Goal: Task Accomplishment & Management: Complete application form

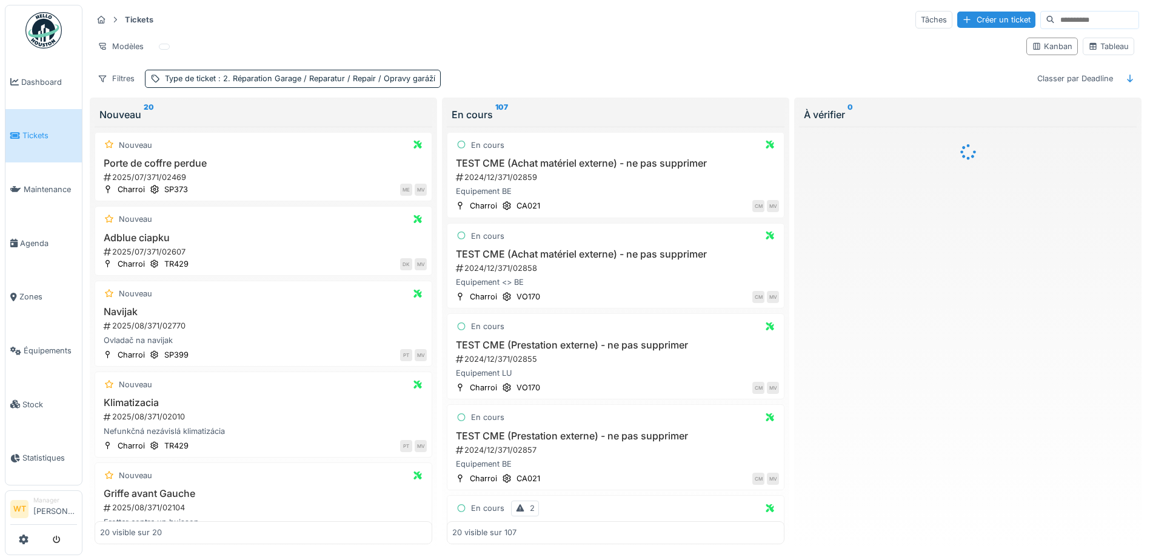
drag, startPoint x: 963, startPoint y: 18, endPoint x: 907, endPoint y: 54, distance: 66.8
click at [963, 18] on div "Créer un ticket" at bounding box center [996, 20] width 78 height 16
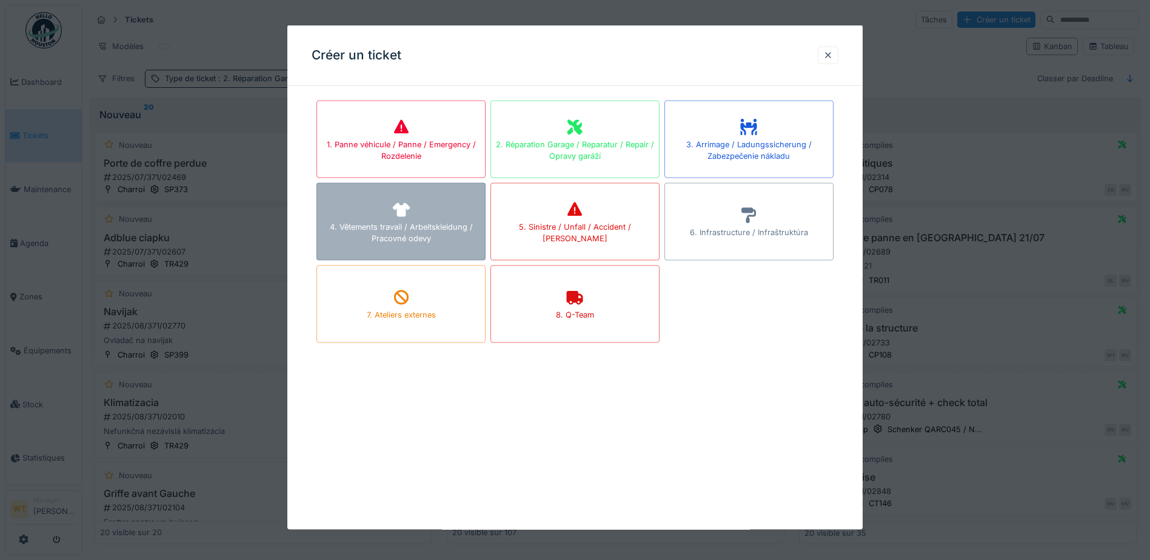
click at [407, 223] on div "4. Vêtements travail / Arbeitskleidung / Pracovné odevy" at bounding box center [401, 232] width 168 height 23
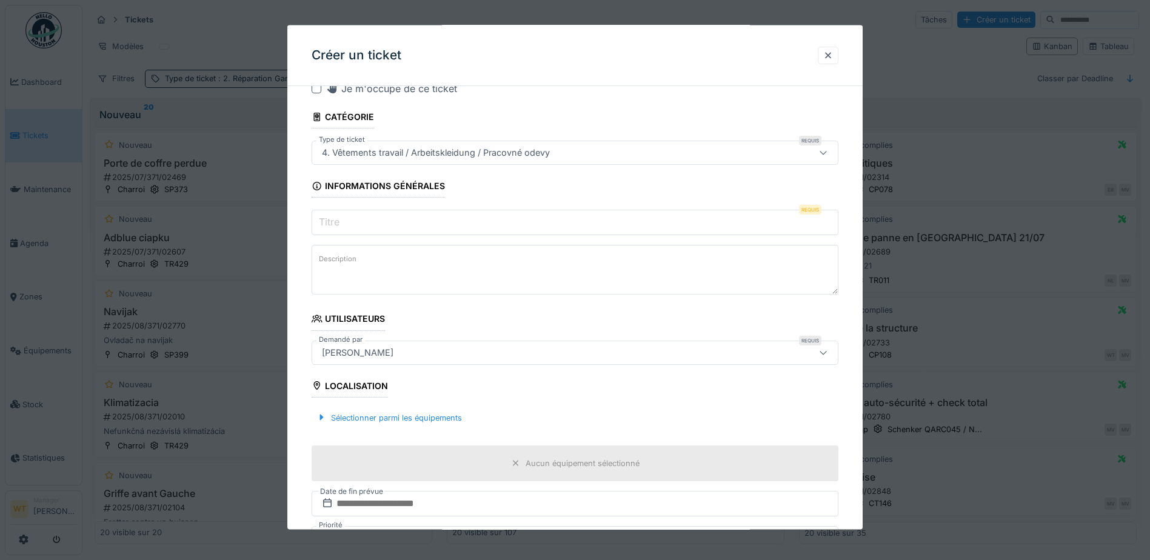
scroll to position [61, 0]
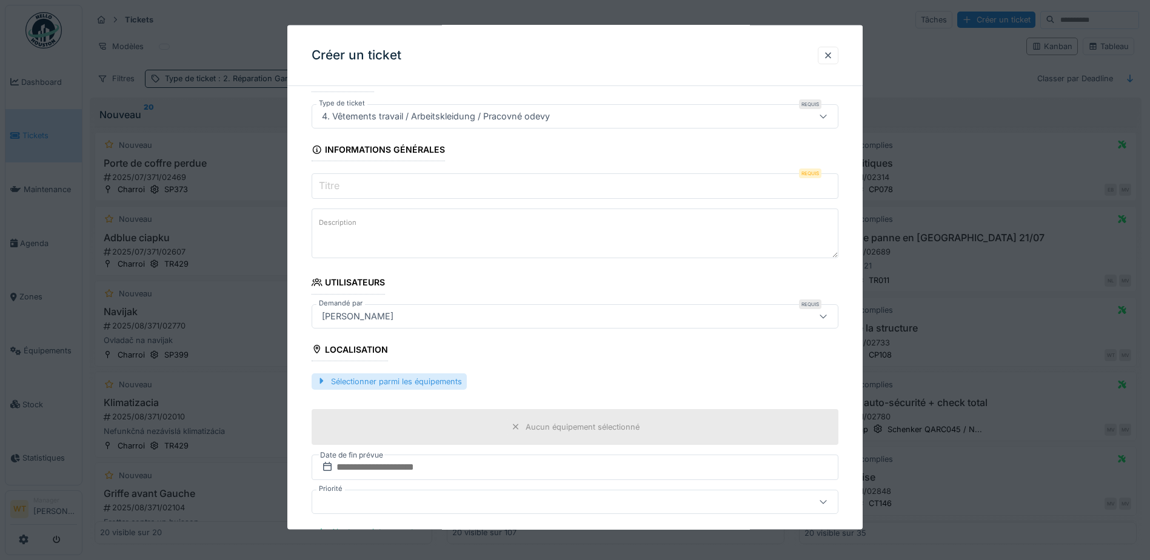
click at [416, 386] on div "Sélectionner parmi les équipements" at bounding box center [389, 381] width 155 height 16
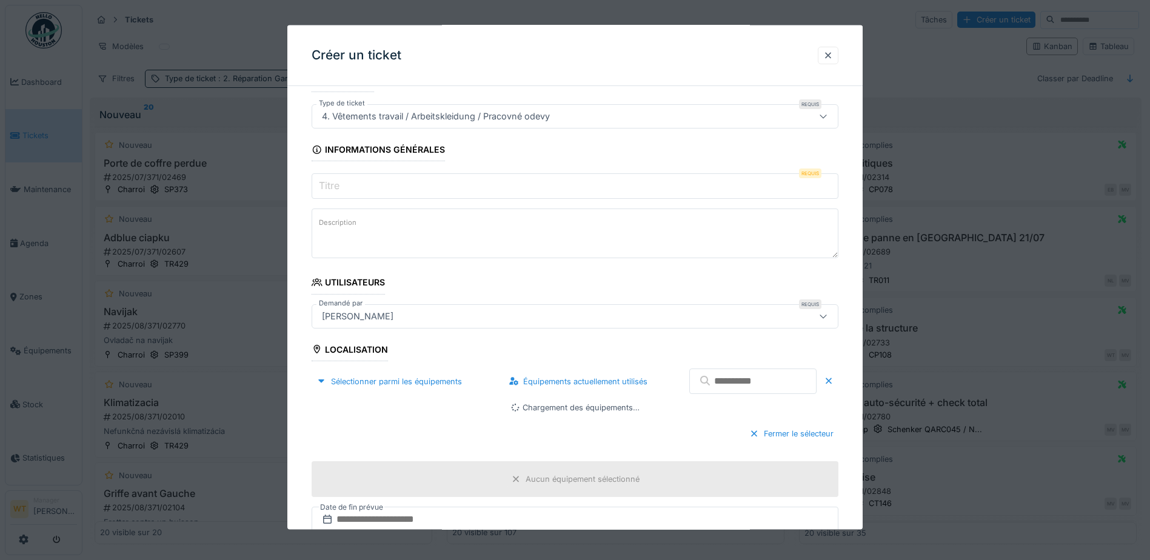
click at [733, 386] on input "text" at bounding box center [752, 381] width 127 height 25
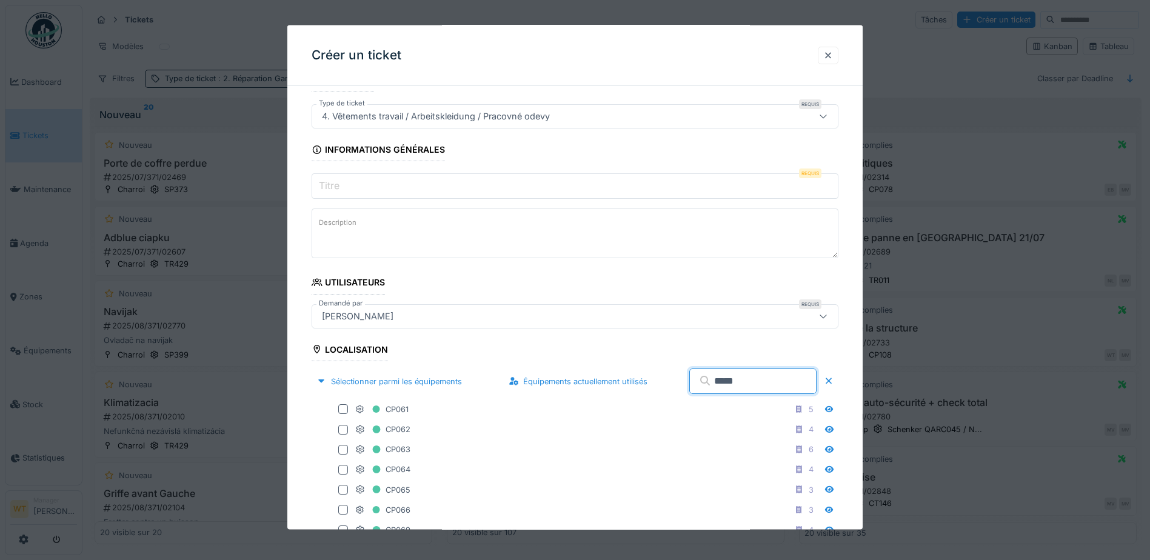
type input "*****"
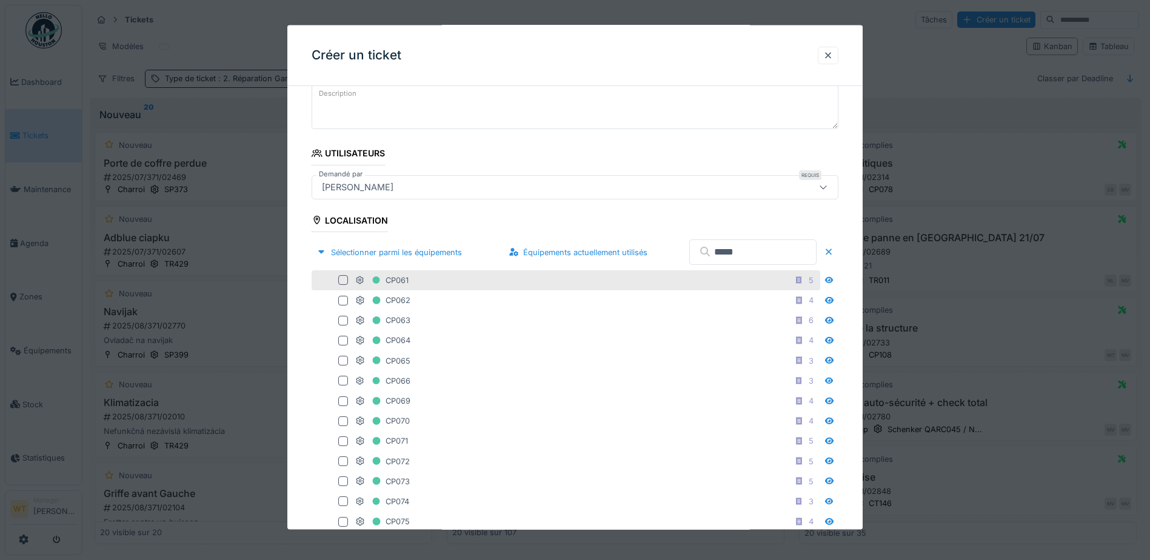
scroll to position [242, 0]
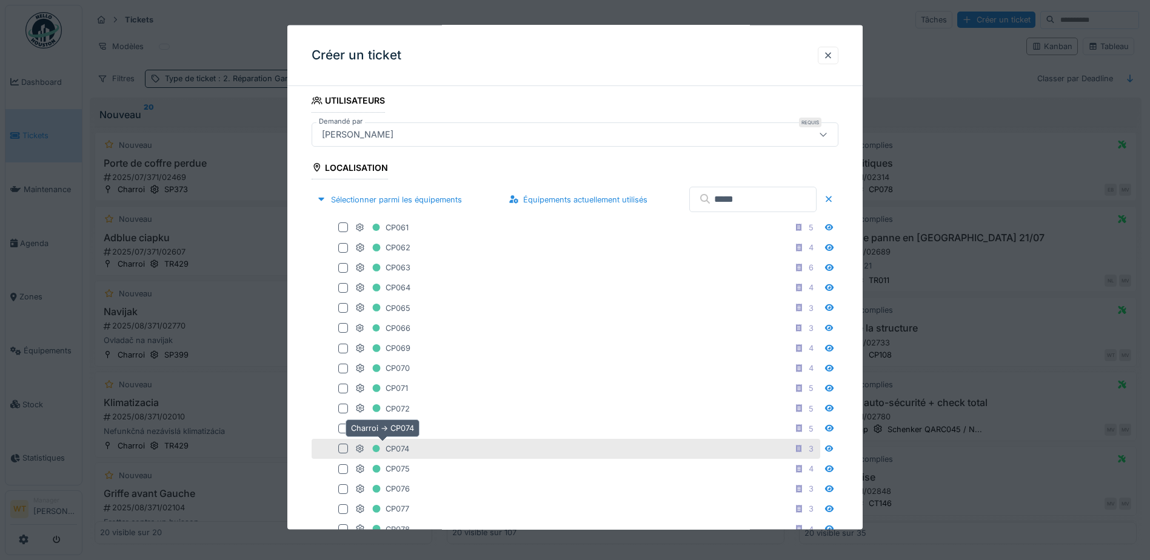
click at [401, 450] on div "CP074" at bounding box center [382, 448] width 54 height 15
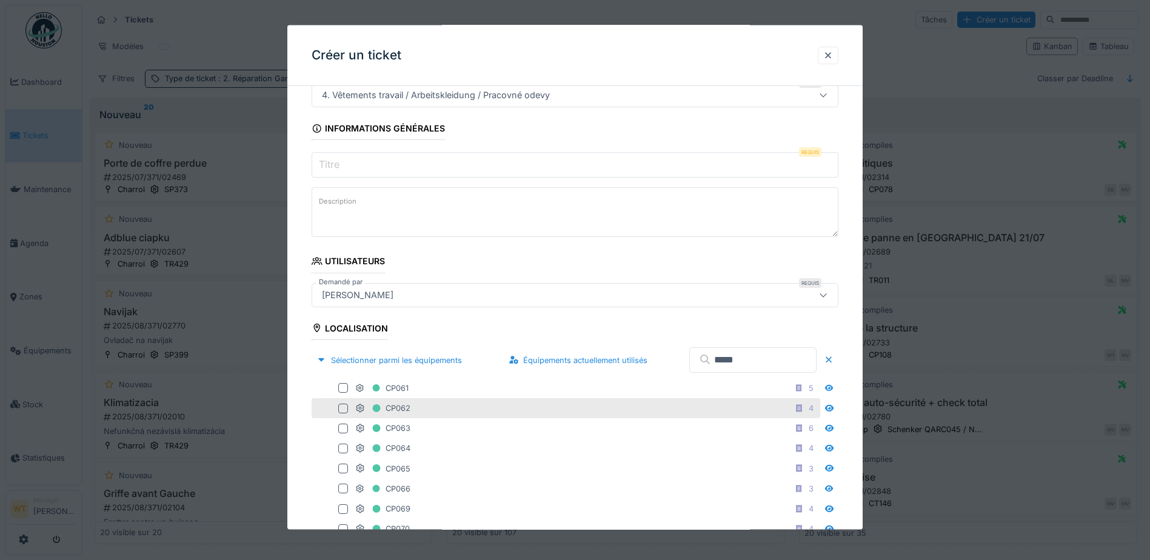
scroll to position [61, 0]
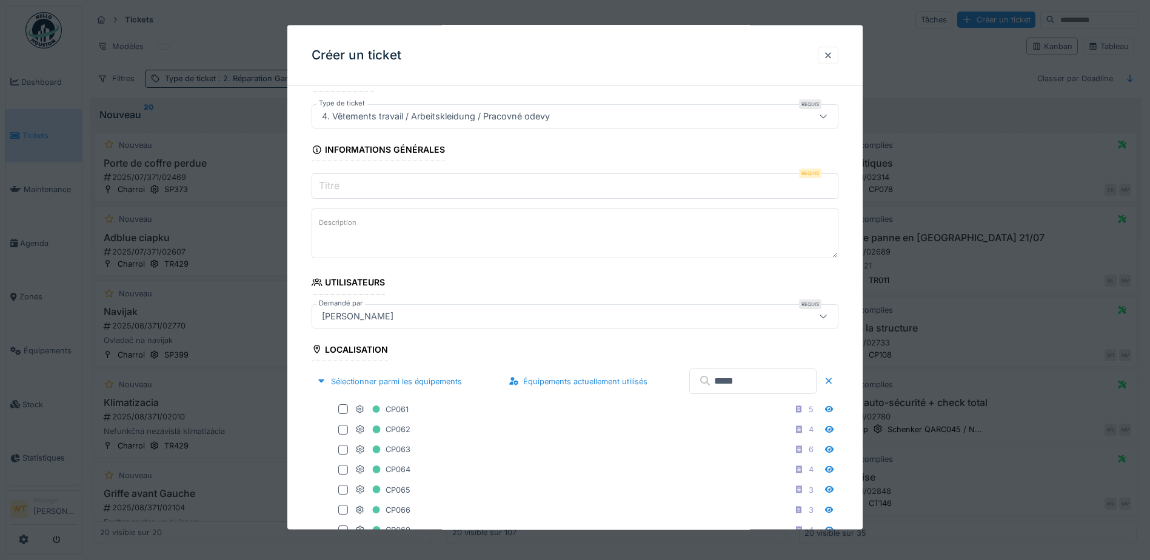
click at [423, 327] on div "[PERSON_NAME]" at bounding box center [575, 316] width 527 height 24
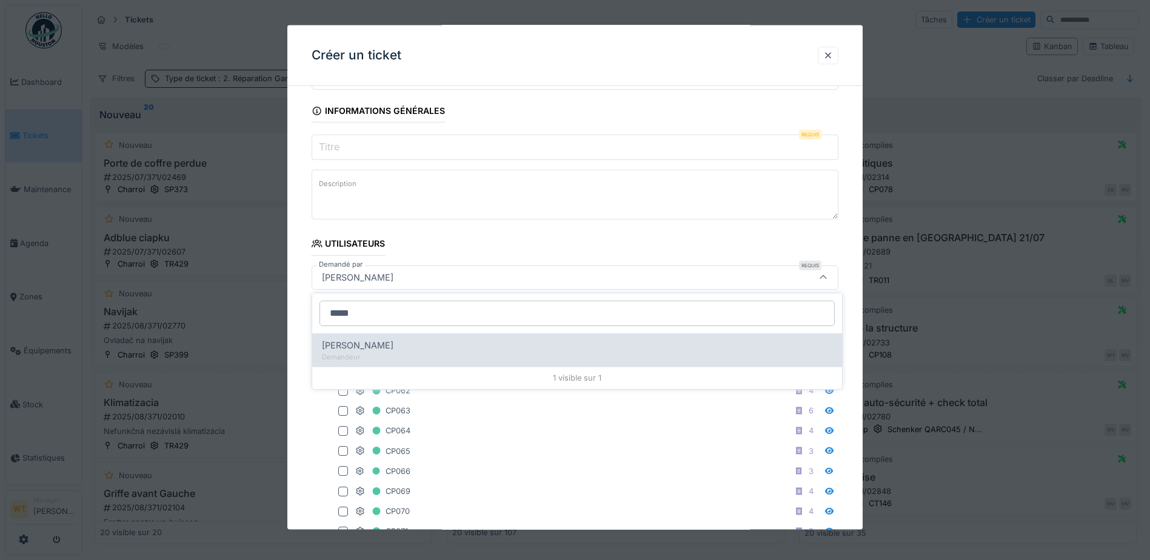
type input "*****"
click at [453, 351] on div "Philippe Wautelet" at bounding box center [577, 345] width 510 height 13
type input "*****"
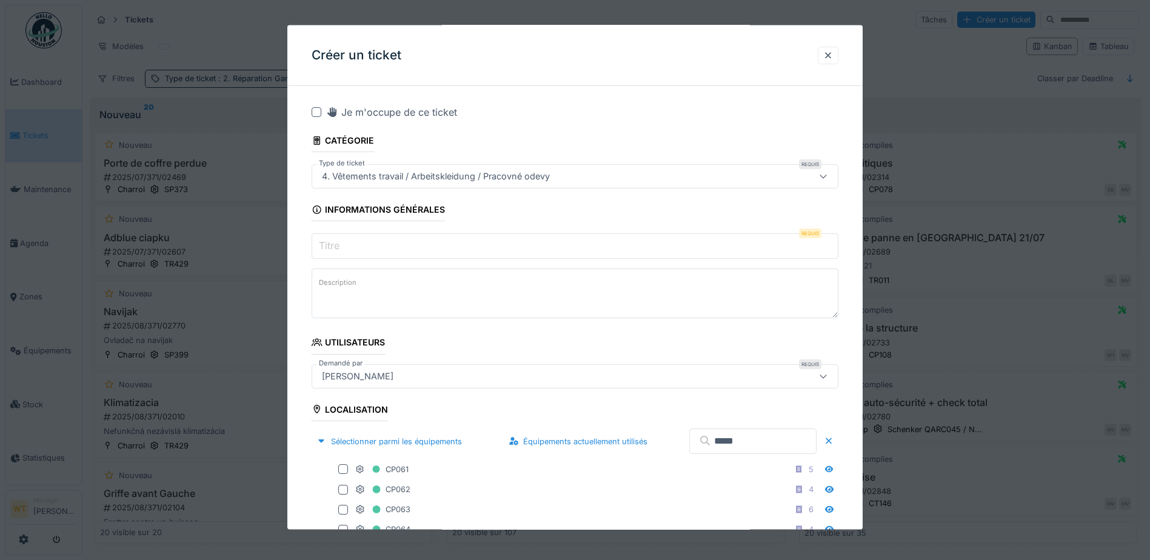
scroll to position [0, 0]
click at [367, 252] on input "Titre" at bounding box center [575, 246] width 527 height 25
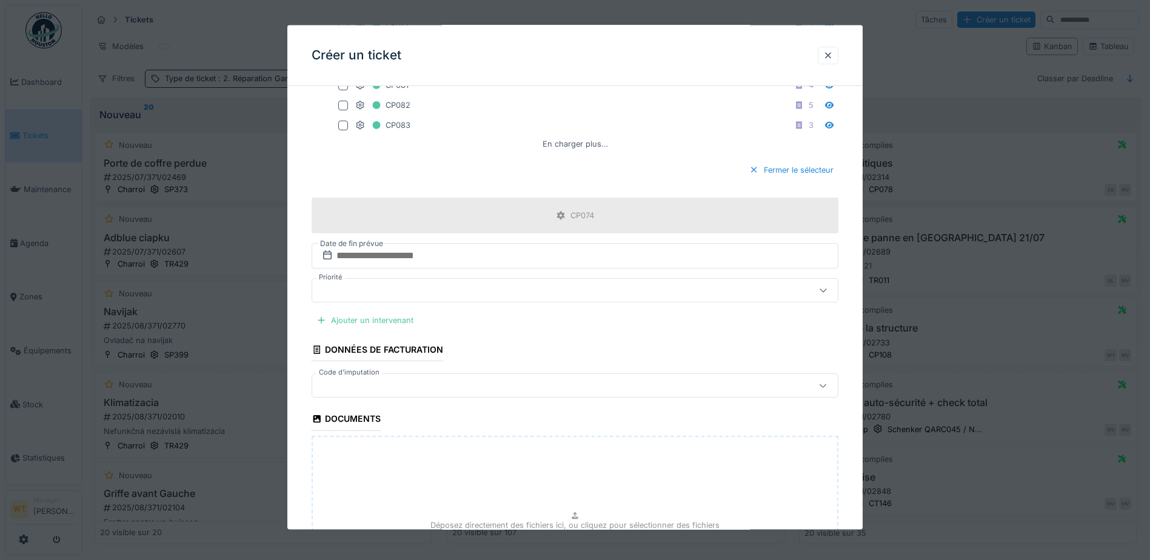
scroll to position [727, 0]
type input "**********"
click at [430, 384] on div at bounding box center [544, 384] width 454 height 13
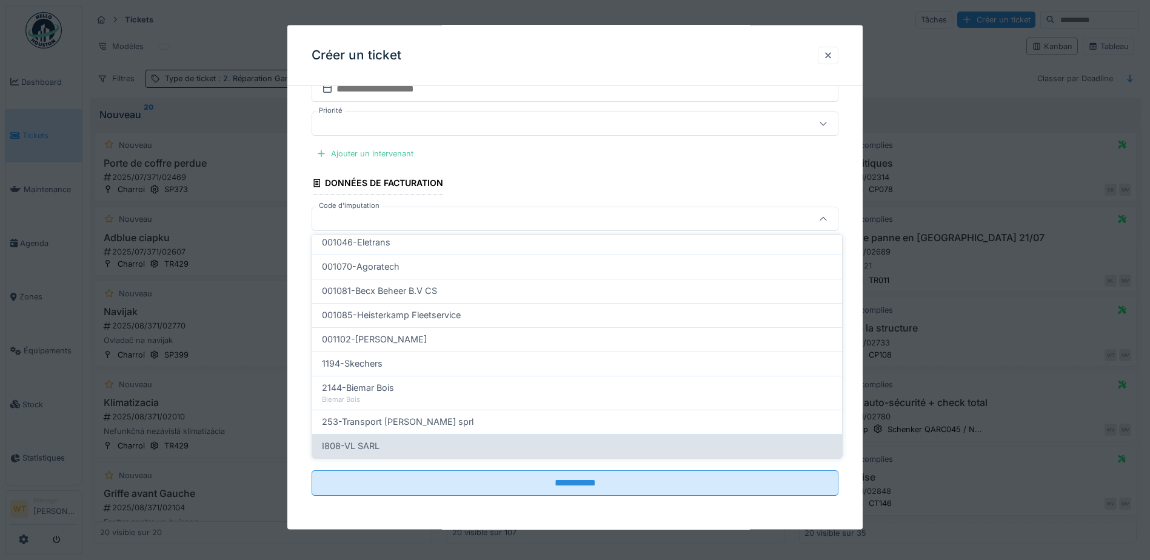
scroll to position [386, 0]
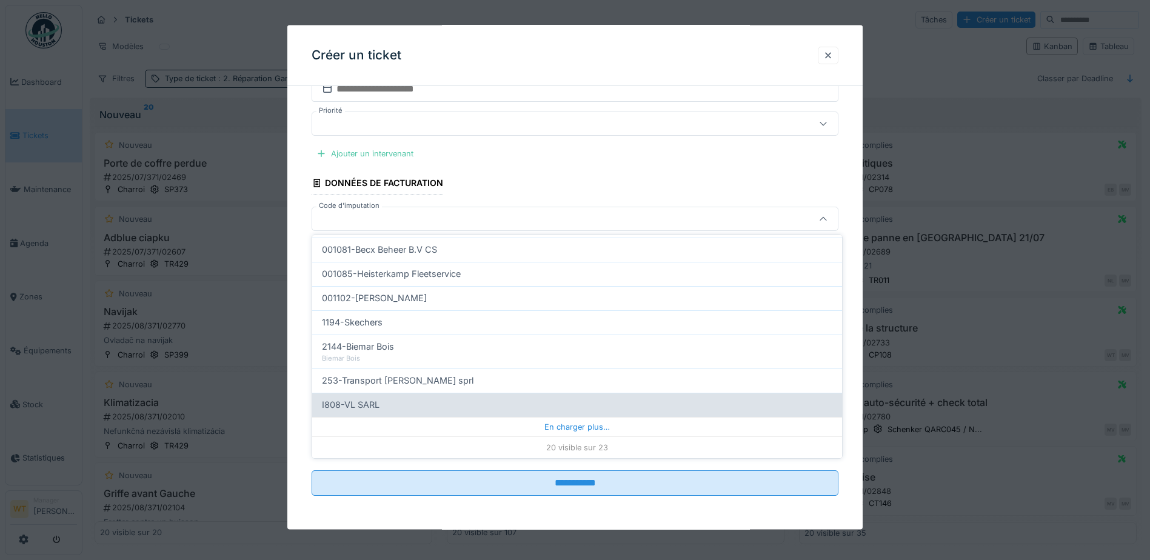
click at [466, 413] on div "I808-VL SARL" at bounding box center [577, 405] width 530 height 24
type input "***"
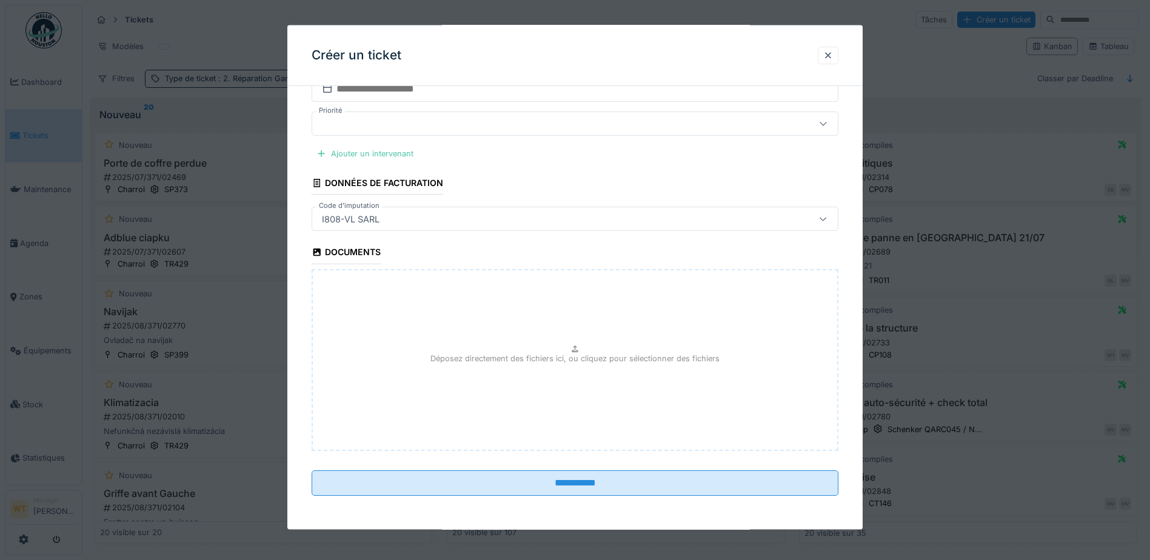
scroll to position [8, 0]
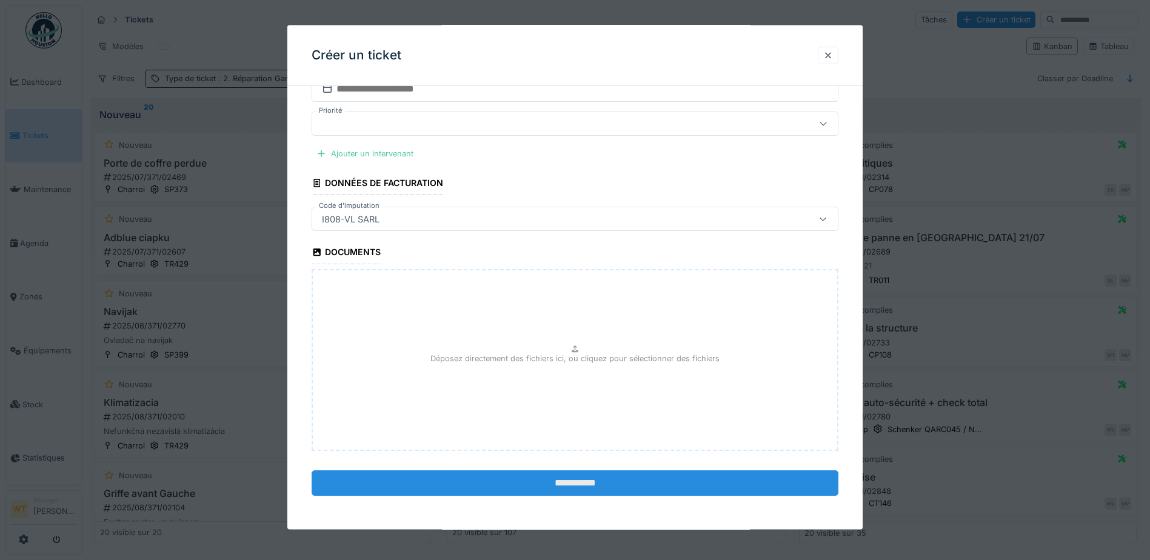
click at [542, 482] on input "**********" at bounding box center [575, 482] width 527 height 25
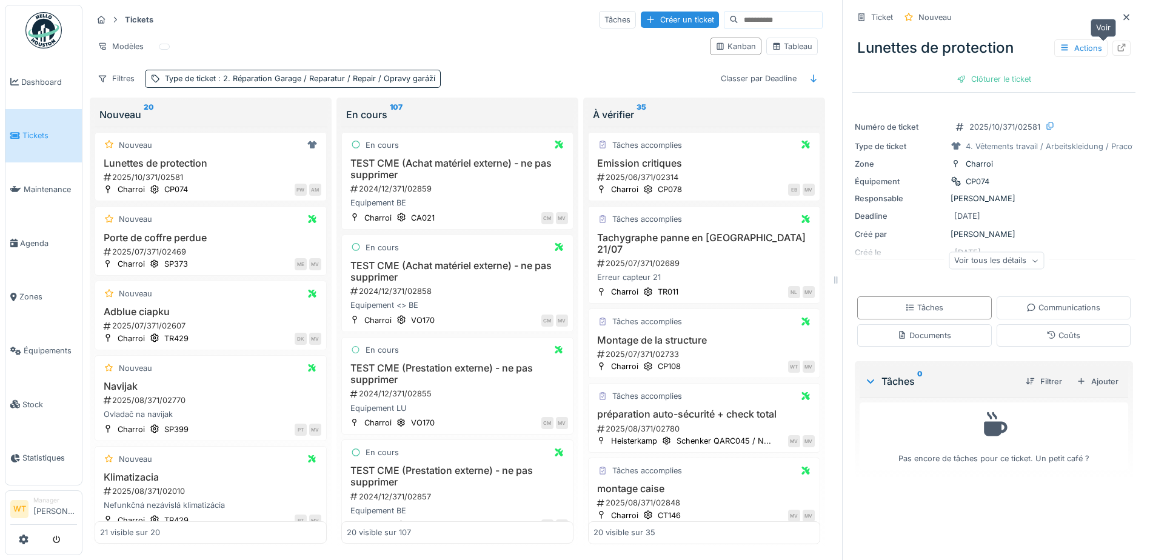
click at [1117, 44] on icon at bounding box center [1122, 48] width 10 height 8
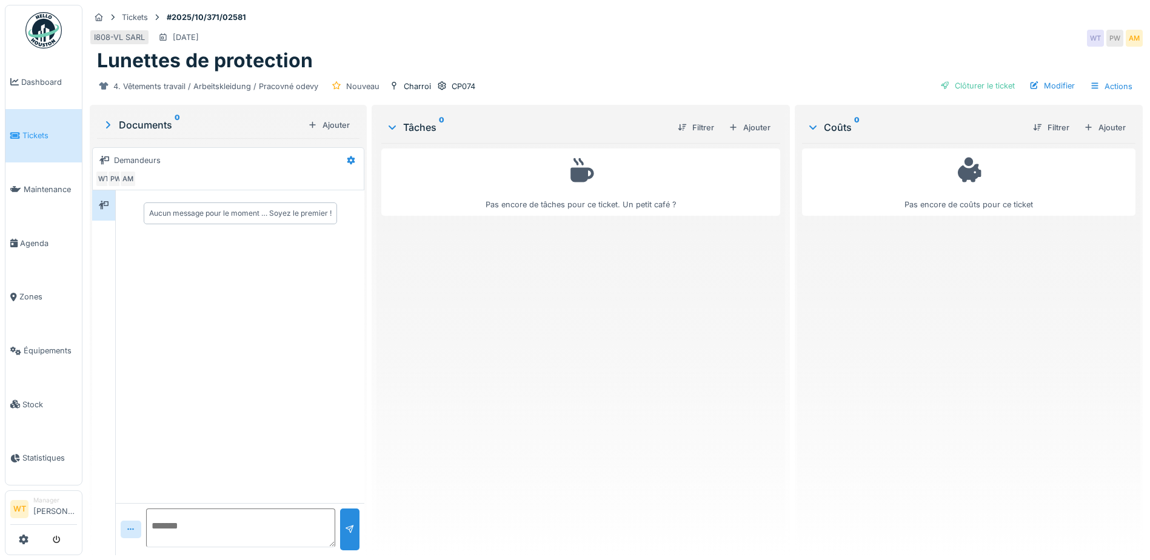
drag, startPoint x: 1105, startPoint y: 123, endPoint x: 1029, endPoint y: 127, distance: 75.9
click at [1102, 123] on div "Ajouter" at bounding box center [1105, 127] width 52 height 16
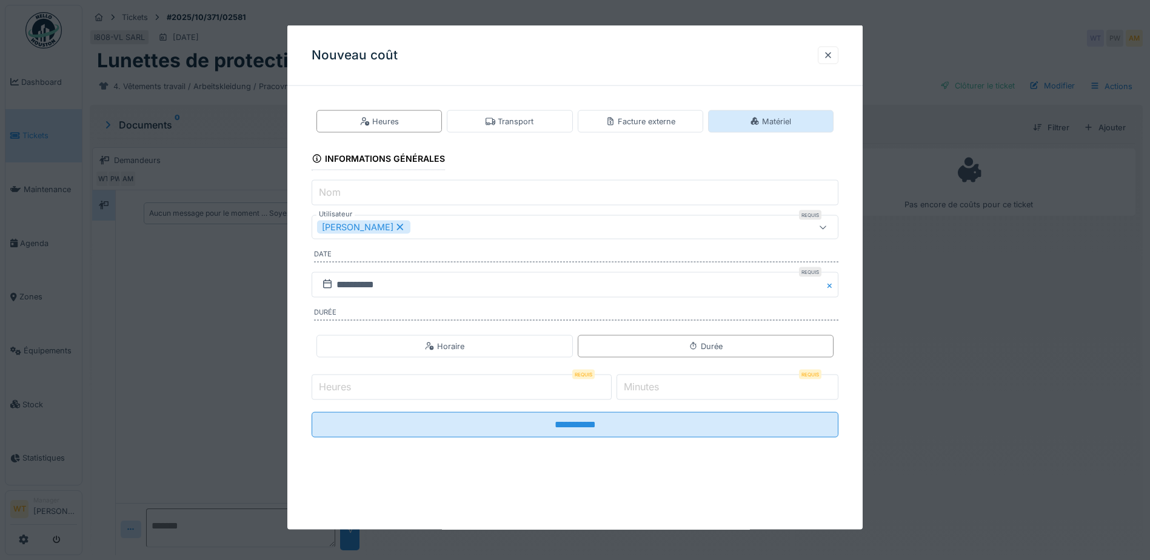
click at [766, 121] on div "Matériel" at bounding box center [770, 122] width 41 height 12
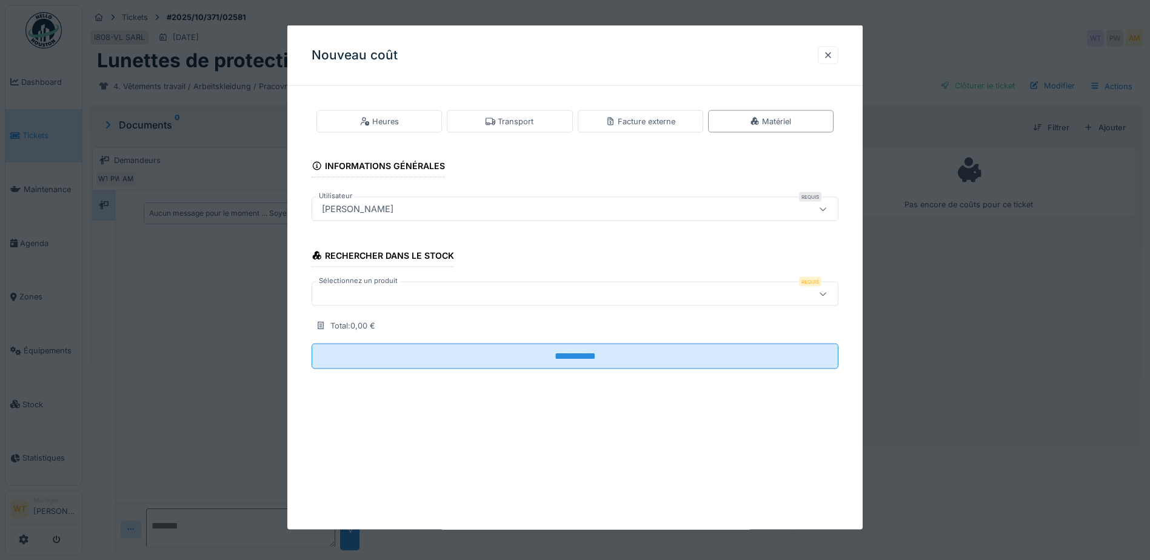
click at [440, 286] on div at bounding box center [575, 294] width 527 height 24
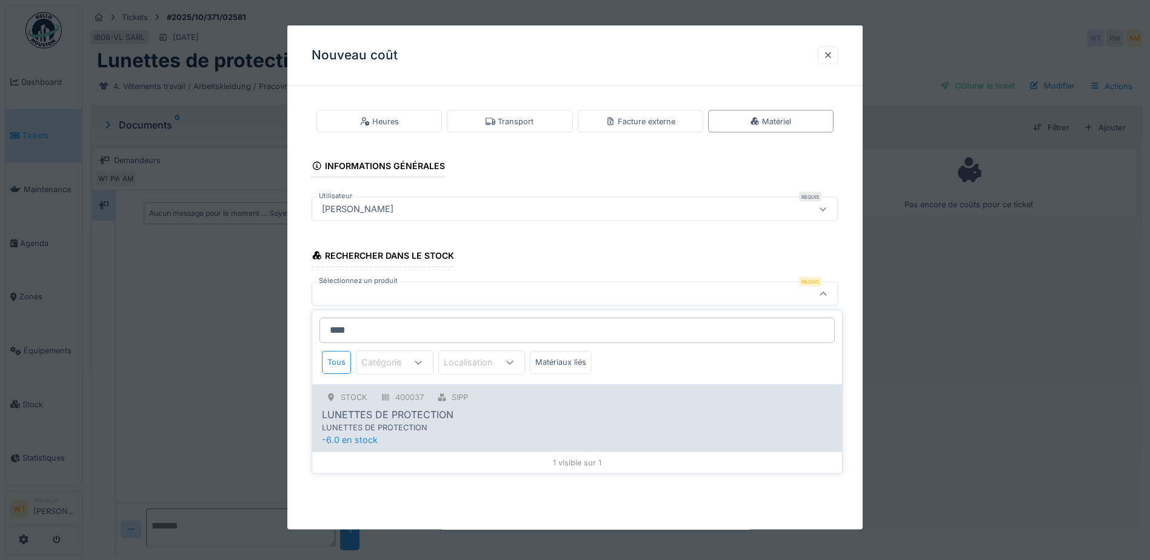
type input "****"
click at [483, 399] on div "STOCK 400037 SIPP" at bounding box center [577, 397] width 510 height 15
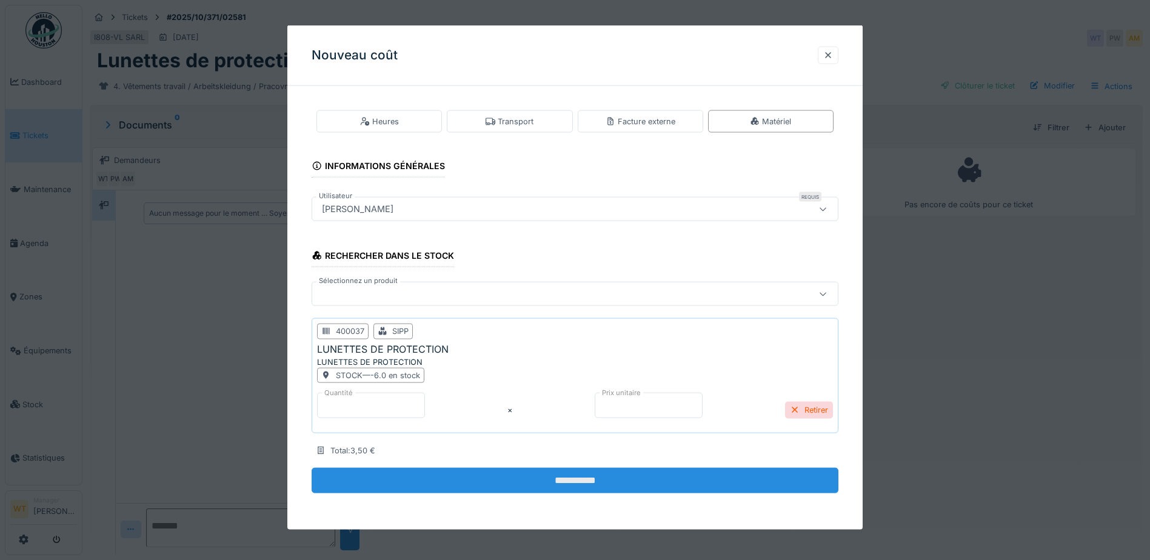
click at [507, 486] on input "**********" at bounding box center [575, 480] width 527 height 25
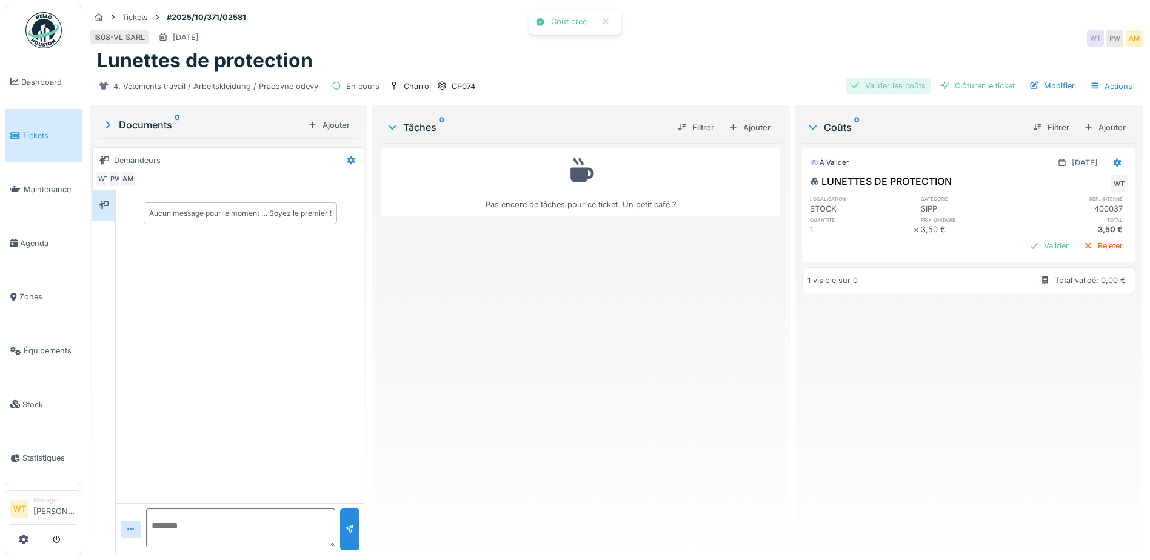
click at [880, 90] on div "Valider les coûts" at bounding box center [888, 86] width 85 height 16
click at [958, 87] on div "Clôturer le ticket" at bounding box center [977, 86] width 84 height 16
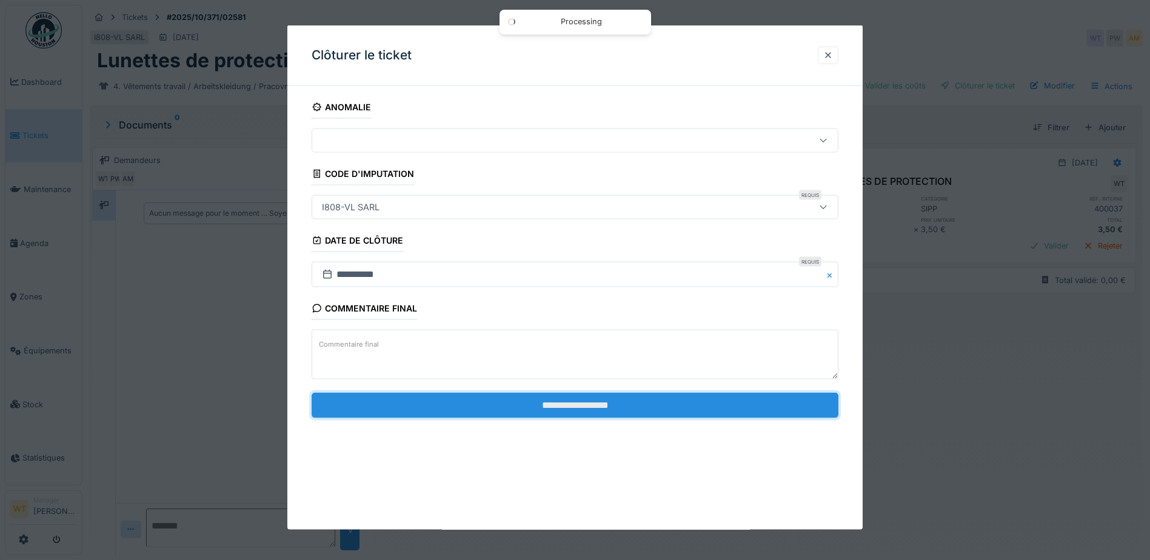
click at [432, 412] on input "**********" at bounding box center [575, 404] width 527 height 25
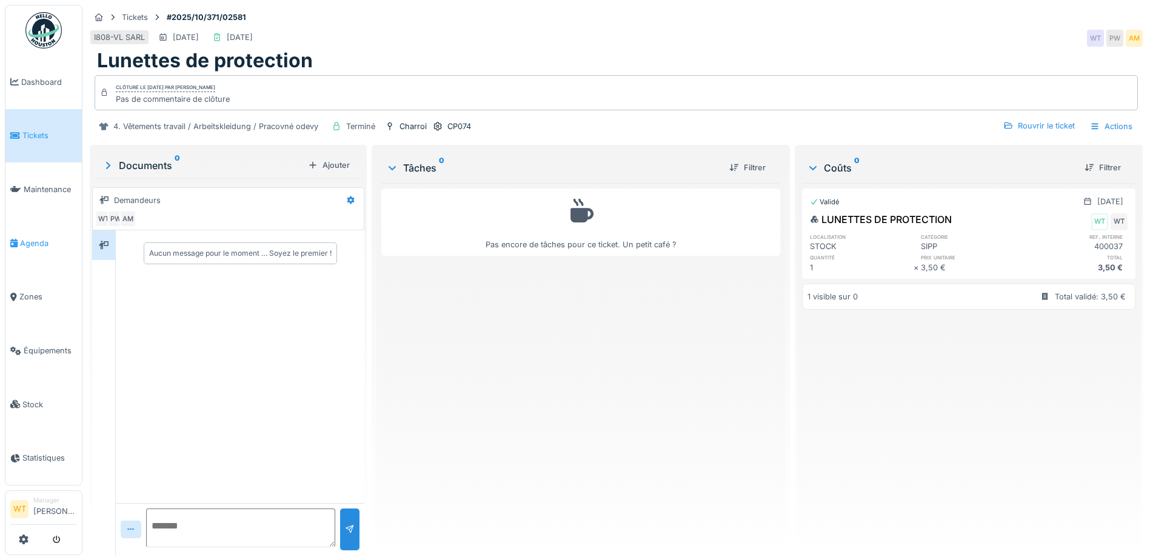
click at [38, 239] on span "Agenda" at bounding box center [48, 244] width 57 height 12
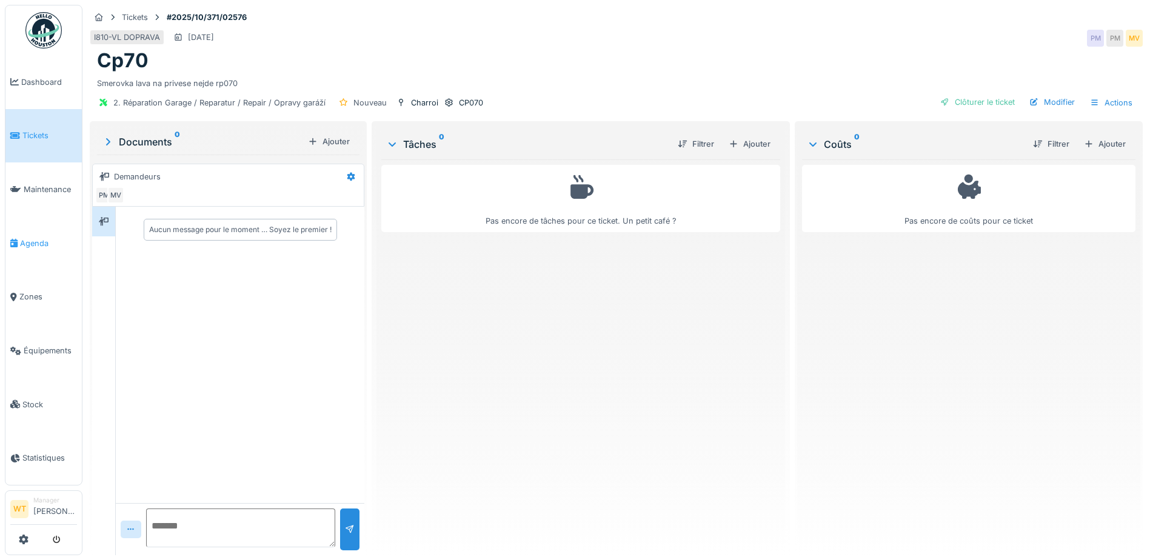
click at [51, 231] on link "Agenda" at bounding box center [43, 243] width 76 height 54
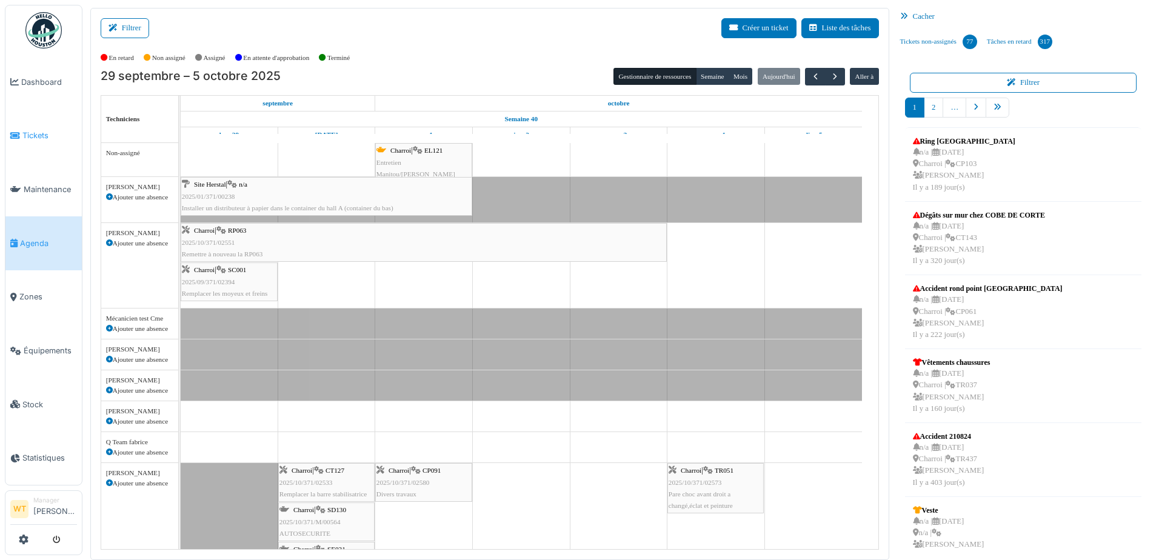
click at [44, 139] on link "Tickets" at bounding box center [43, 136] width 76 height 54
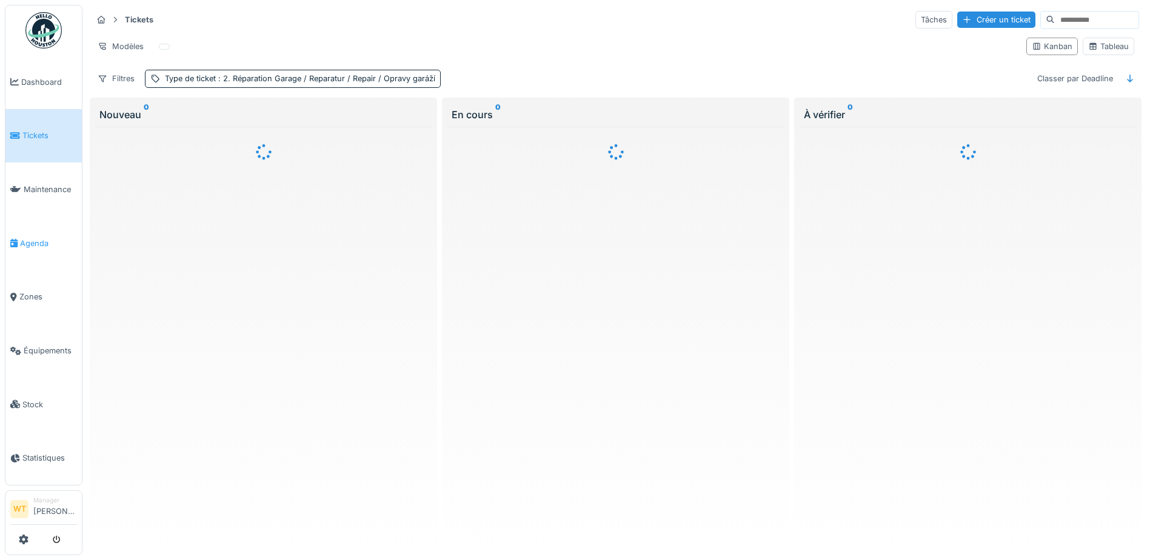
click at [41, 230] on link "Agenda" at bounding box center [43, 243] width 76 height 54
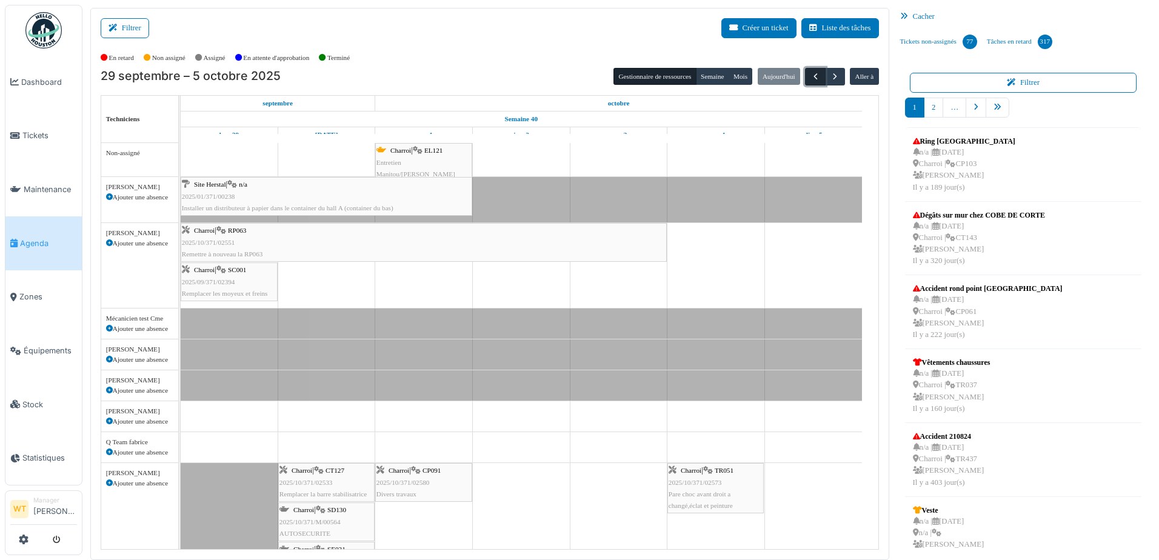
click at [811, 79] on span "button" at bounding box center [816, 77] width 10 height 10
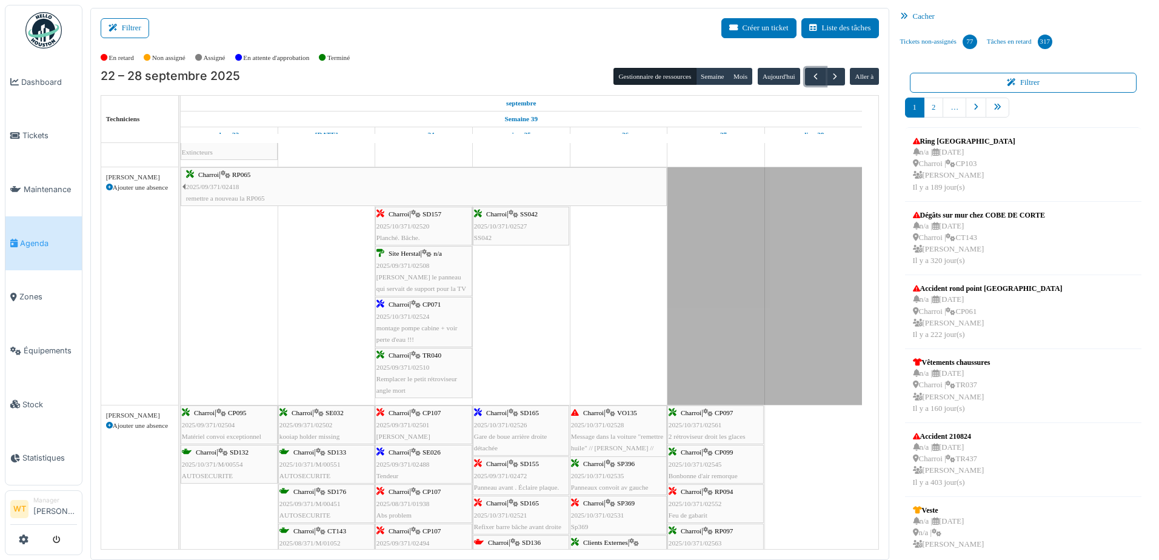
scroll to position [121, 0]
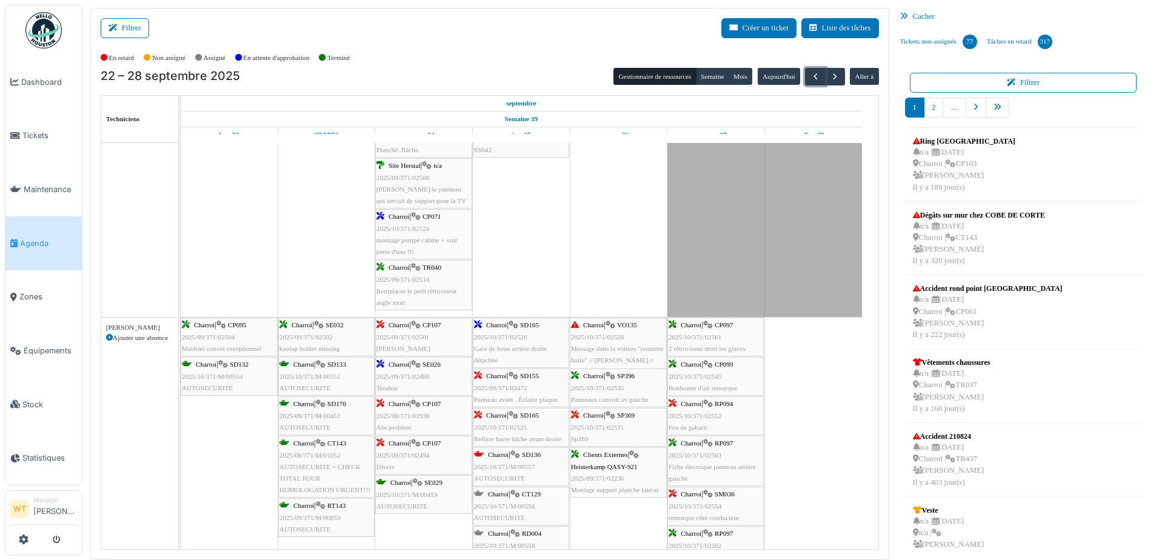
click at [435, 366] on span "SE026" at bounding box center [432, 364] width 18 height 7
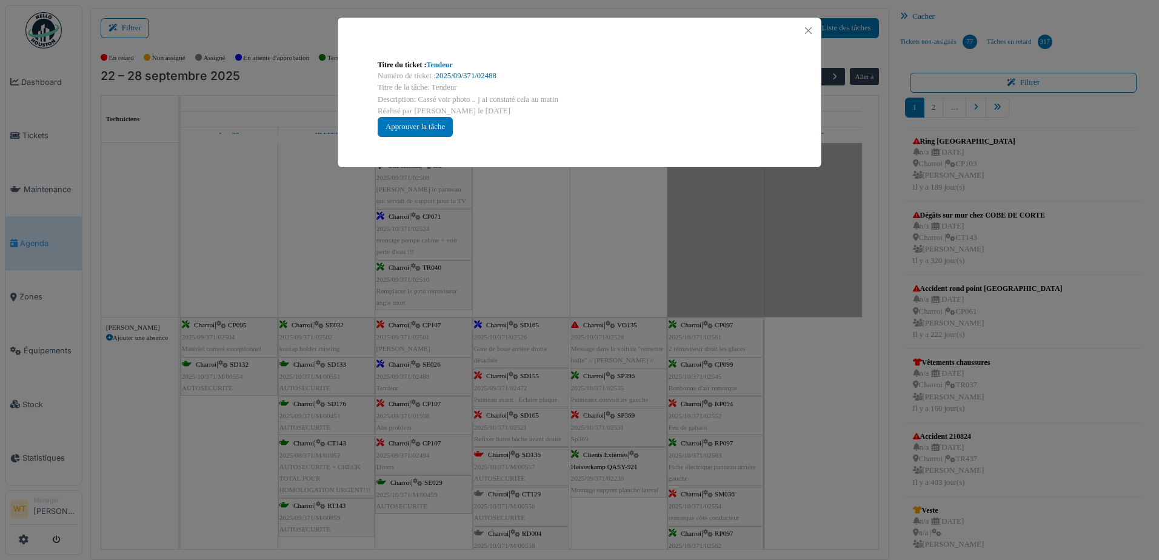
click at [473, 78] on link "2025/09/371/02488" at bounding box center [466, 76] width 61 height 8
click at [806, 24] on button "Close" at bounding box center [808, 30] width 16 height 16
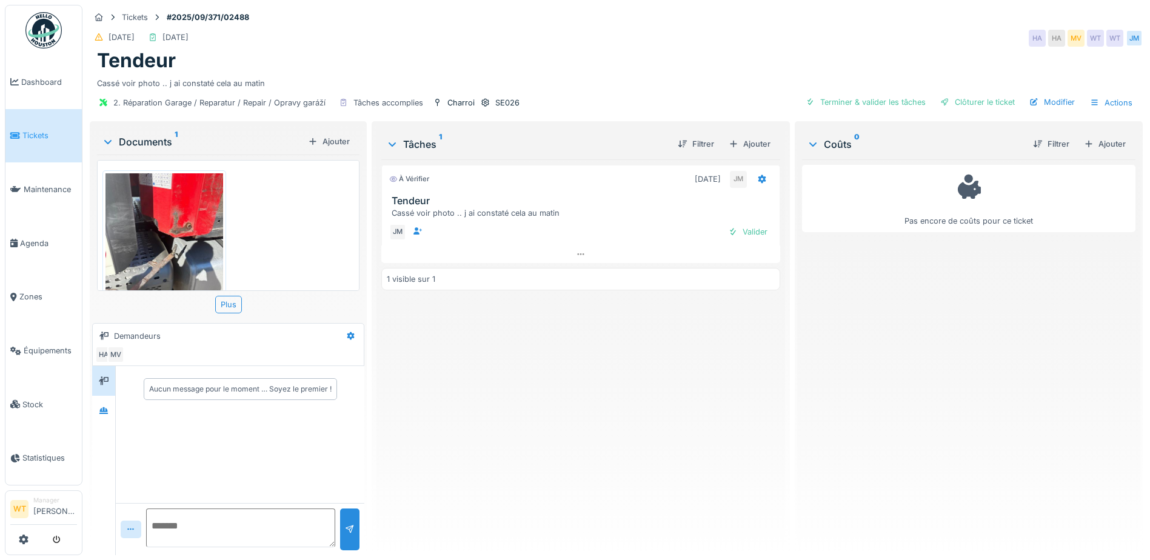
click at [185, 229] on img at bounding box center [164, 251] width 118 height 156
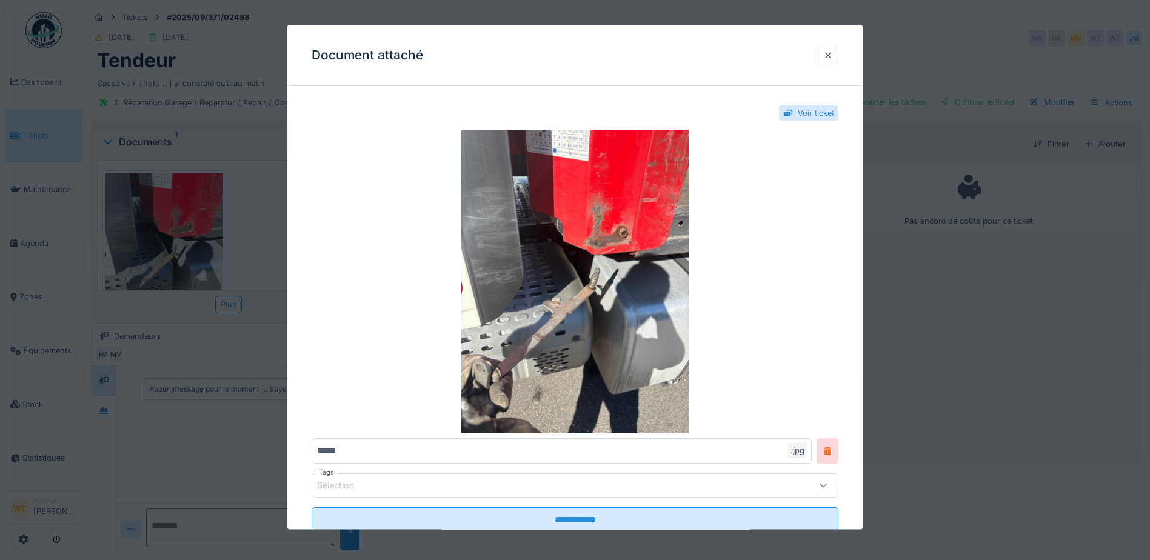
click at [838, 55] on div at bounding box center [828, 55] width 21 height 18
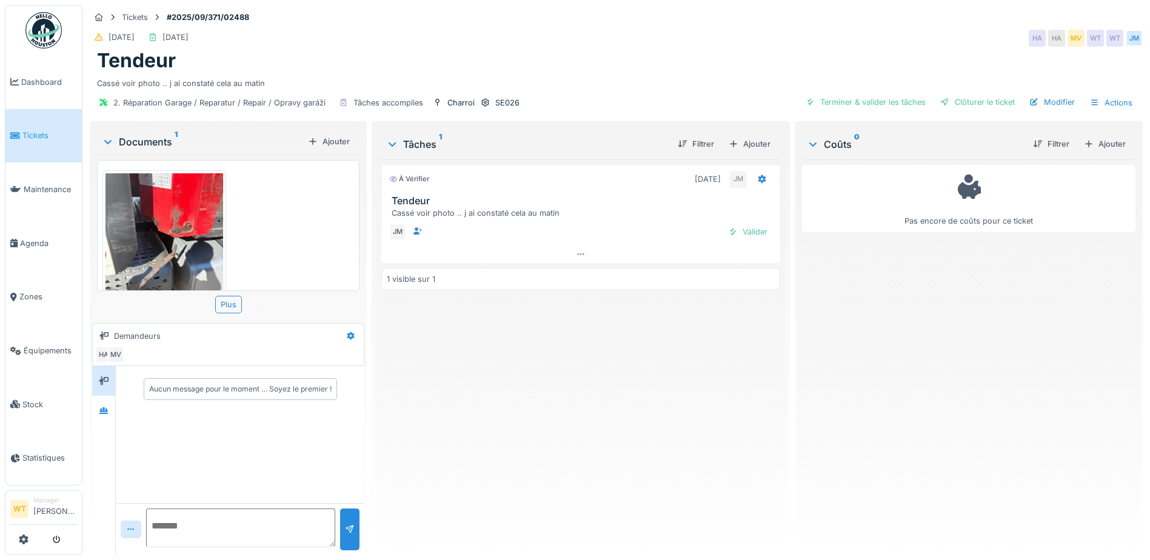
click at [172, 213] on img at bounding box center [164, 251] width 118 height 156
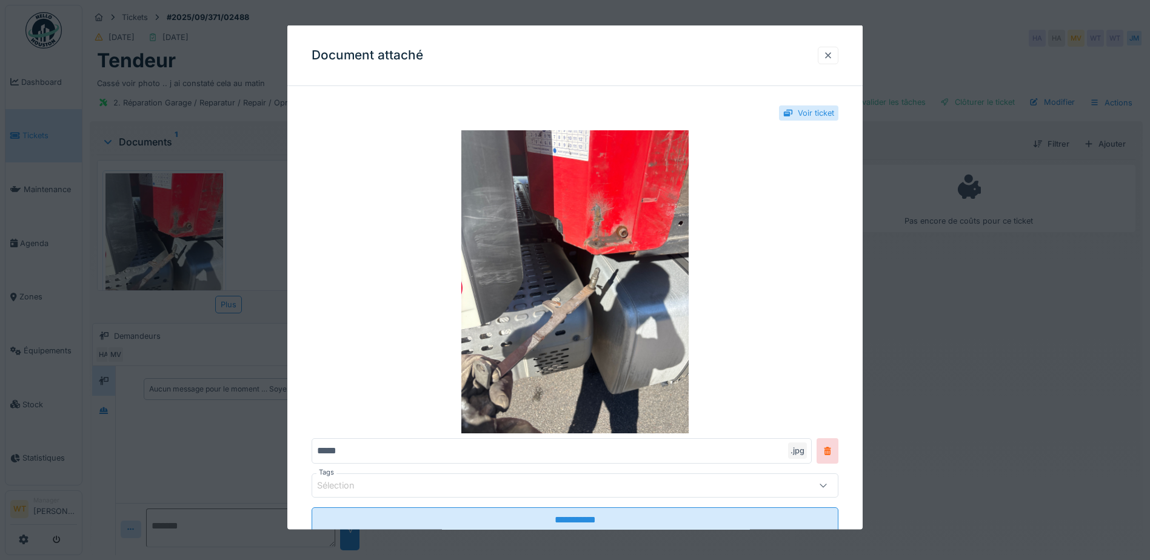
click at [838, 54] on div at bounding box center [828, 55] width 21 height 18
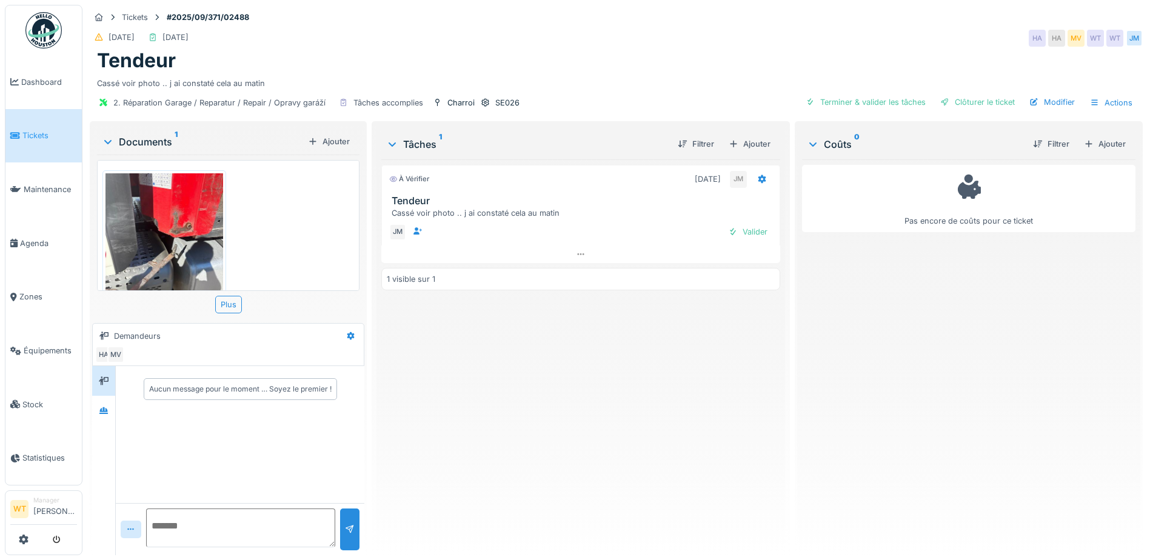
click at [162, 215] on img at bounding box center [164, 251] width 118 height 156
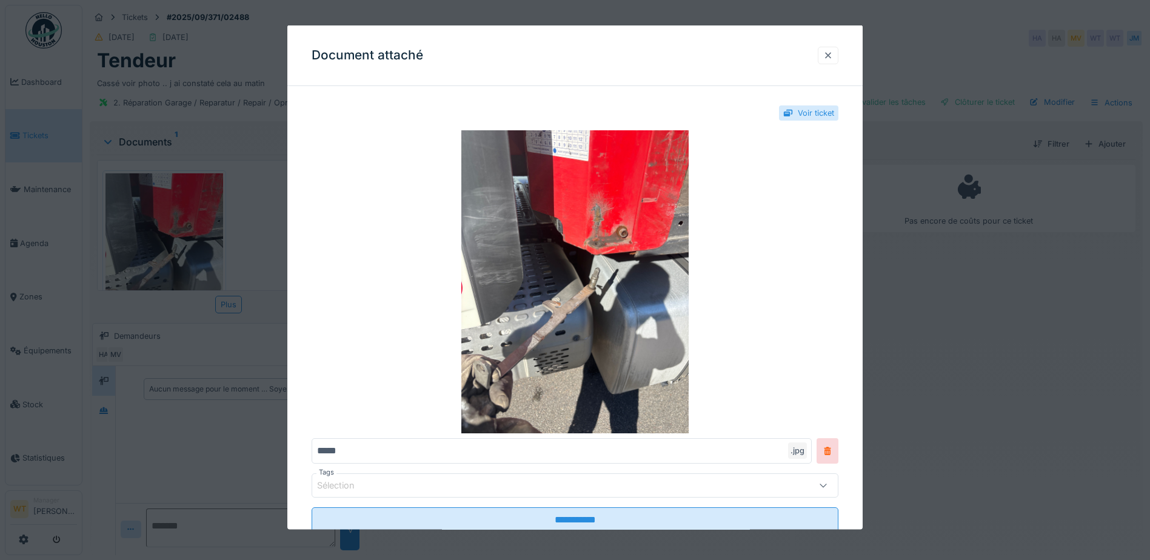
click at [833, 56] on div at bounding box center [828, 55] width 10 height 12
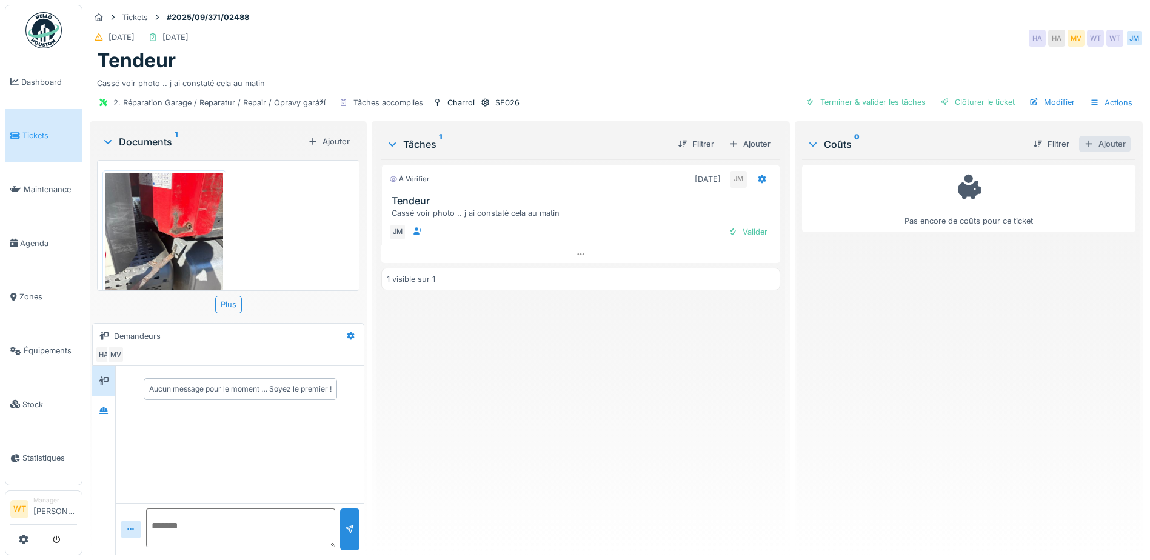
click at [1090, 147] on div "Ajouter" at bounding box center [1105, 144] width 52 height 16
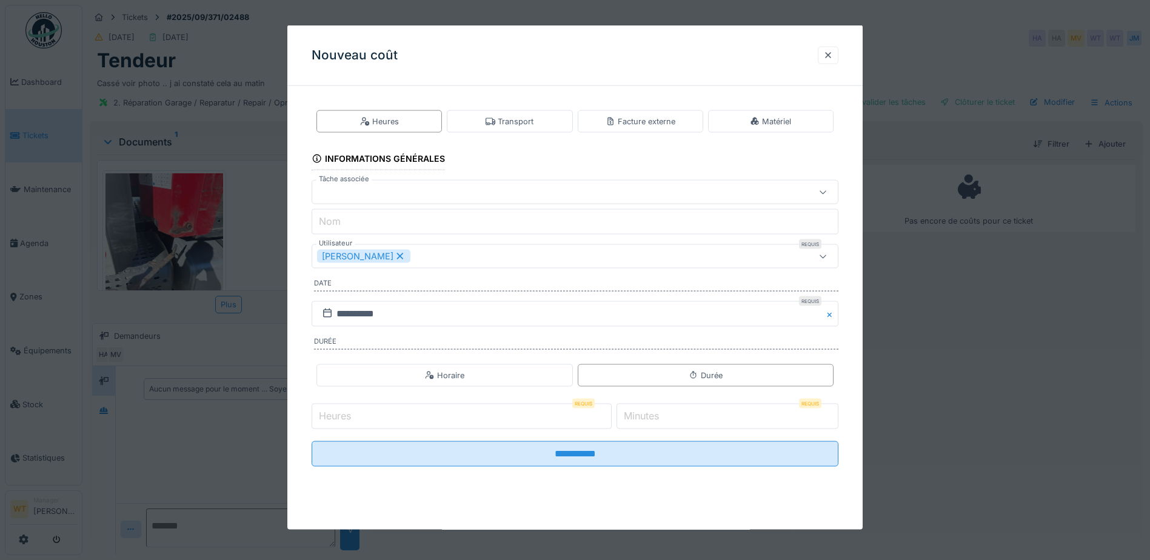
click at [395, 259] on icon at bounding box center [400, 256] width 11 height 8
click at [393, 259] on div "Utilisateurs" at bounding box center [544, 256] width 454 height 13
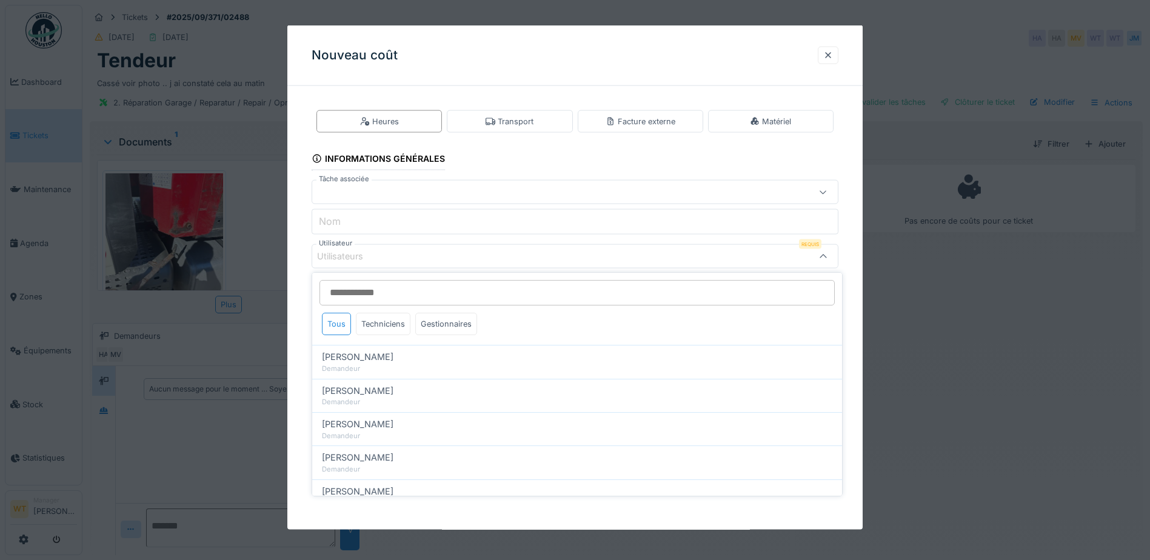
click at [373, 336] on div "Tous Techniciens Gestionnaires" at bounding box center [399, 326] width 165 height 27
click at [376, 327] on div "Techniciens" at bounding box center [383, 324] width 55 height 22
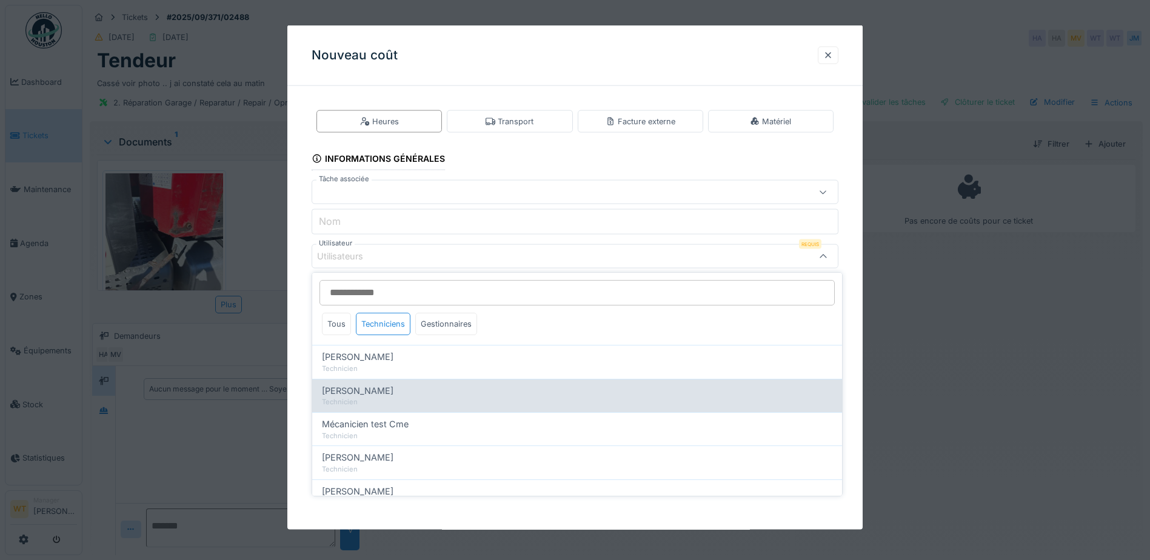
click at [376, 390] on div "[PERSON_NAME]" at bounding box center [577, 390] width 510 height 13
type input "****"
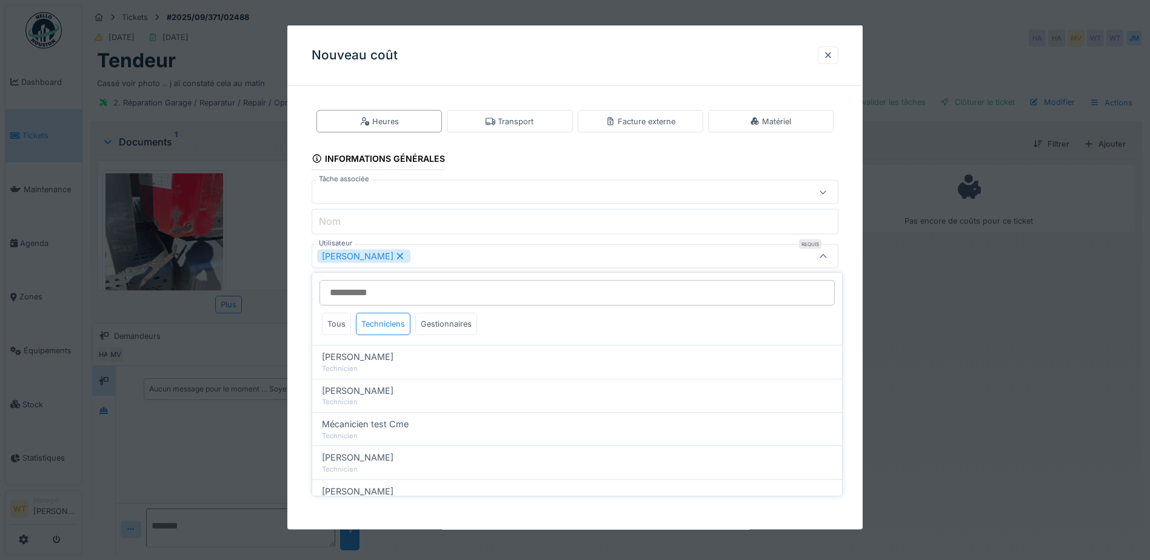
click at [438, 258] on div "[PERSON_NAME]" at bounding box center [544, 256] width 454 height 13
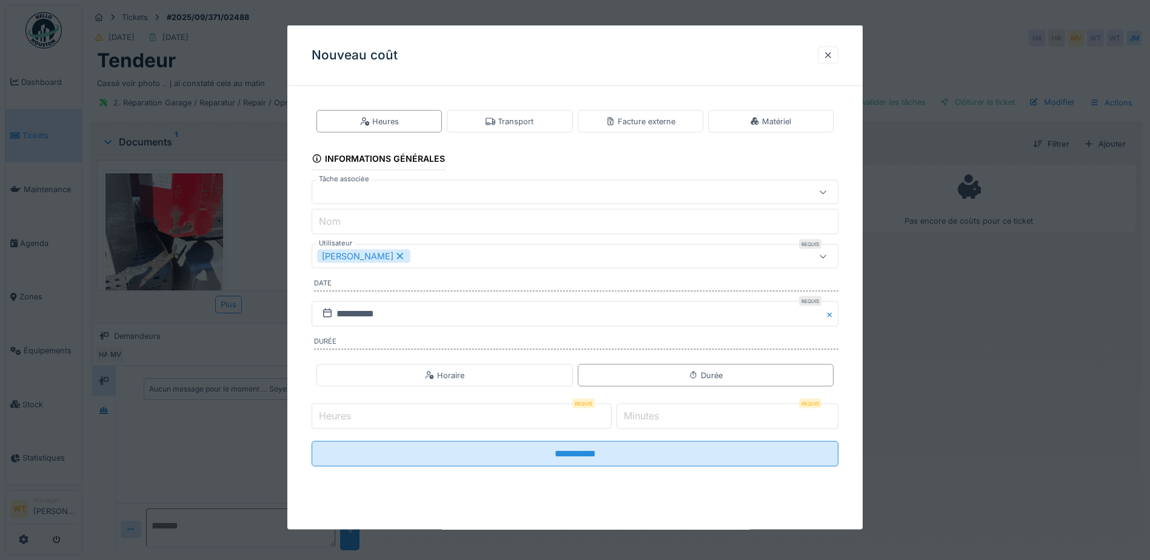
click at [410, 415] on input "Heures" at bounding box center [462, 416] width 300 height 25
type input "*"
click at [661, 412] on label "Minutes" at bounding box center [641, 416] width 40 height 15
click at [664, 412] on input "*" at bounding box center [728, 416] width 222 height 25
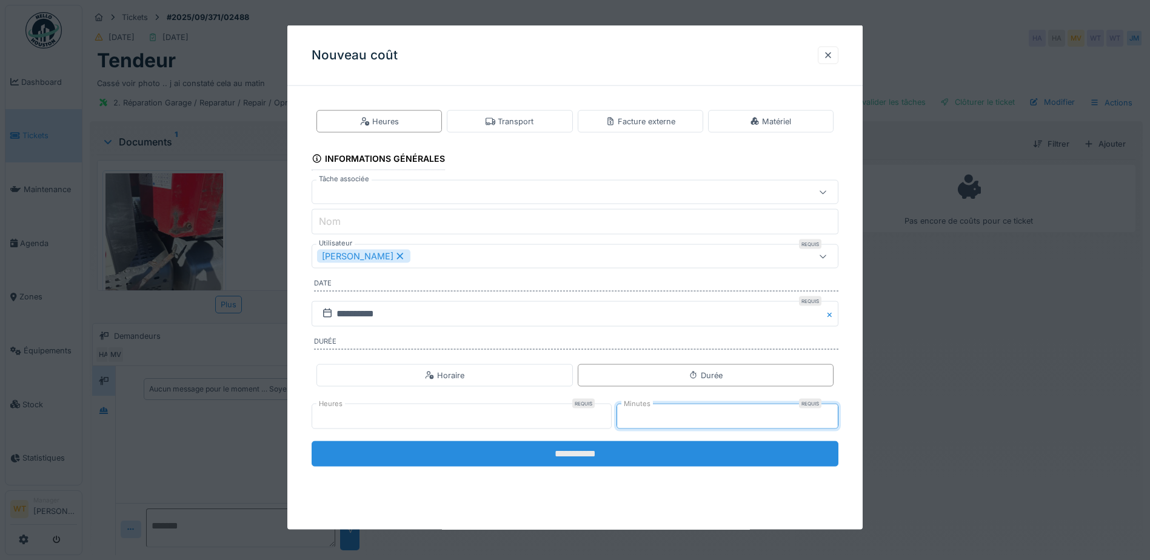
type input "**"
click at [671, 456] on input "**********" at bounding box center [575, 453] width 527 height 25
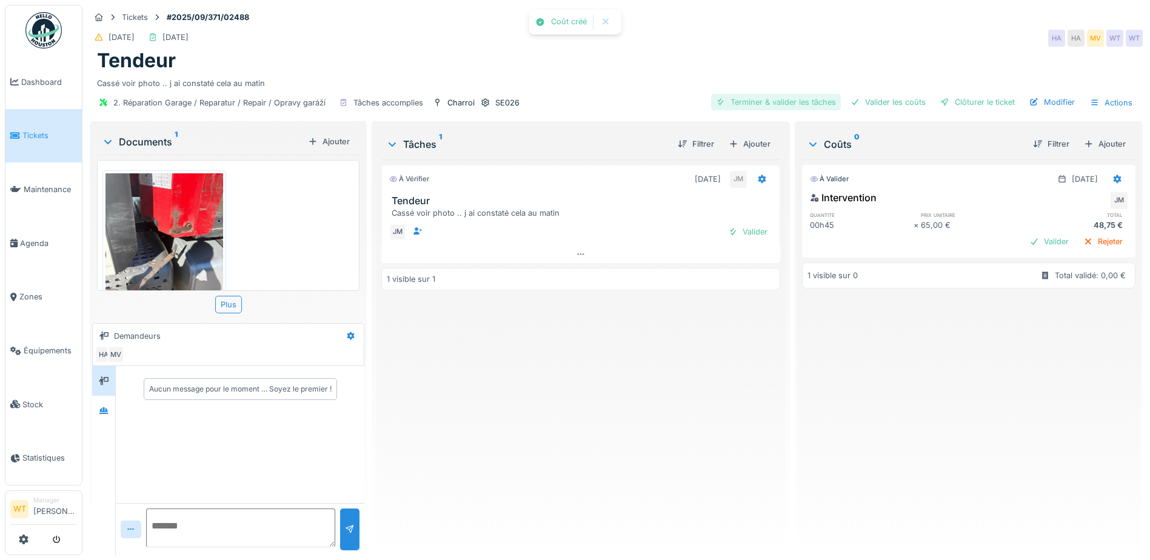
click at [781, 102] on div "Terminer & valider les tâches" at bounding box center [776, 102] width 130 height 16
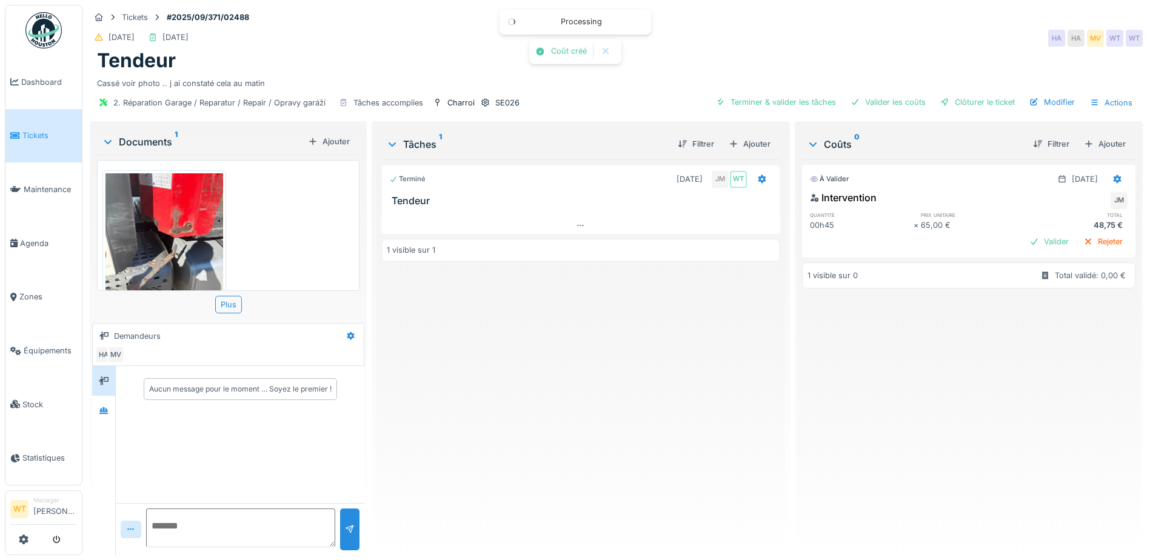
click at [864, 111] on div "2. Réparation Garage / Reparatur / Repair / Opravy garáží Tâches accomplies Cha…" at bounding box center [616, 102] width 1053 height 27
click at [871, 107] on div "Valider les coûts" at bounding box center [888, 102] width 85 height 16
click at [964, 106] on div "Clôturer le ticket" at bounding box center [977, 102] width 84 height 16
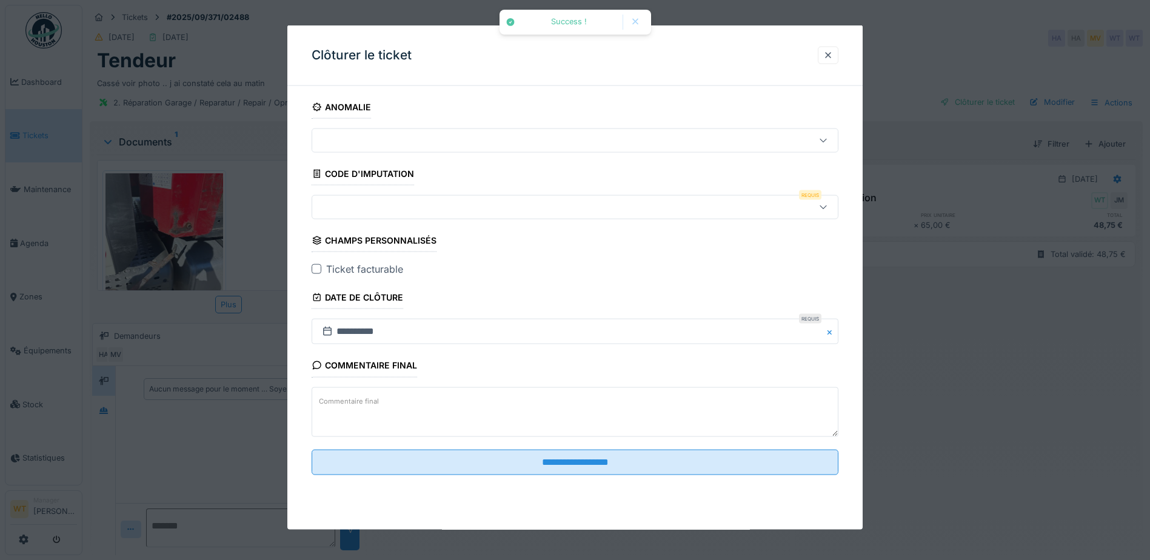
click at [316, 268] on div at bounding box center [317, 269] width 10 height 10
click at [829, 53] on div at bounding box center [828, 55] width 10 height 12
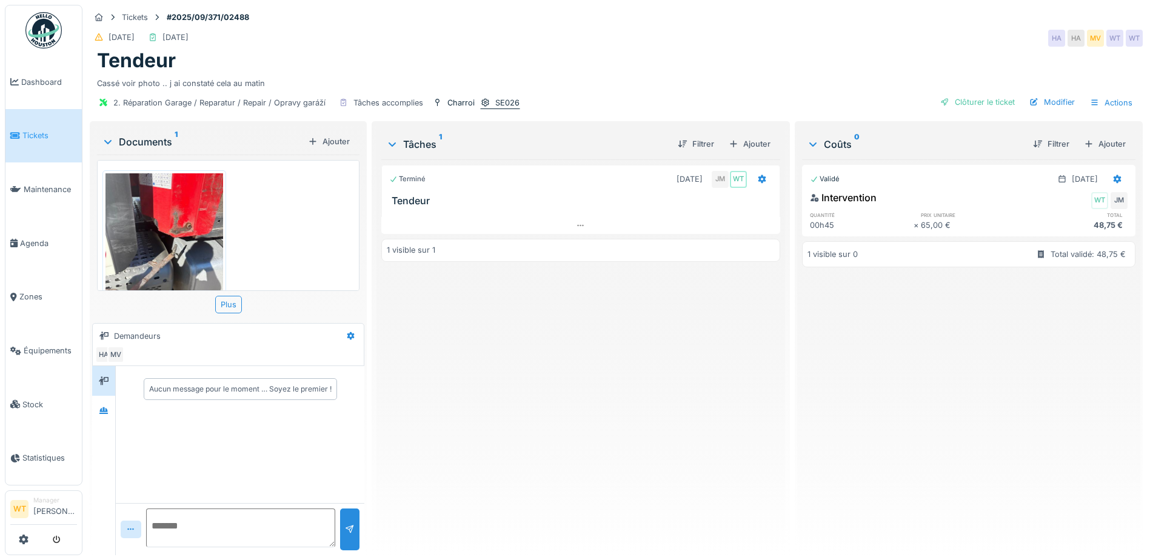
click at [488, 101] on icon at bounding box center [486, 103] width 10 height 8
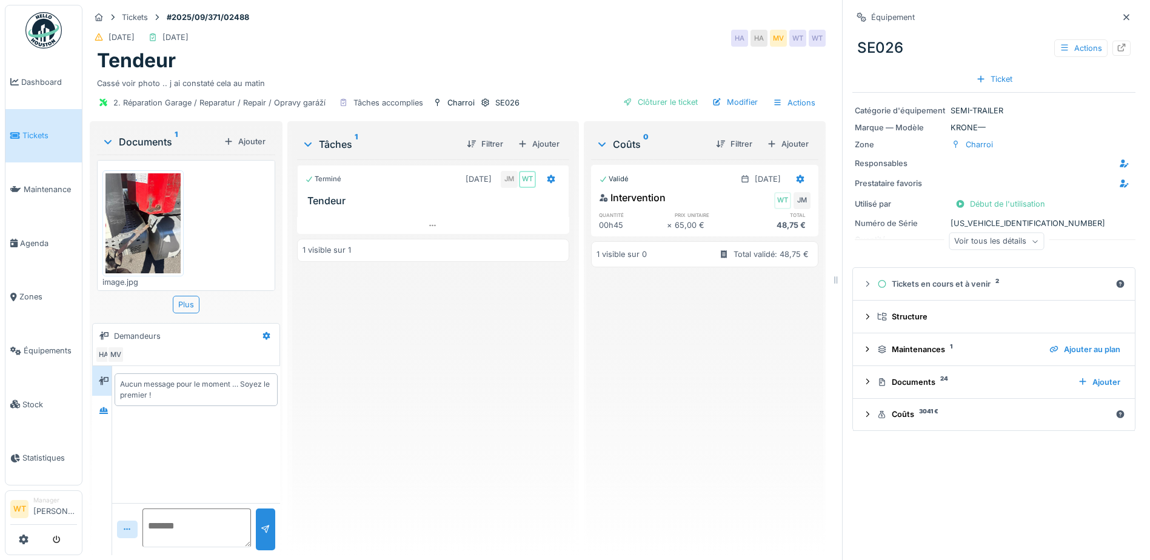
click at [962, 244] on div "Voir tous les détails" at bounding box center [996, 242] width 95 height 18
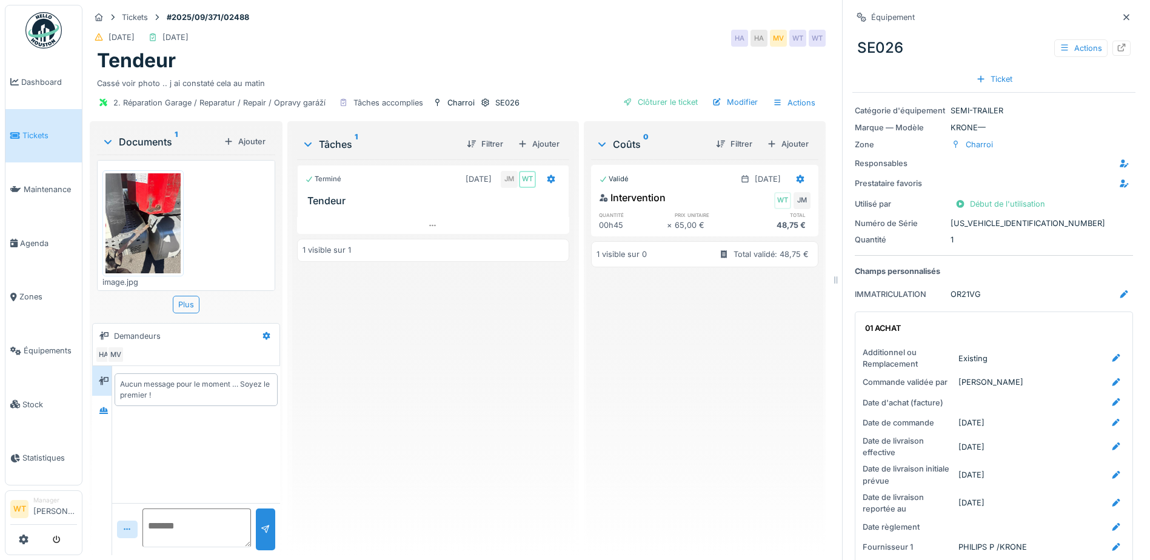
drag, startPoint x: 1111, startPoint y: 15, endPoint x: 1098, endPoint y: 35, distance: 23.4
click at [1123, 18] on icon at bounding box center [1126, 17] width 6 height 6
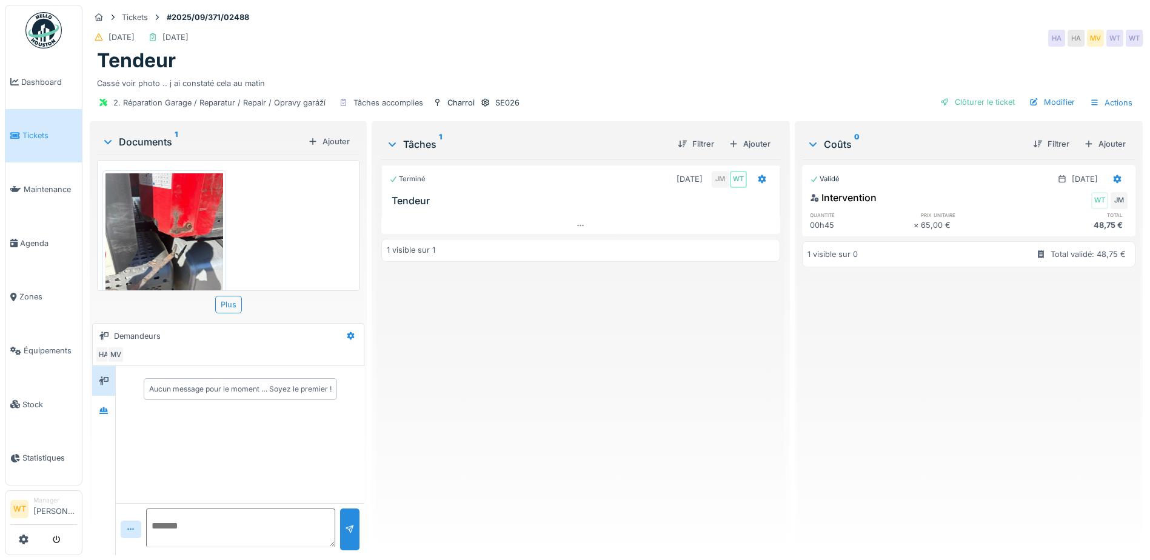
click at [978, 102] on div "Clôturer le ticket" at bounding box center [977, 102] width 84 height 16
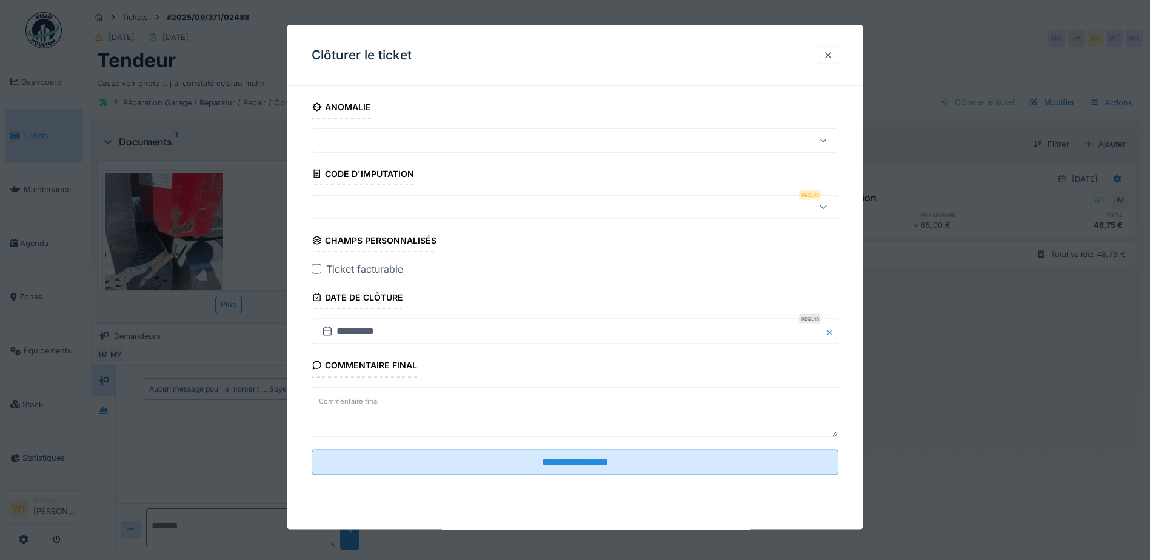
click at [328, 208] on div at bounding box center [544, 207] width 454 height 13
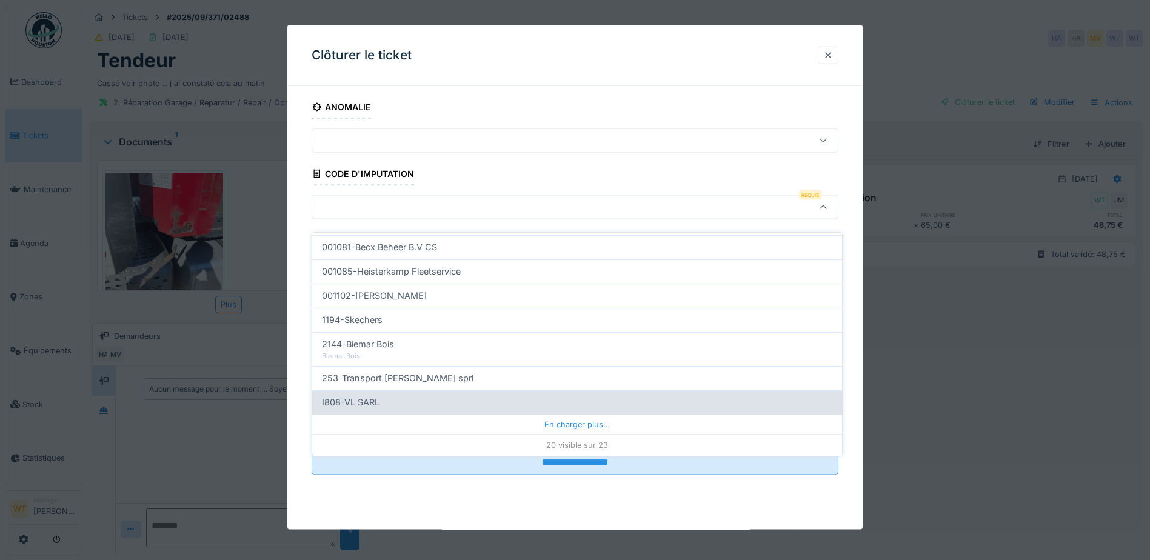
click at [512, 415] on div "En charger plus…" at bounding box center [577, 424] width 530 height 19
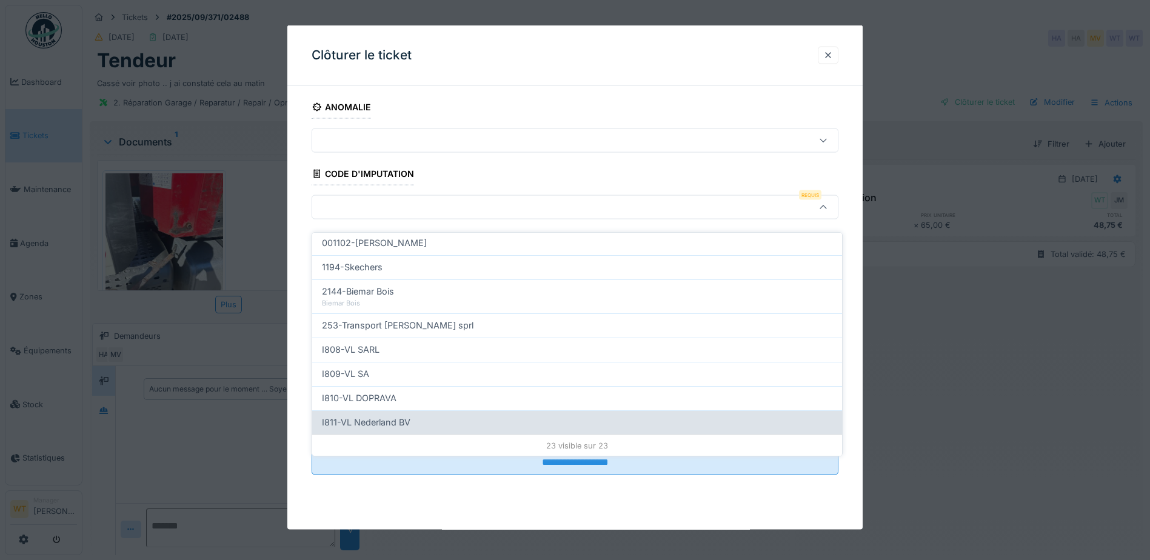
scroll to position [440, 0]
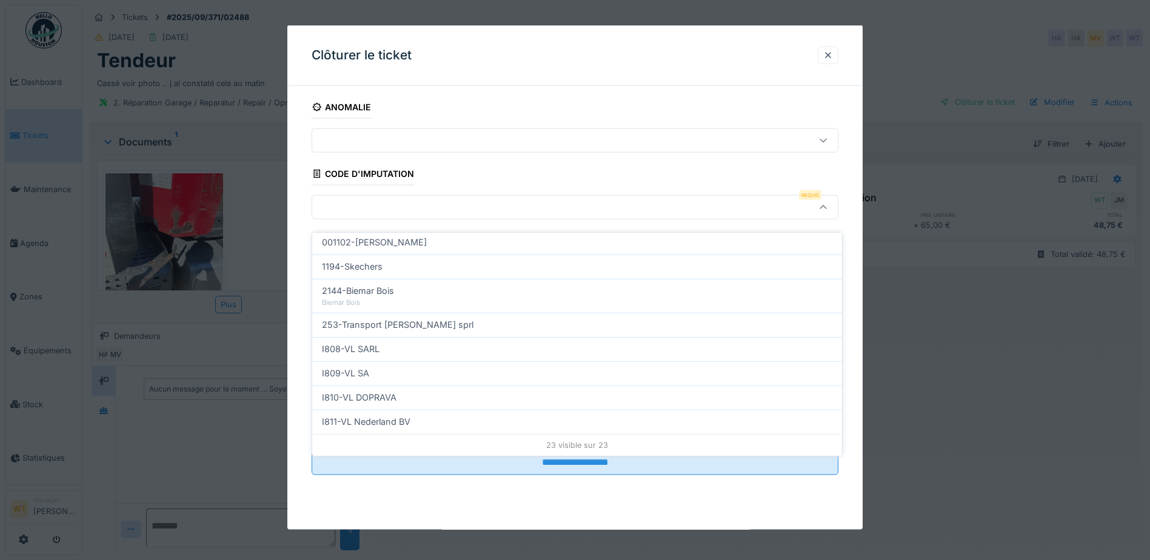
drag, startPoint x: 411, startPoint y: 411, endPoint x: 412, endPoint y: 403, distance: 7.9
click at [411, 415] on div "I811-VL Nederland BV" at bounding box center [577, 421] width 510 height 13
type input "***"
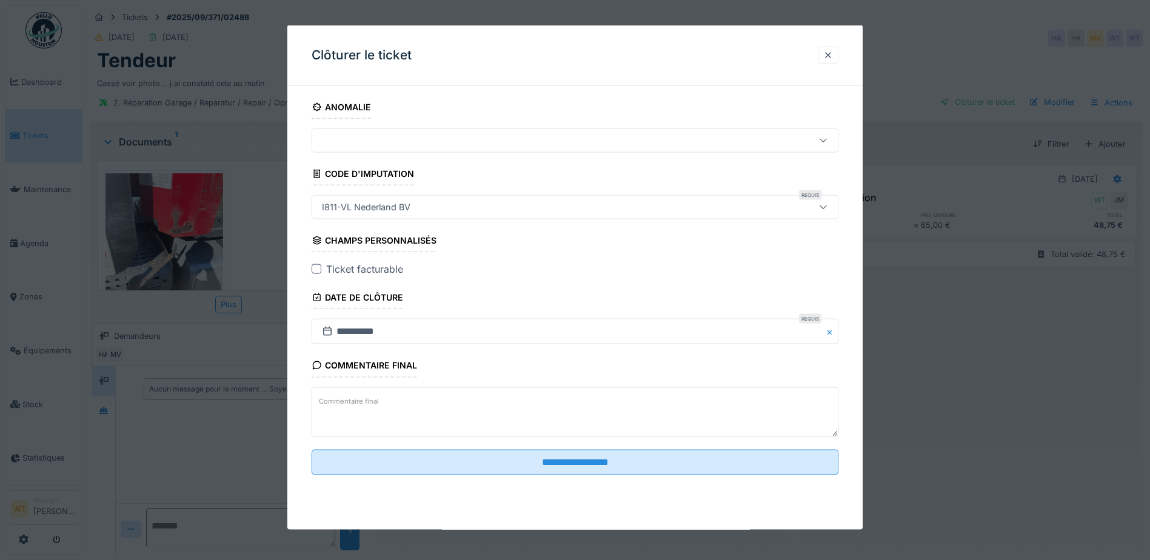
click at [319, 267] on div at bounding box center [317, 269] width 10 height 10
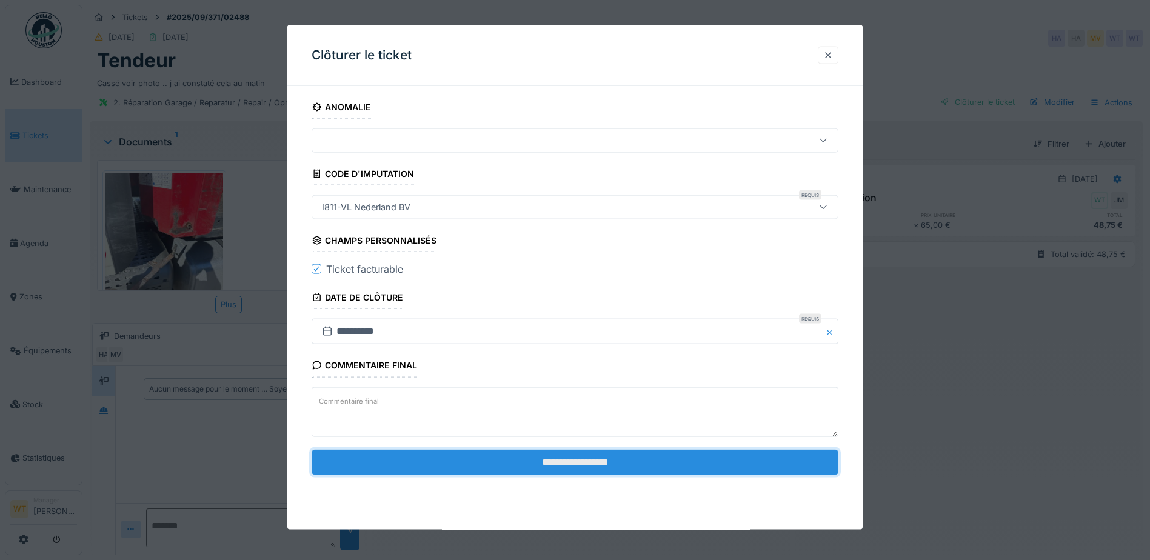
drag, startPoint x: 474, startPoint y: 460, endPoint x: 473, endPoint y: 453, distance: 6.1
click at [475, 459] on input "**********" at bounding box center [575, 461] width 527 height 25
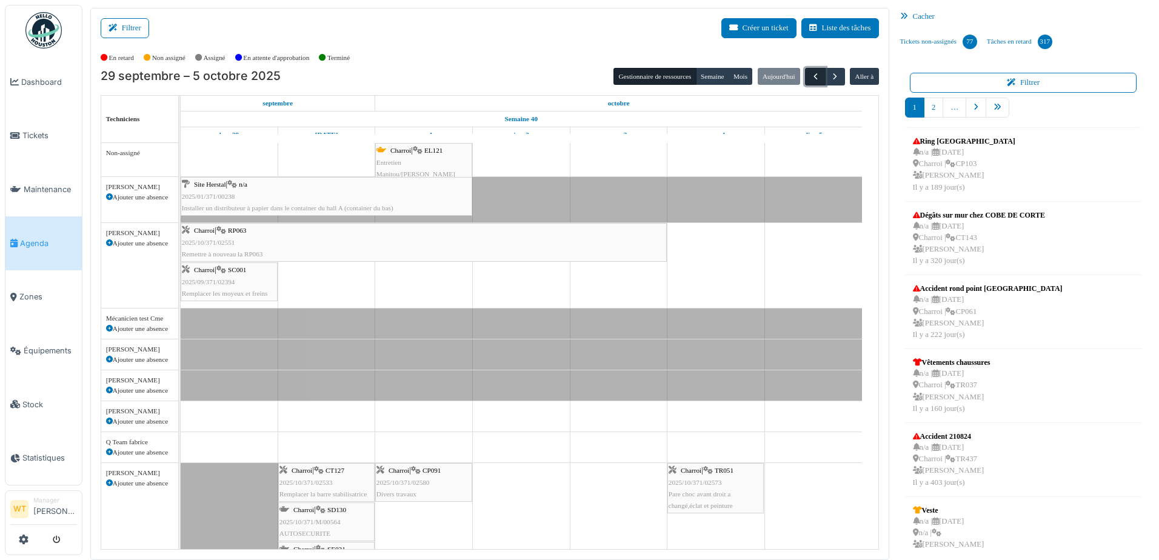
click at [811, 78] on span "button" at bounding box center [816, 77] width 10 height 10
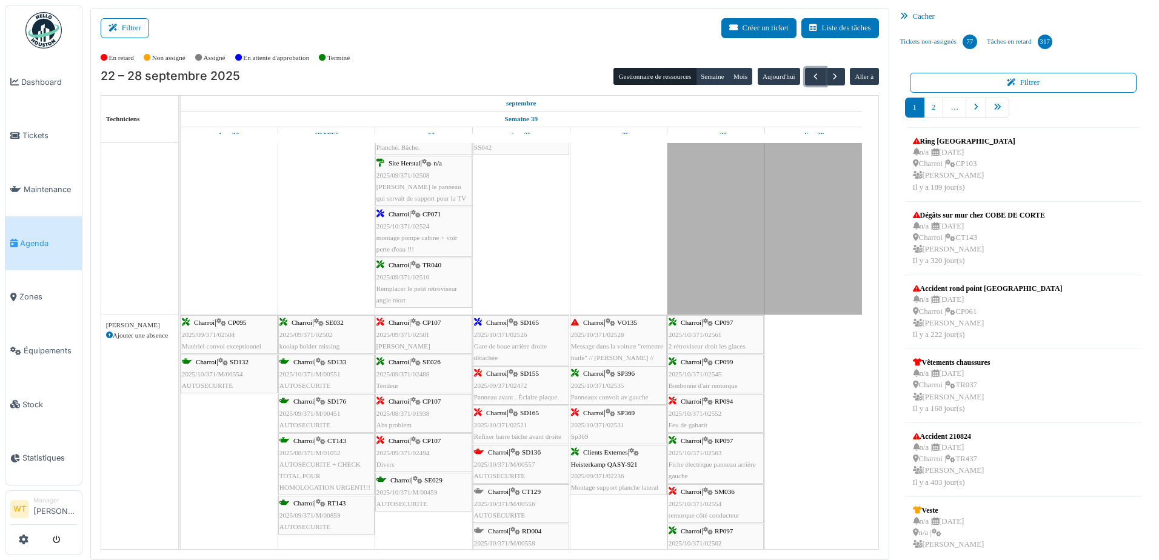
scroll to position [182, 0]
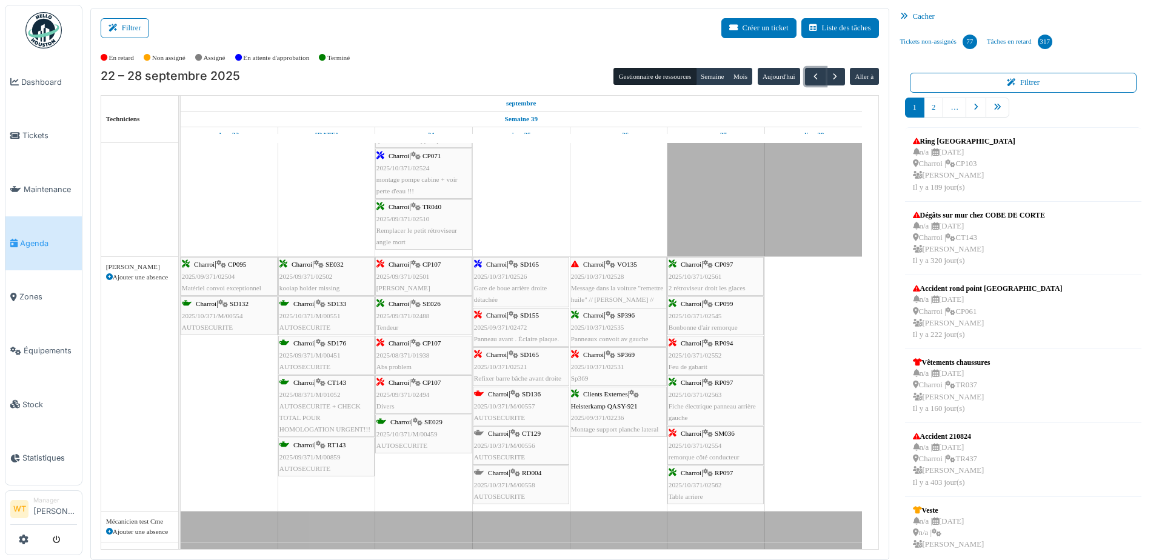
click at [529, 286] on span "Gare de boue arrière droite détachée" at bounding box center [510, 293] width 73 height 19
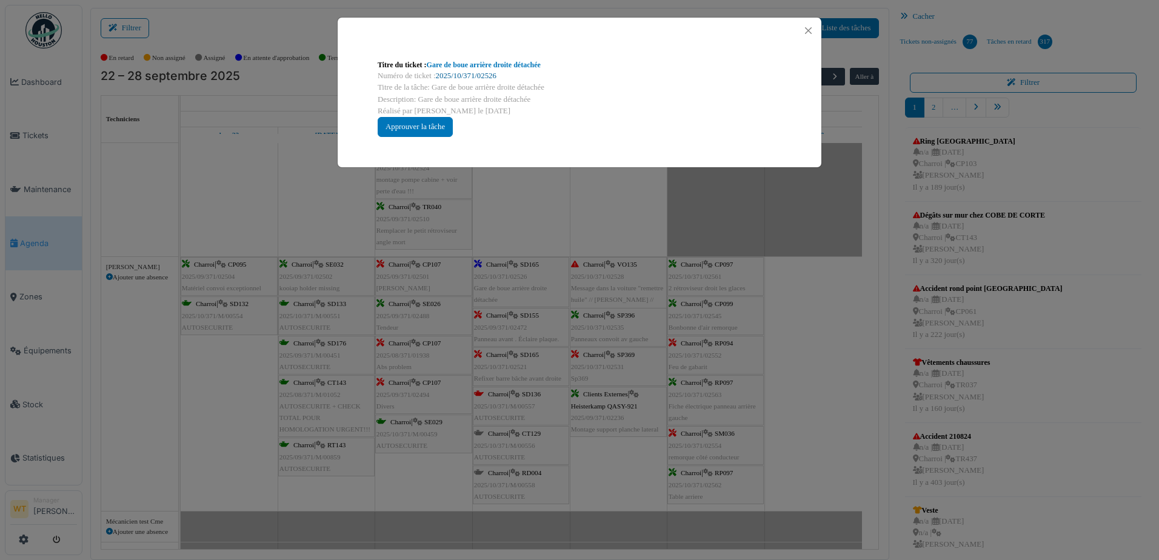
click at [481, 76] on link "2025/10/371/02526" at bounding box center [466, 76] width 61 height 8
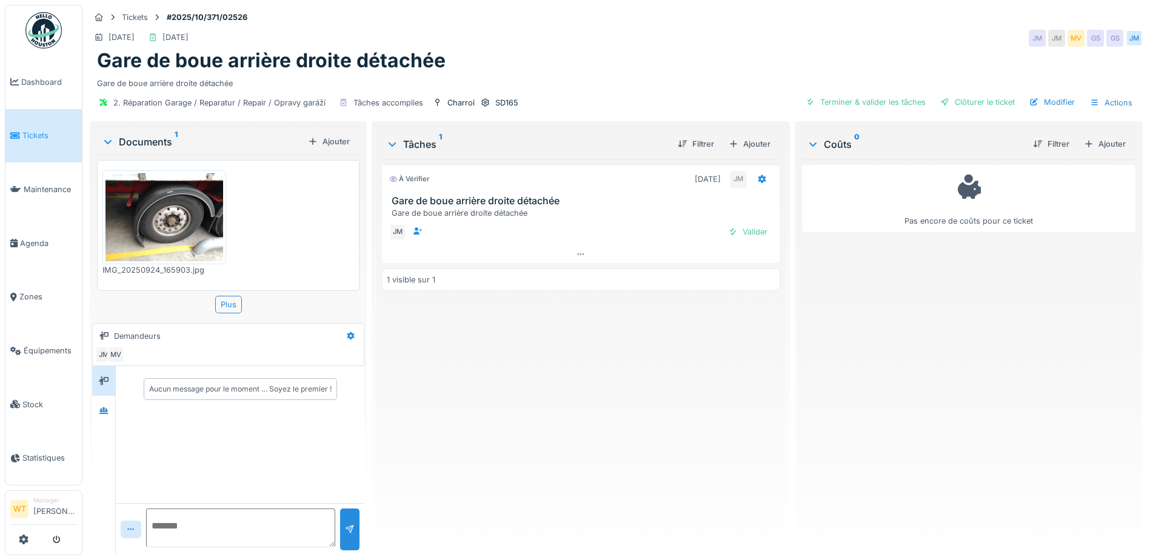
click at [191, 215] on img at bounding box center [164, 217] width 118 height 88
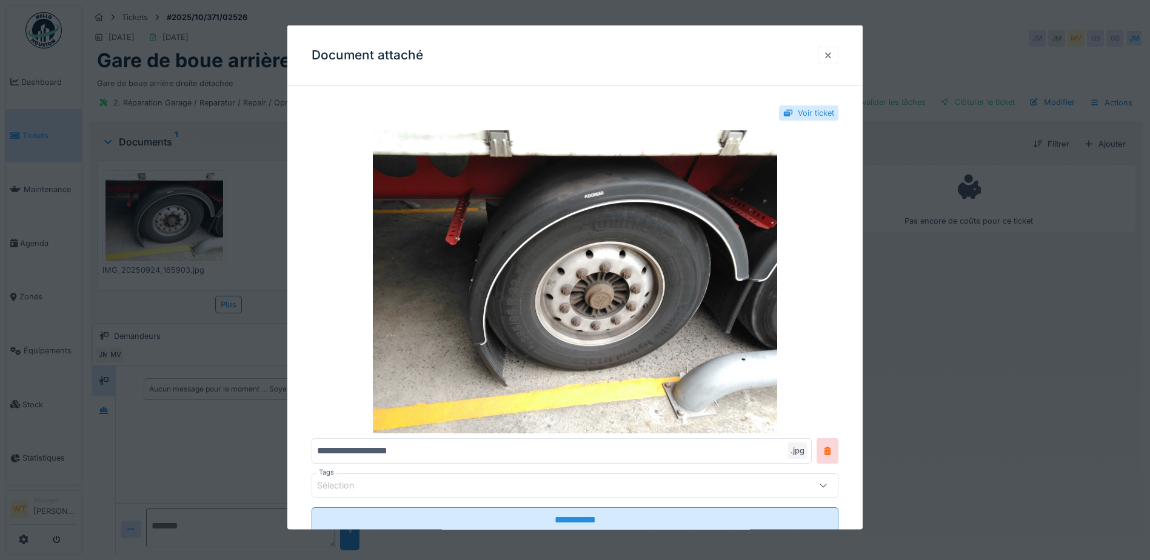
click at [831, 56] on div at bounding box center [828, 55] width 10 height 12
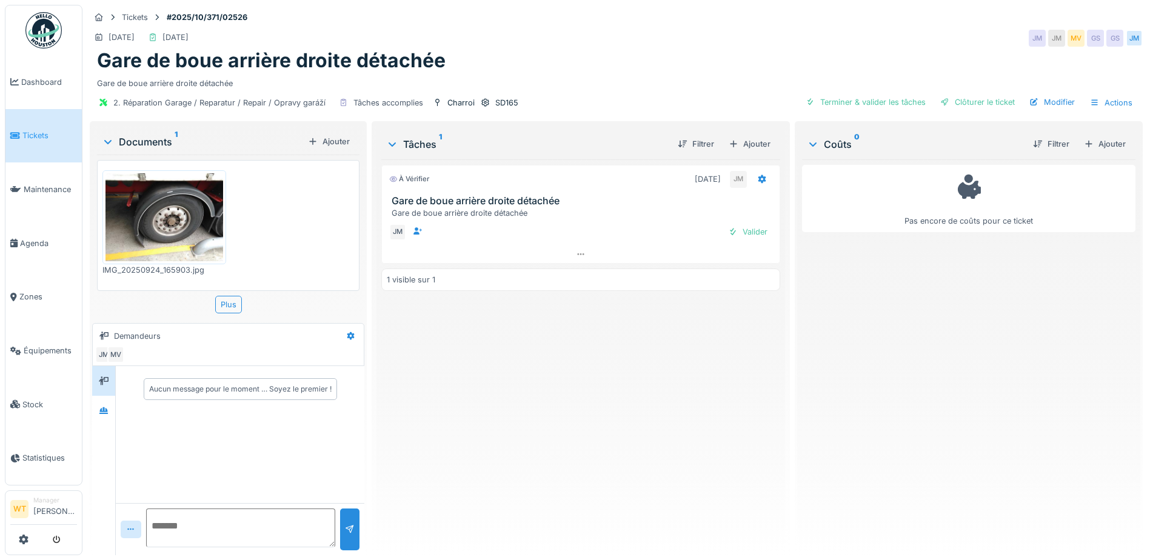
click at [189, 219] on img at bounding box center [164, 217] width 118 height 88
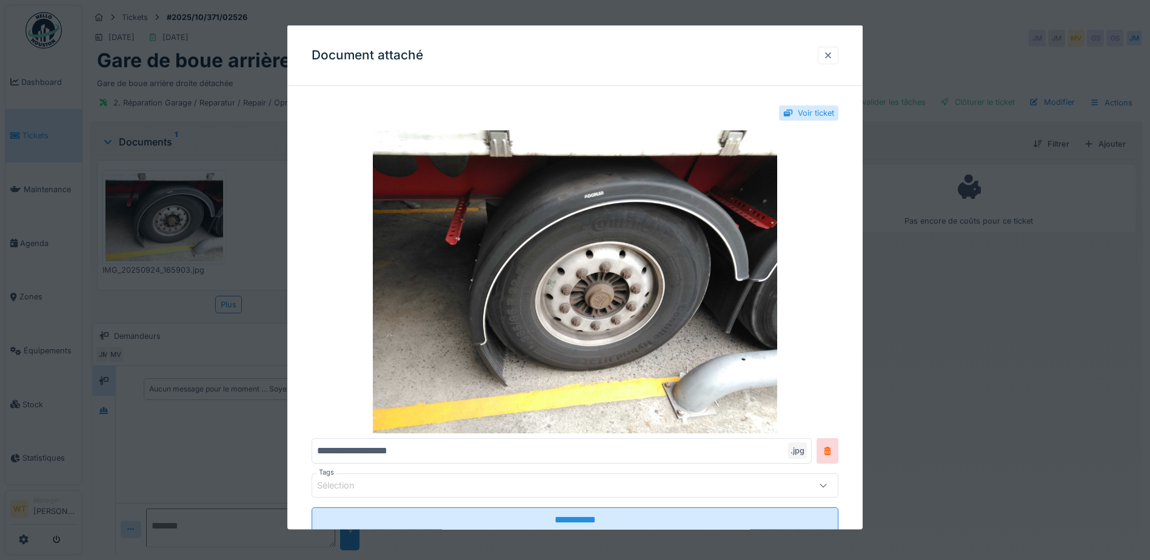
click at [833, 53] on div at bounding box center [828, 55] width 10 height 12
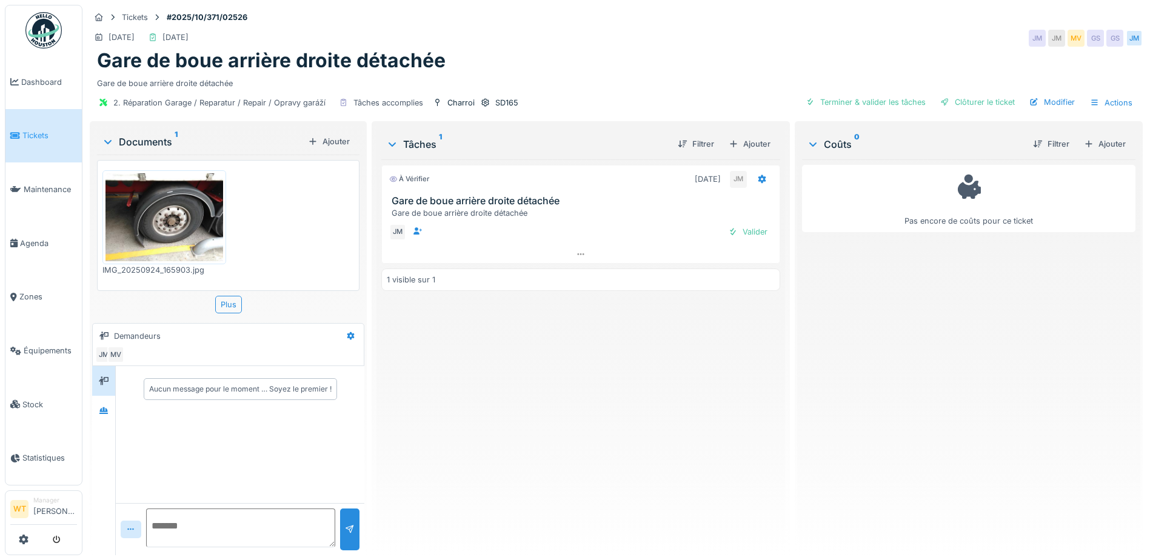
click at [162, 239] on img at bounding box center [164, 217] width 118 height 88
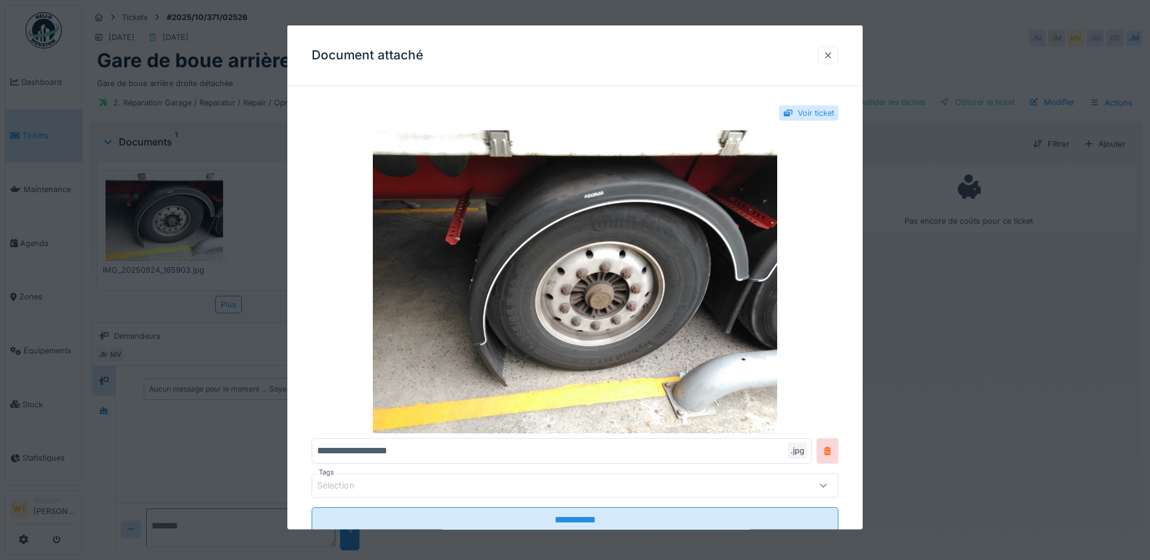
click at [834, 62] on div at bounding box center [828, 55] width 21 height 18
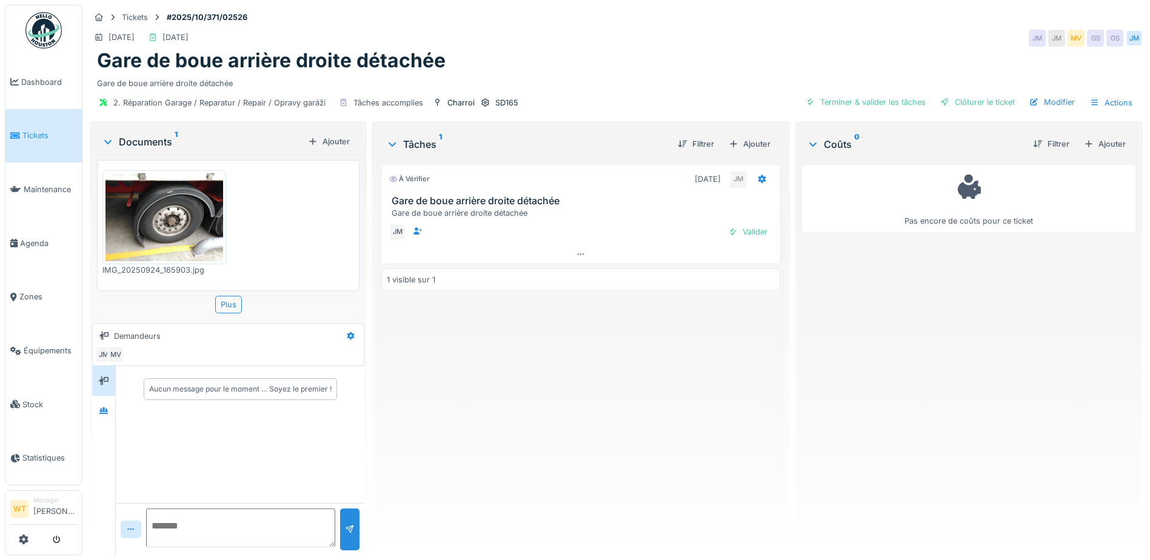
click at [181, 213] on img at bounding box center [164, 217] width 118 height 88
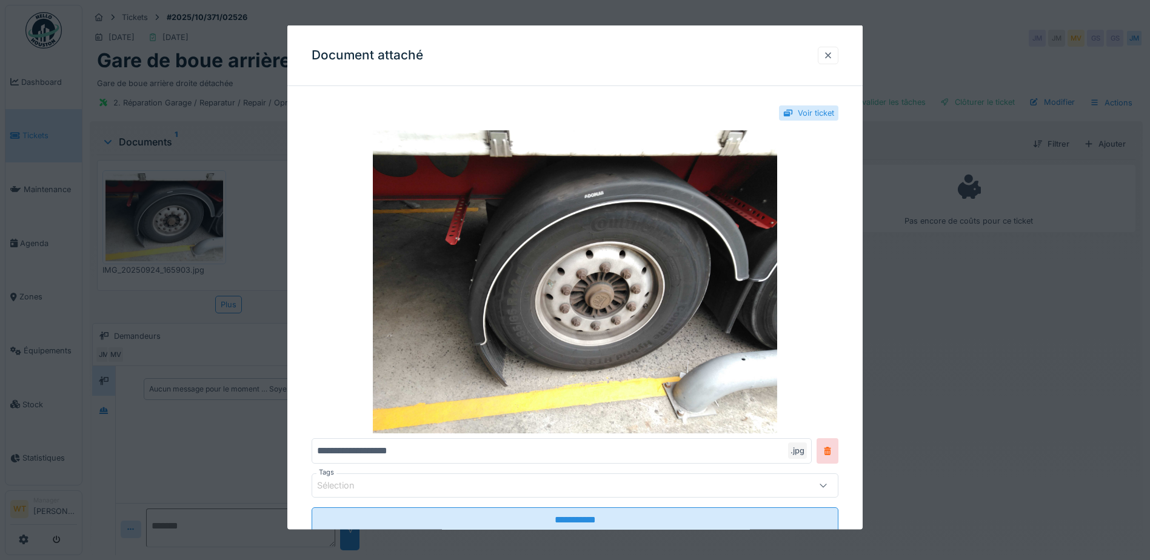
click at [831, 53] on div at bounding box center [828, 55] width 10 height 12
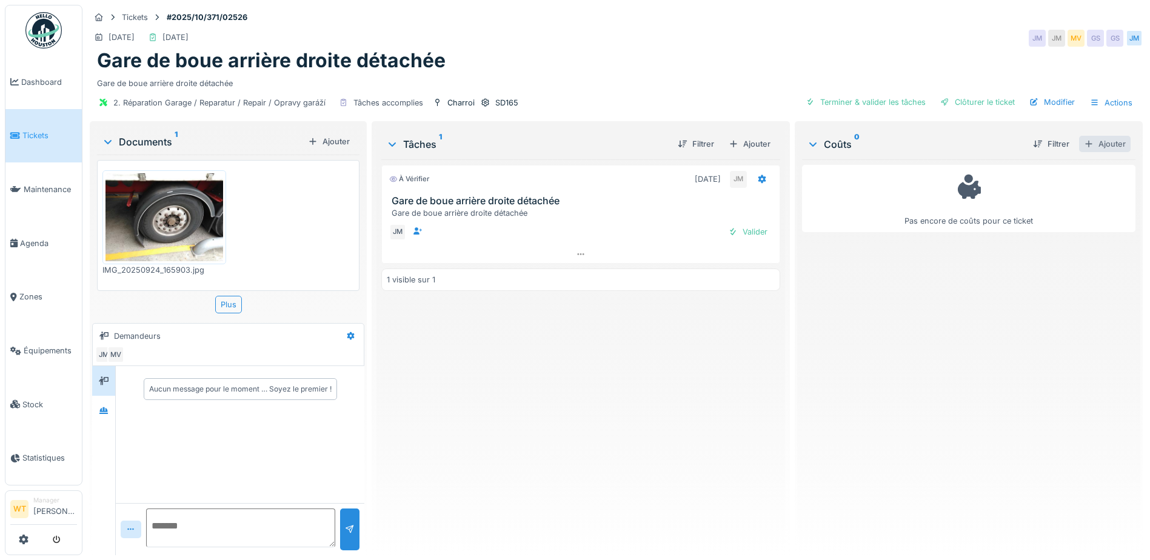
click at [1087, 150] on div "Ajouter" at bounding box center [1105, 144] width 52 height 16
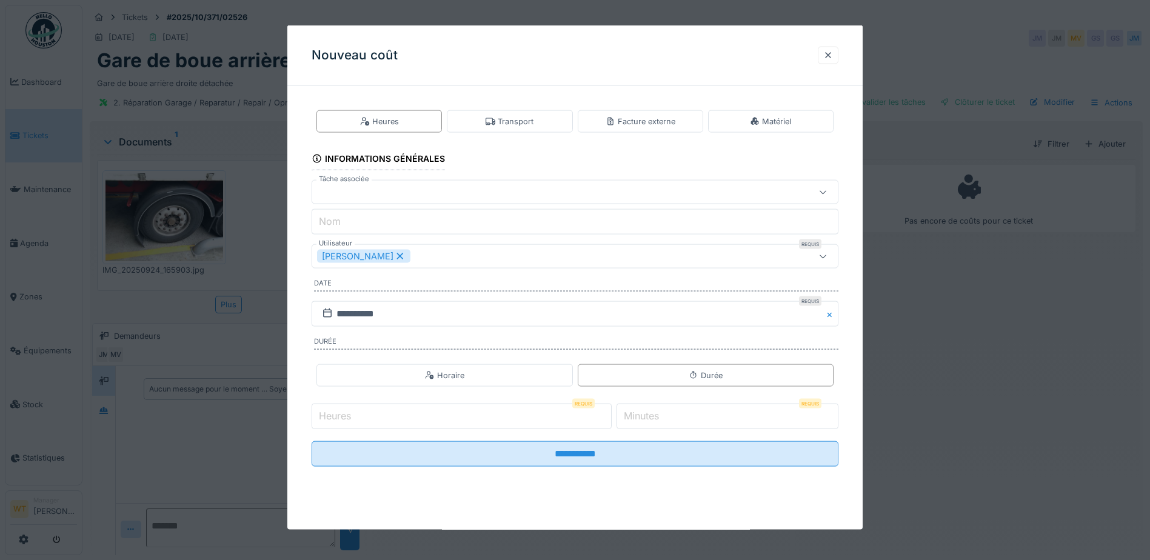
click at [395, 250] on div "[PERSON_NAME]" at bounding box center [363, 256] width 93 height 13
click at [390, 252] on div "Utilisateurs" at bounding box center [544, 256] width 454 height 13
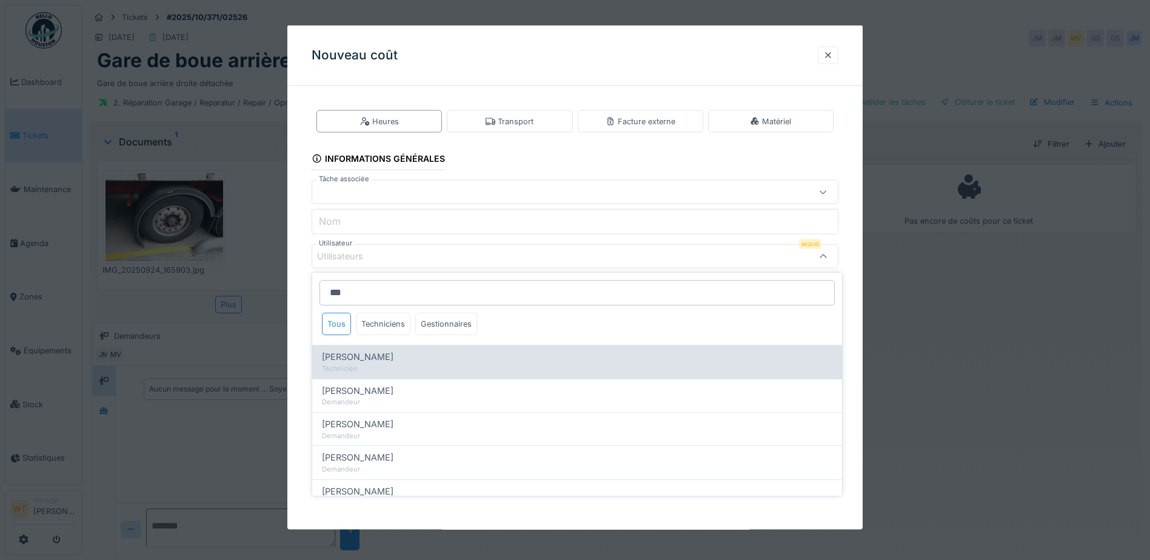
type input "***"
click at [407, 359] on div "[PERSON_NAME]" at bounding box center [577, 356] width 510 height 13
type input "****"
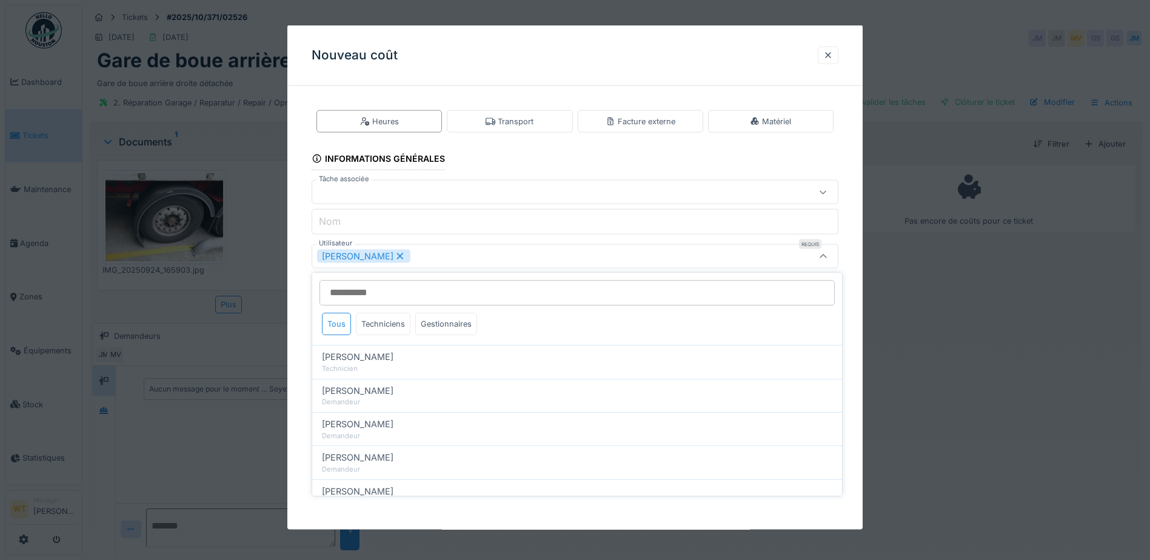
click at [533, 252] on div "[PERSON_NAME]" at bounding box center [544, 256] width 454 height 13
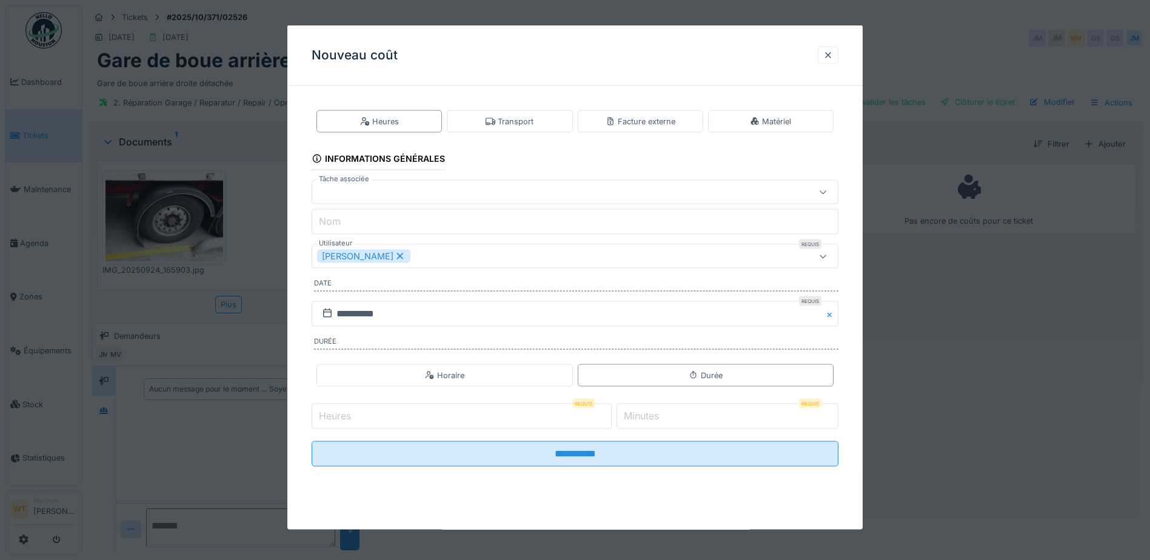
click at [447, 417] on input "Heures" at bounding box center [462, 416] width 300 height 25
type input "*"
click at [661, 416] on label "Minutes" at bounding box center [641, 416] width 40 height 15
click at [664, 416] on input "*" at bounding box center [728, 416] width 222 height 25
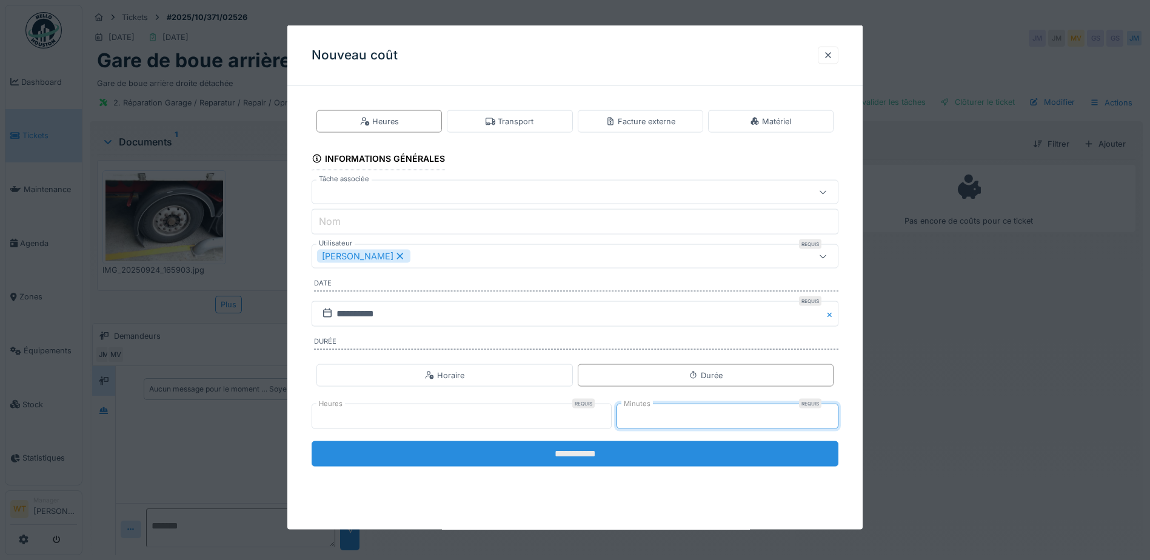
type input "**"
click at [630, 447] on input "**********" at bounding box center [575, 453] width 527 height 25
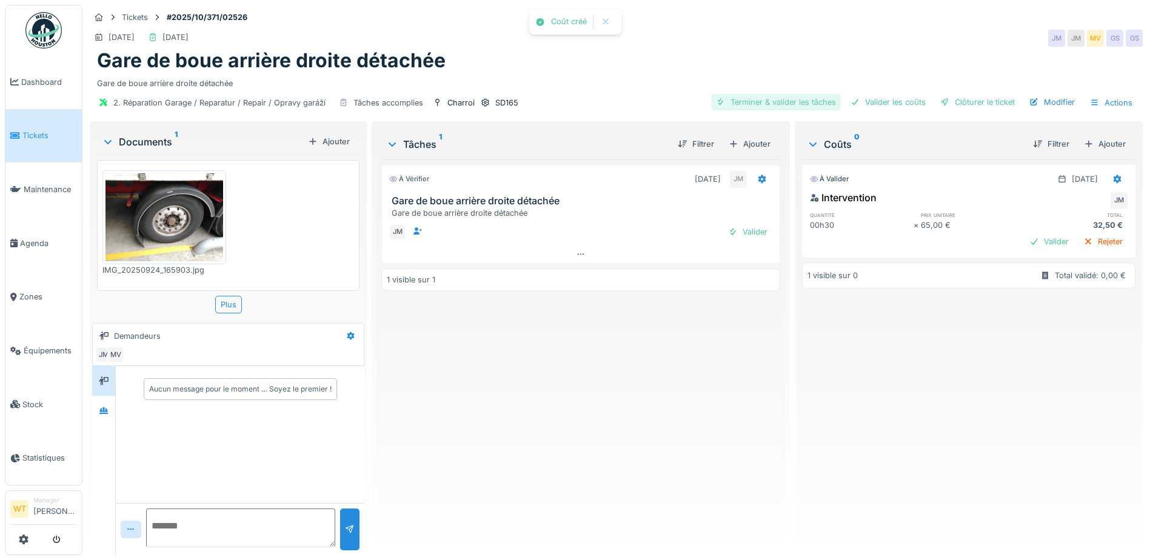
click at [804, 103] on div "Terminer & valider les tâches" at bounding box center [776, 102] width 130 height 16
drag, startPoint x: 860, startPoint y: 112, endPoint x: 867, endPoint y: 107, distance: 8.4
click at [861, 112] on div "2. Réparation Garage / Reparatur / Repair / Opravy garáží Tâches accomplies Cha…" at bounding box center [616, 102] width 1053 height 27
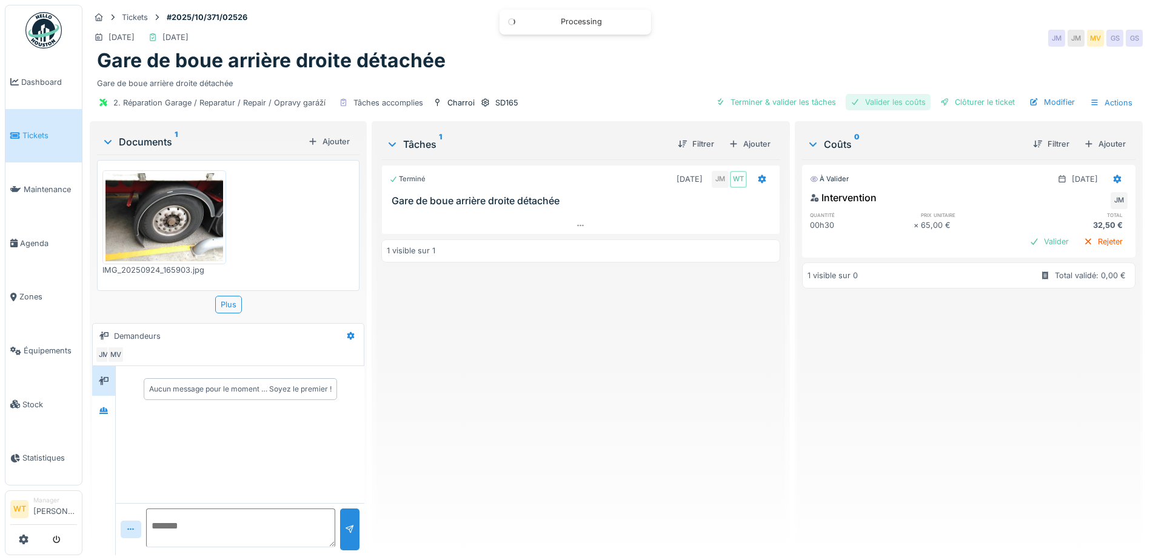
click at [870, 107] on div "Valider les coûts" at bounding box center [888, 102] width 85 height 16
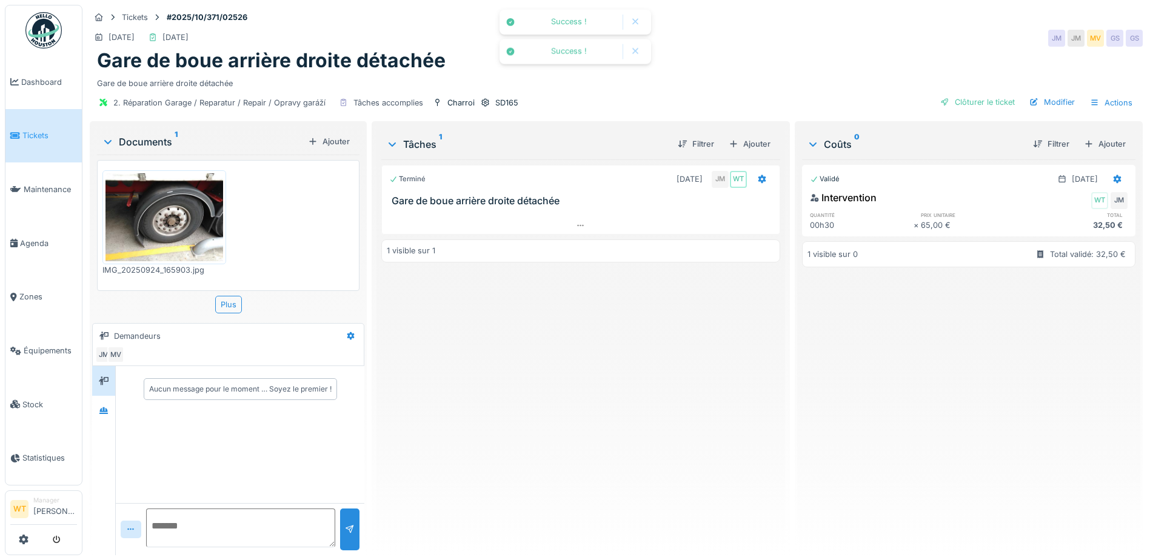
click at [955, 106] on div "Clôturer le ticket" at bounding box center [977, 102] width 84 height 16
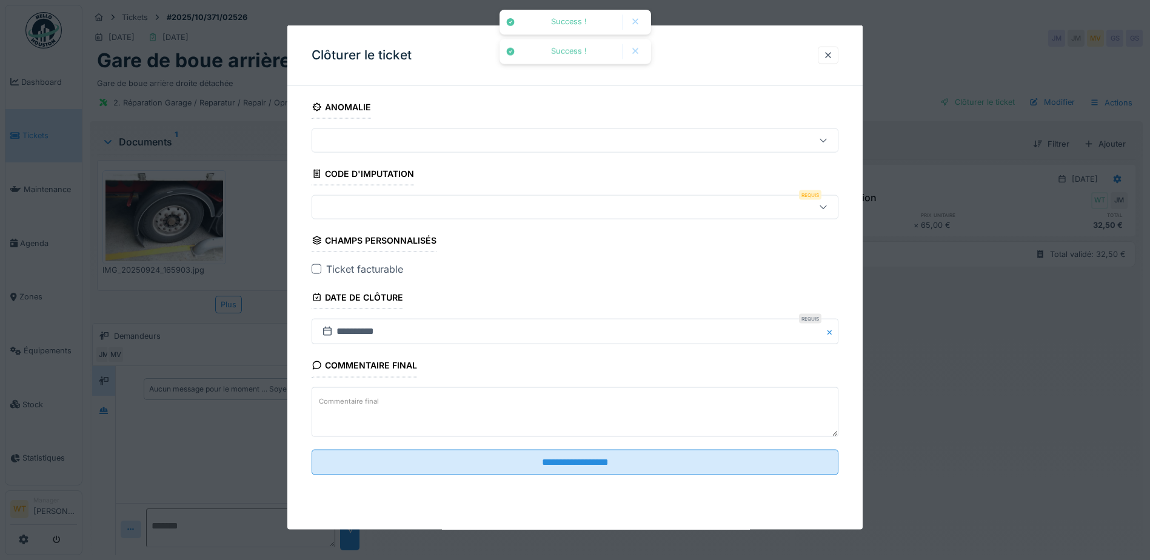
click at [450, 201] on div at bounding box center [544, 207] width 454 height 13
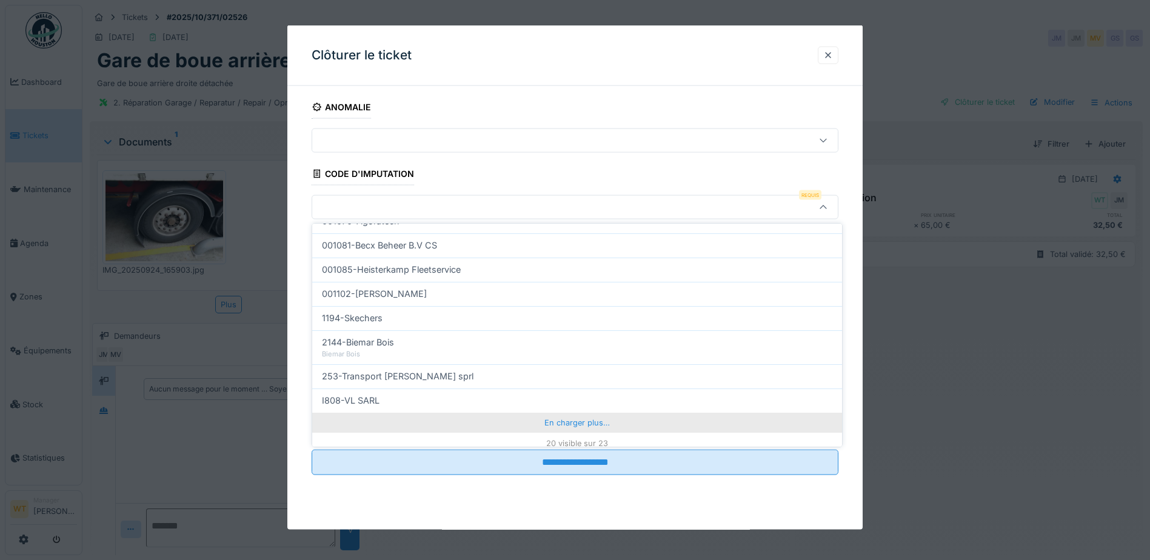
scroll to position [386, 0]
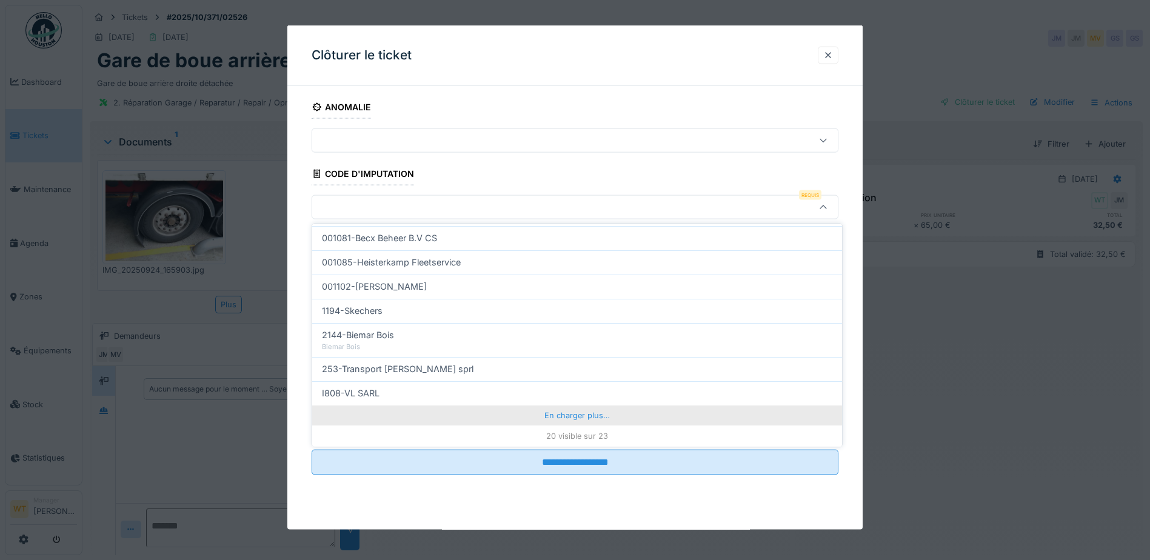
click at [538, 413] on div "En charger plus…" at bounding box center [577, 415] width 530 height 19
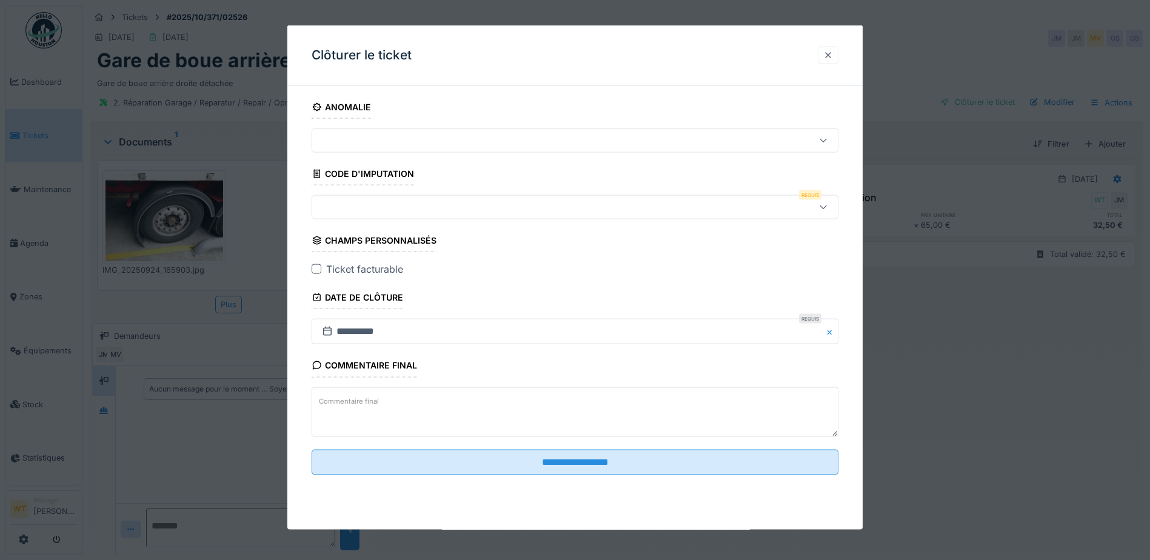
click at [831, 50] on div at bounding box center [828, 55] width 10 height 12
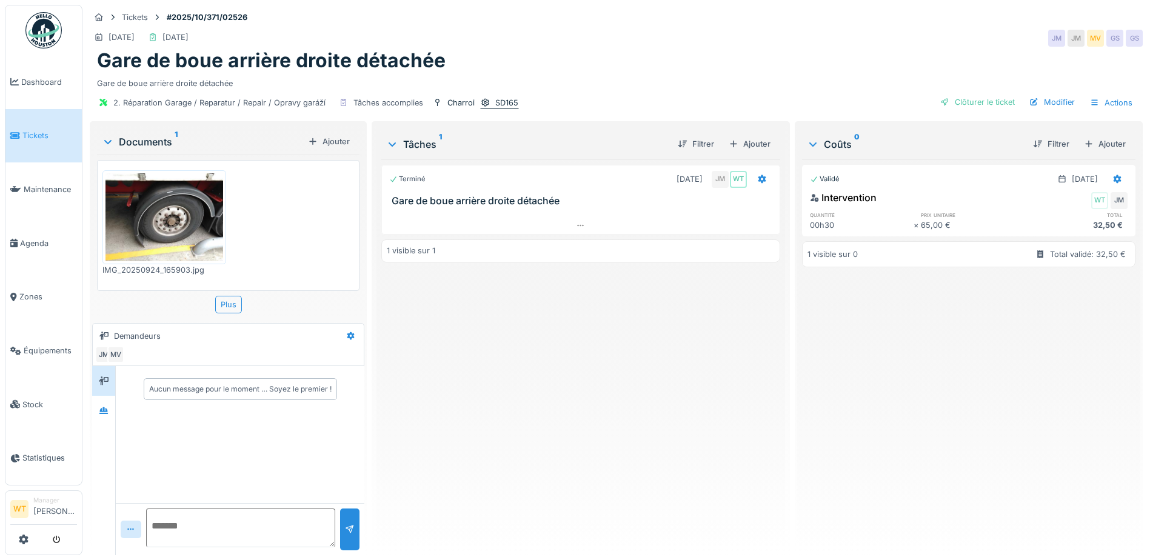
click at [503, 101] on div "SD165" at bounding box center [506, 103] width 23 height 12
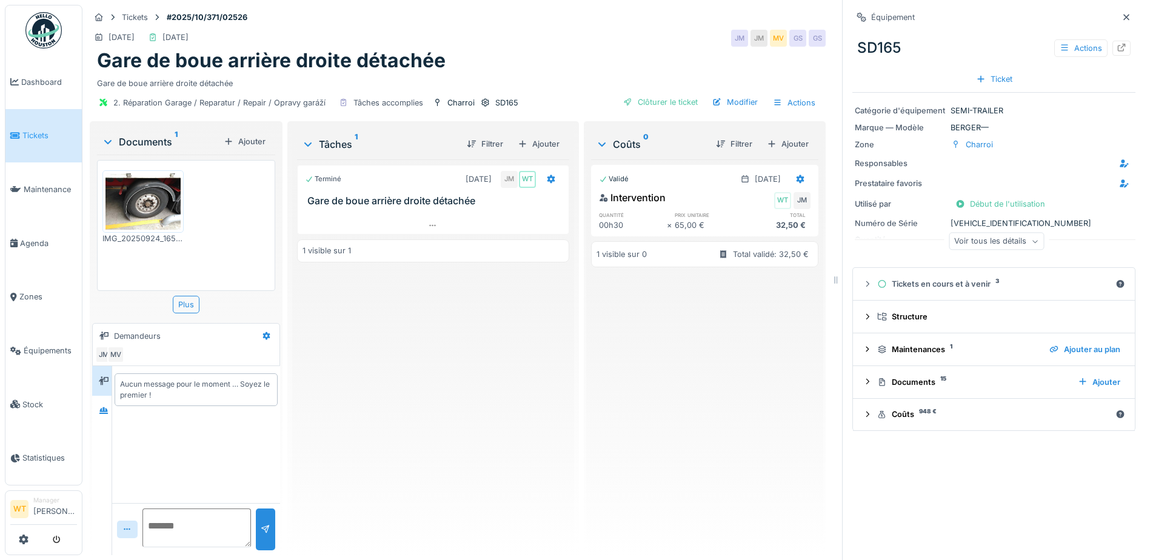
click at [968, 242] on div "Voir tous les détails" at bounding box center [996, 242] width 95 height 18
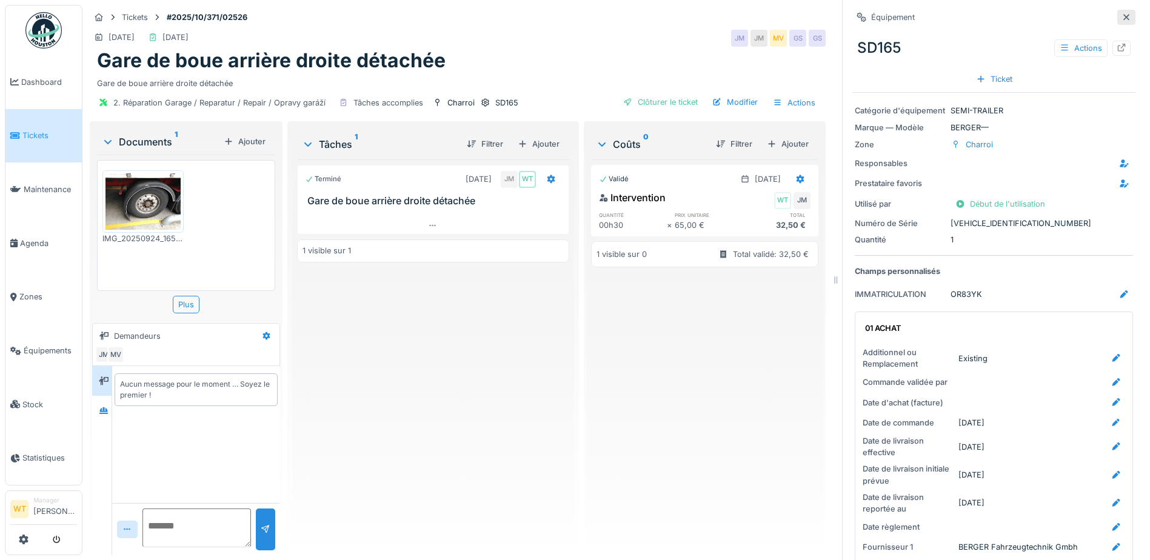
click at [1122, 16] on icon at bounding box center [1127, 17] width 10 height 8
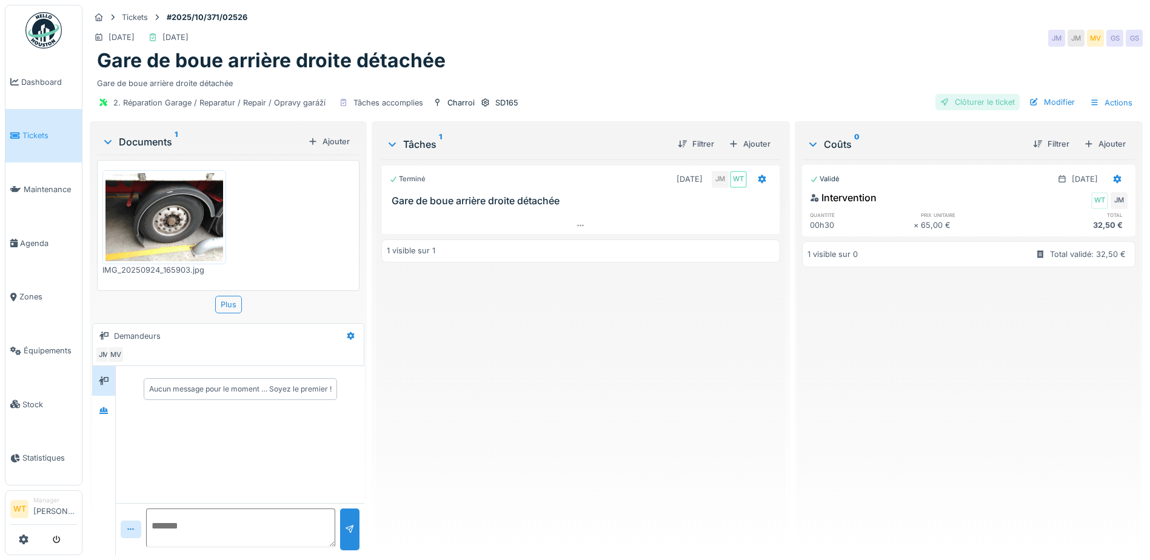
click at [984, 96] on div "Clôturer le ticket" at bounding box center [977, 102] width 84 height 16
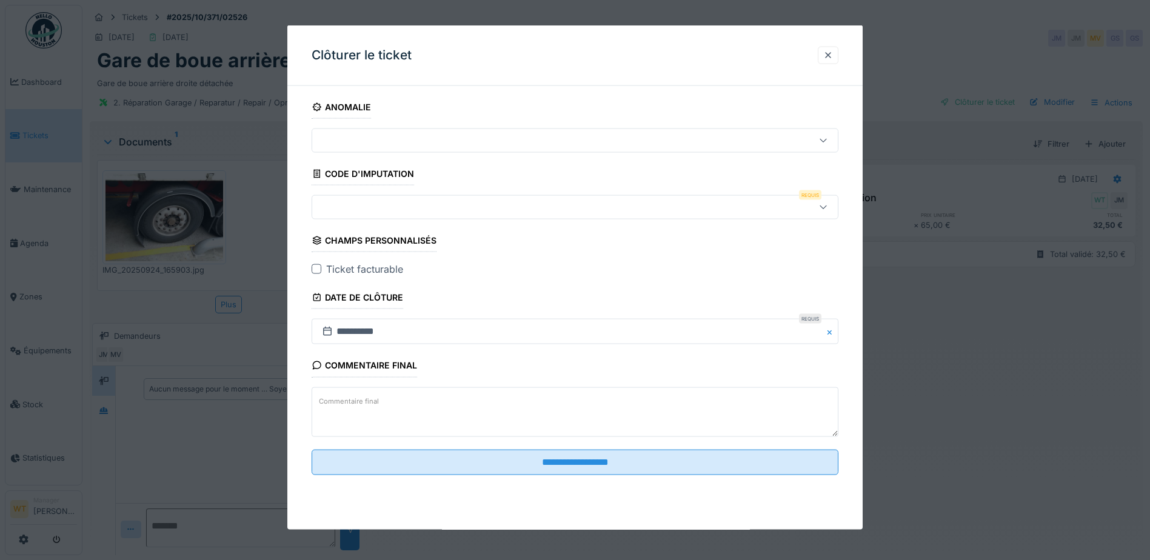
click at [319, 267] on div at bounding box center [317, 269] width 10 height 10
click at [374, 209] on div at bounding box center [544, 207] width 454 height 13
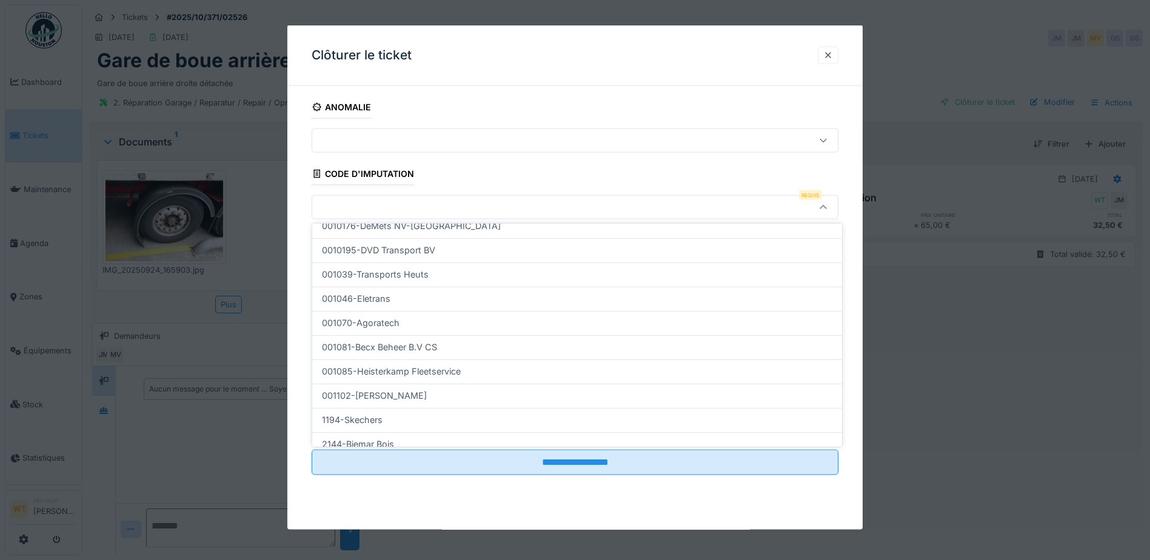
scroll to position [386, 0]
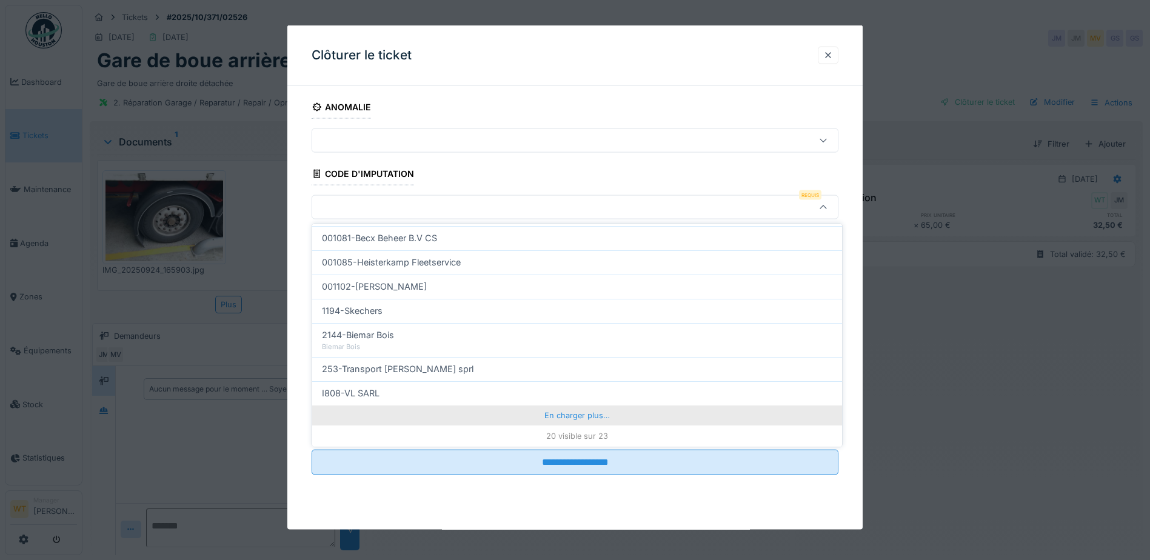
click at [568, 413] on div "En charger plus…" at bounding box center [577, 415] width 530 height 19
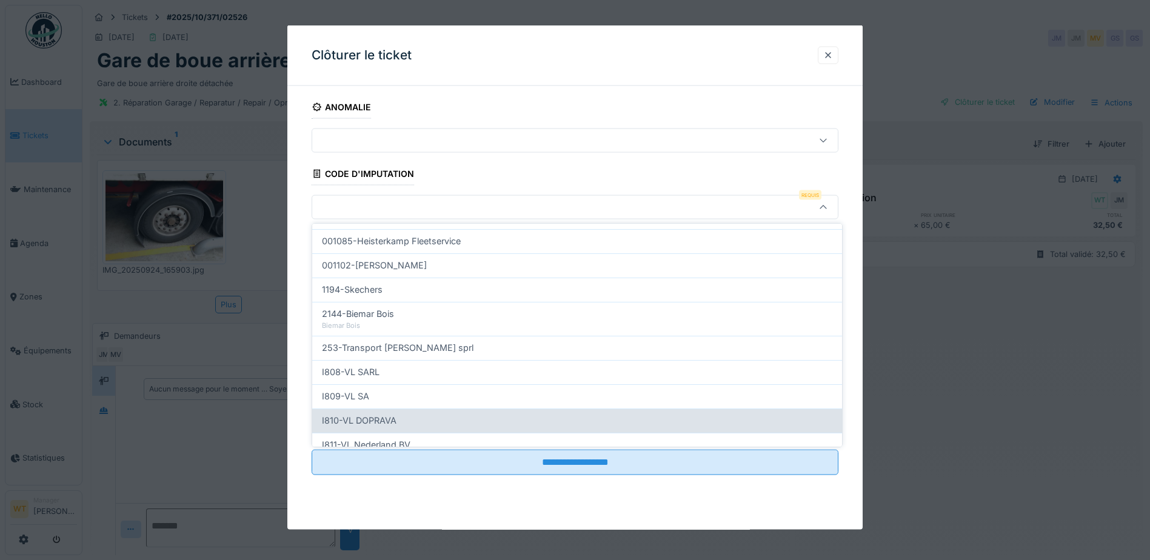
scroll to position [440, 0]
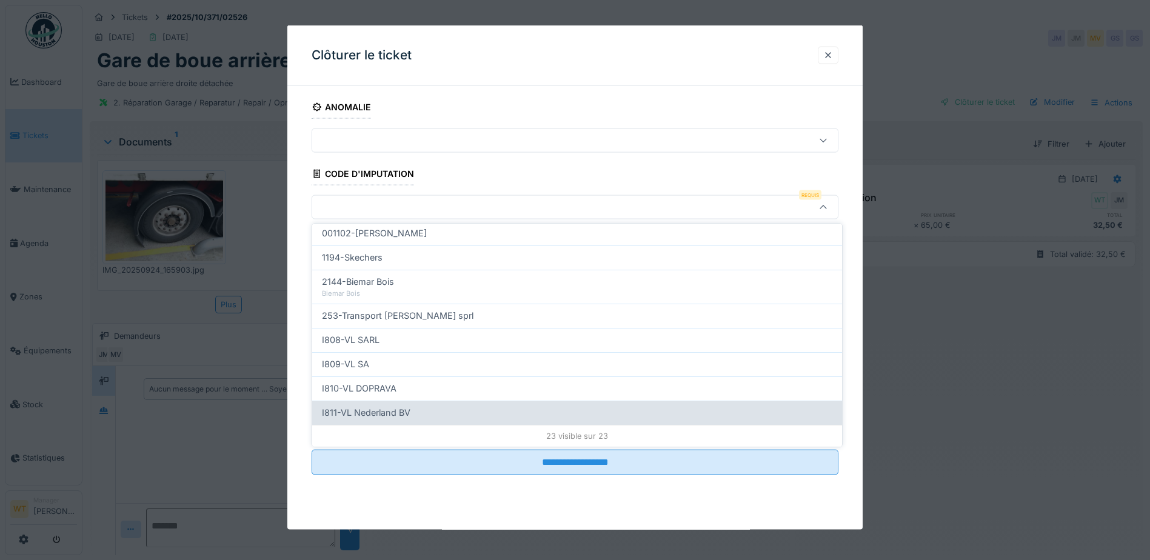
click at [429, 409] on div "I811-VL Nederland BV" at bounding box center [577, 412] width 510 height 13
type input "***"
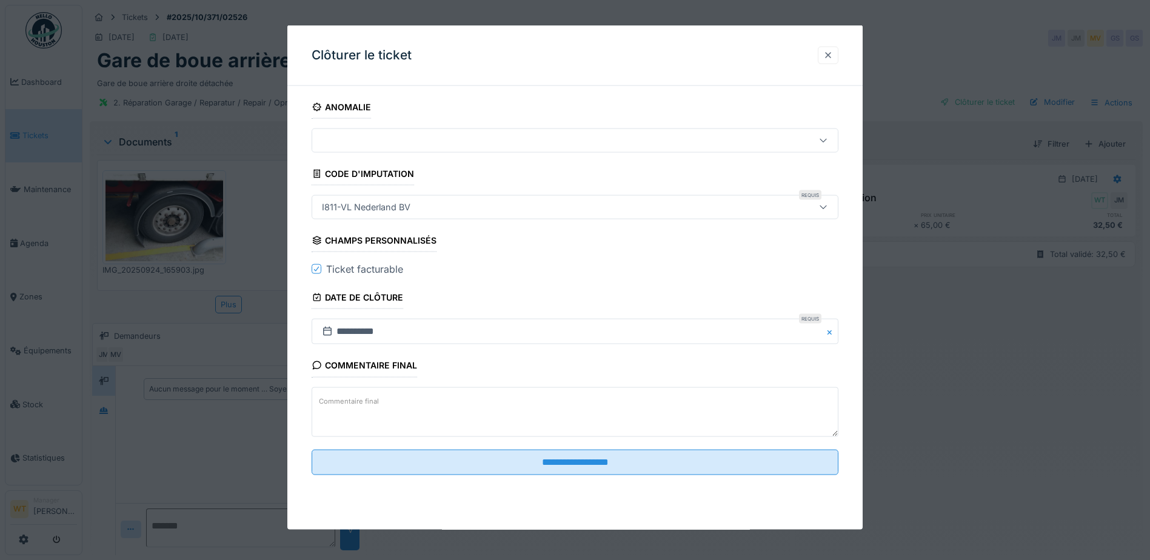
click at [831, 58] on div at bounding box center [828, 55] width 10 height 12
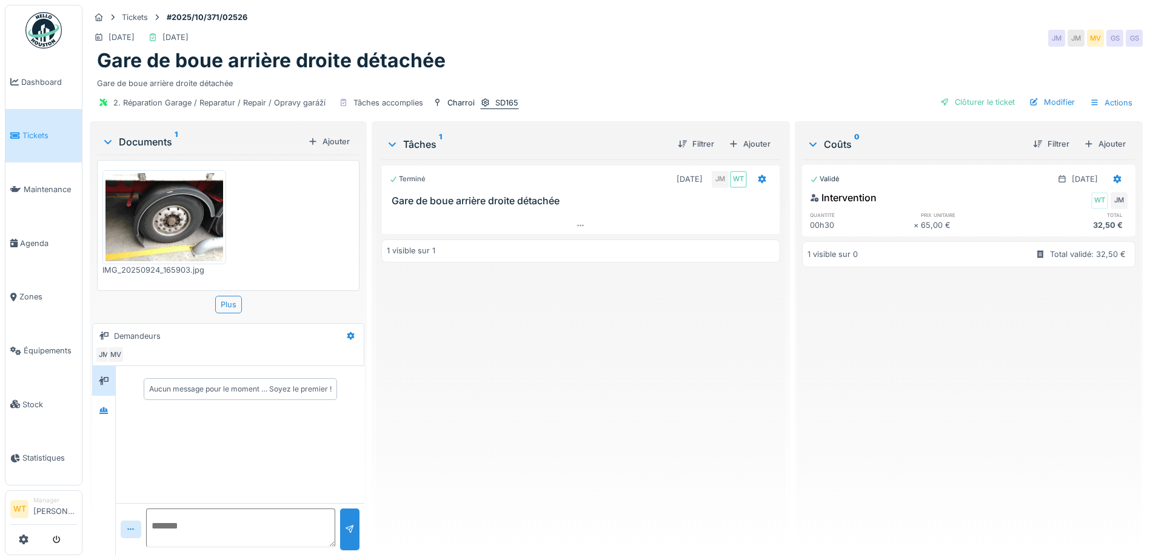
click at [484, 99] on icon at bounding box center [485, 102] width 8 height 8
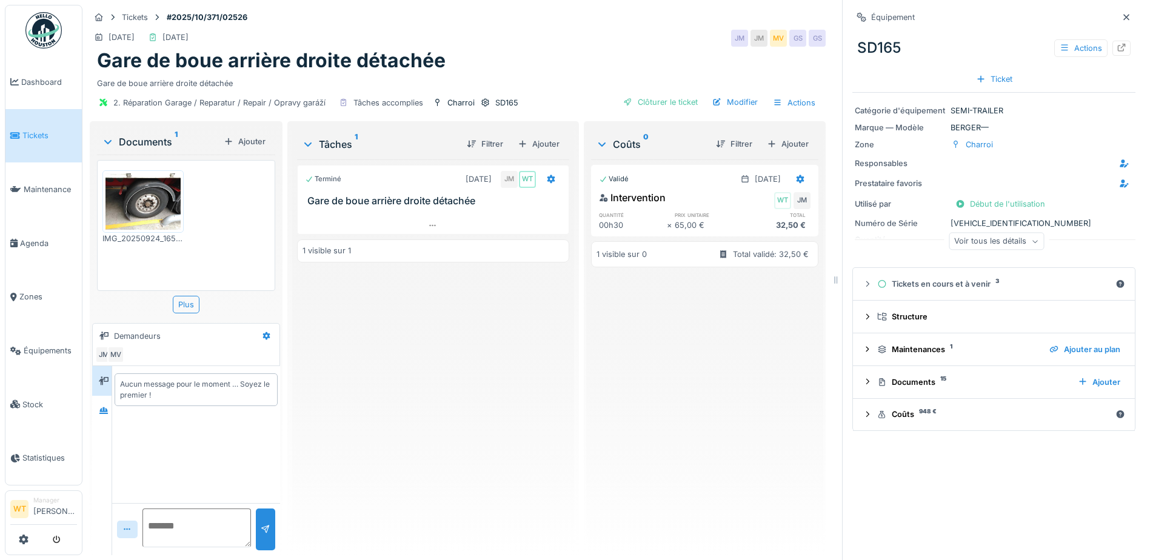
click at [1003, 241] on div "Voir tous les détails" at bounding box center [996, 242] width 95 height 18
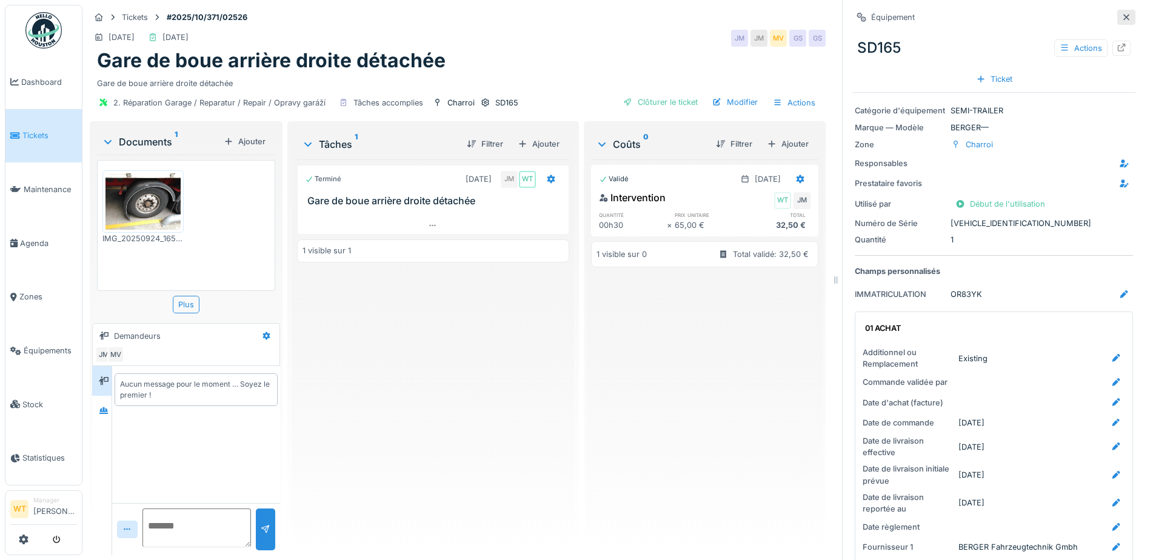
click at [1122, 19] on icon at bounding box center [1127, 17] width 10 height 8
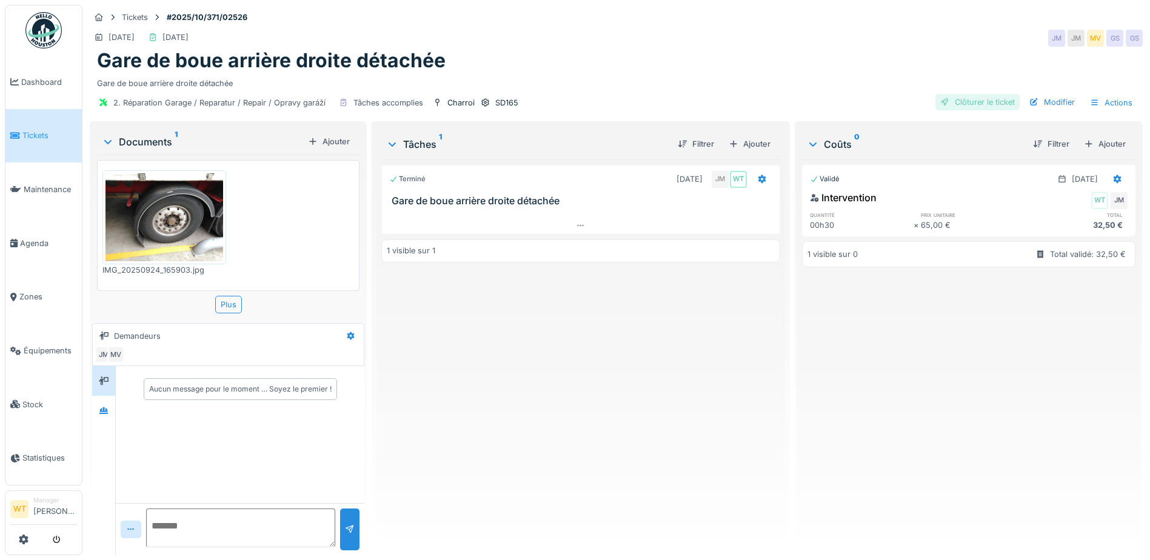
click at [986, 102] on div "Clôturer le ticket" at bounding box center [977, 102] width 84 height 16
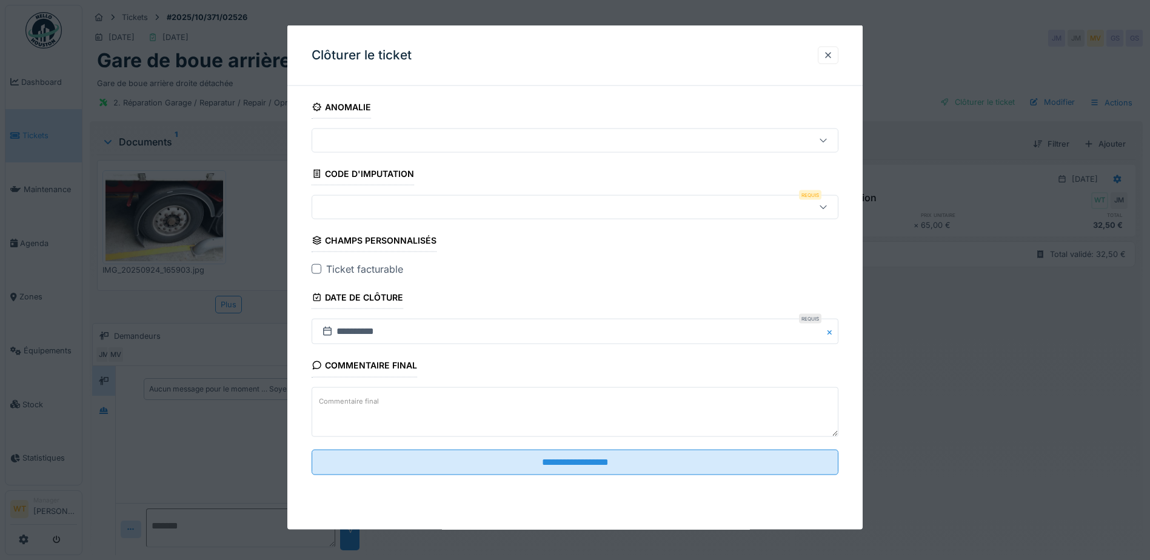
click at [382, 212] on div at bounding box center [544, 207] width 454 height 13
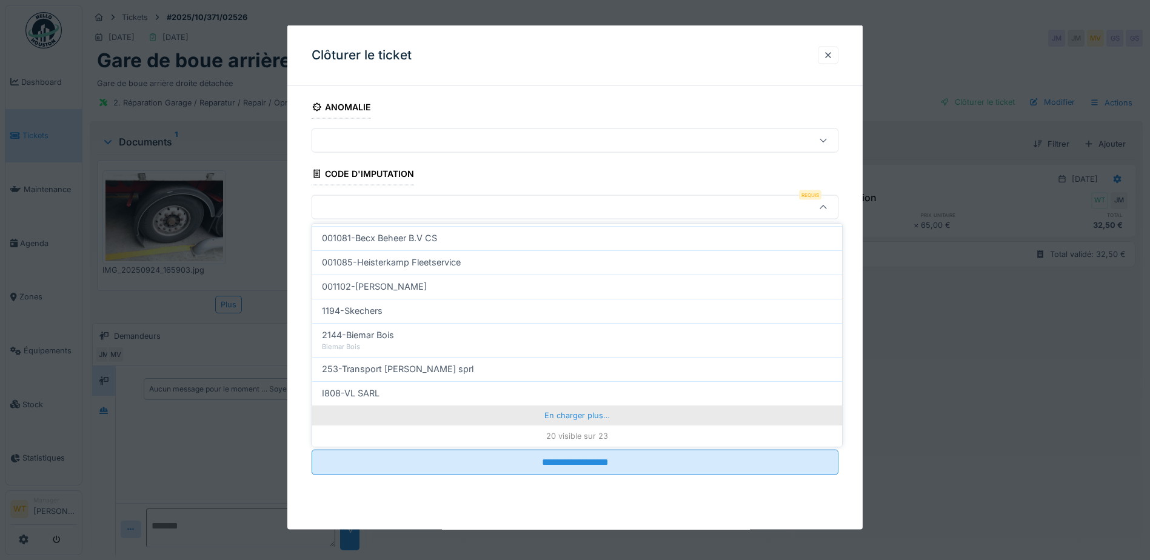
click at [479, 410] on div "En charger plus…" at bounding box center [577, 415] width 530 height 19
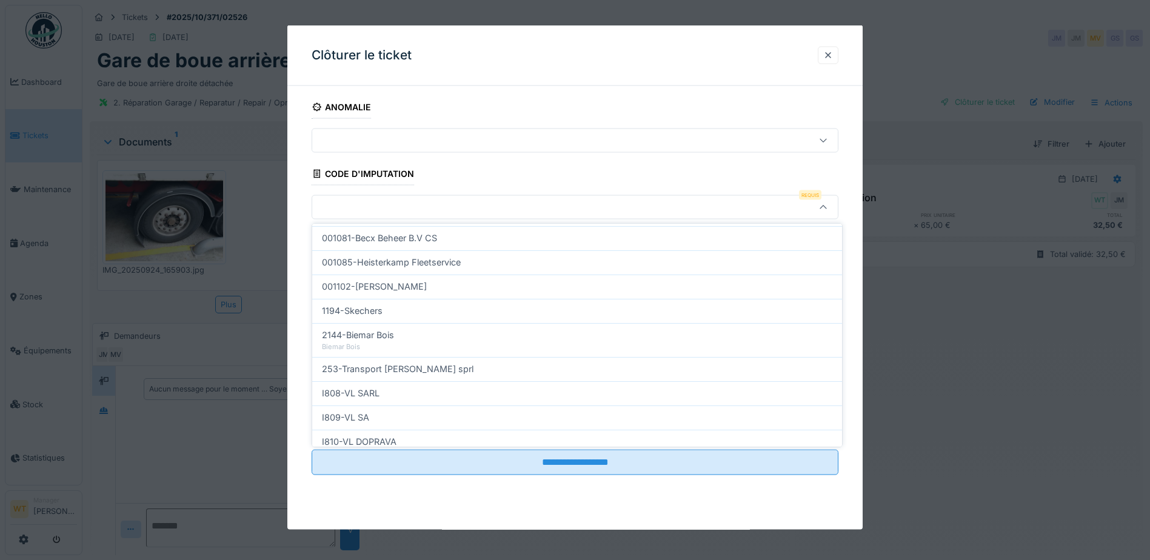
scroll to position [440, 0]
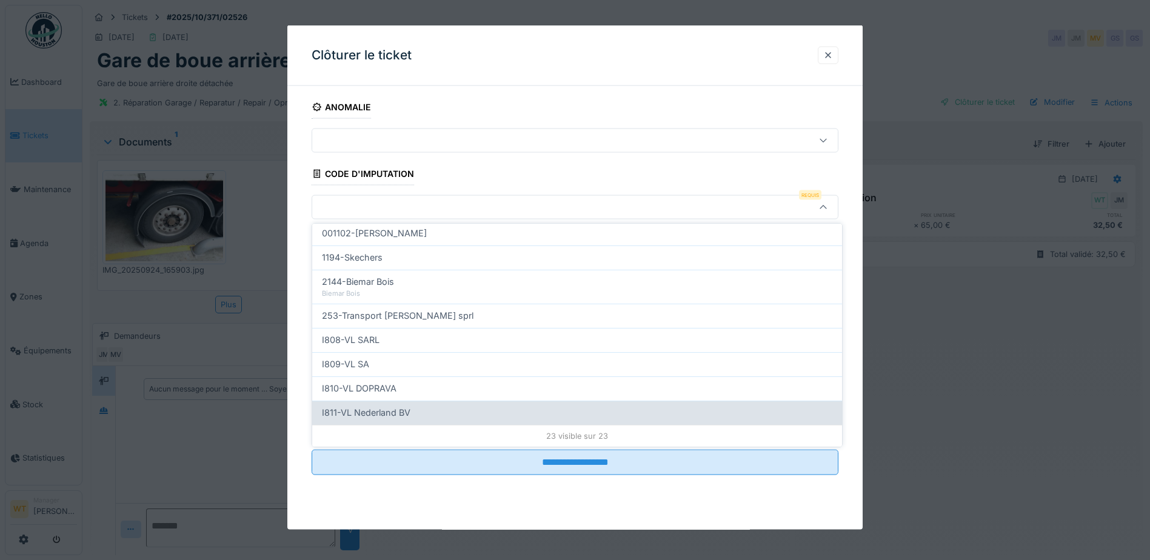
click at [436, 414] on div "I811-VL Nederland BV" at bounding box center [577, 412] width 510 height 13
type input "***"
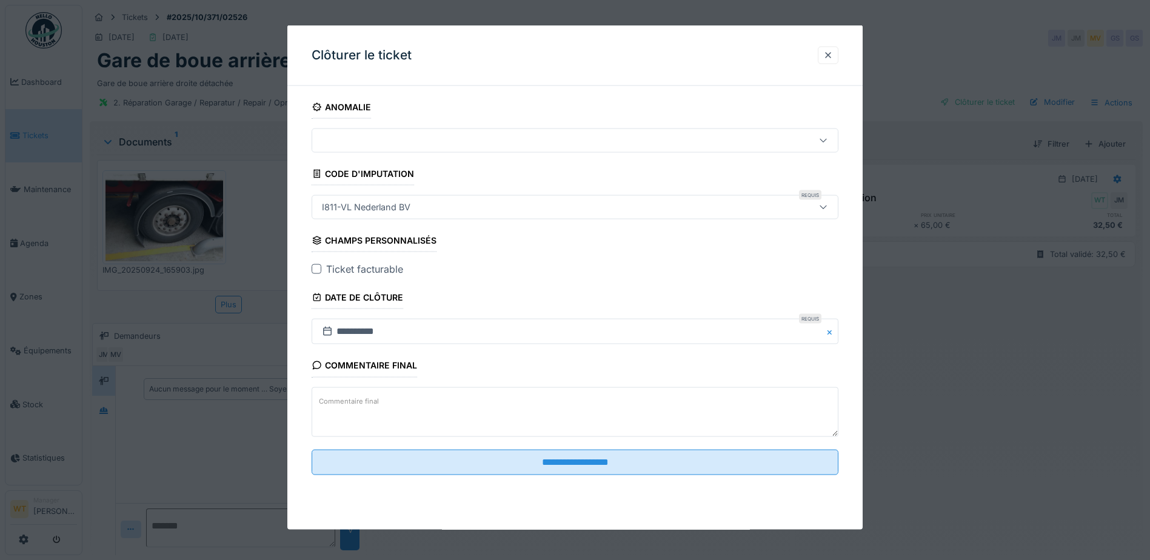
click at [319, 264] on div at bounding box center [317, 269] width 10 height 10
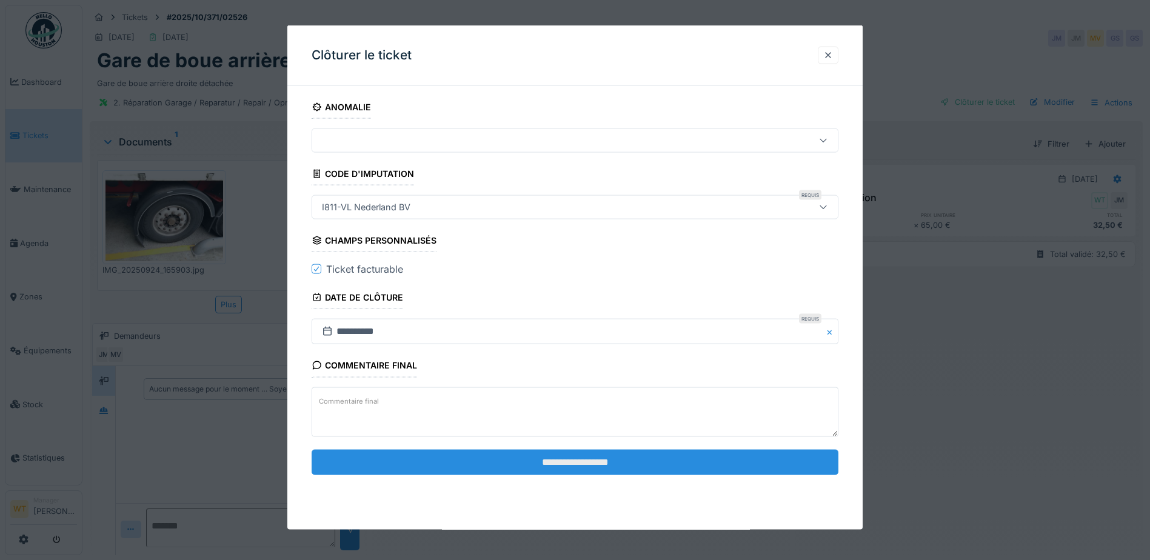
click at [521, 473] on input "**********" at bounding box center [575, 461] width 527 height 25
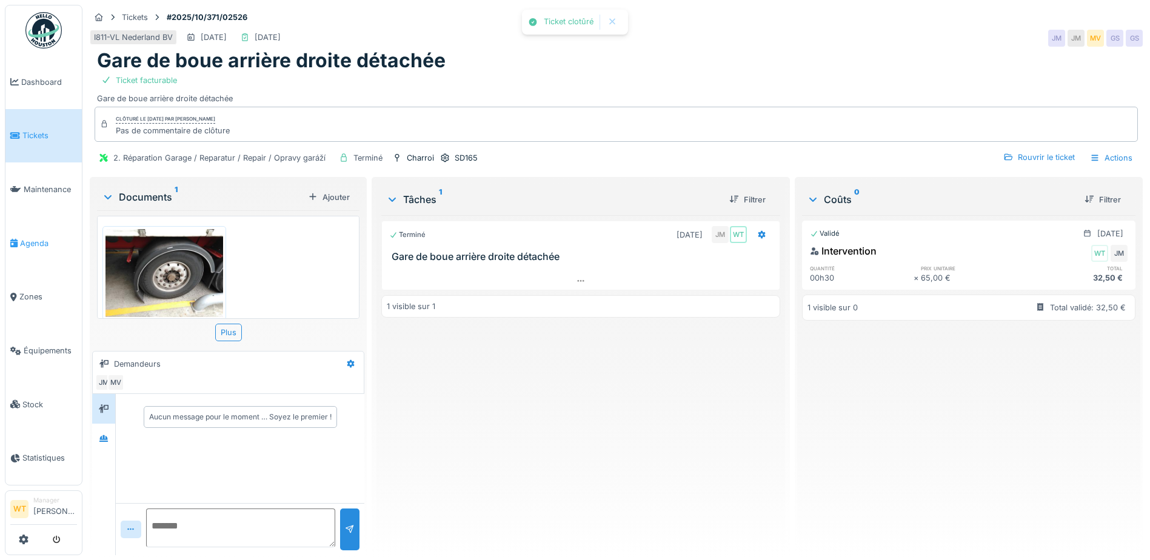
click at [22, 238] on span "Agenda" at bounding box center [48, 244] width 57 height 12
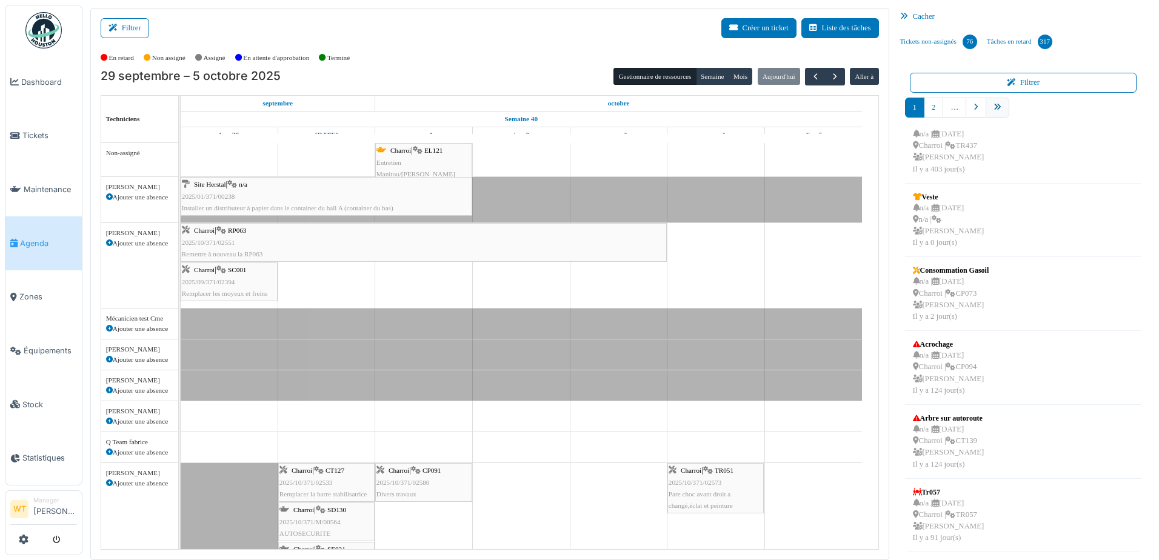
click at [992, 102] on link "pager" at bounding box center [998, 108] width 24 height 20
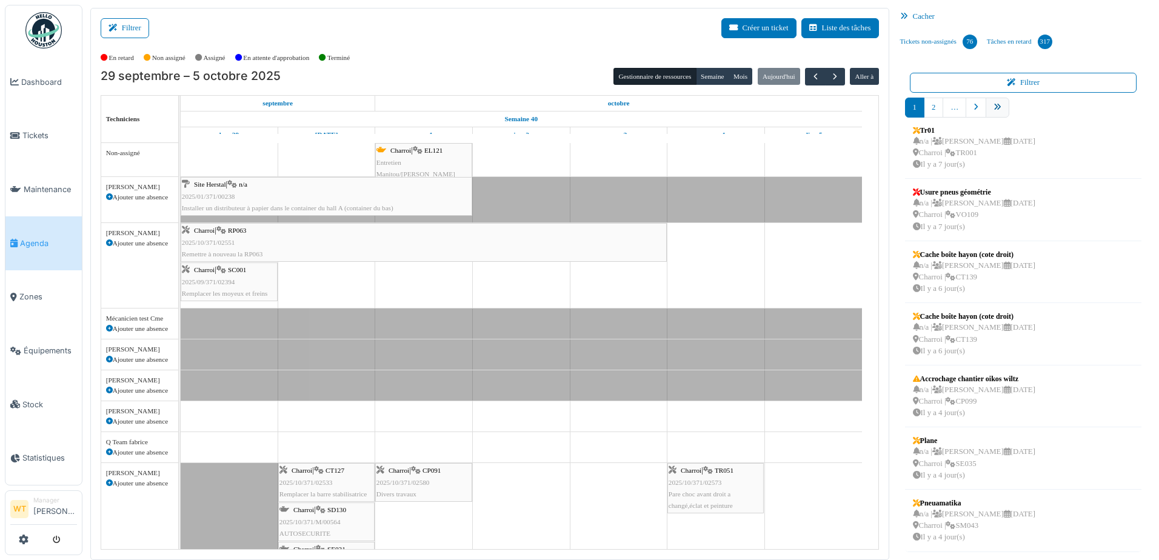
scroll to position [198, 0]
click at [1053, 115] on link "pager" at bounding box center [1060, 108] width 24 height 20
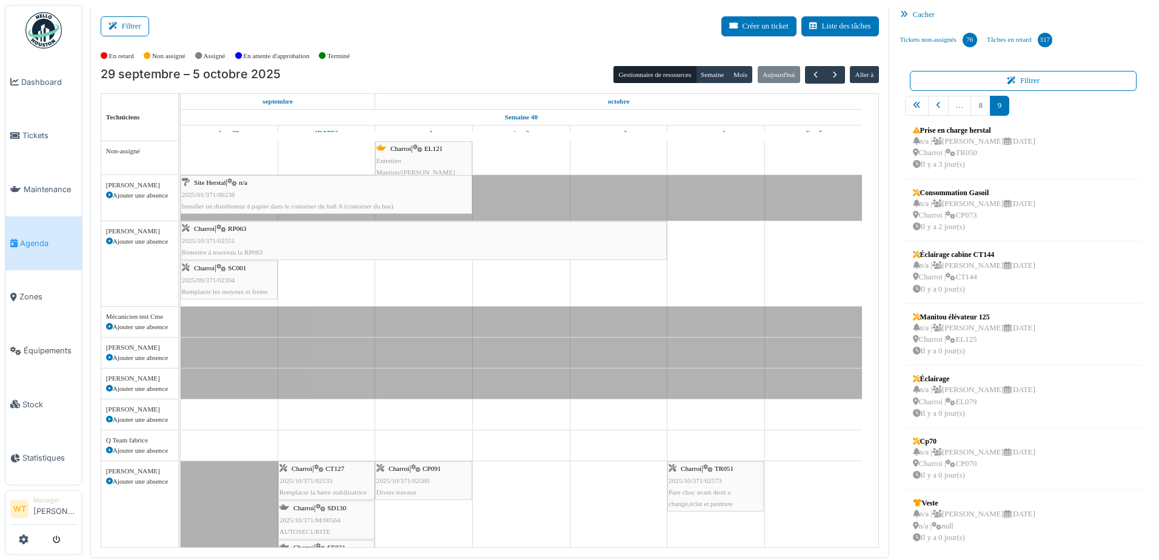
scroll to position [133, 0]
click at [61, 346] on span "Équipements" at bounding box center [50, 351] width 53 height 12
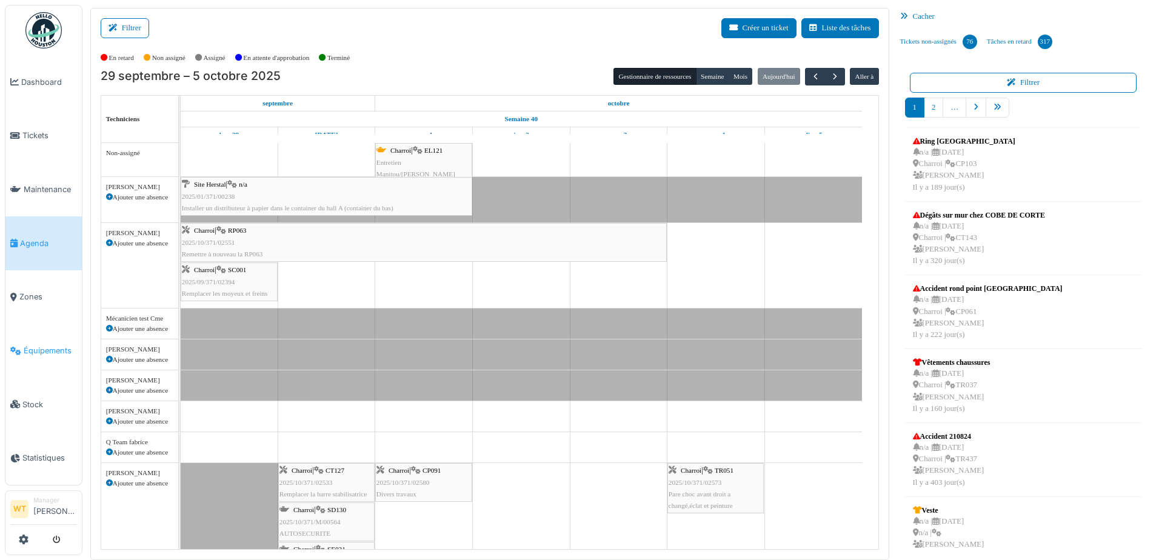
click at [51, 345] on span "Équipements" at bounding box center [50, 351] width 53 height 12
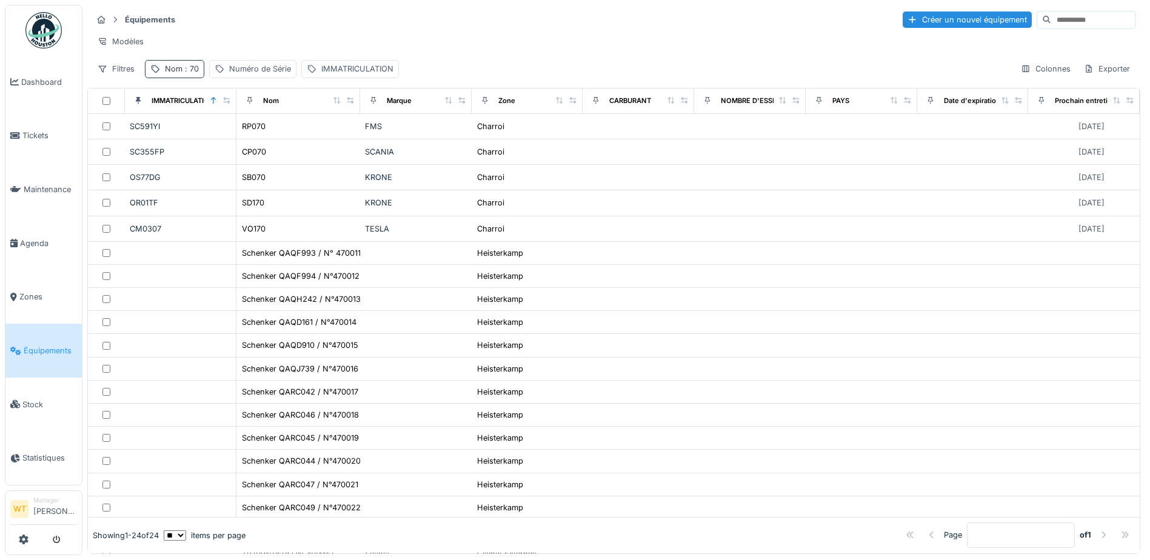
click at [196, 73] on span ": 70" at bounding box center [190, 68] width 16 height 9
click at [261, 136] on icon at bounding box center [257, 136] width 10 height 8
click at [242, 134] on input "Nom" at bounding box center [210, 136] width 121 height 25
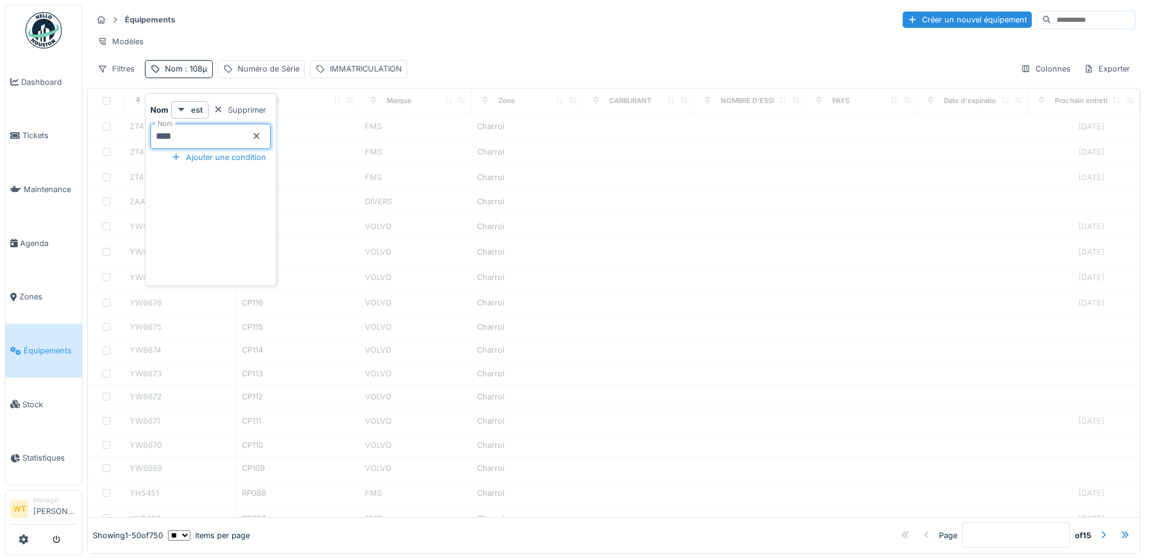
type input "***"
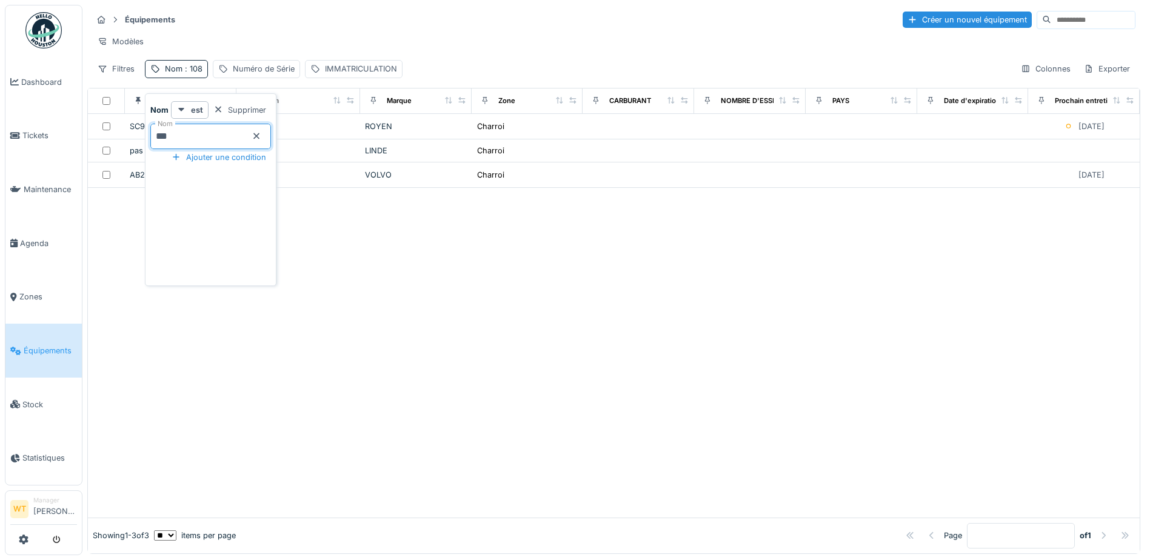
click at [338, 42] on div "Modèles" at bounding box center [613, 42] width 1043 height 18
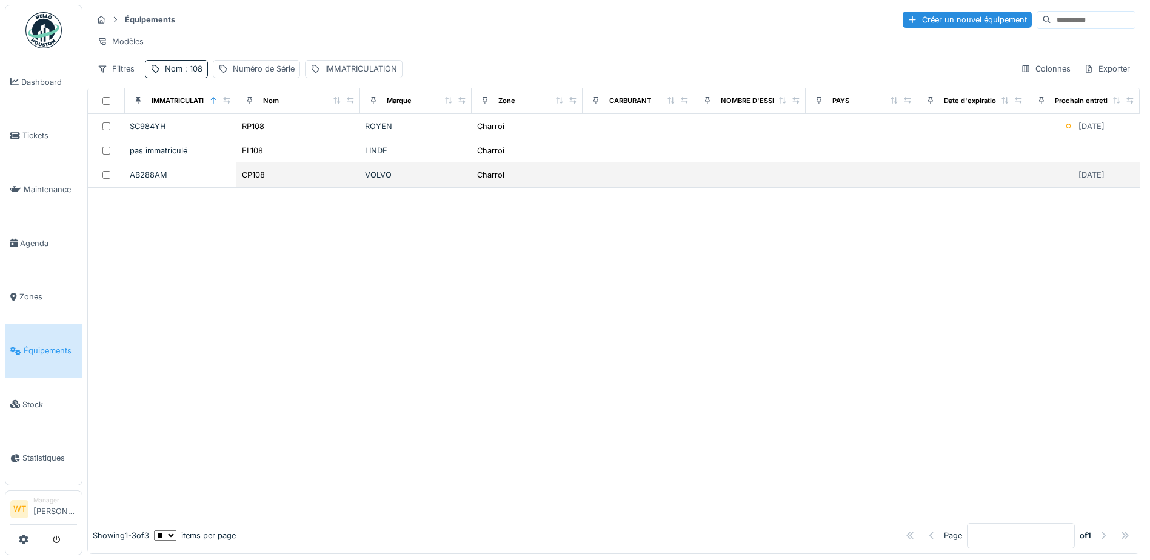
click at [271, 181] on div "CP108" at bounding box center [298, 175] width 114 height 13
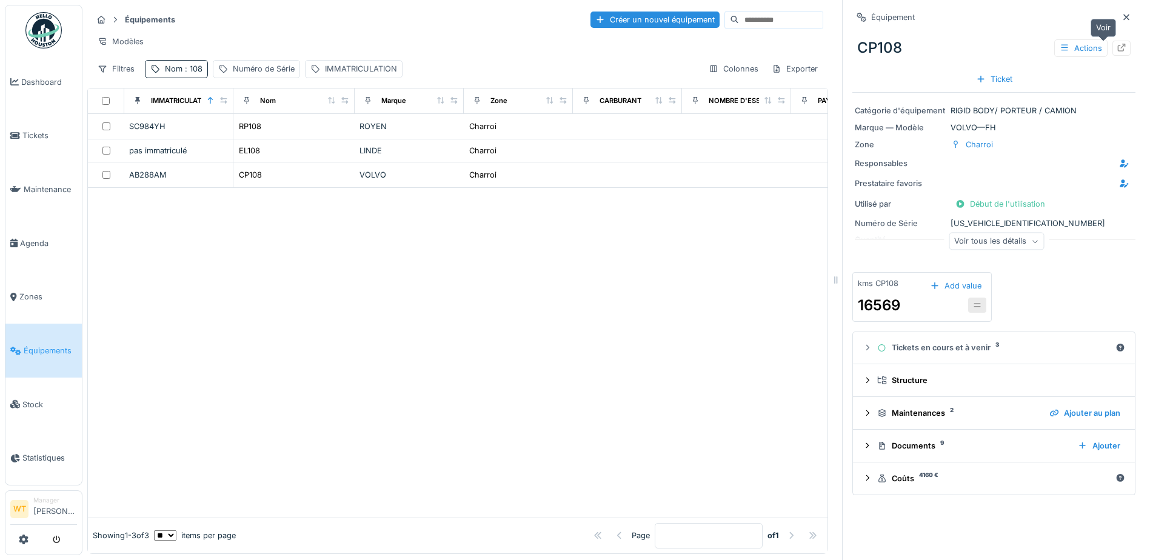
click at [1117, 45] on icon at bounding box center [1122, 48] width 10 height 8
click at [178, 75] on div "Nom : 108" at bounding box center [184, 69] width 38 height 12
click at [261, 133] on icon at bounding box center [257, 136] width 10 height 8
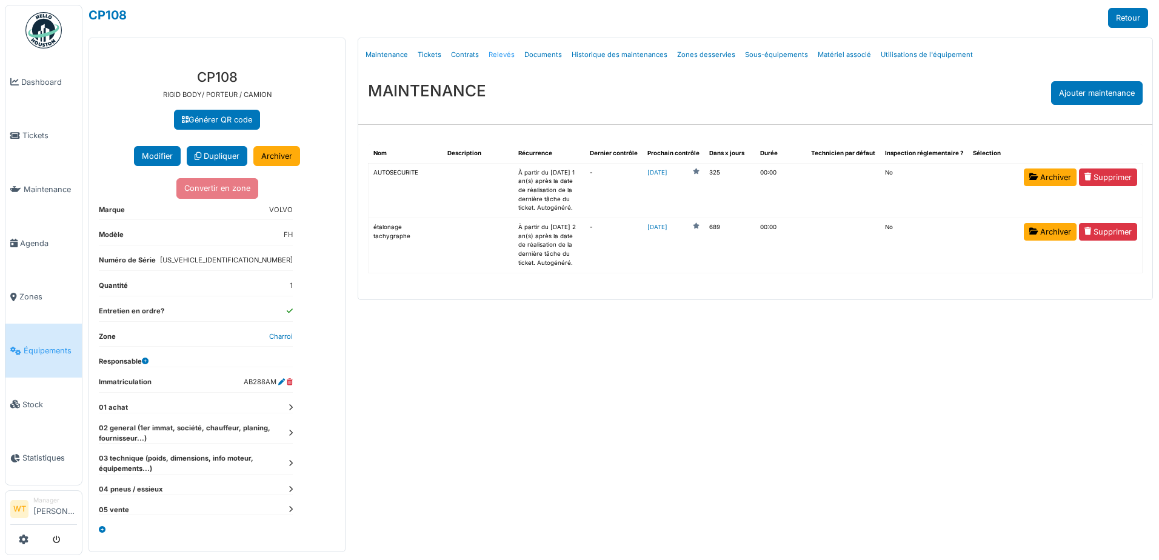
click at [495, 56] on link "Relevés" at bounding box center [502, 55] width 36 height 28
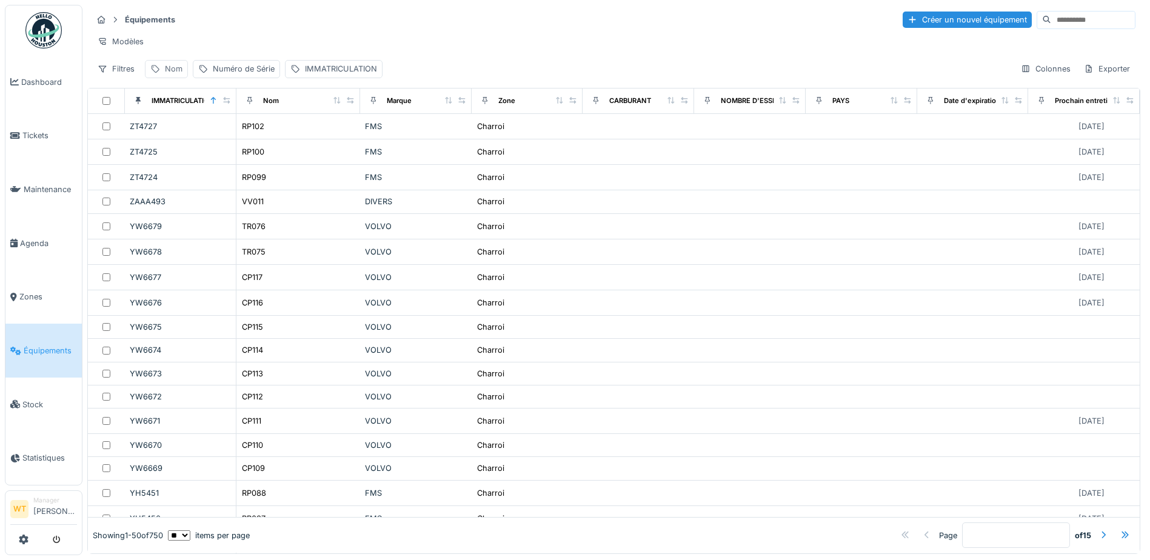
click at [175, 75] on div "Nom" at bounding box center [174, 69] width 18 height 12
click at [226, 137] on input "Nom" at bounding box center [210, 136] width 121 height 25
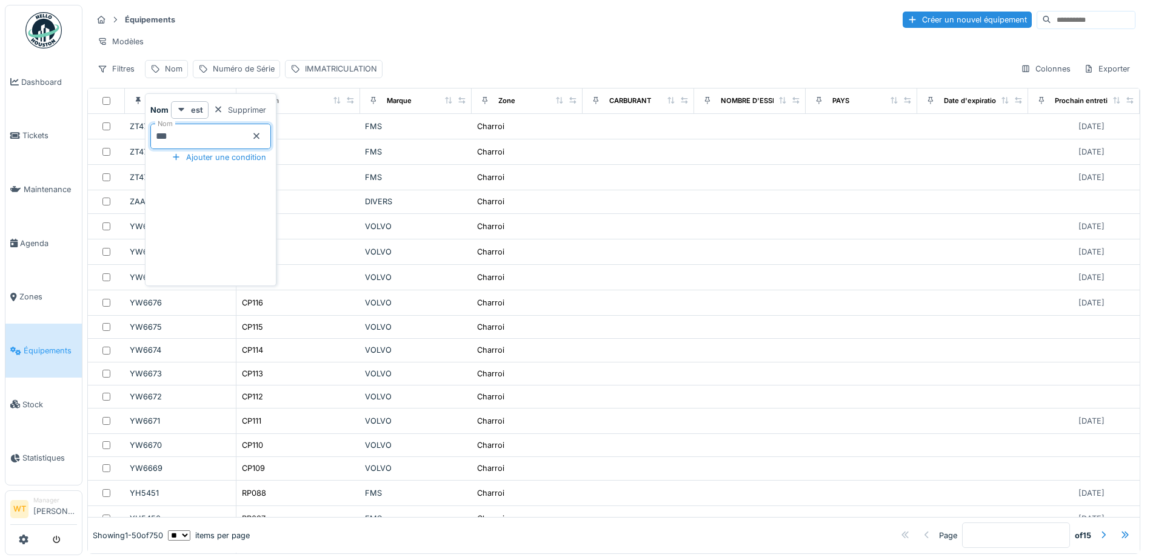
type input "***"
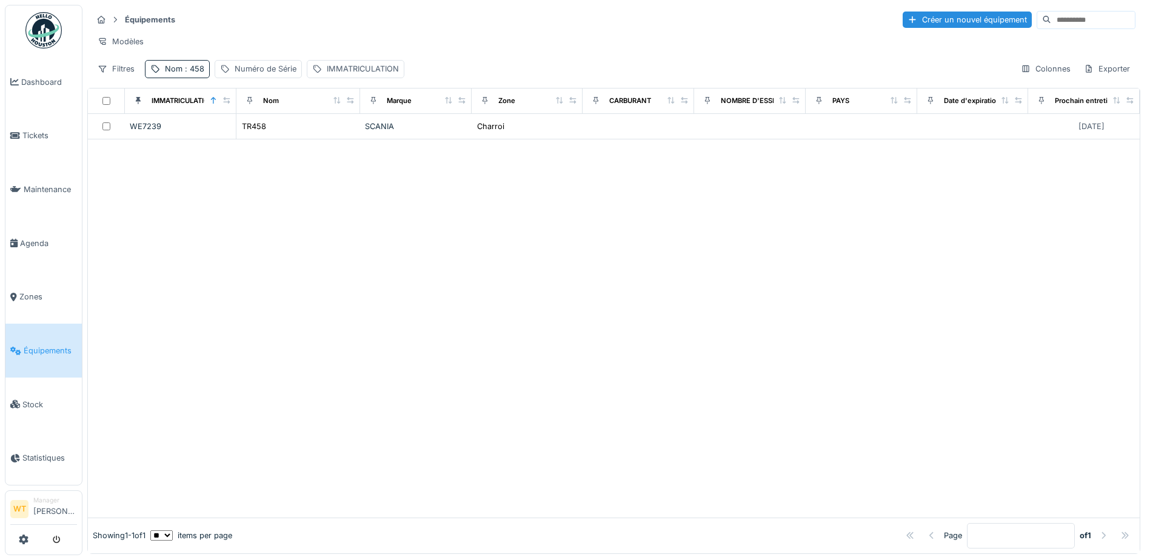
click at [297, 43] on div "Modèles" at bounding box center [613, 42] width 1043 height 18
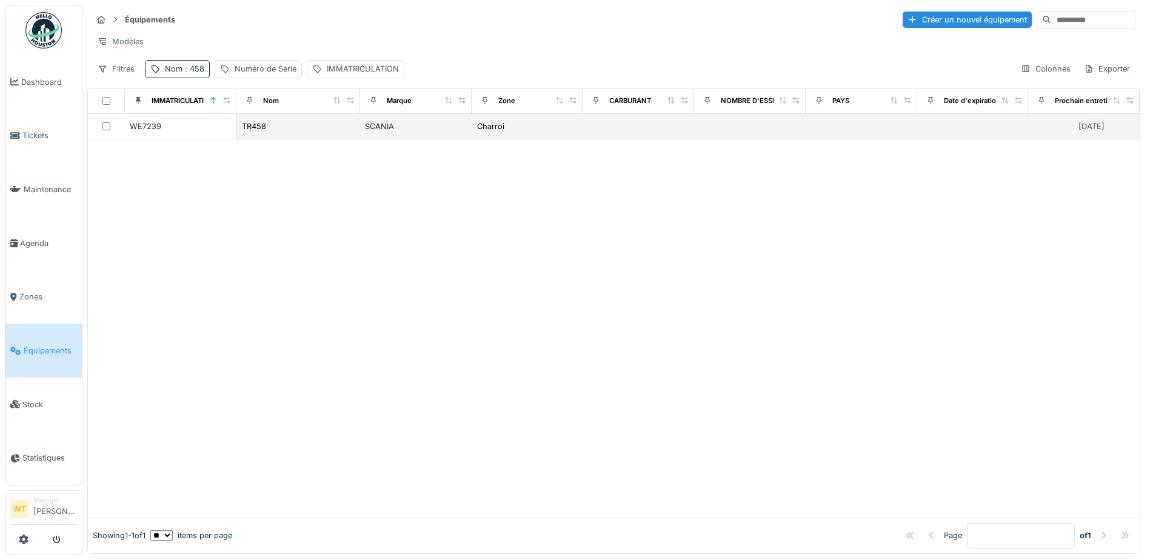
click at [315, 139] on td "TR458" at bounding box center [298, 126] width 124 height 25
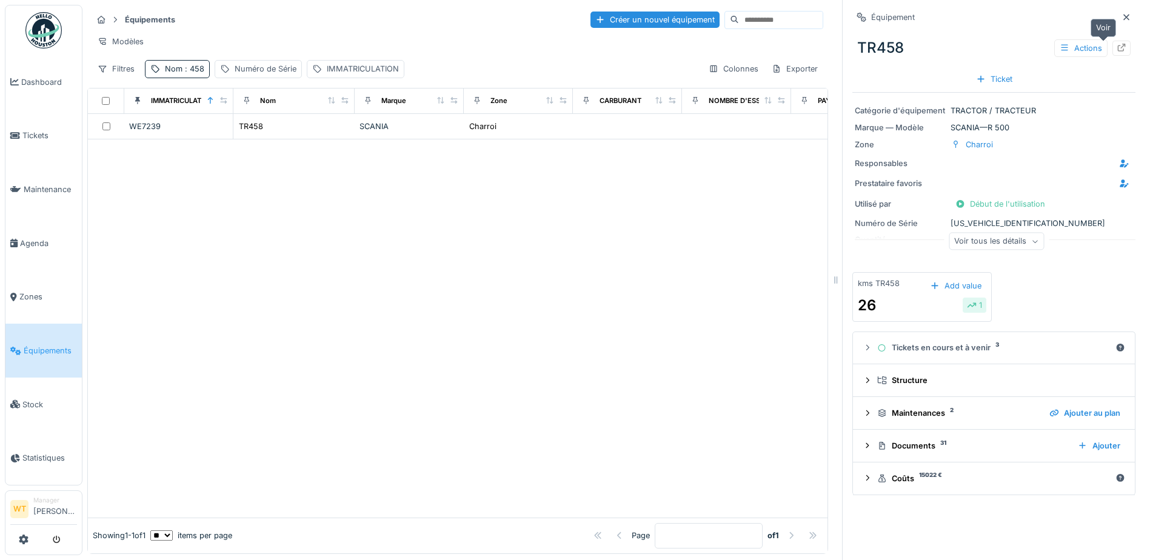
click at [1117, 49] on icon at bounding box center [1122, 48] width 10 height 8
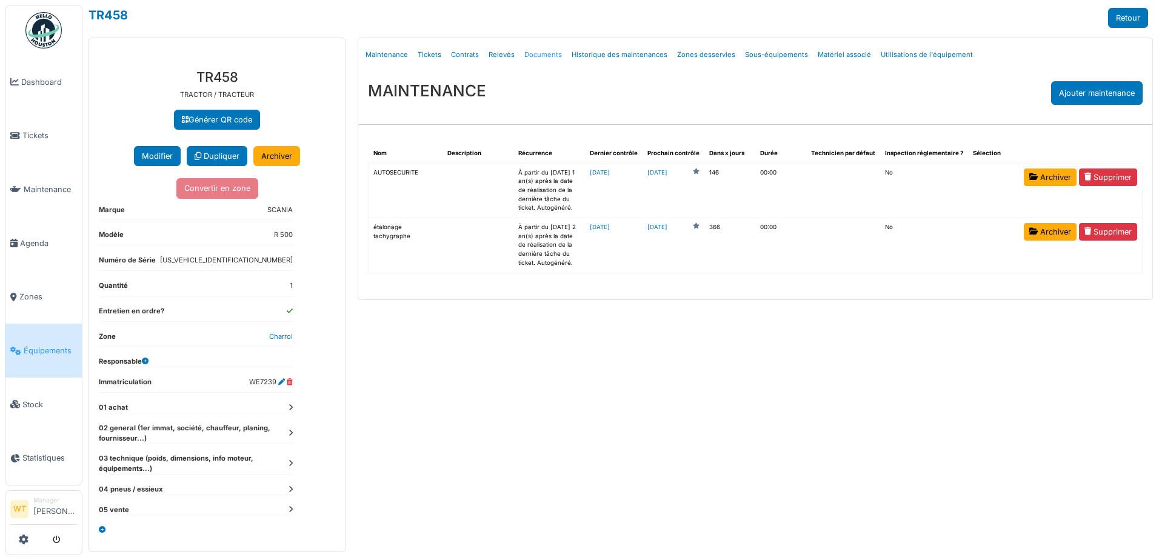
click at [545, 59] on link "Documents" at bounding box center [543, 55] width 47 height 28
select select "***"
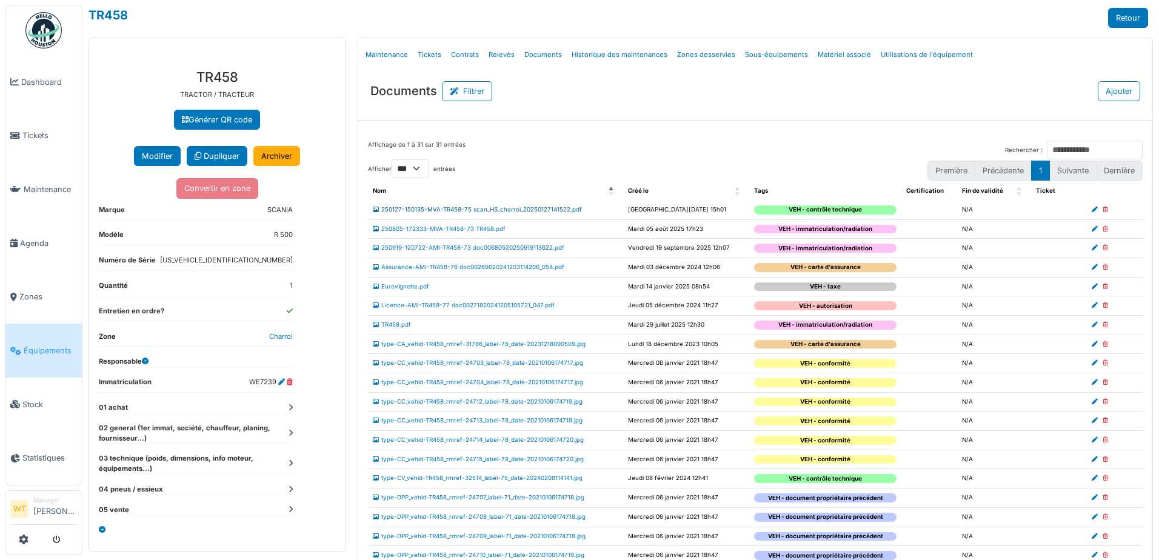
click at [458, 209] on link "250127-150135-MVA-TR458-75 scan_HS_charroi_20250127141522.pdf" at bounding box center [477, 209] width 209 height 7
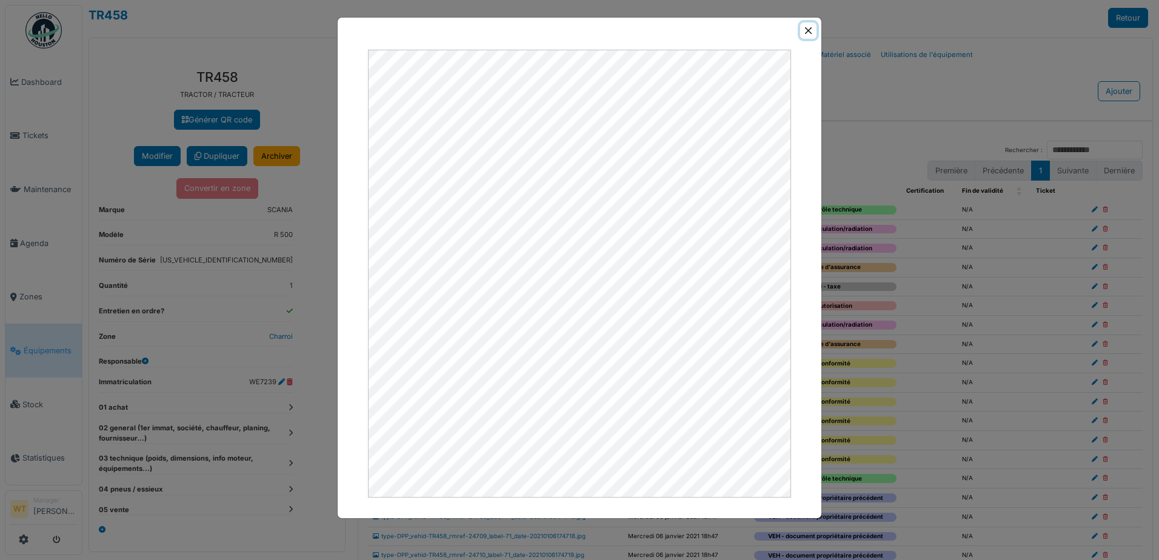
click at [809, 35] on button "Close" at bounding box center [808, 30] width 16 height 16
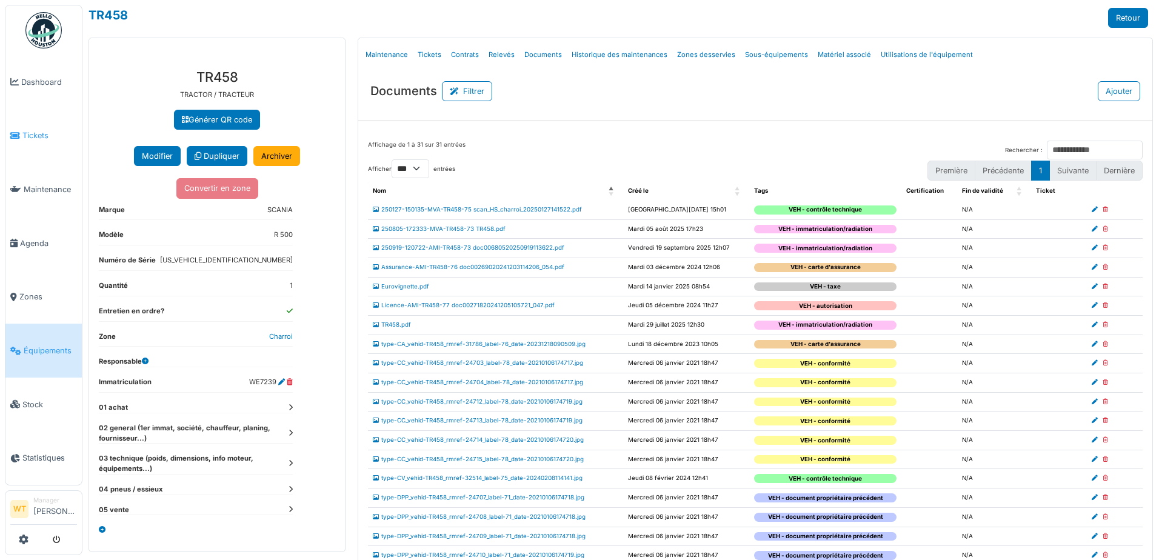
click at [34, 138] on span "Tickets" at bounding box center [49, 136] width 55 height 12
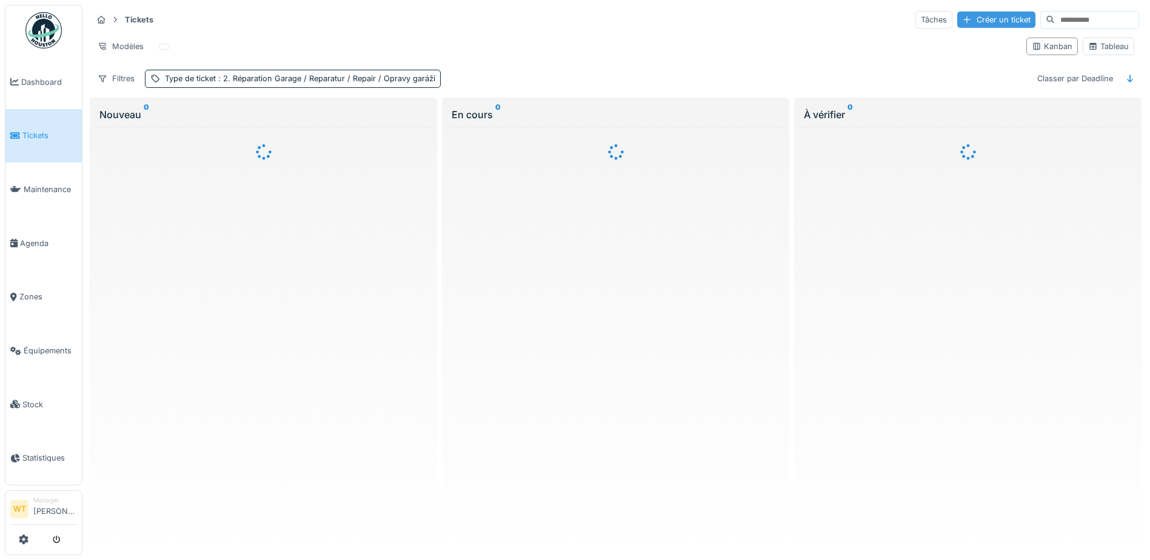
click at [957, 19] on div "Créer un ticket" at bounding box center [996, 20] width 78 height 16
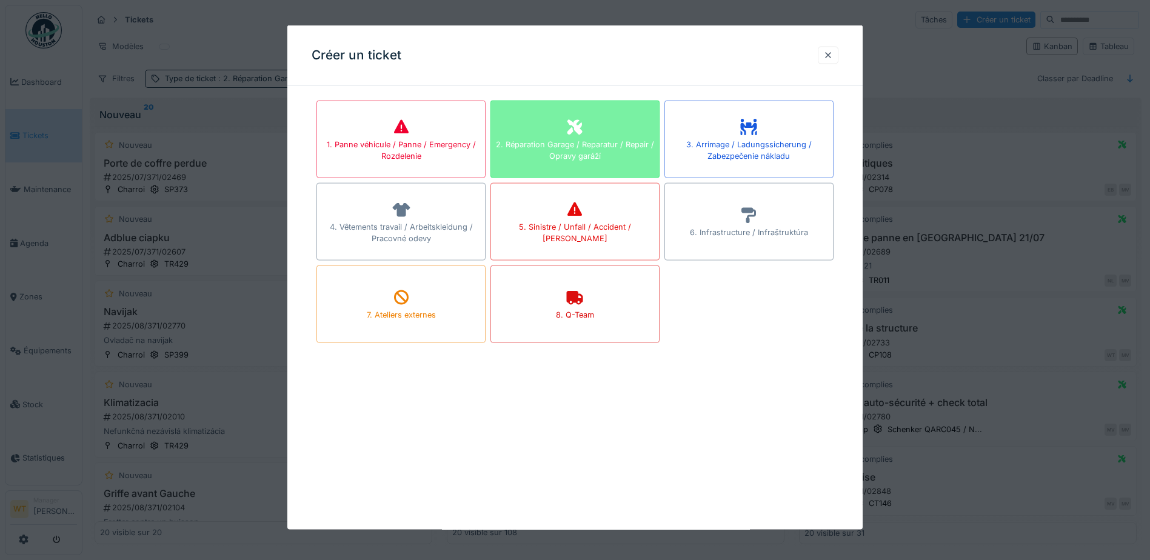
click at [616, 121] on div "2. Réparation Garage / Reparatur / Repair / Opravy garáží" at bounding box center [574, 140] width 169 height 78
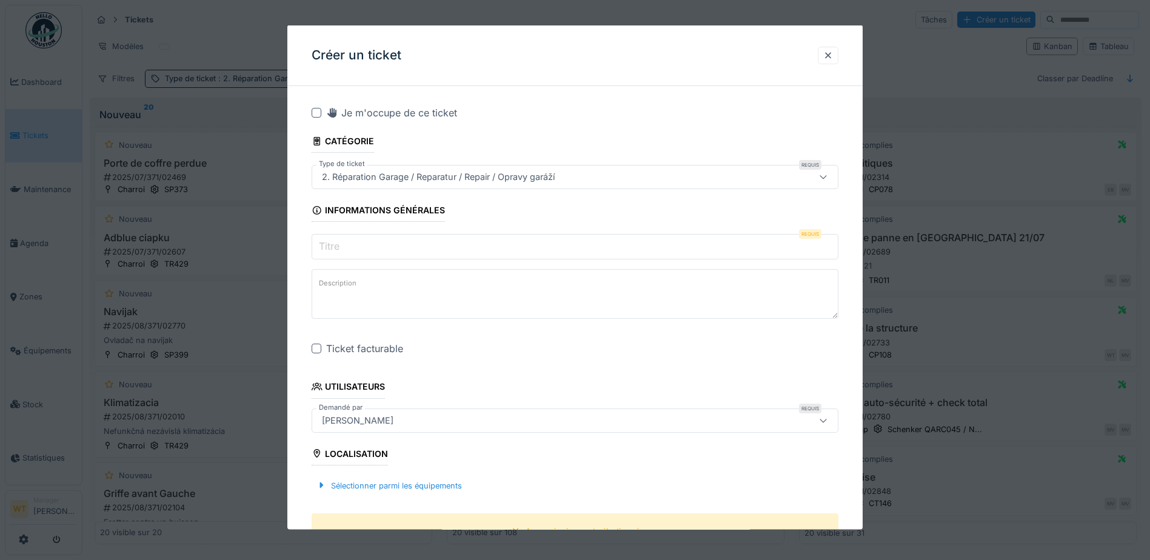
click at [458, 245] on input "Titre" at bounding box center [575, 246] width 527 height 25
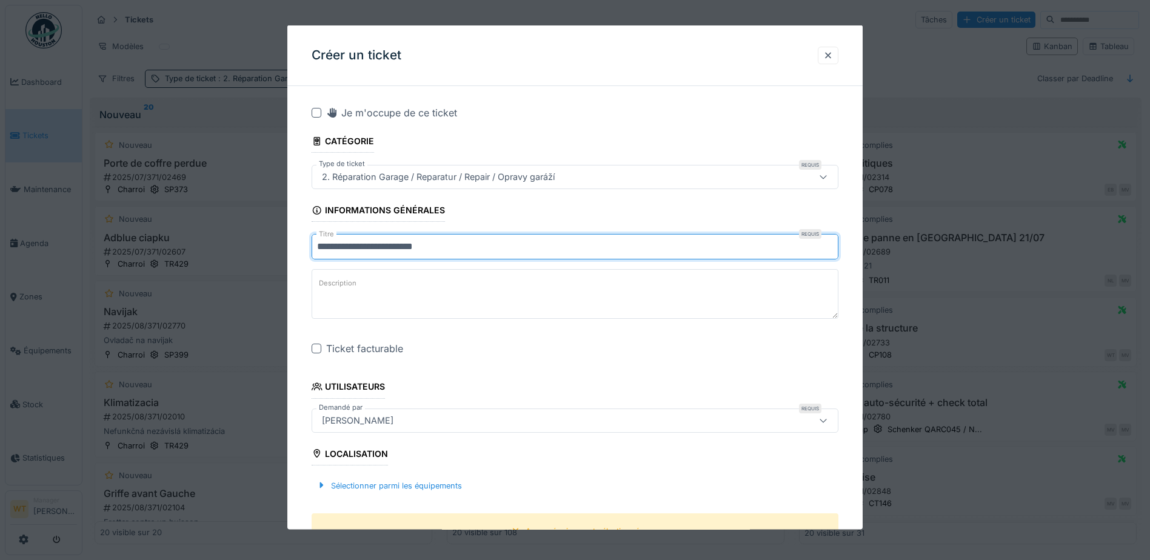
type input "**********"
click at [318, 348] on div at bounding box center [317, 349] width 10 height 10
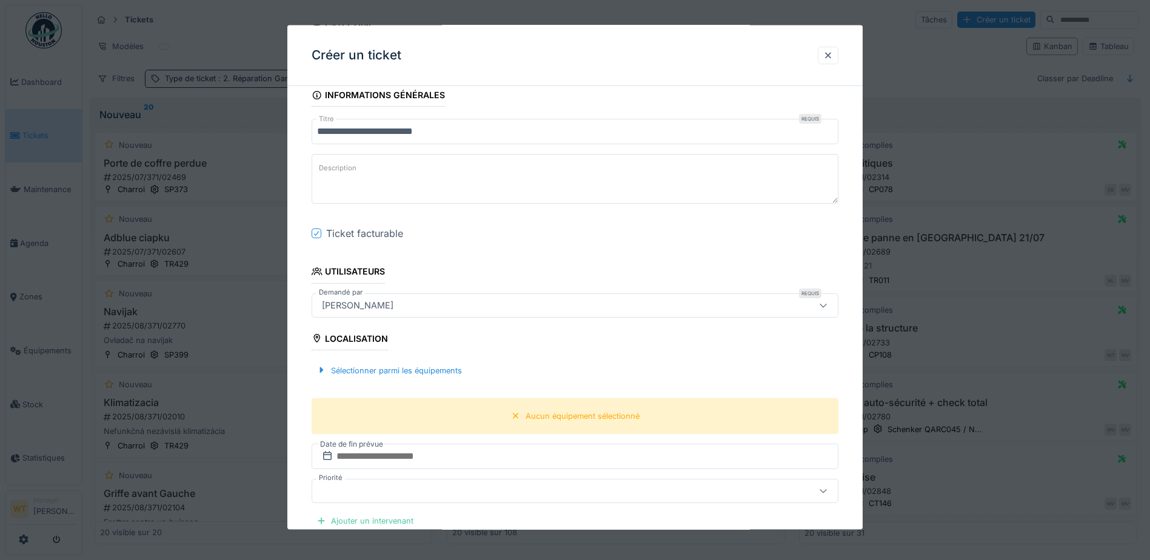
scroll to position [121, 0]
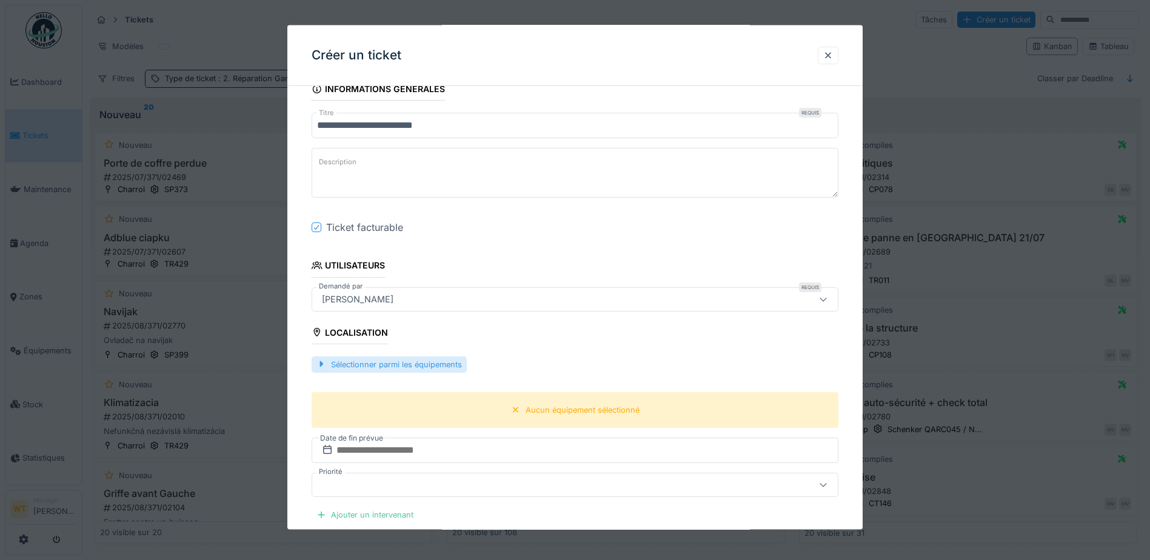
click at [423, 361] on div "Sélectionner parmi les équipements" at bounding box center [389, 364] width 155 height 16
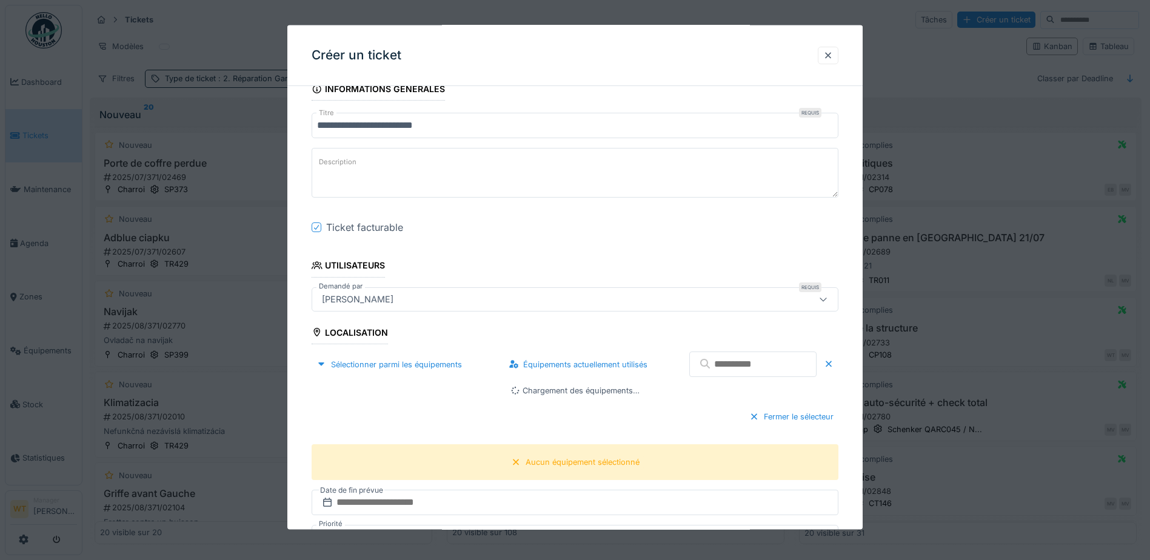
click at [776, 373] on input "text" at bounding box center [752, 364] width 127 height 25
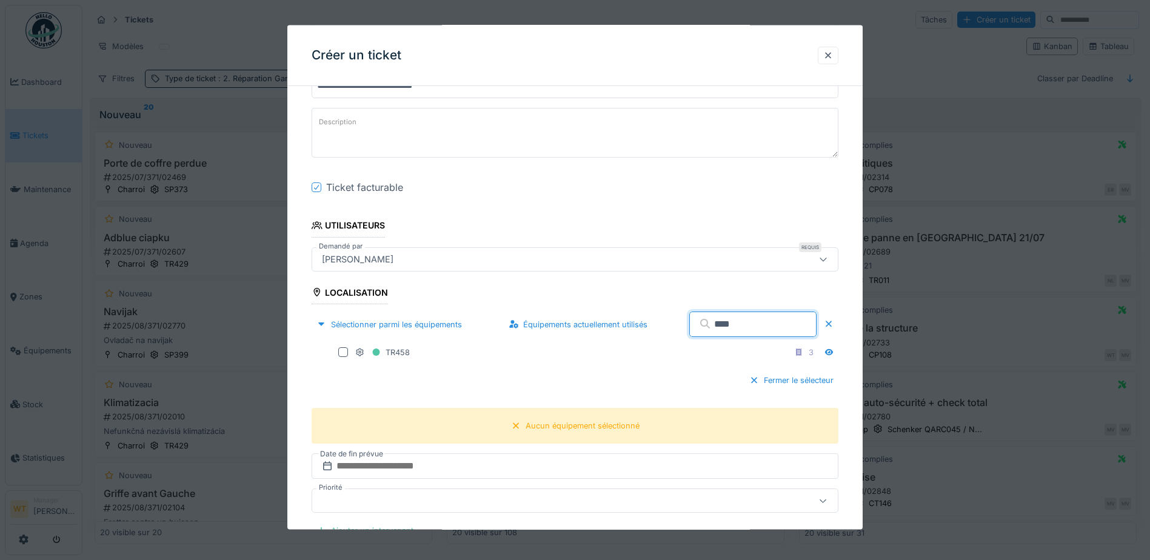
scroll to position [182, 0]
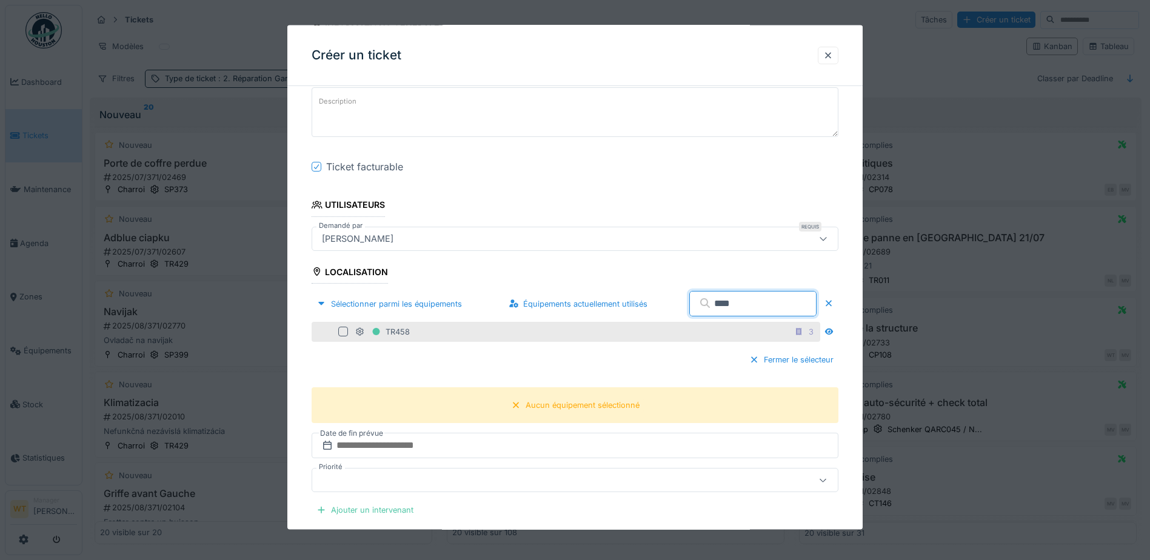
type input "****"
click at [435, 341] on div "TR458 3" at bounding box center [566, 331] width 509 height 20
click at [344, 334] on div at bounding box center [343, 332] width 10 height 10
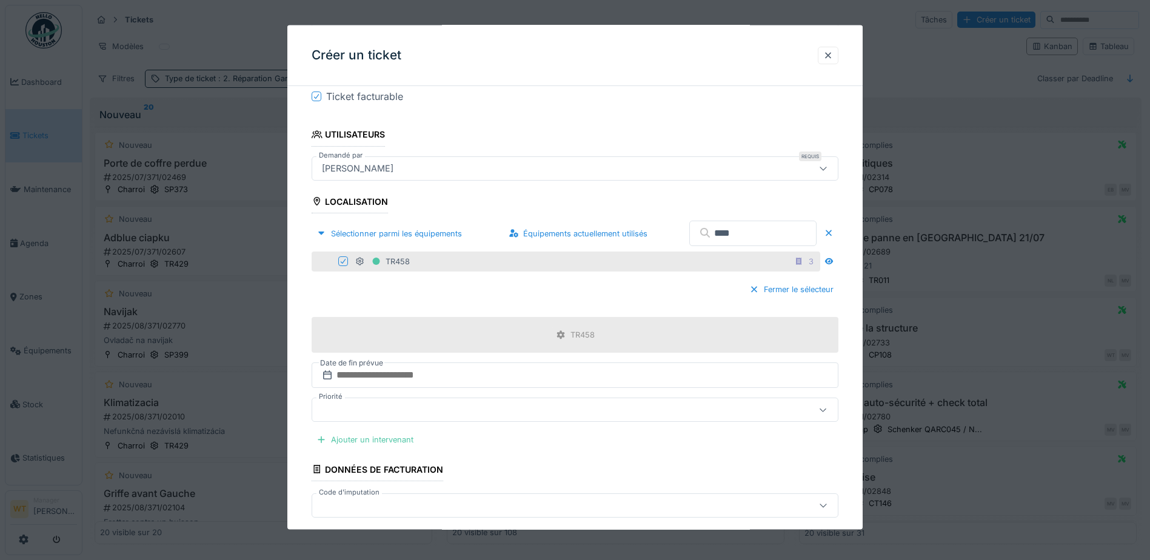
scroll to position [303, 0]
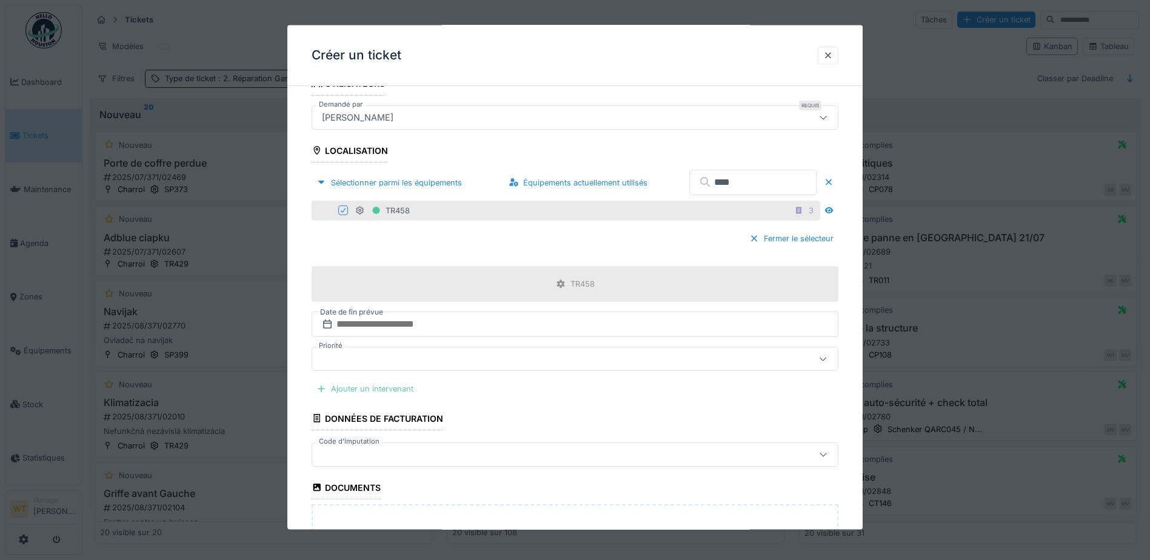
click at [382, 387] on div "Ajouter un intervenant" at bounding box center [365, 389] width 107 height 16
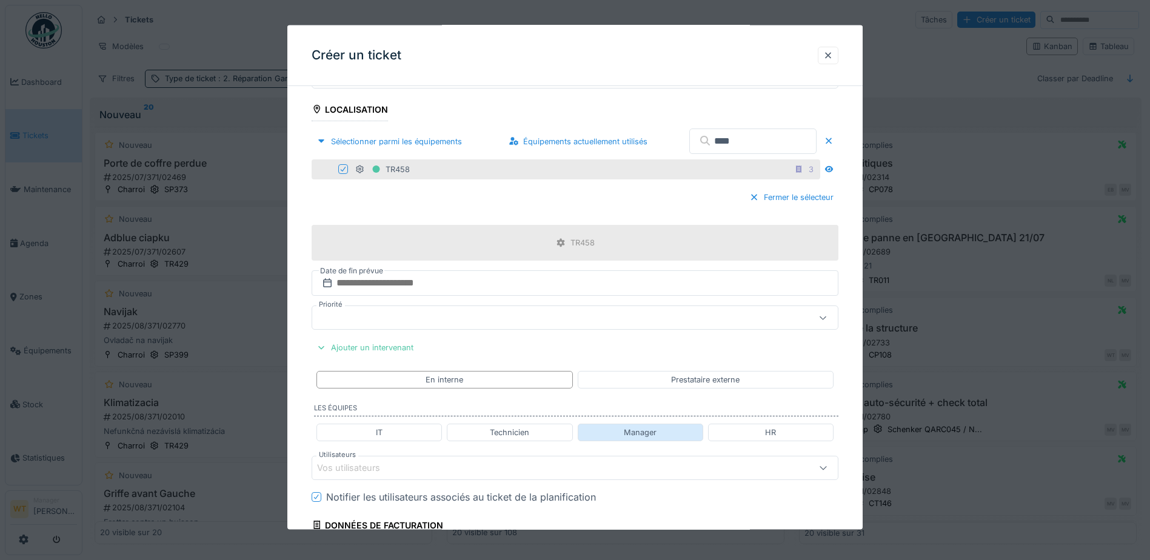
scroll to position [424, 0]
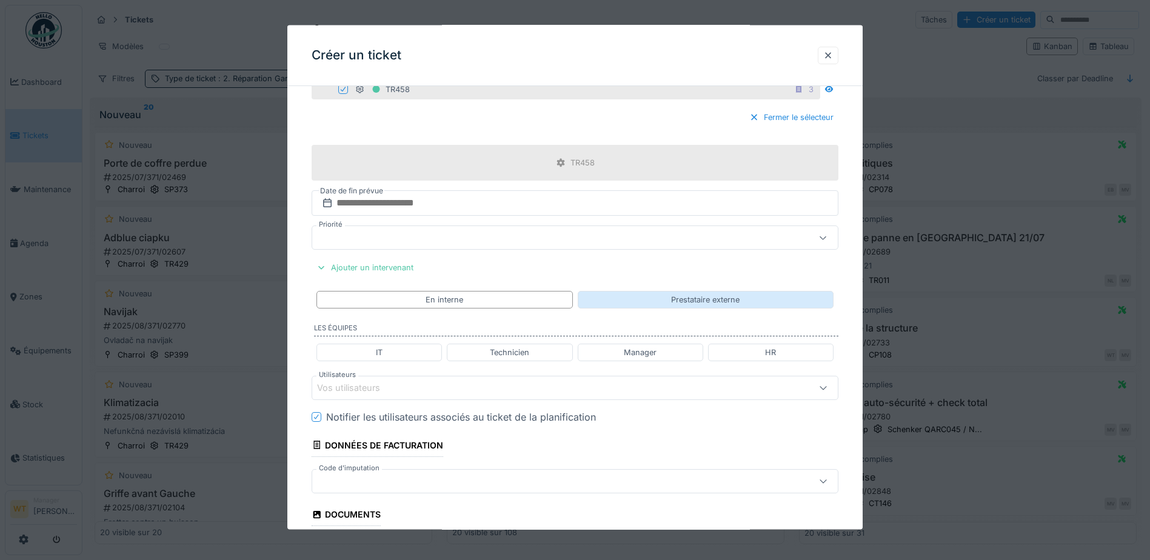
click at [705, 303] on div "Prestataire externe" at bounding box center [705, 299] width 69 height 12
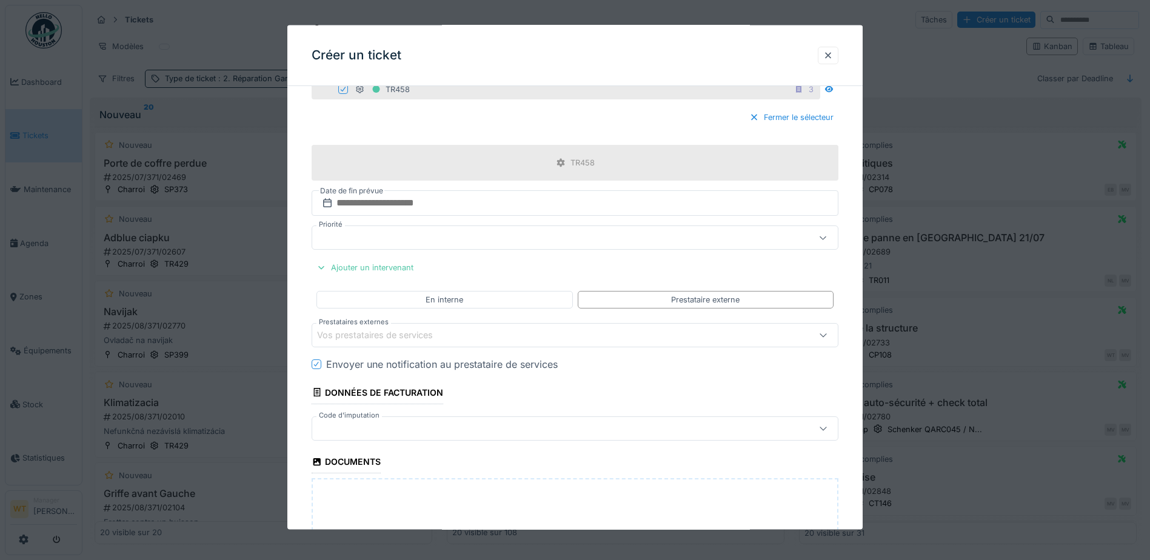
click at [431, 339] on div "Vos prestataires de services" at bounding box center [383, 335] width 133 height 13
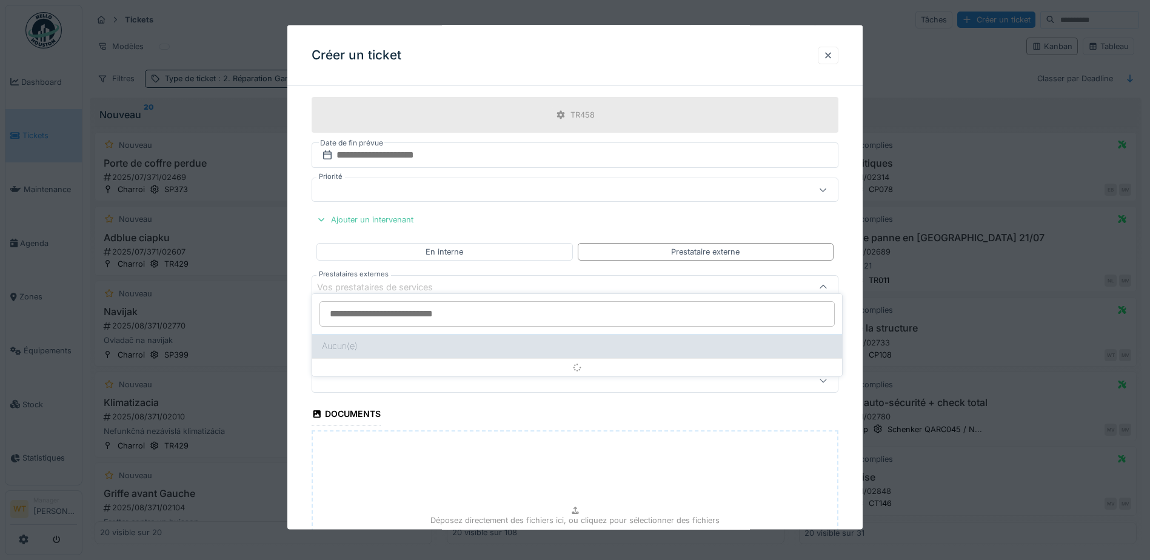
scroll to position [482, 0]
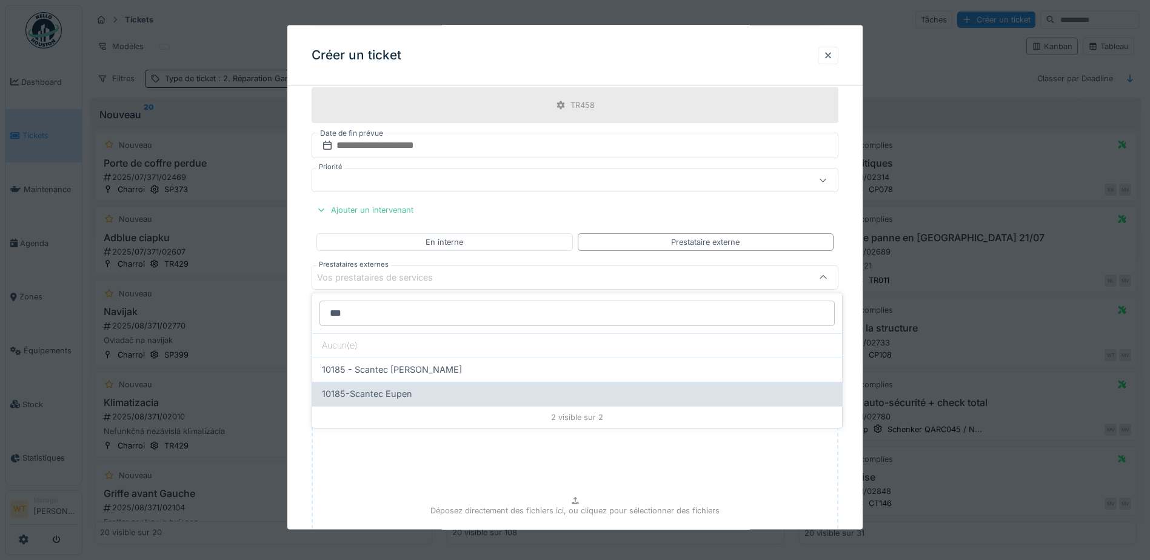
type input "***"
click at [437, 390] on div "10185-Scantec Eupen" at bounding box center [577, 393] width 510 height 13
type input "*****"
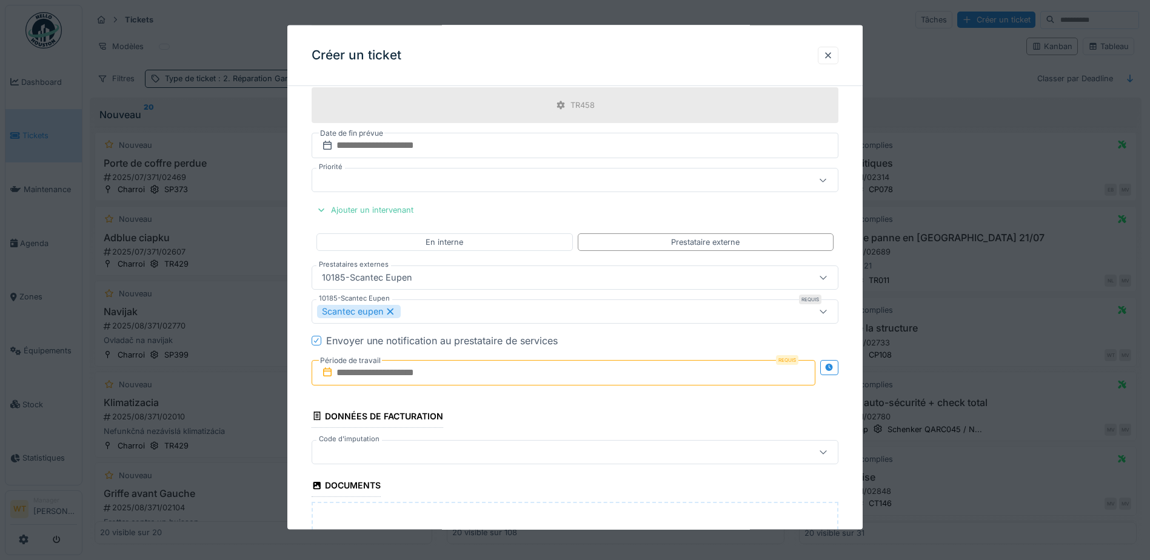
click at [441, 375] on input "text" at bounding box center [564, 371] width 504 height 25
click at [511, 341] on div "29" at bounding box center [506, 339] width 16 height 18
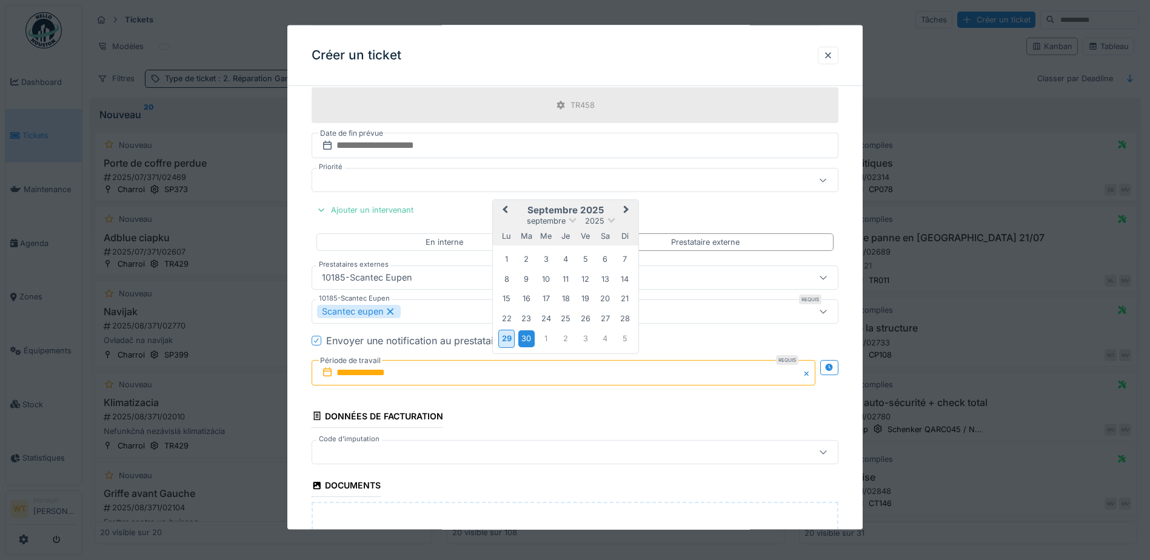
click at [524, 341] on div "30" at bounding box center [526, 338] width 16 height 16
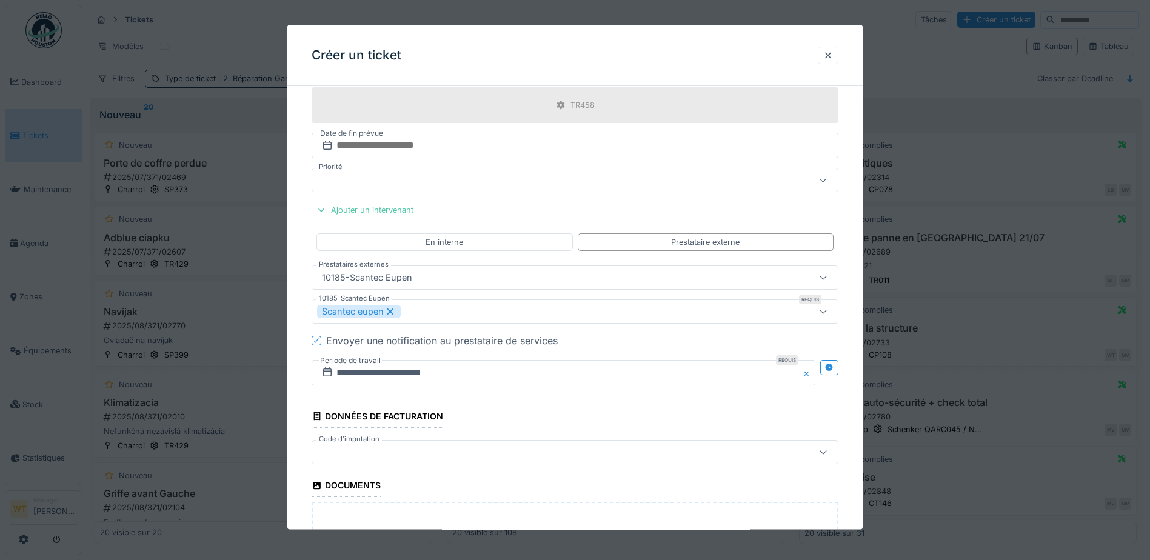
click at [412, 456] on div at bounding box center [544, 451] width 454 height 13
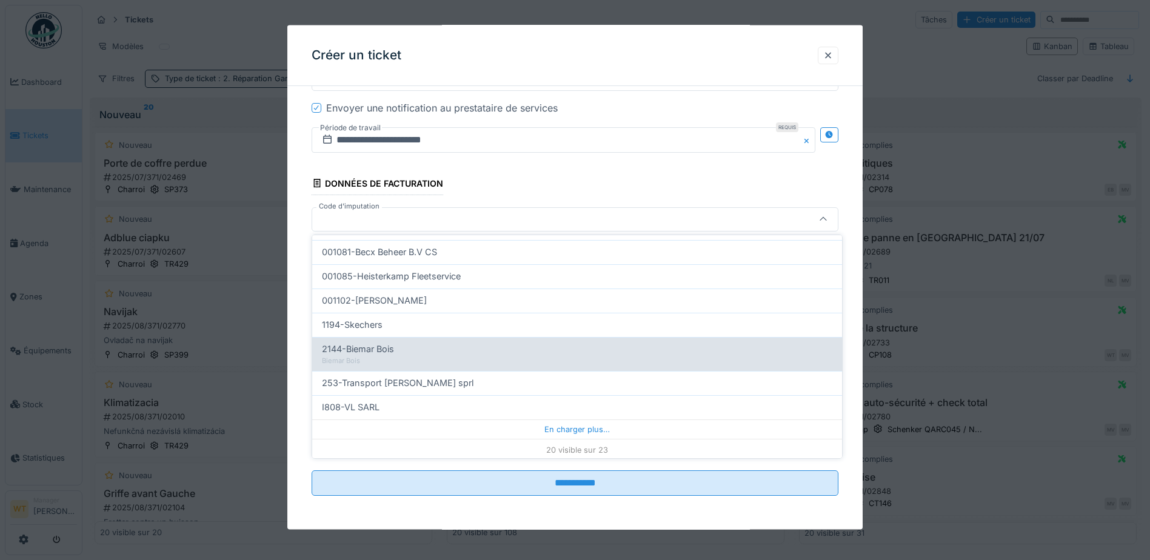
scroll to position [386, 0]
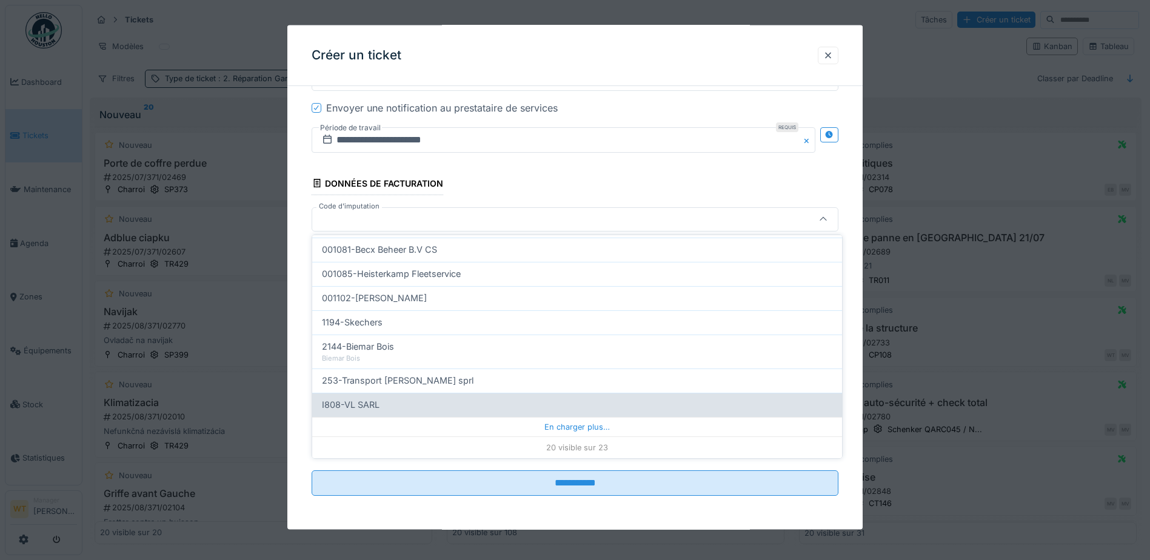
click at [397, 398] on div "I808-VL SARL" at bounding box center [577, 404] width 510 height 13
type input "***"
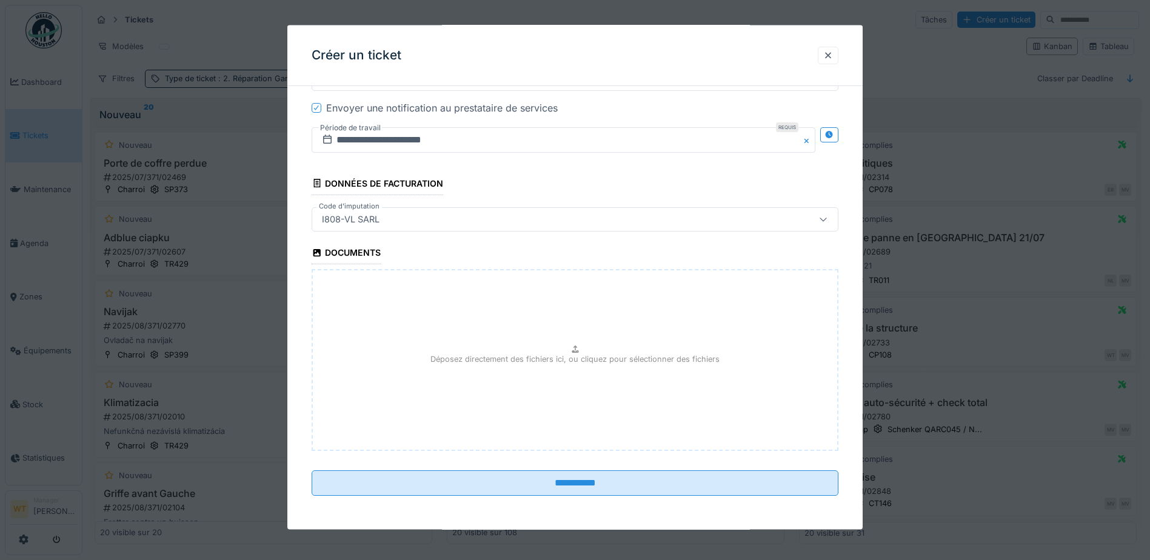
scroll to position [8, 0]
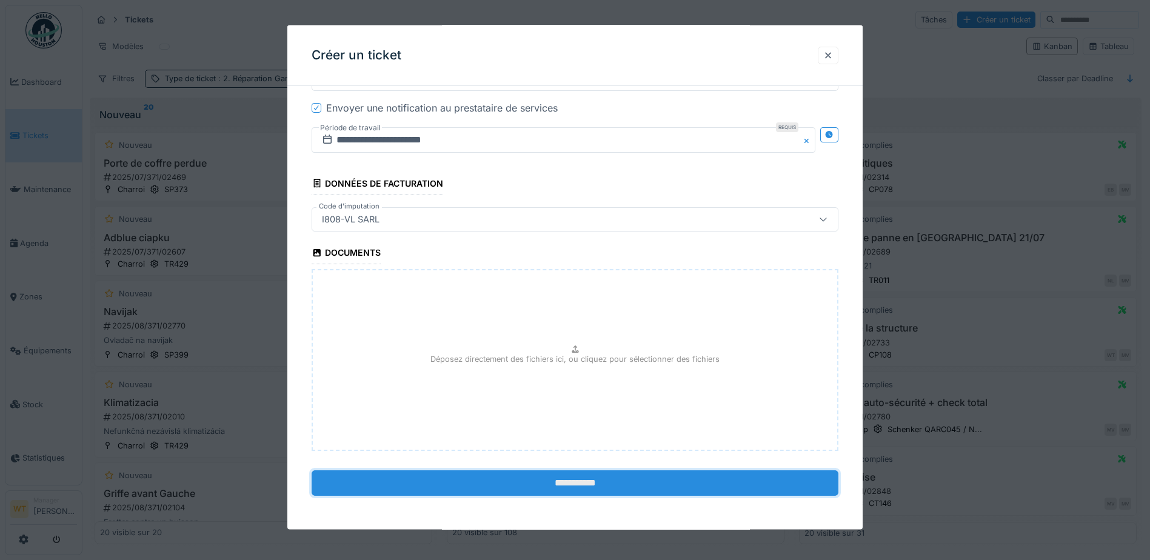
click at [585, 486] on input "**********" at bounding box center [575, 482] width 527 height 25
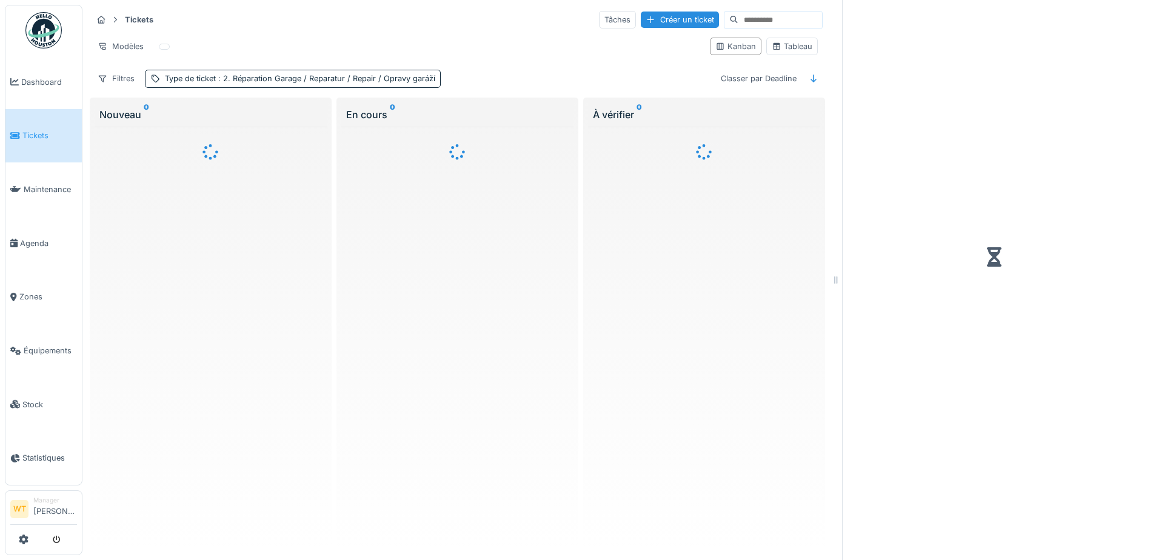
scroll to position [8, 0]
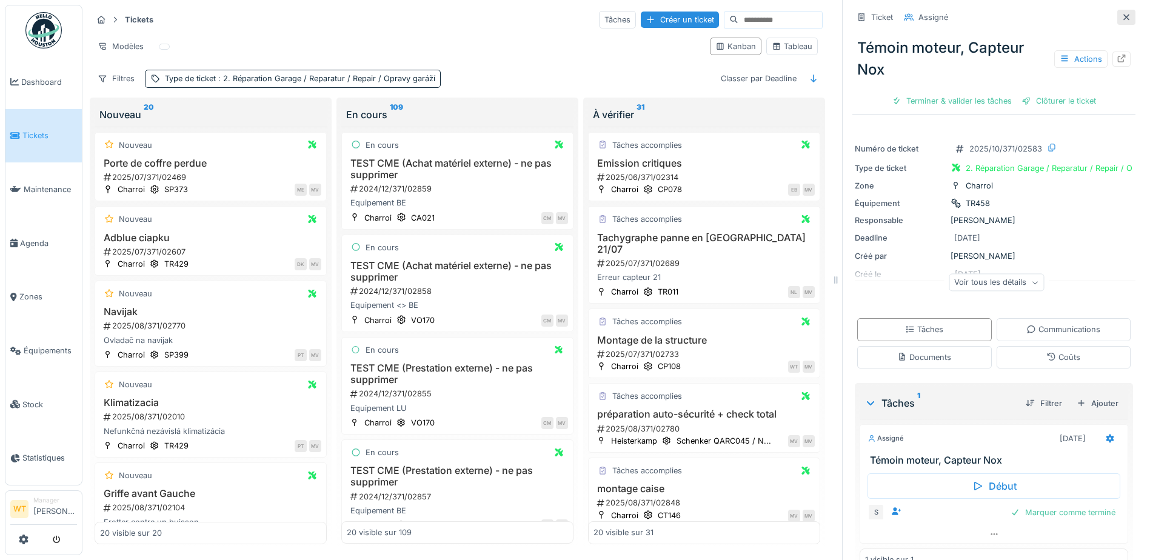
click at [1122, 13] on icon at bounding box center [1127, 17] width 10 height 8
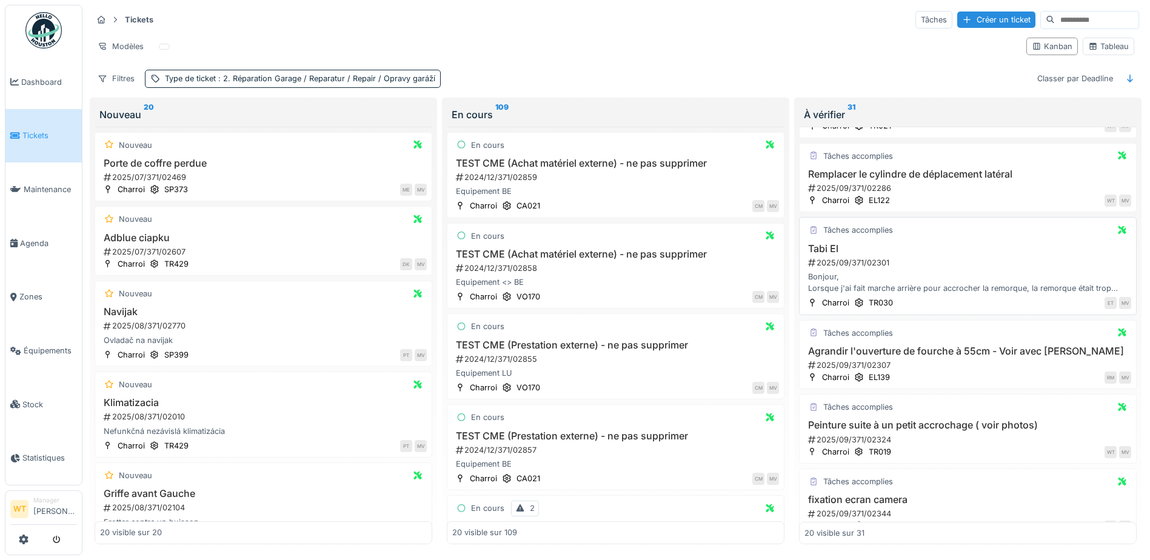
scroll to position [1271, 0]
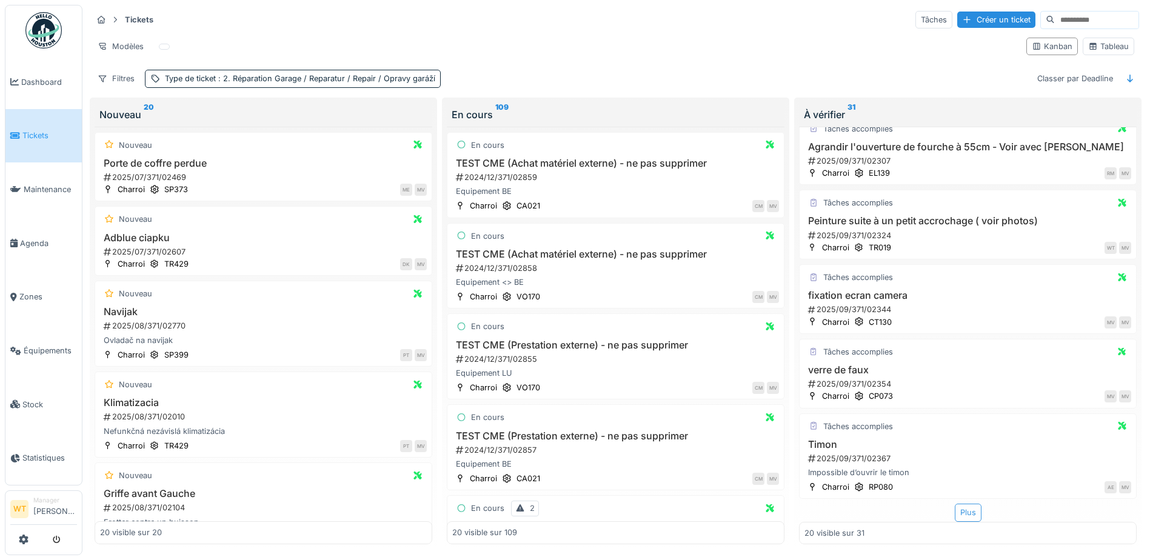
click at [963, 507] on div "Plus" at bounding box center [968, 513] width 27 height 18
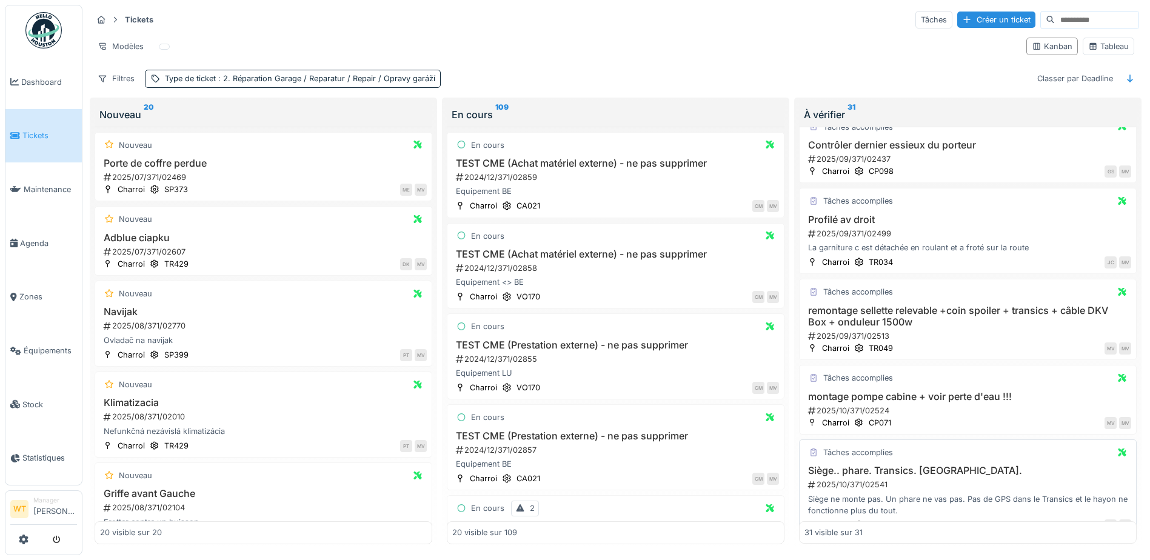
scroll to position [2189, 0]
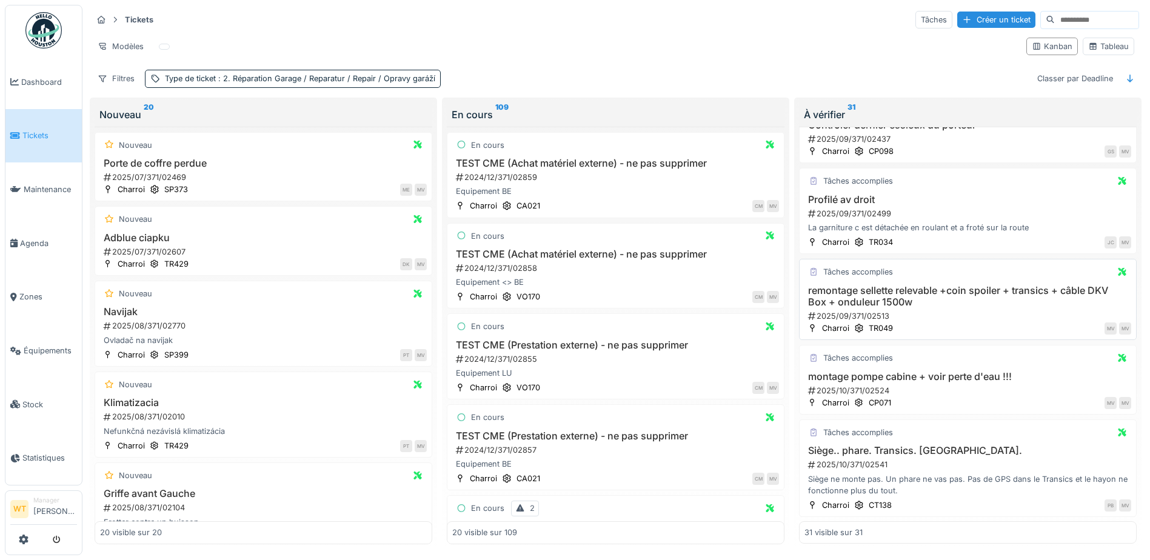
click at [884, 288] on h3 "remontage sellette relevable +coin spoiler + transics + câble DKV Box + onduleu…" at bounding box center [967, 296] width 327 height 23
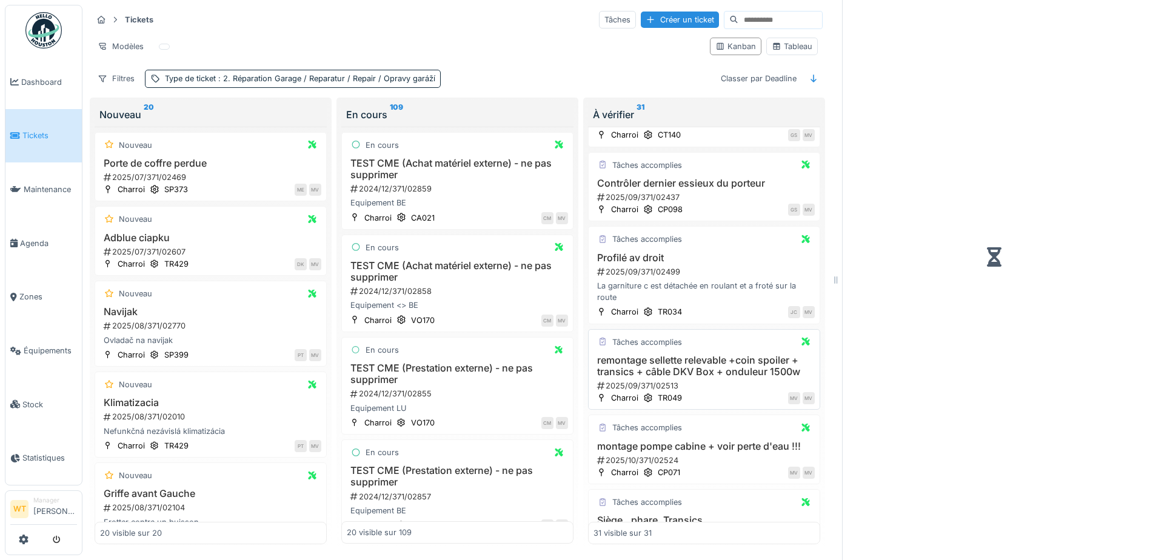
scroll to position [2275, 0]
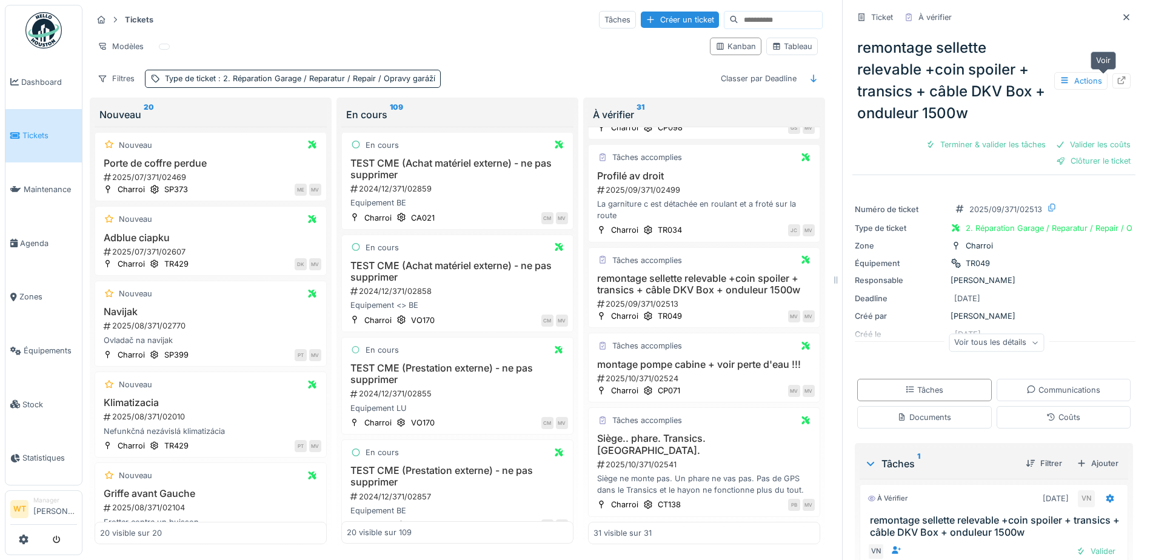
click at [1117, 76] on icon at bounding box center [1122, 80] width 10 height 8
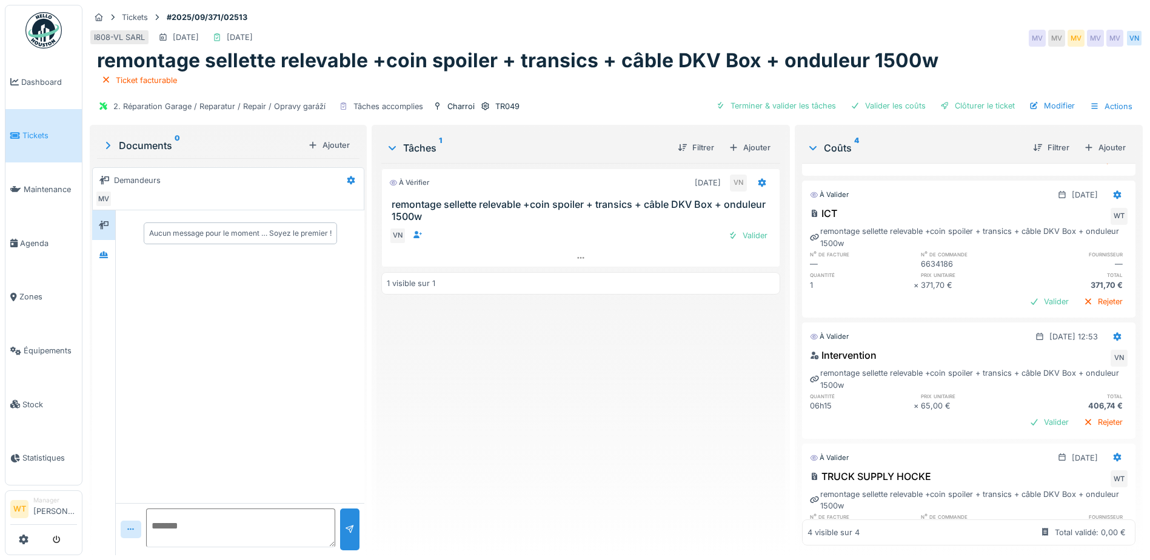
scroll to position [93, 0]
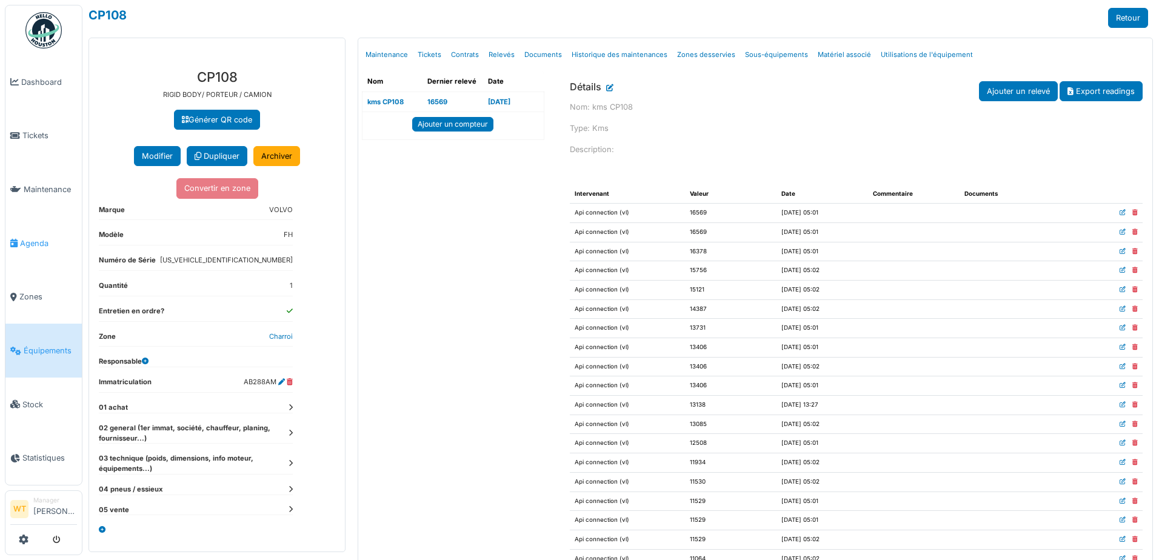
click at [44, 246] on link "Agenda" at bounding box center [43, 243] width 76 height 54
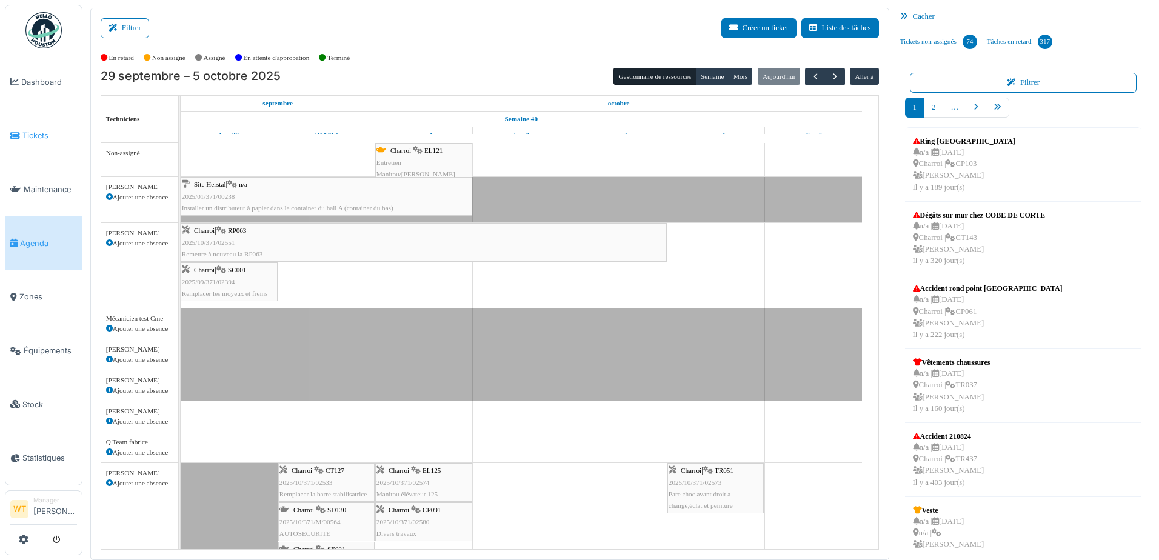
click at [37, 147] on link "Tickets" at bounding box center [43, 136] width 76 height 54
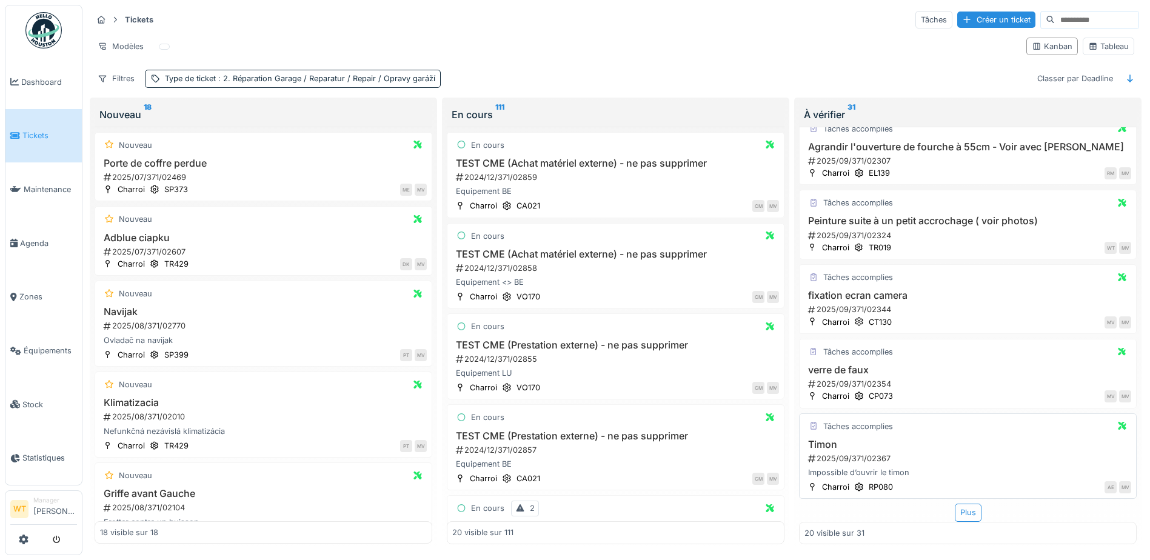
scroll to position [8, 0]
click at [956, 506] on div "Plus" at bounding box center [968, 513] width 27 height 18
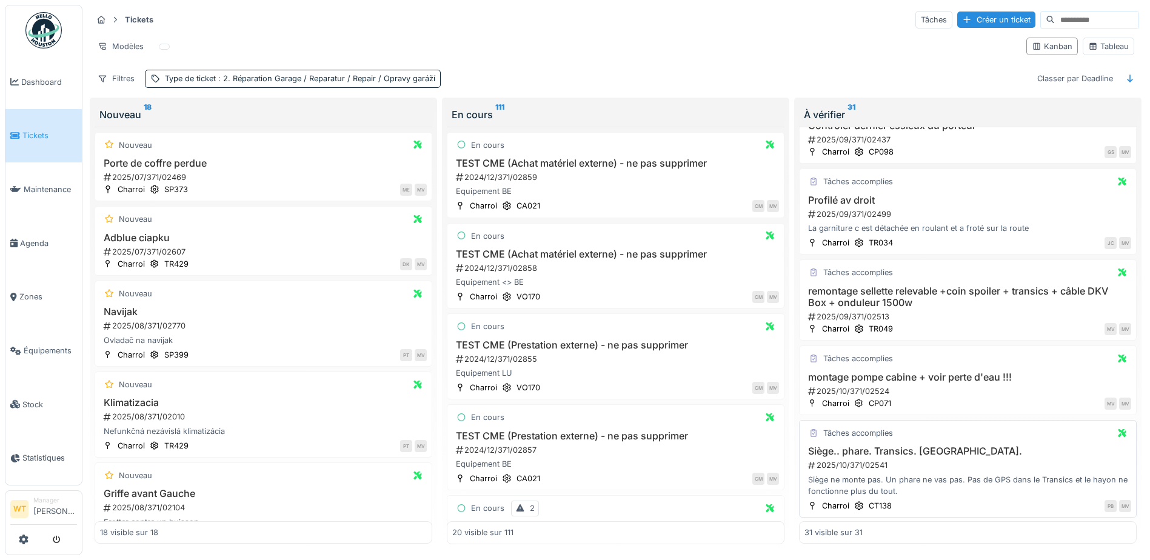
scroll to position [2189, 0]
click at [881, 301] on div "remontage sellette relevable +coin spoiler + transics + câble DKV Box + onduleu…" at bounding box center [967, 304] width 327 height 38
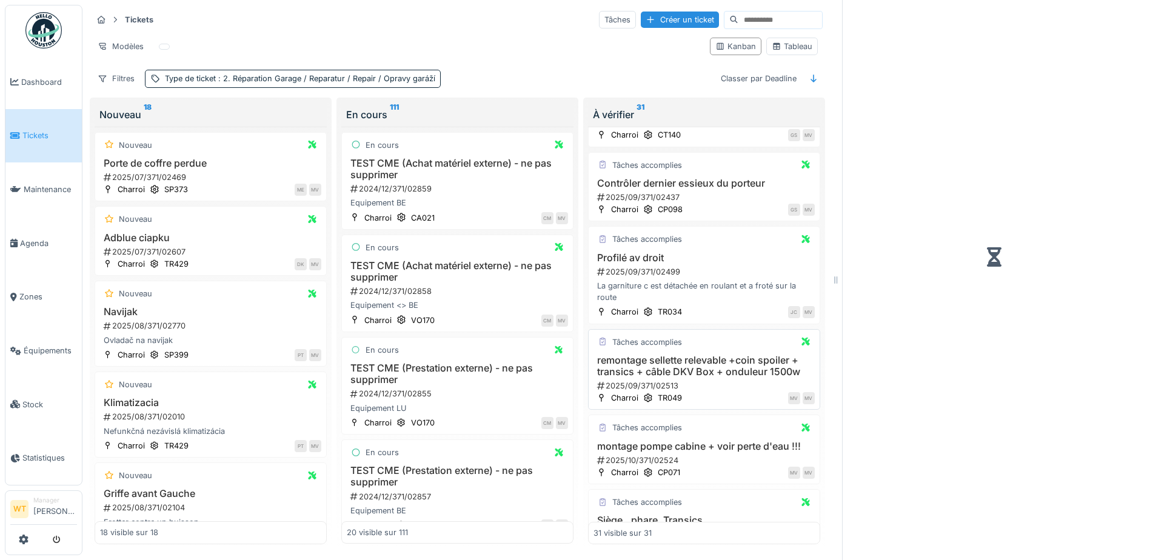
scroll to position [2275, 0]
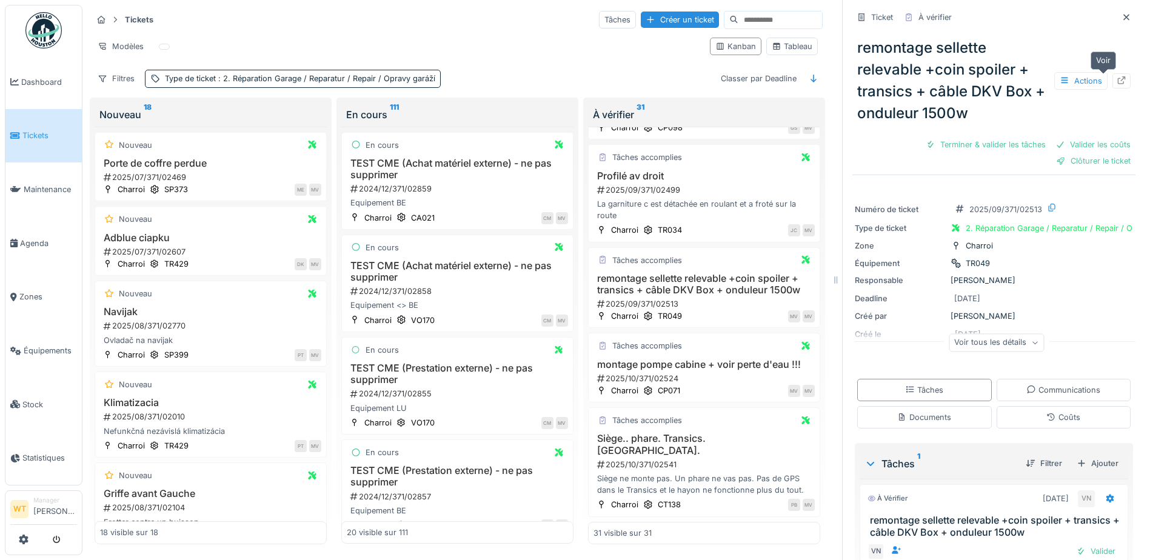
click at [1118, 76] on icon at bounding box center [1122, 80] width 8 height 8
click at [45, 238] on span "Agenda" at bounding box center [48, 244] width 57 height 12
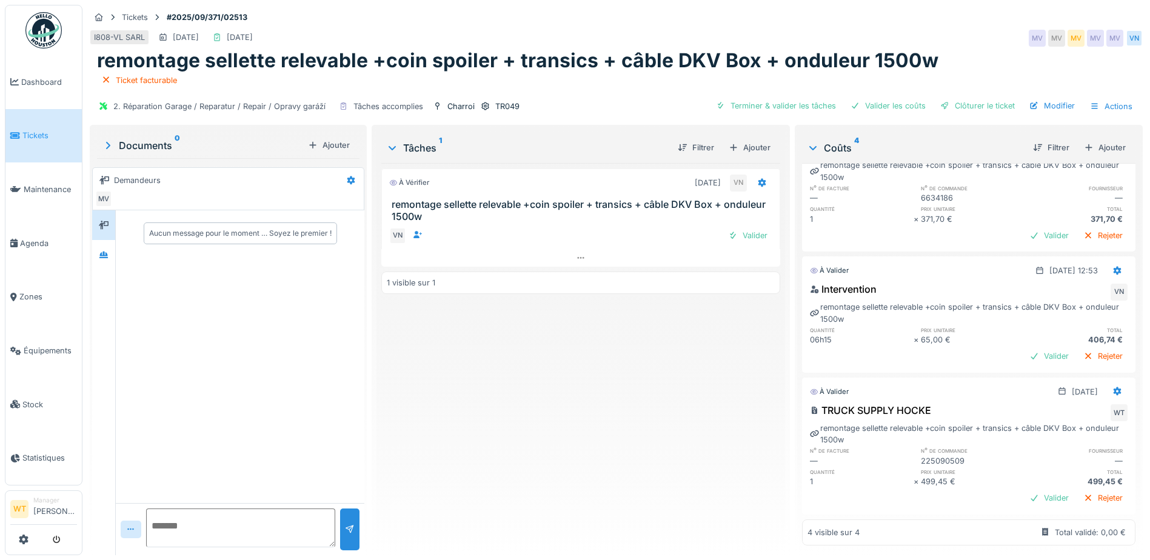
scroll to position [214, 0]
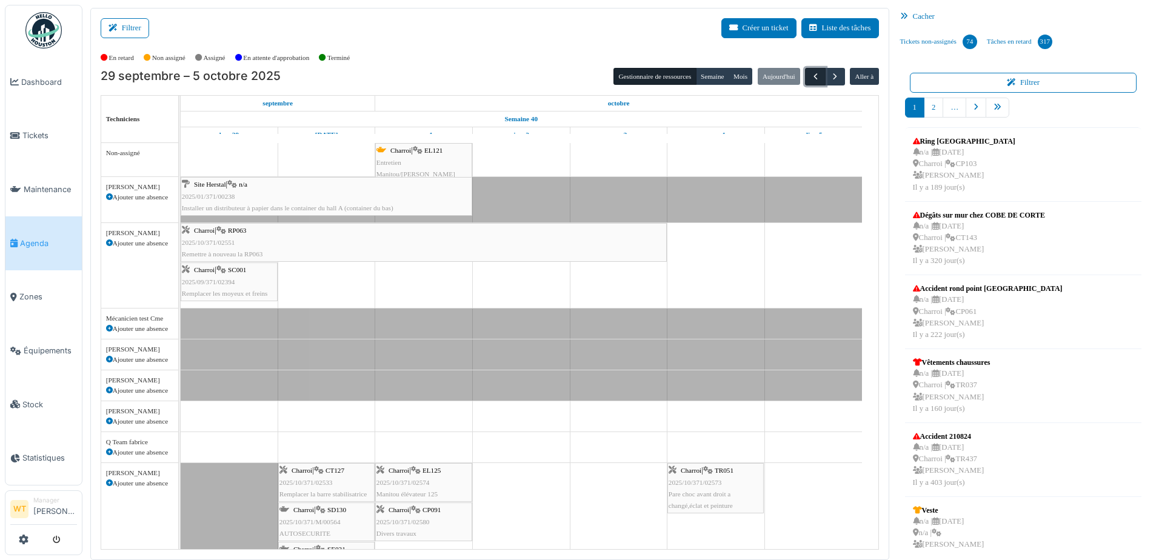
click at [811, 78] on span "button" at bounding box center [816, 77] width 10 height 10
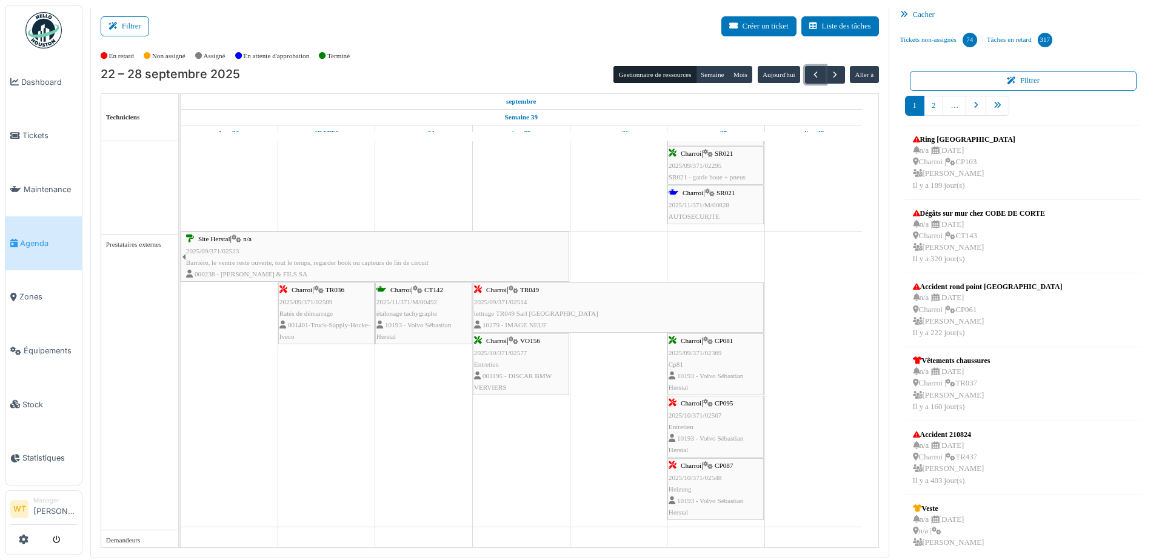
scroll to position [1287, 0]
click at [24, 130] on span "Tickets" at bounding box center [49, 136] width 55 height 12
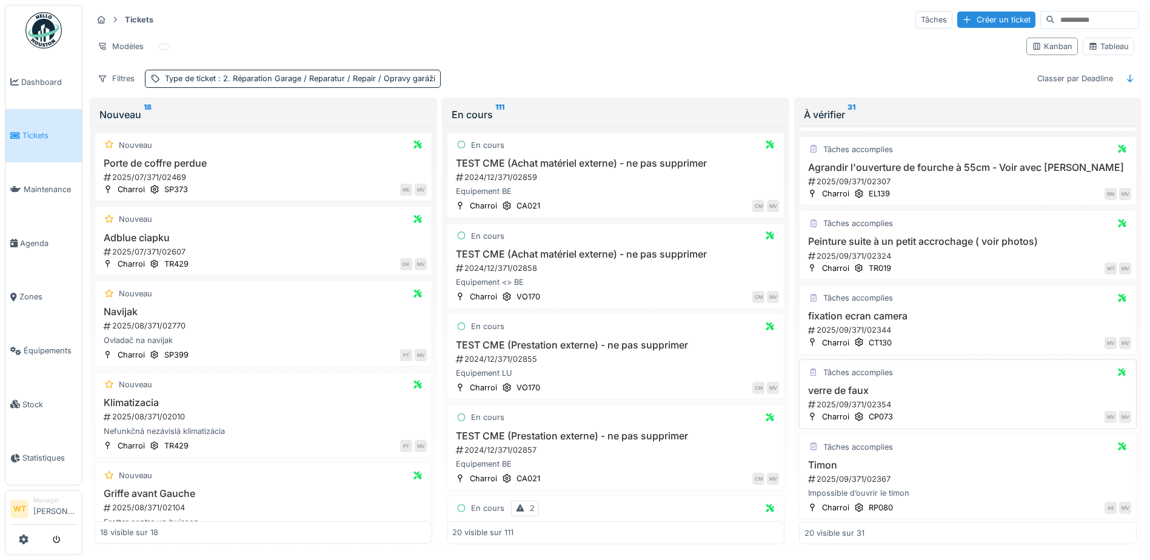
scroll to position [1271, 0]
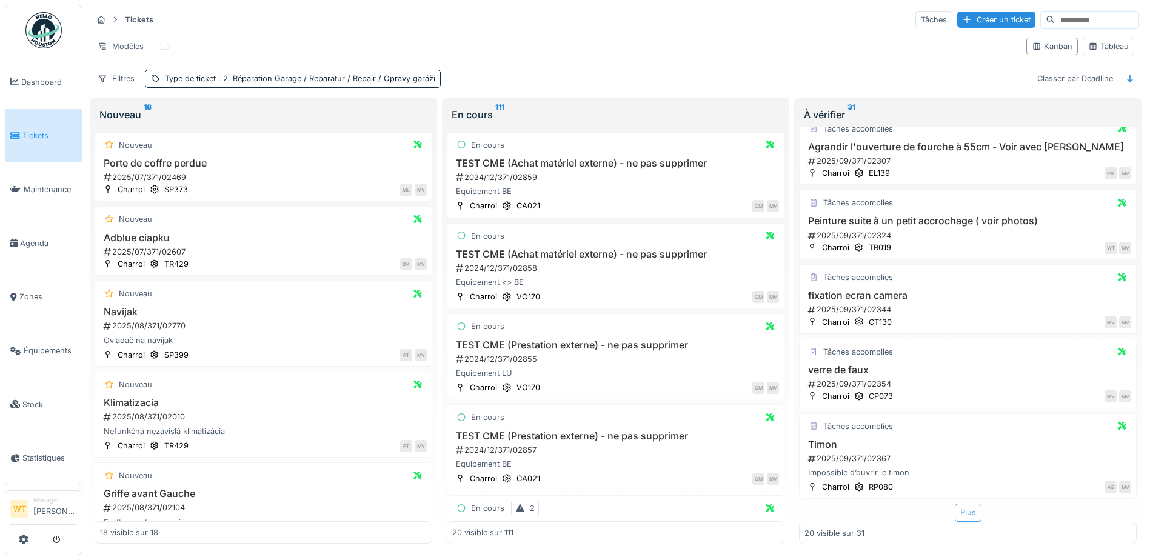
click at [955, 509] on div "Plus" at bounding box center [968, 513] width 27 height 18
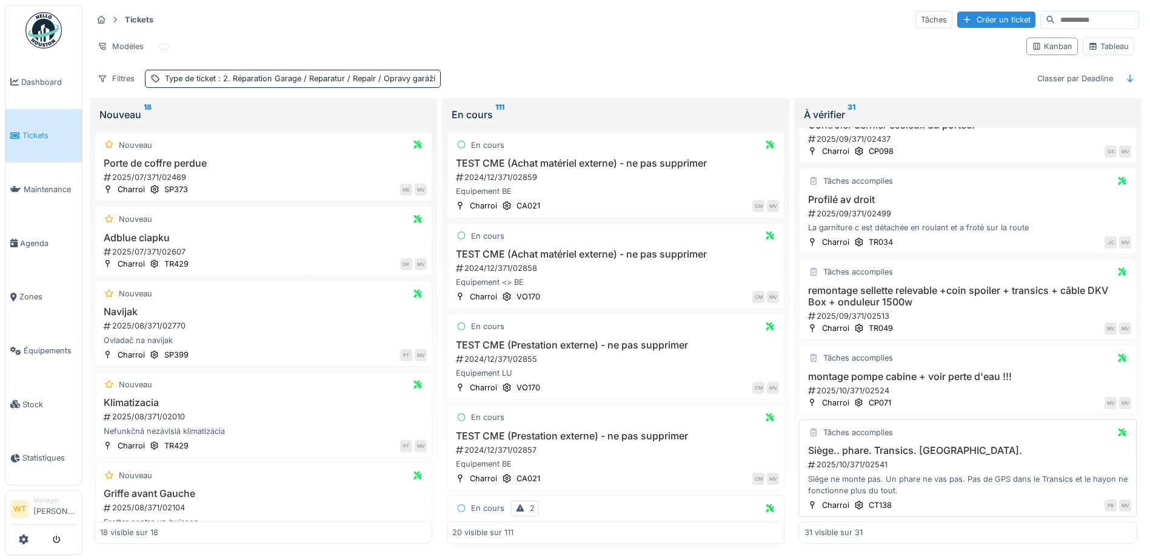
scroll to position [8, 0]
click at [872, 294] on h3 "remontage sellette relevable +coin spoiler + transics + câble DKV Box + onduleu…" at bounding box center [967, 296] width 327 height 23
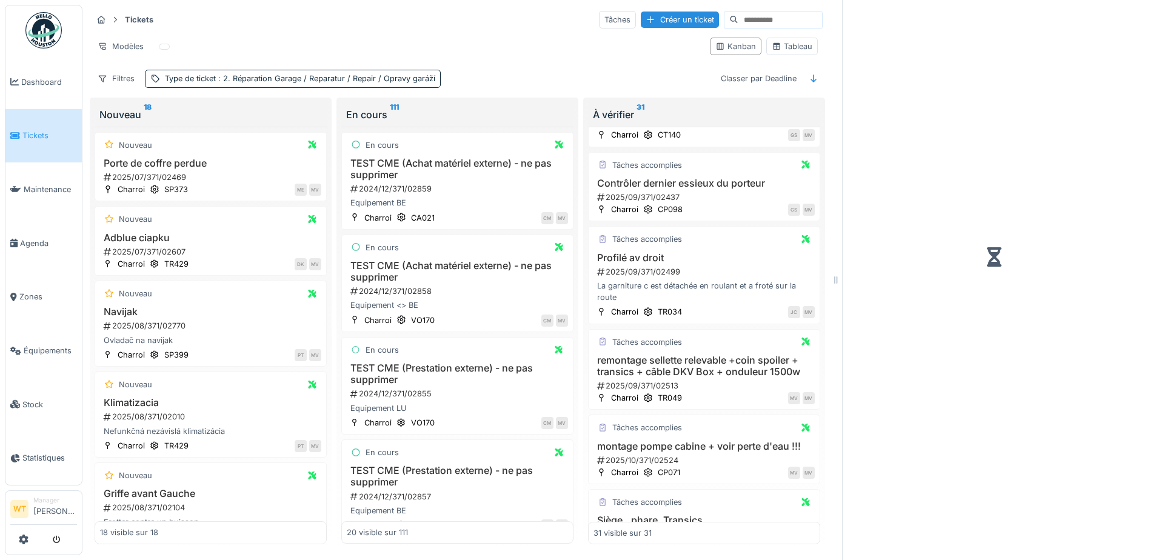
scroll to position [2275, 0]
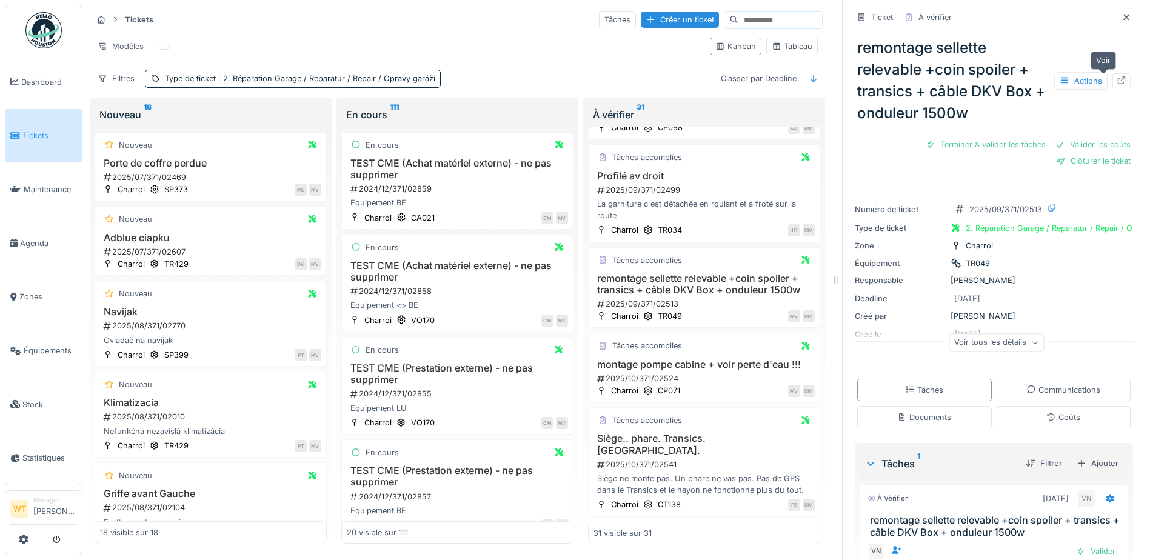
click at [1118, 76] on icon at bounding box center [1122, 80] width 8 height 8
click at [53, 349] on link "Équipements" at bounding box center [43, 351] width 76 height 54
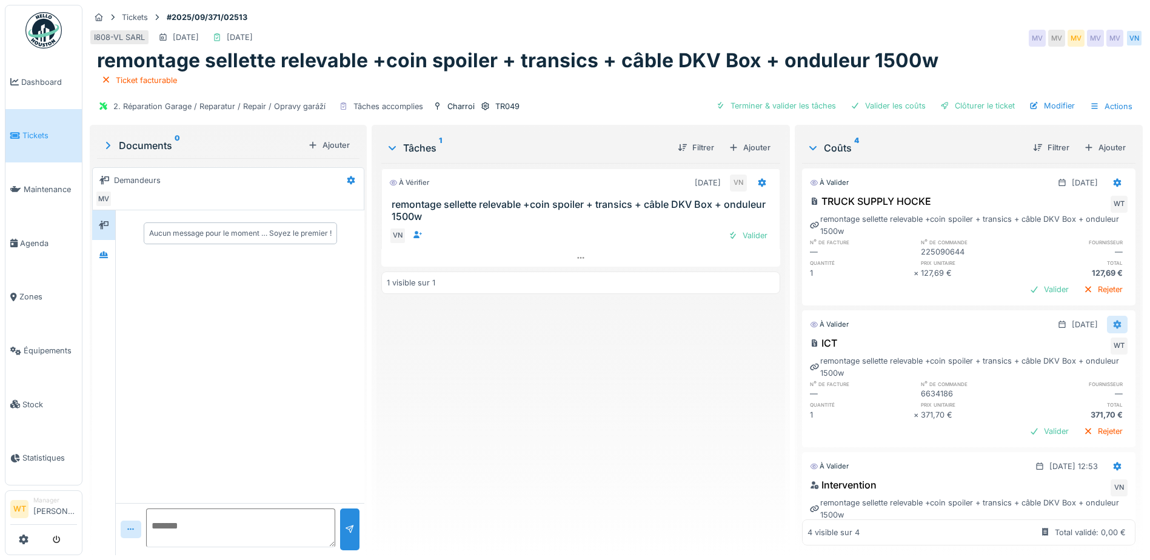
click at [1112, 321] on icon at bounding box center [1117, 325] width 10 height 8
click at [1060, 364] on div "Supprimer" at bounding box center [1058, 370] width 59 height 18
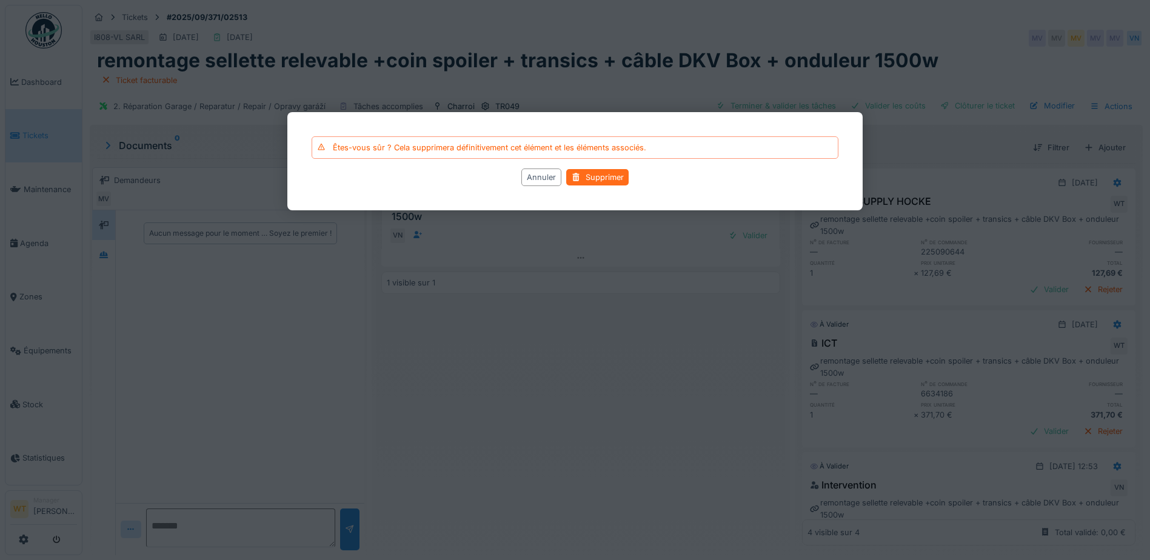
click at [609, 178] on div "Supprimer" at bounding box center [597, 177] width 62 height 16
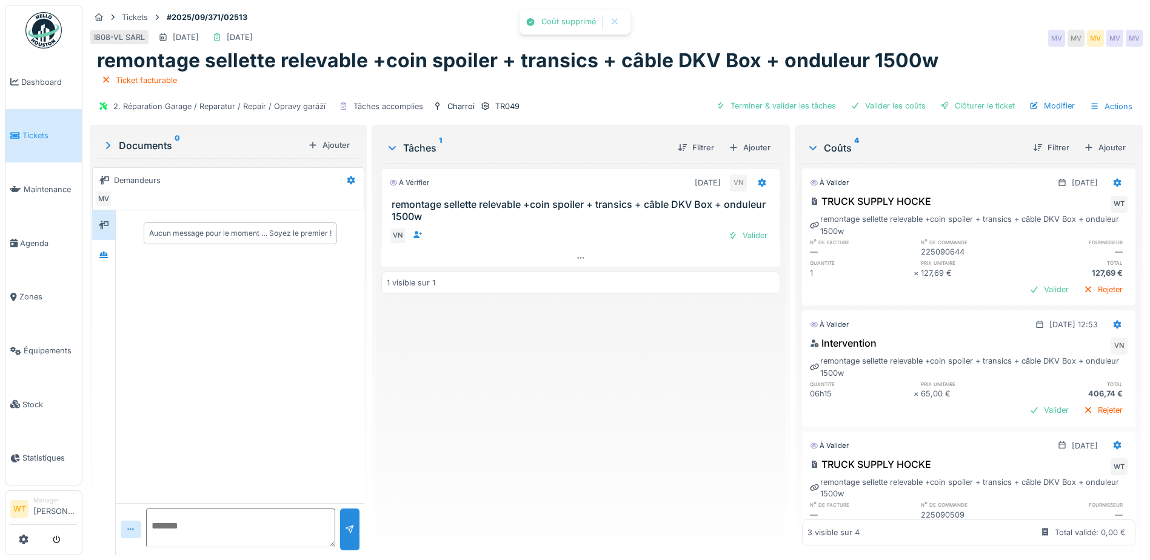
drag, startPoint x: 1083, startPoint y: 147, endPoint x: 1069, endPoint y: 145, distance: 14.7
click at [1084, 147] on div "Ajouter" at bounding box center [1105, 147] width 52 height 16
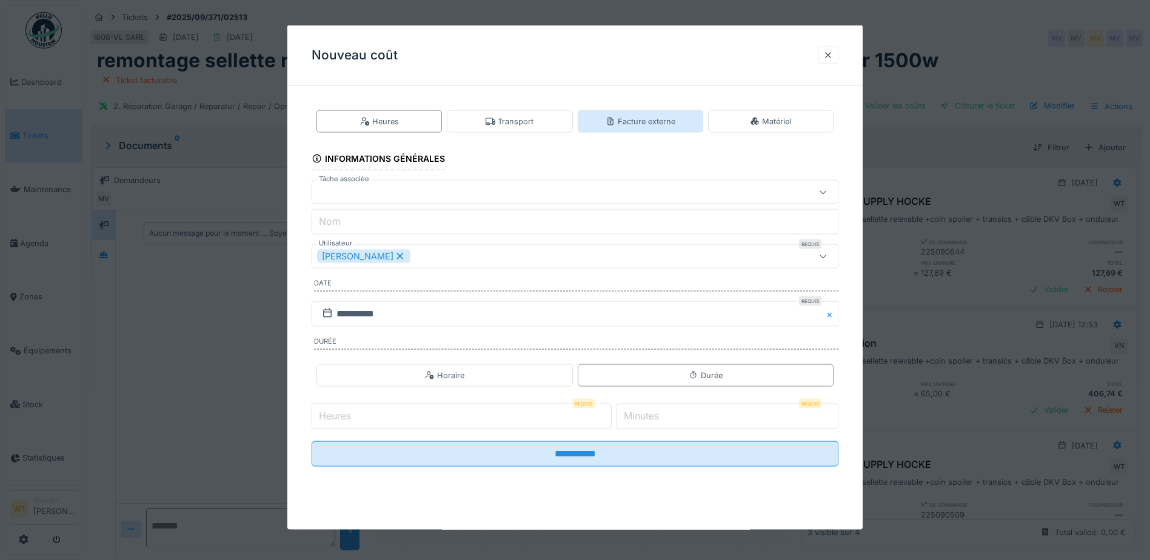
click at [636, 113] on div "Facture externe" at bounding box center [640, 121] width 125 height 22
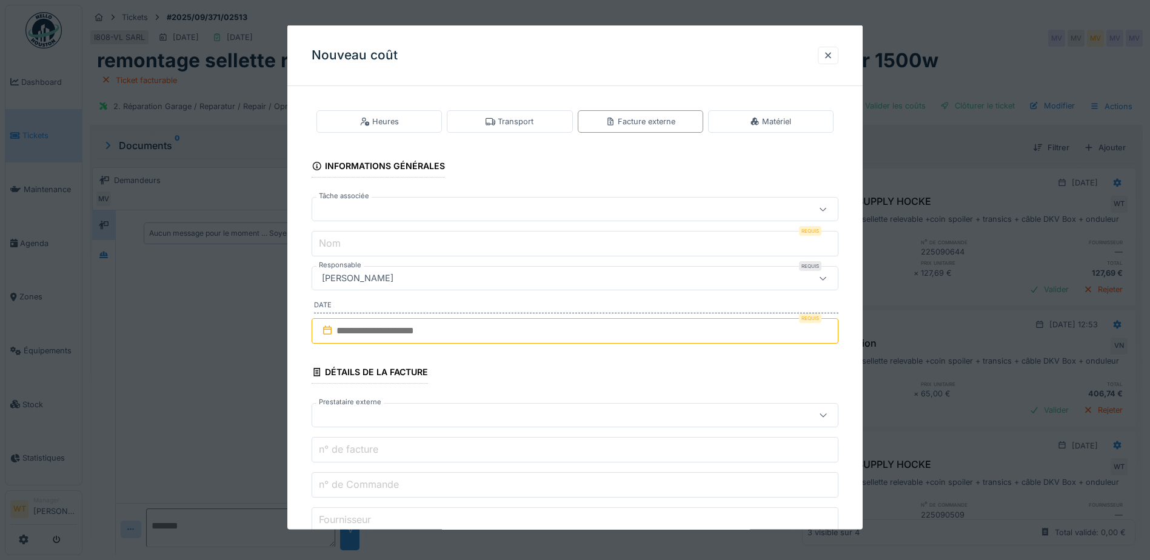
click at [467, 206] on div at bounding box center [544, 208] width 454 height 13
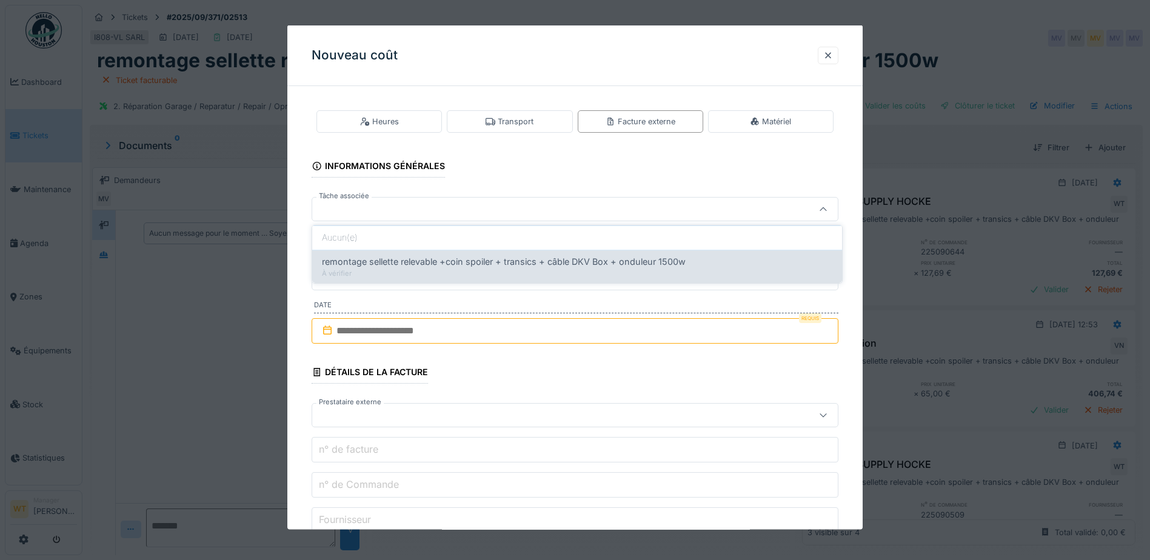
click at [499, 264] on span "remontage sellette relevable +coin spoiler + transics + câble DKV Box + onduleu…" at bounding box center [504, 261] width 364 height 13
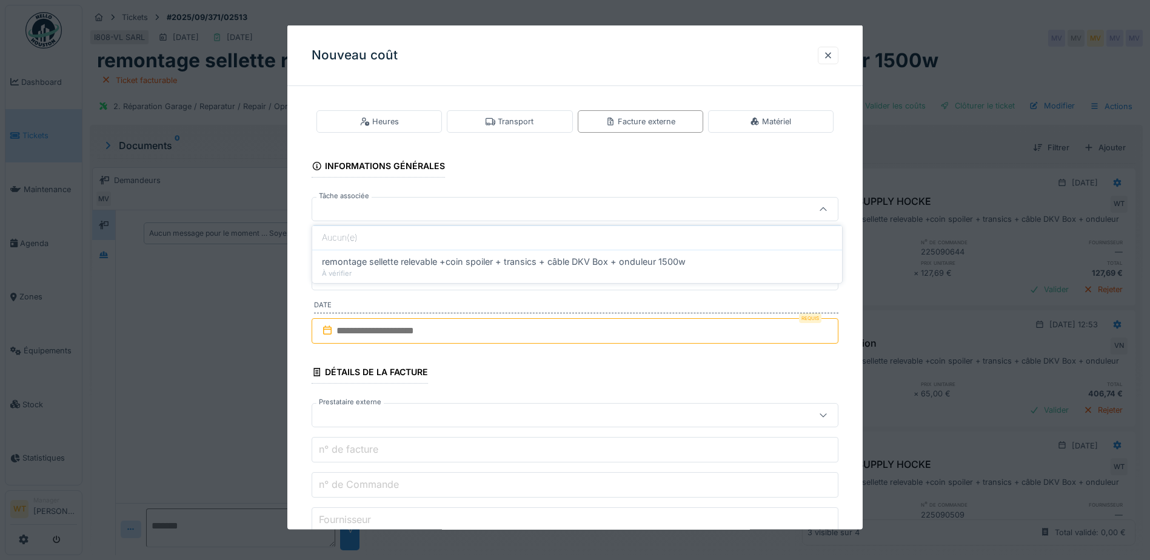
type input "******"
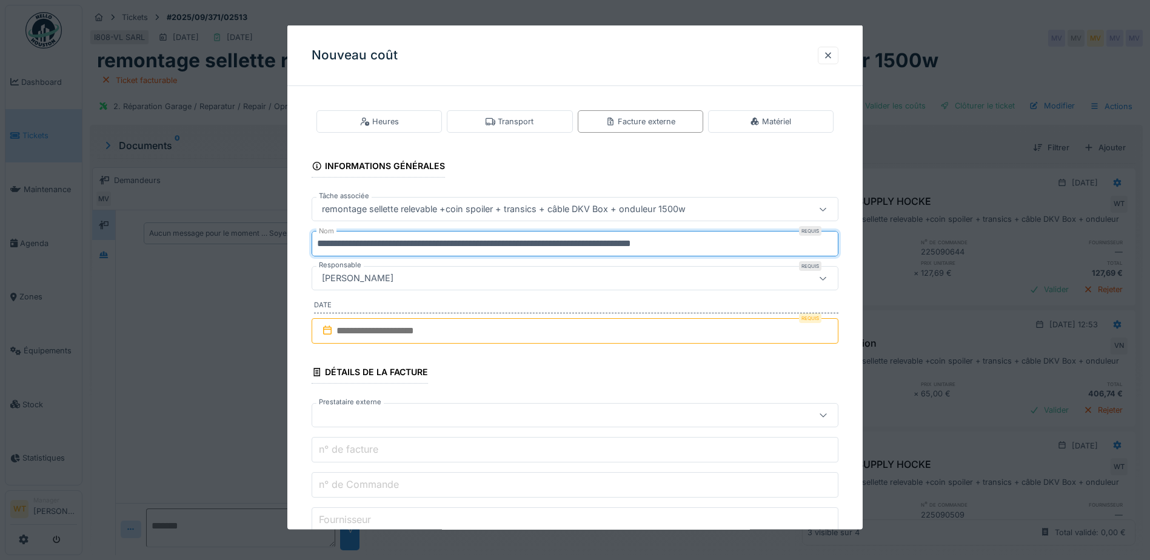
click at [740, 241] on input "**********" at bounding box center [575, 243] width 527 height 25
type input "*"
type input "***"
click at [417, 326] on input "text" at bounding box center [575, 330] width 527 height 25
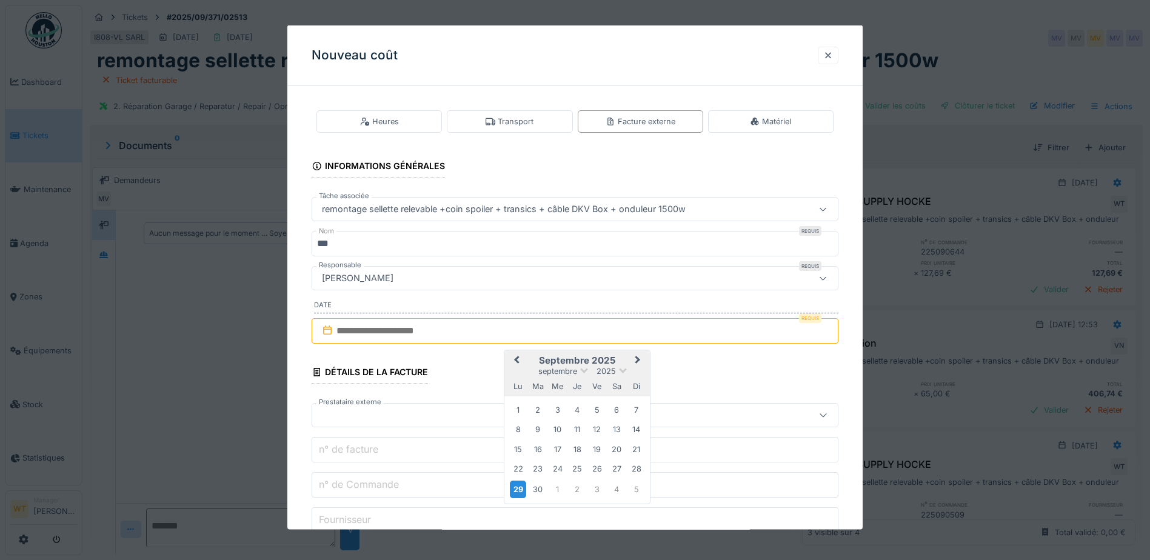
click at [516, 491] on div "29" at bounding box center [518, 489] width 16 height 18
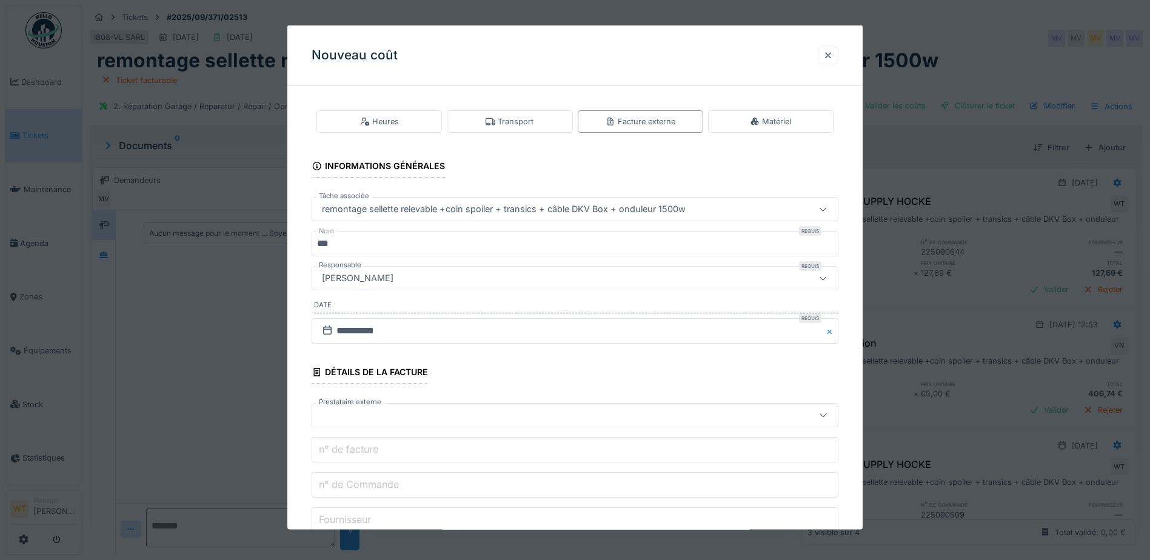
click at [416, 427] on fieldset "**********" at bounding box center [575, 457] width 527 height 723
click at [408, 413] on div at bounding box center [544, 415] width 454 height 13
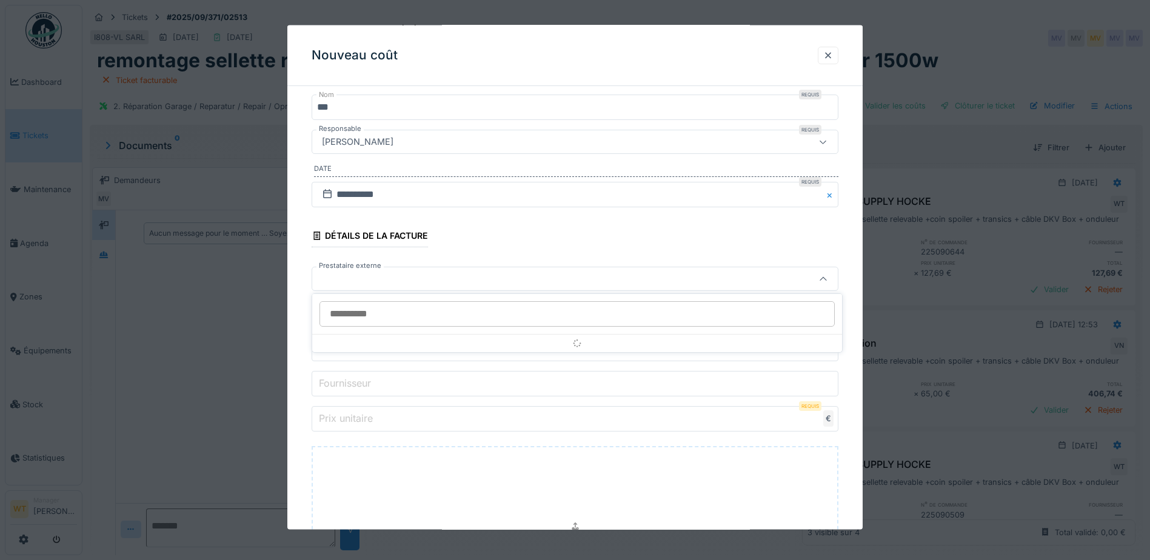
scroll to position [138, 0]
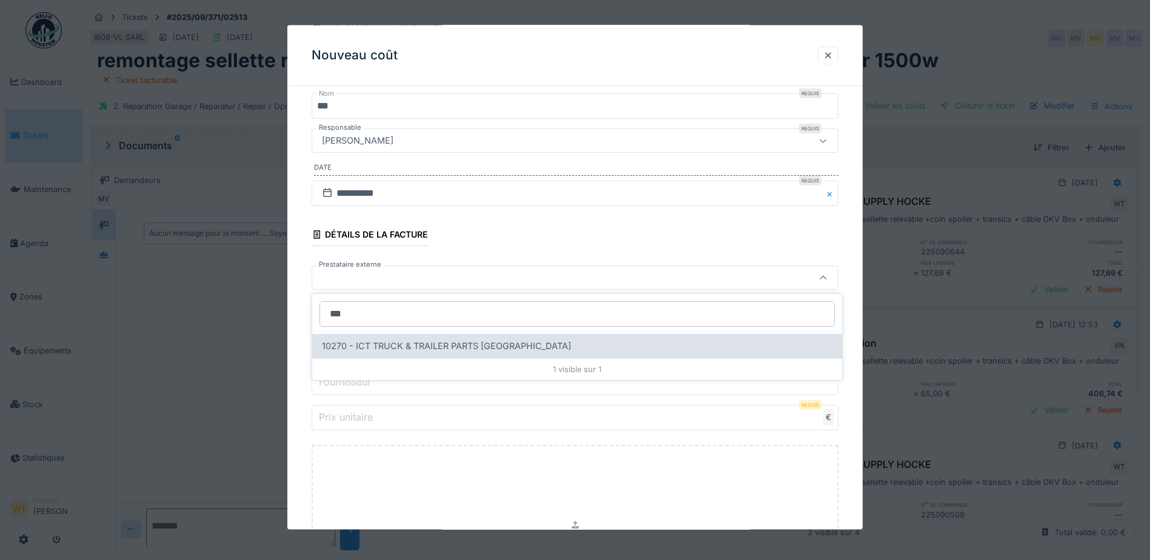
type input "***"
click at [450, 357] on div "10270 - ICT TRUCK & TRAILER PARTS NV" at bounding box center [577, 346] width 530 height 24
type input "*****"
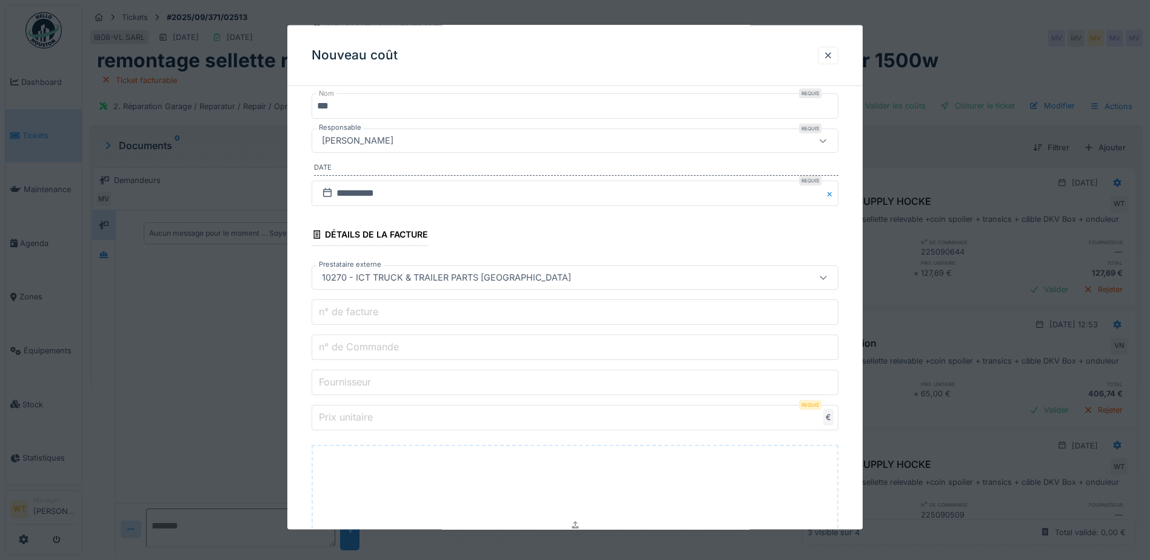
click at [433, 340] on input "n° de Commande" at bounding box center [575, 347] width 527 height 25
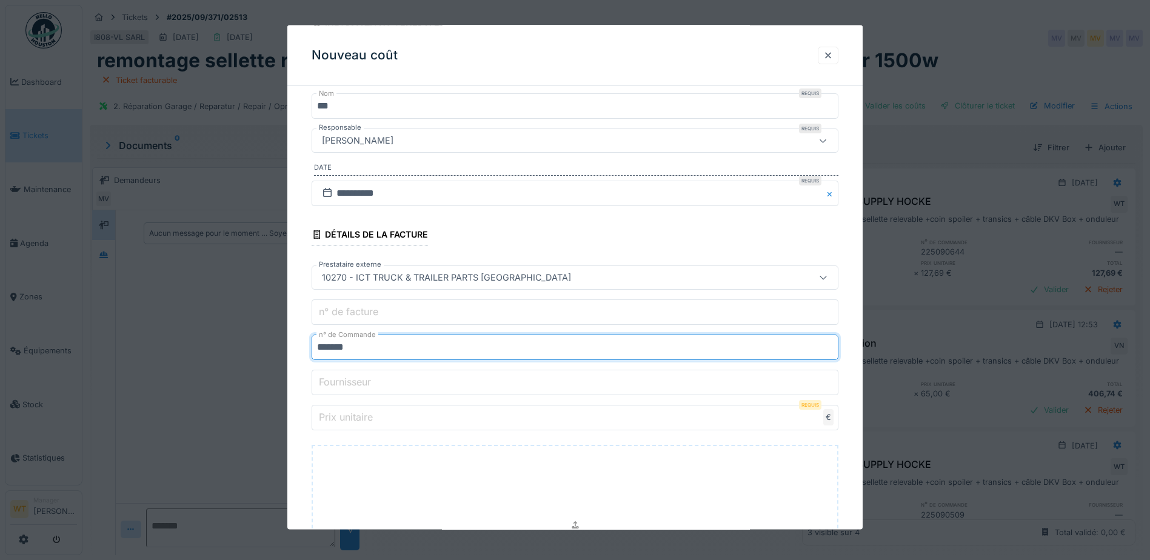
type input "*******"
click at [470, 424] on input "Prix unitaire" at bounding box center [575, 417] width 527 height 25
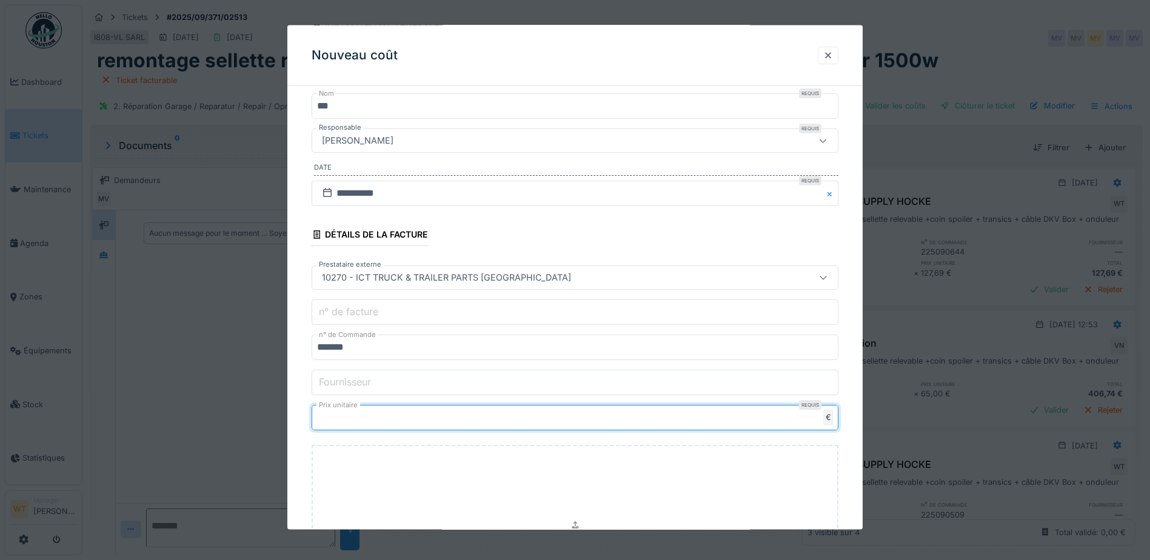
type input "***"
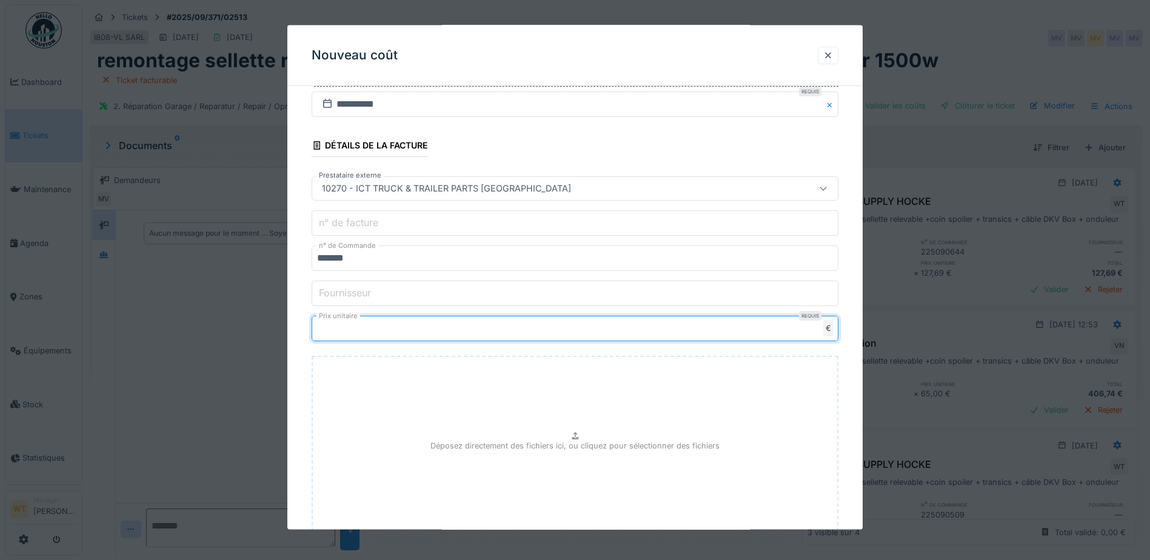
scroll to position [313, 0]
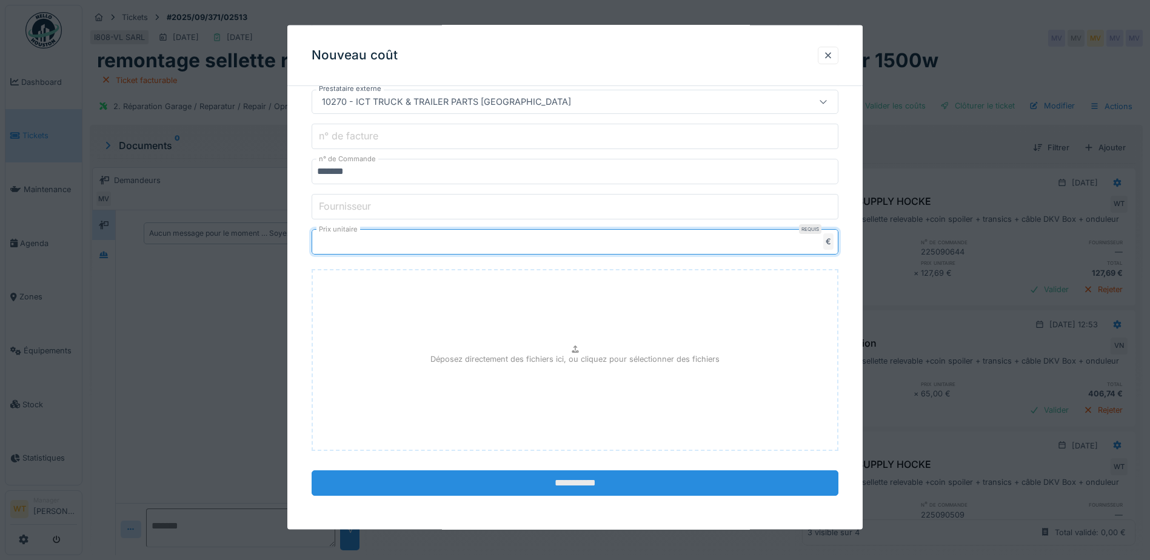
type input "******"
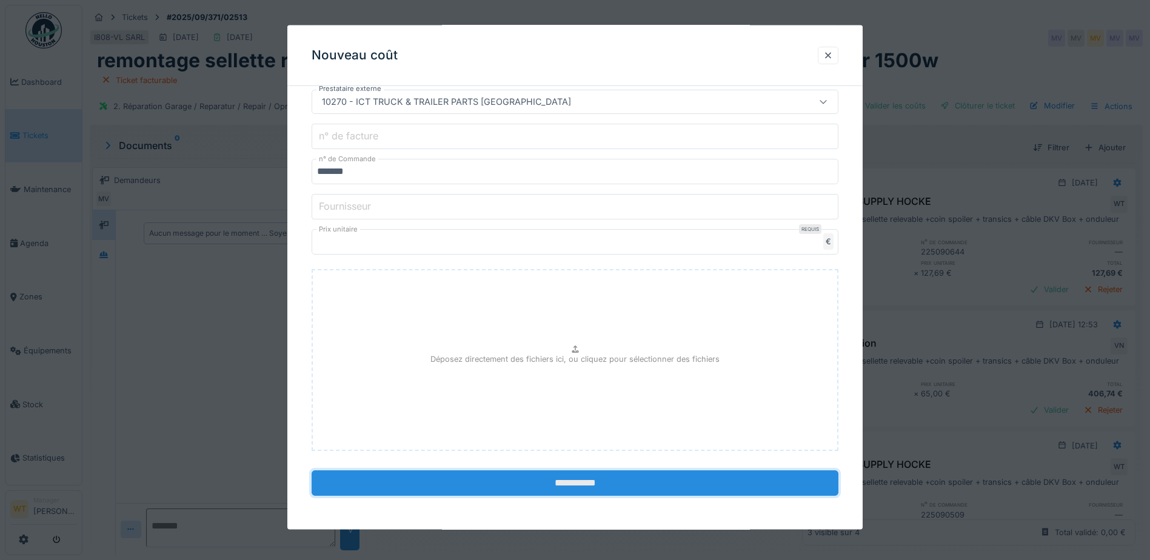
click at [539, 483] on input "**********" at bounding box center [575, 482] width 527 height 25
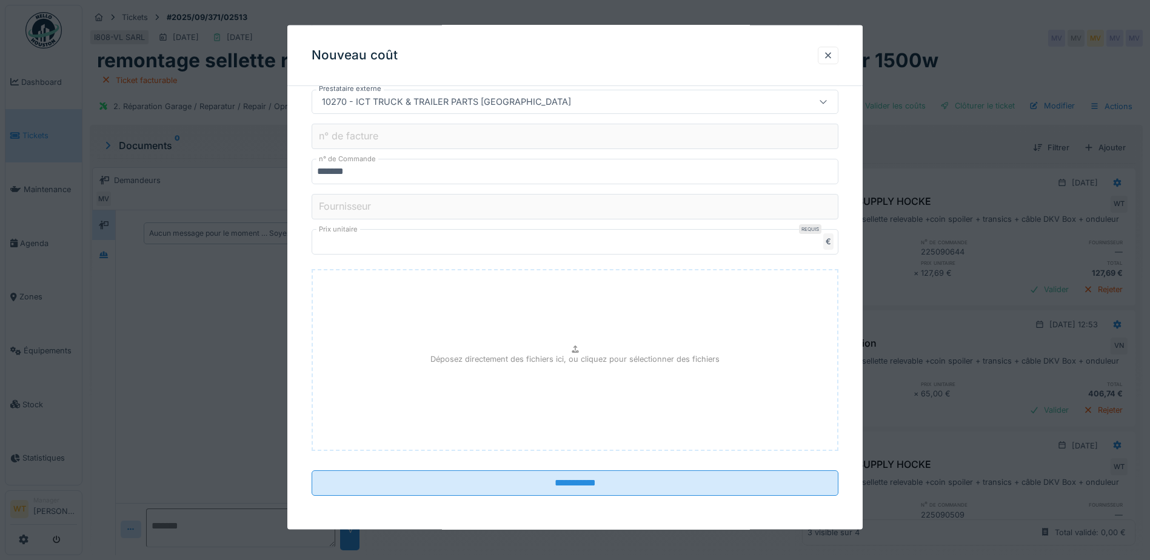
scroll to position [0, 0]
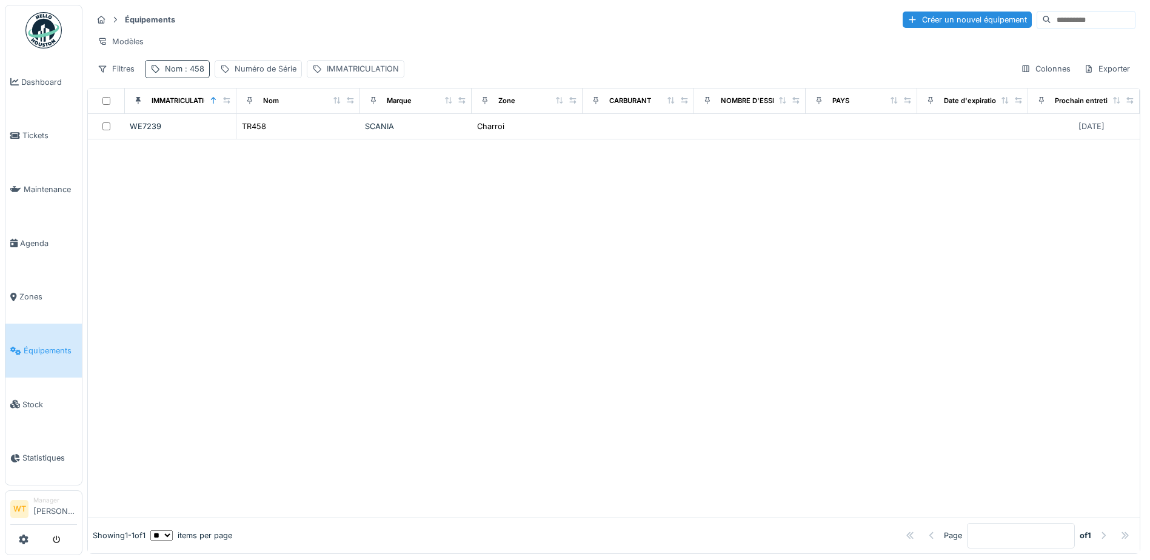
click at [181, 75] on div "Nom : 458" at bounding box center [184, 69] width 39 height 12
click at [235, 140] on input "***" at bounding box center [210, 136] width 121 height 25
type input "*"
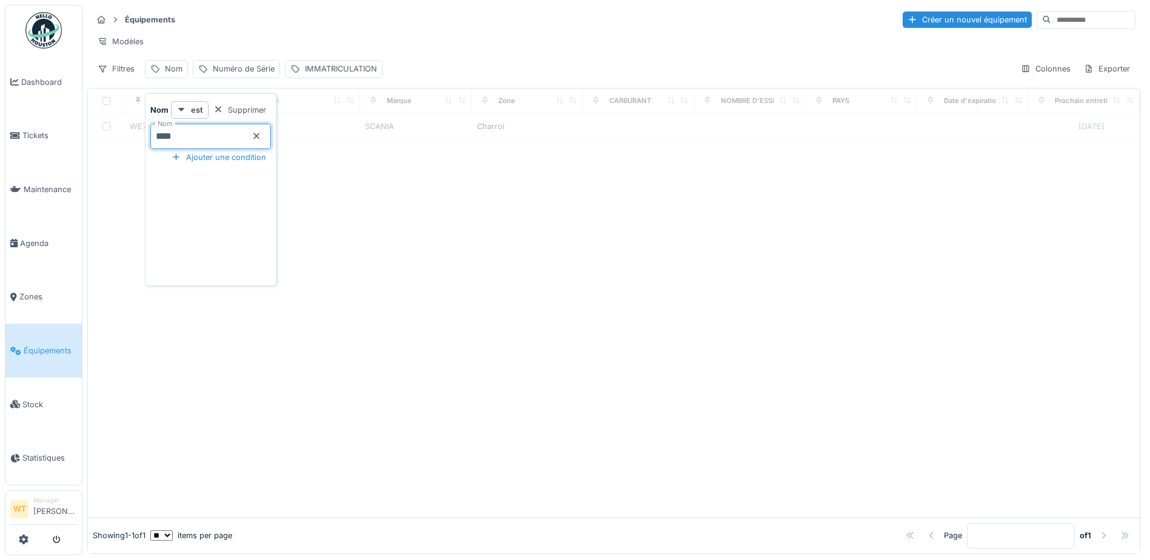
type input "*****"
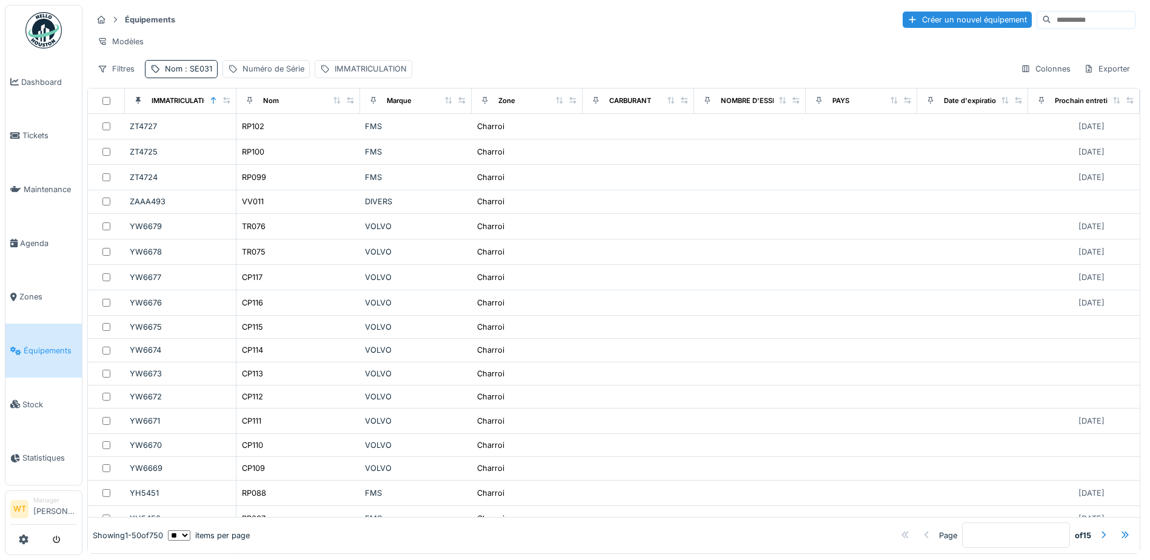
click at [361, 42] on div "Modèles" at bounding box center [613, 42] width 1043 height 18
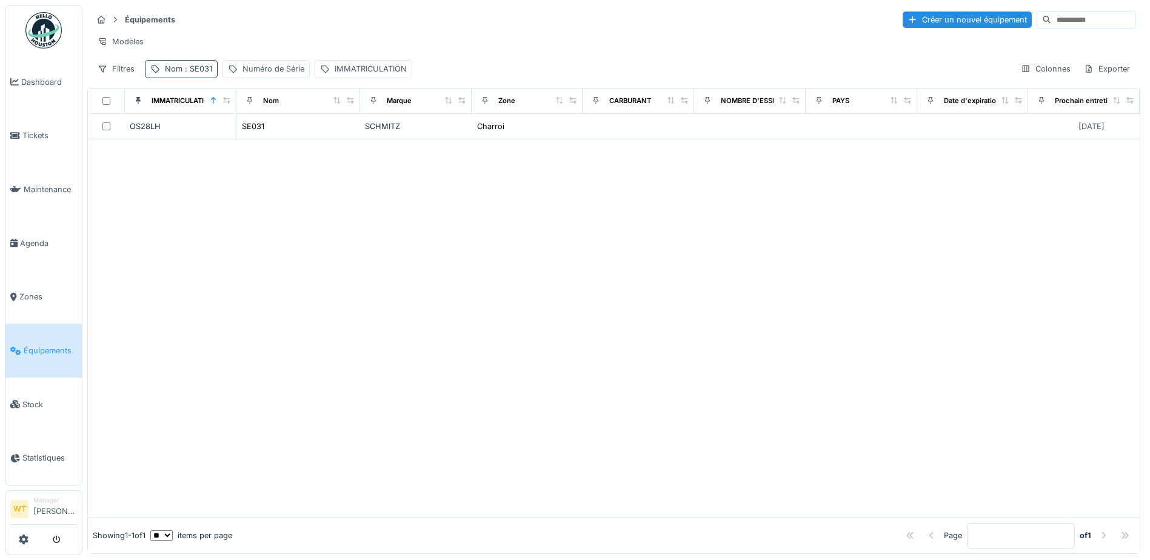
click at [202, 73] on span ": SE031" at bounding box center [197, 68] width 30 height 9
click at [390, 186] on div at bounding box center [614, 328] width 1052 height 378
click at [45, 131] on span "Tickets" at bounding box center [49, 136] width 55 height 12
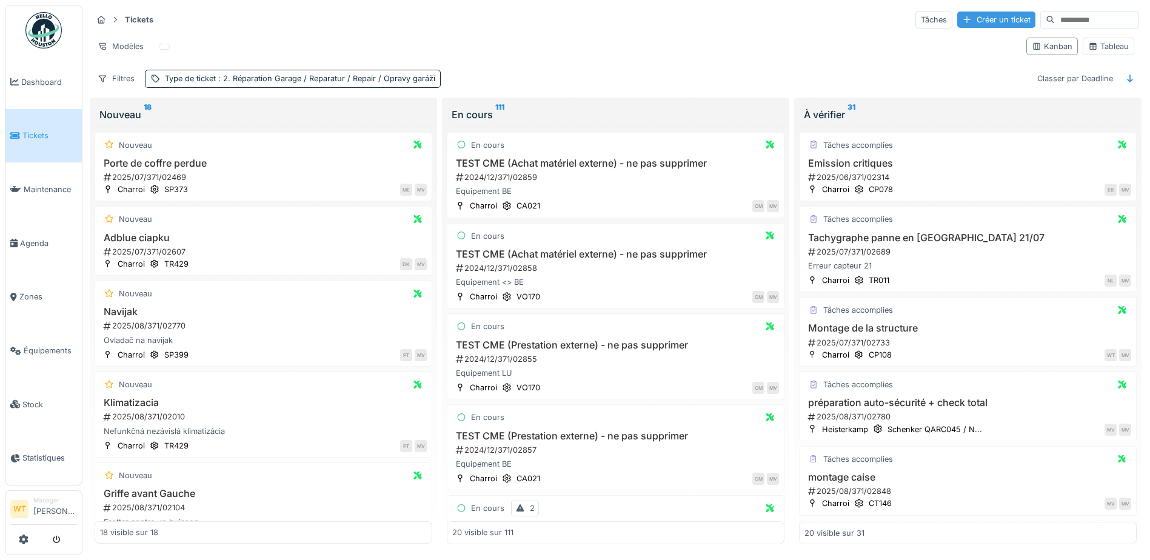
click at [957, 21] on div "Créer un ticket" at bounding box center [996, 20] width 78 height 16
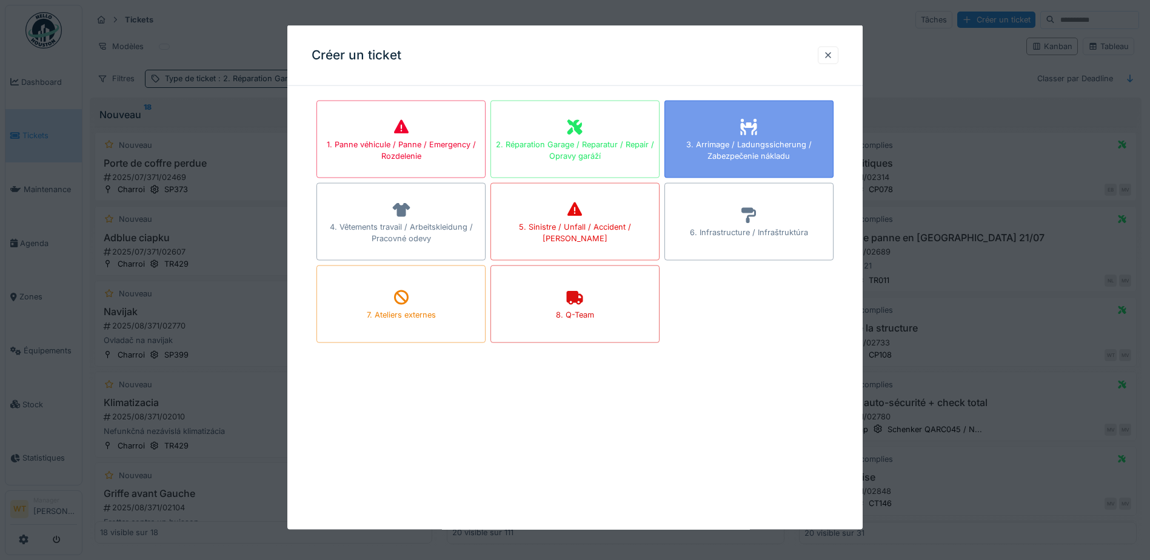
click at [775, 156] on div "3. Arrimage / Ladungssicherung / Zabezpečenie nákladu" at bounding box center [749, 149] width 168 height 23
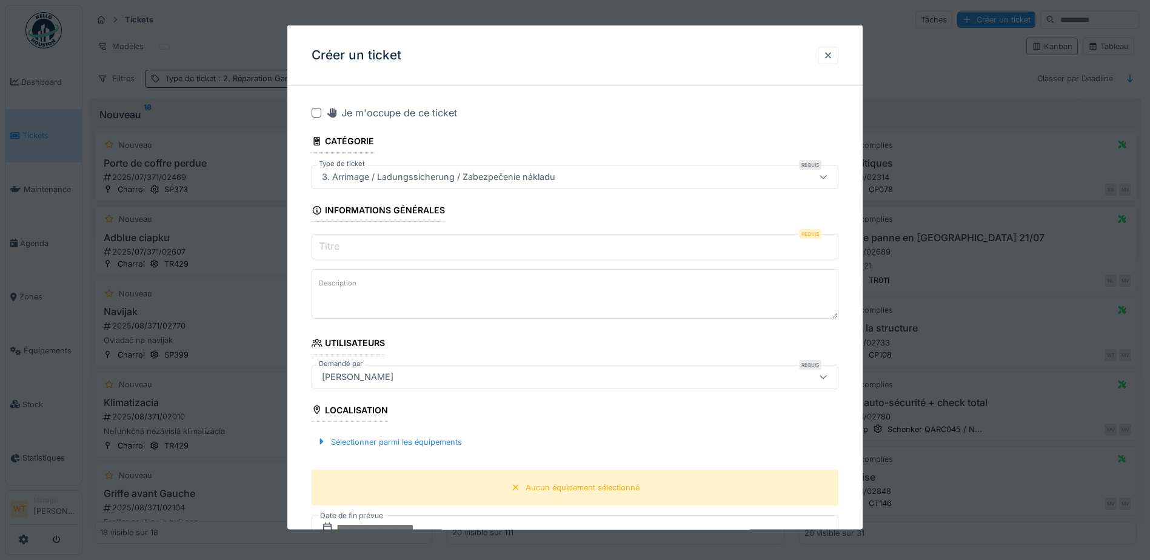
click at [464, 245] on input "Titre" at bounding box center [575, 246] width 527 height 25
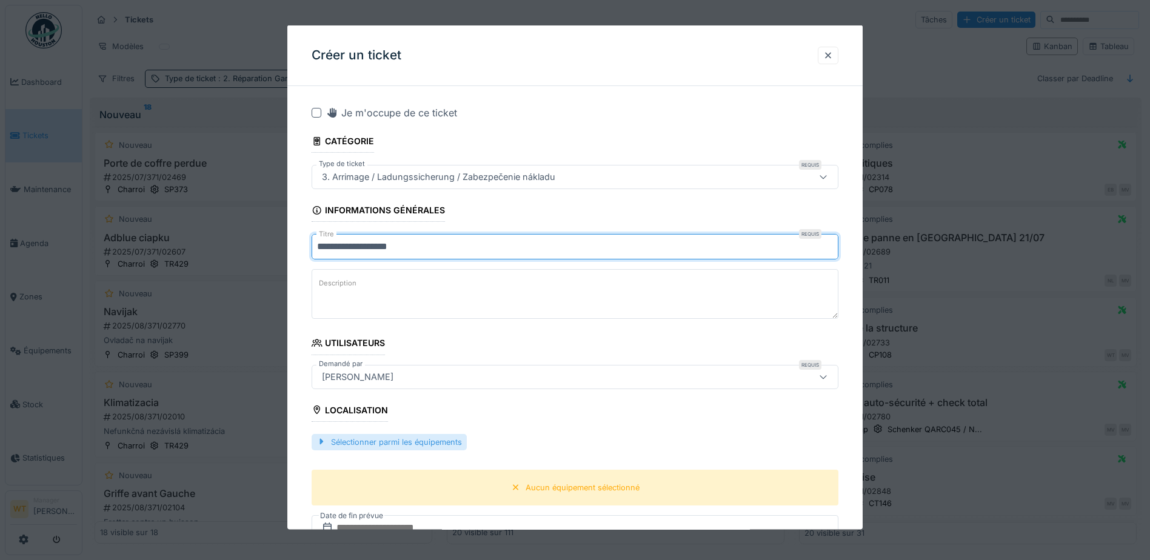
type input "**********"
drag, startPoint x: 418, startPoint y: 444, endPoint x: 421, endPoint y: 439, distance: 6.2
click at [420, 442] on div "Sélectionner parmi les équipements" at bounding box center [389, 441] width 155 height 16
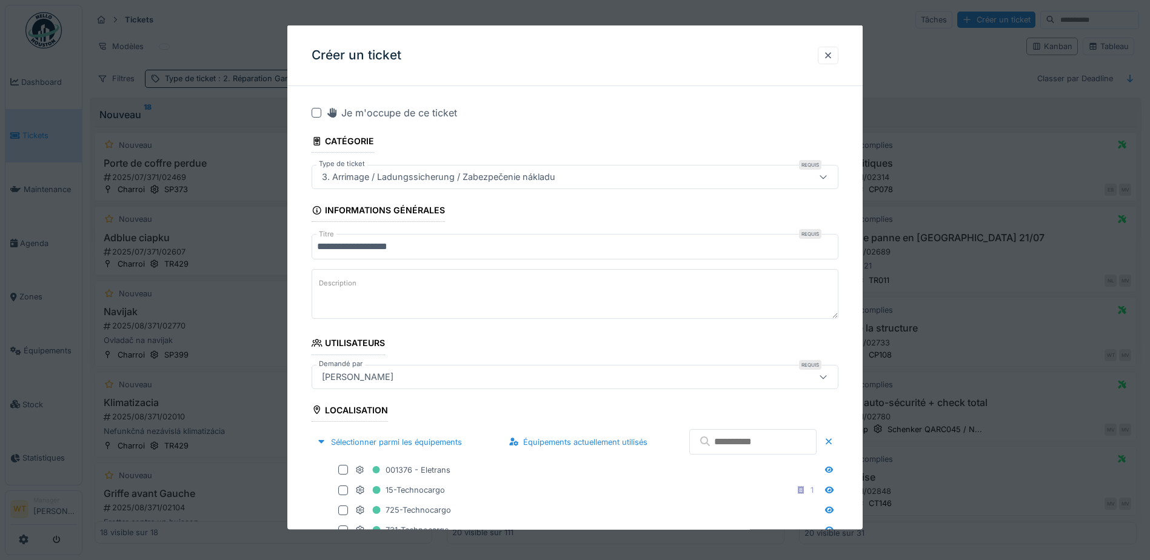
click at [730, 449] on input "text" at bounding box center [752, 441] width 127 height 25
click at [527, 381] on div "[PERSON_NAME]" at bounding box center [544, 376] width 454 height 13
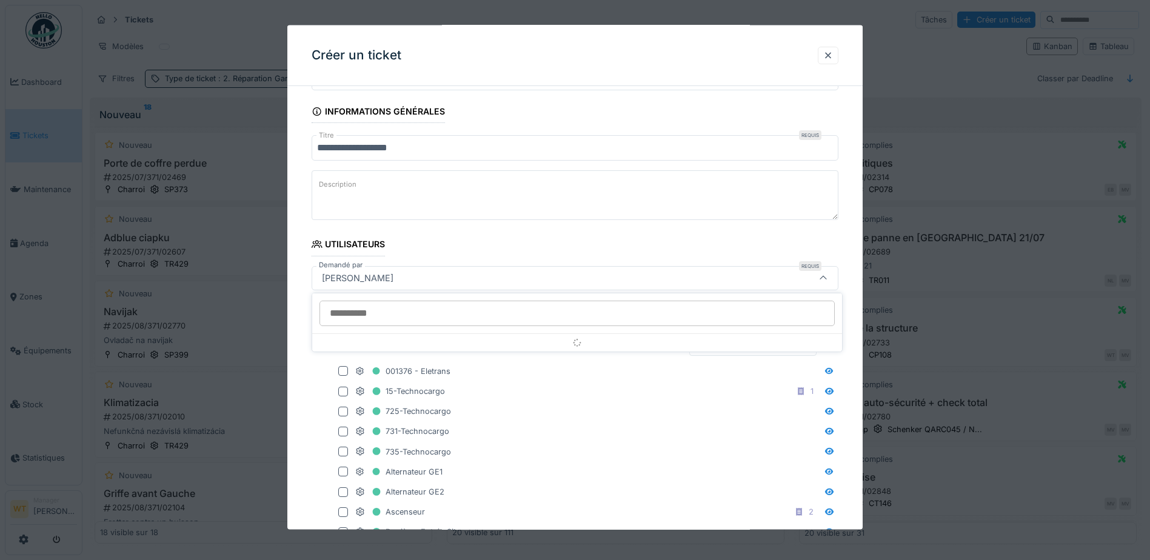
scroll to position [99, 0]
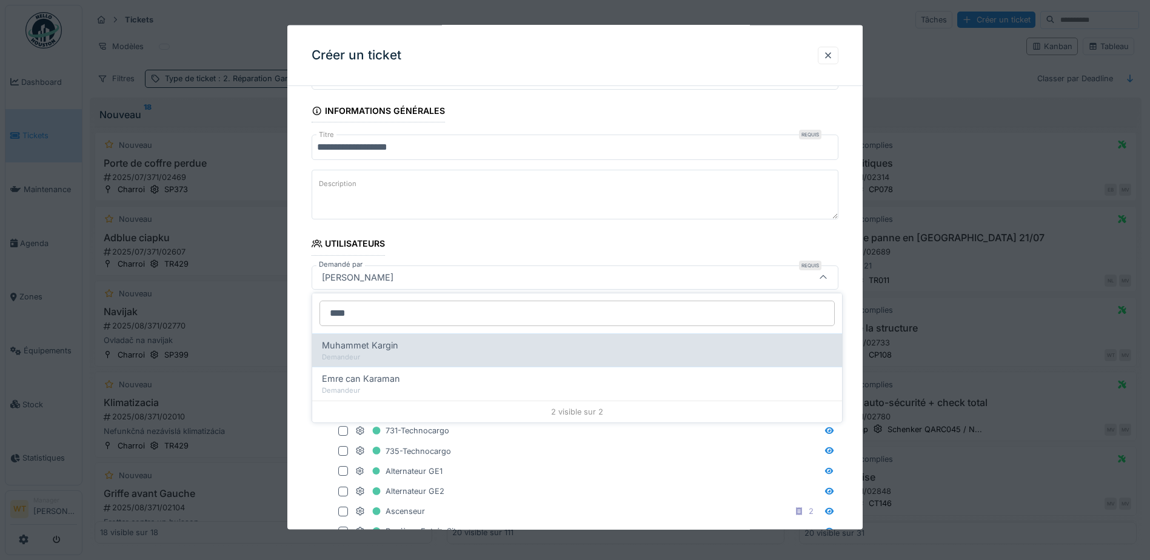
type input "****"
click at [442, 349] on div "Muhammet Kargin" at bounding box center [577, 345] width 510 height 13
type input "*****"
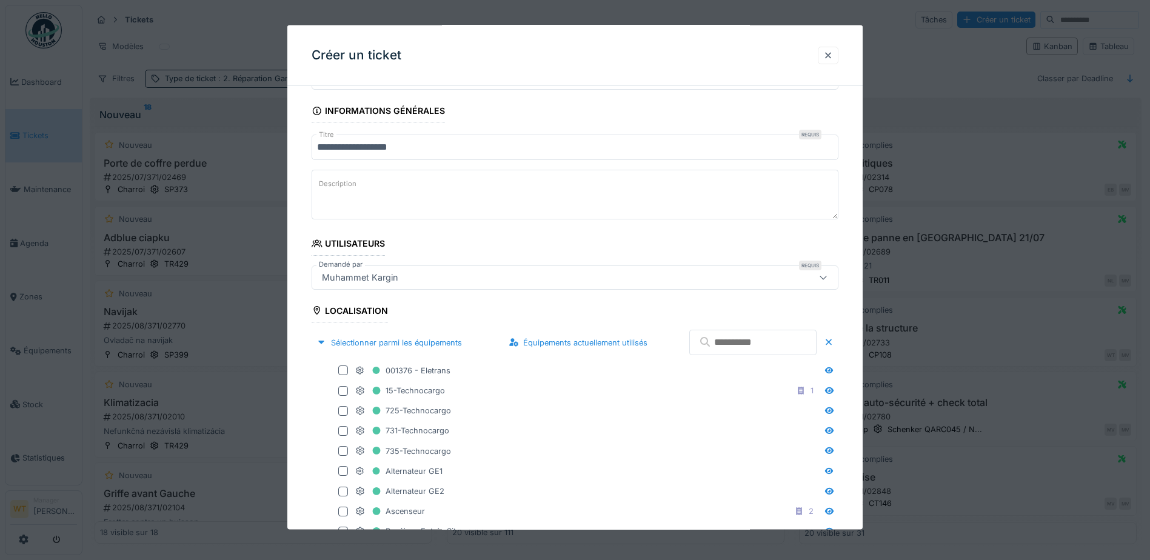
click at [721, 349] on input "text" at bounding box center [752, 342] width 127 height 25
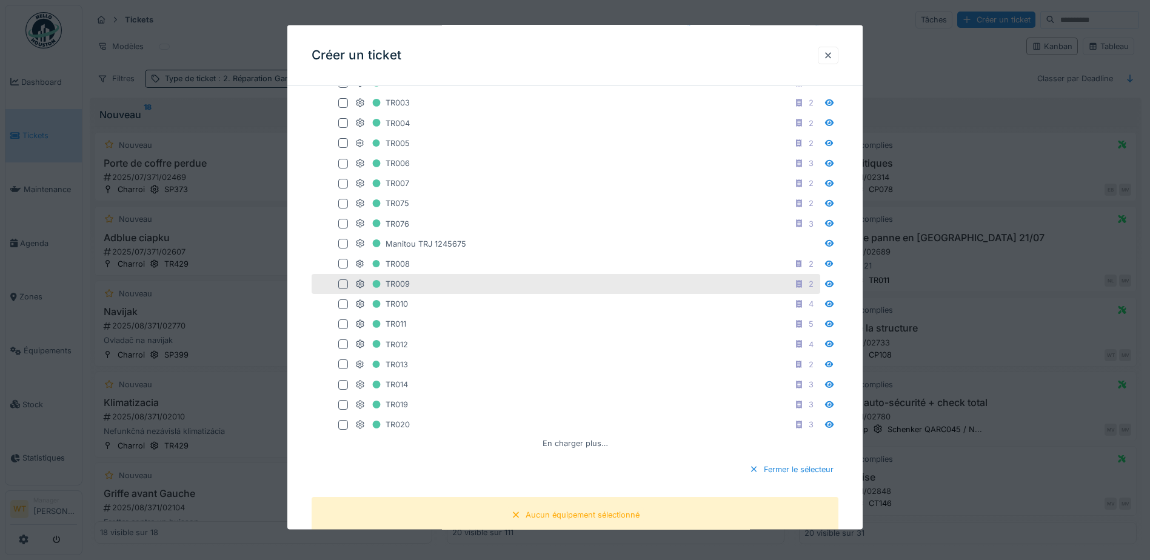
scroll to position [463, 0]
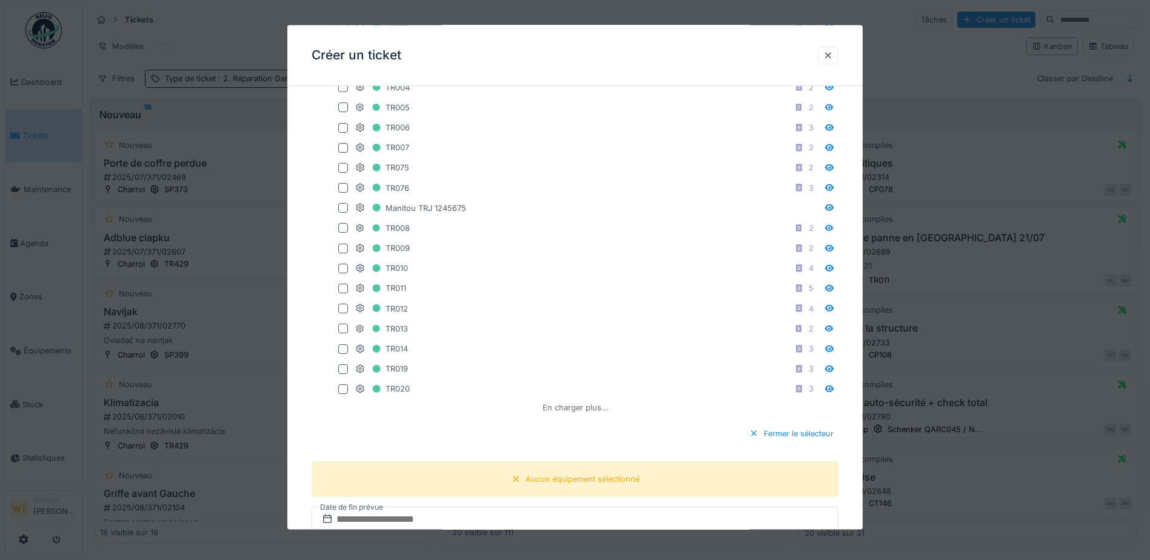
click at [567, 407] on div "En charger plus…" at bounding box center [575, 407] width 75 height 16
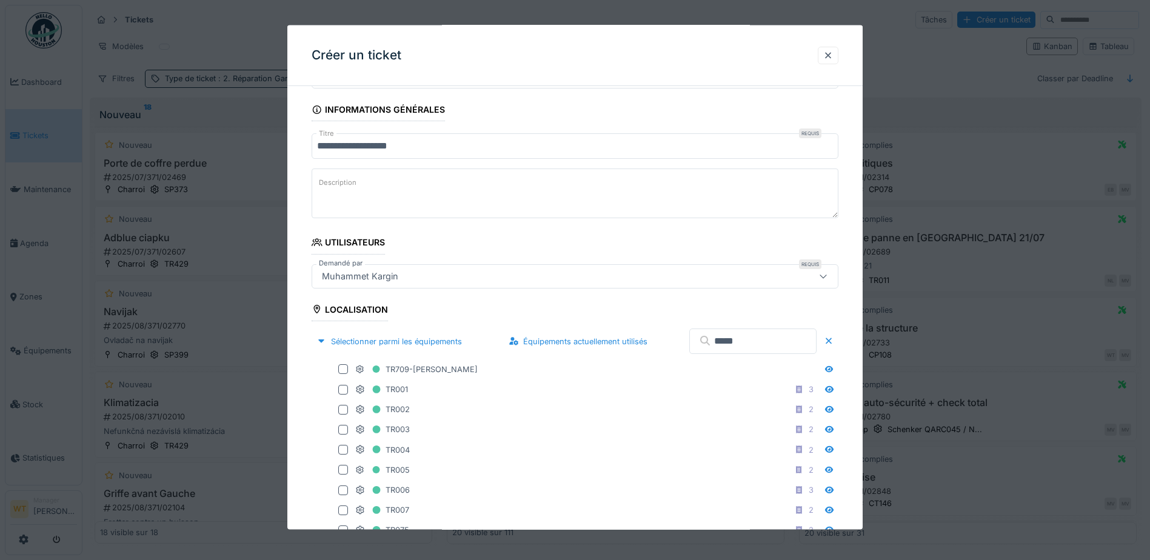
scroll to position [99, 0]
click at [752, 352] on input "*****" at bounding box center [752, 342] width 127 height 25
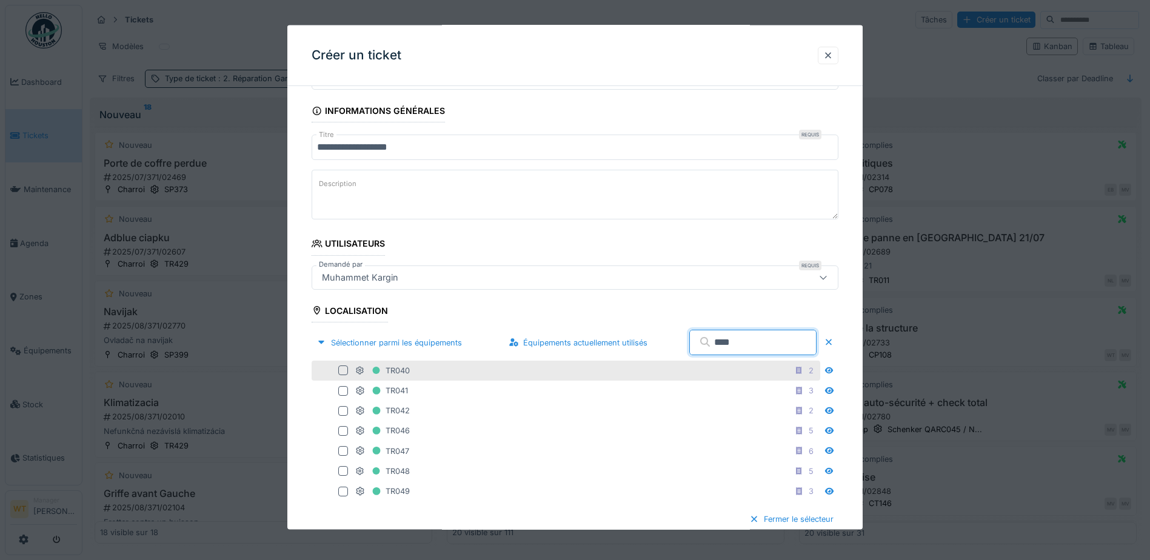
type input "****"
click at [436, 367] on div "TR040 2" at bounding box center [586, 370] width 463 height 15
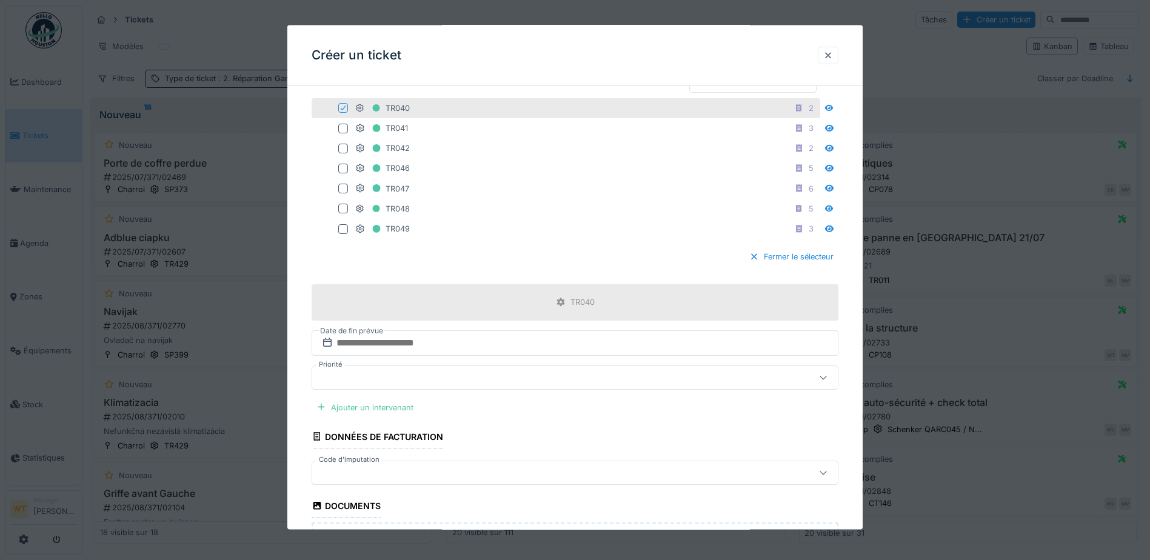
scroll to position [463, 0]
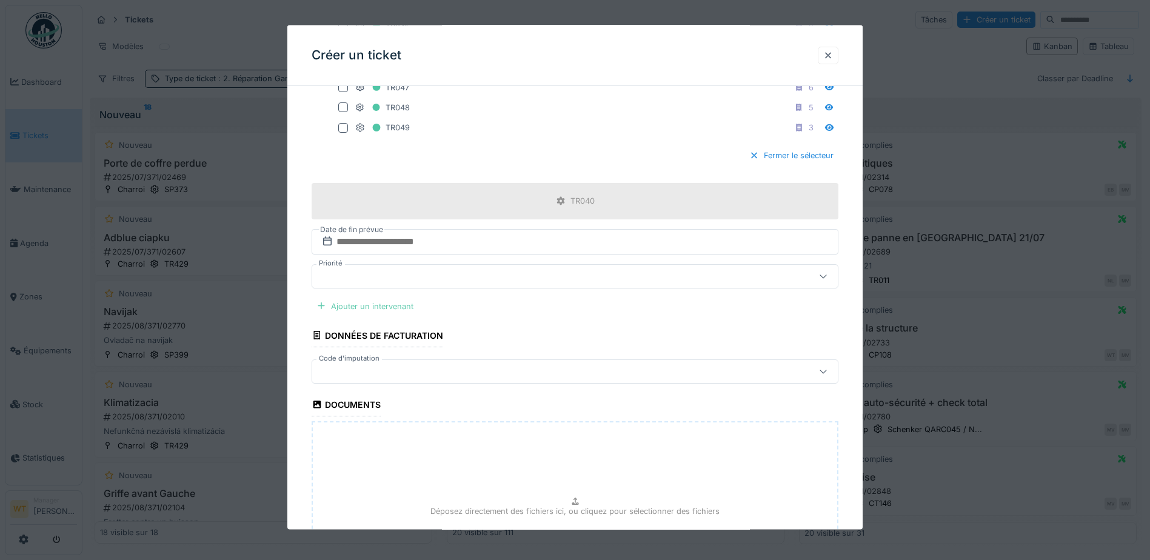
click at [378, 308] on div "Ajouter un intervenant" at bounding box center [365, 306] width 107 height 16
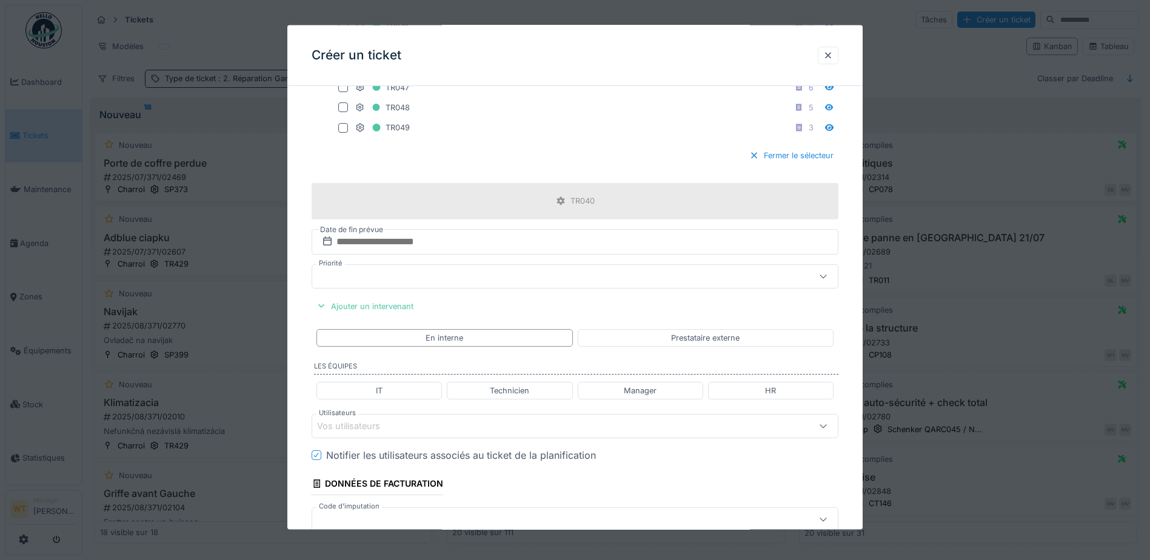
click at [453, 435] on div "Vos utilisateurs" at bounding box center [575, 425] width 527 height 24
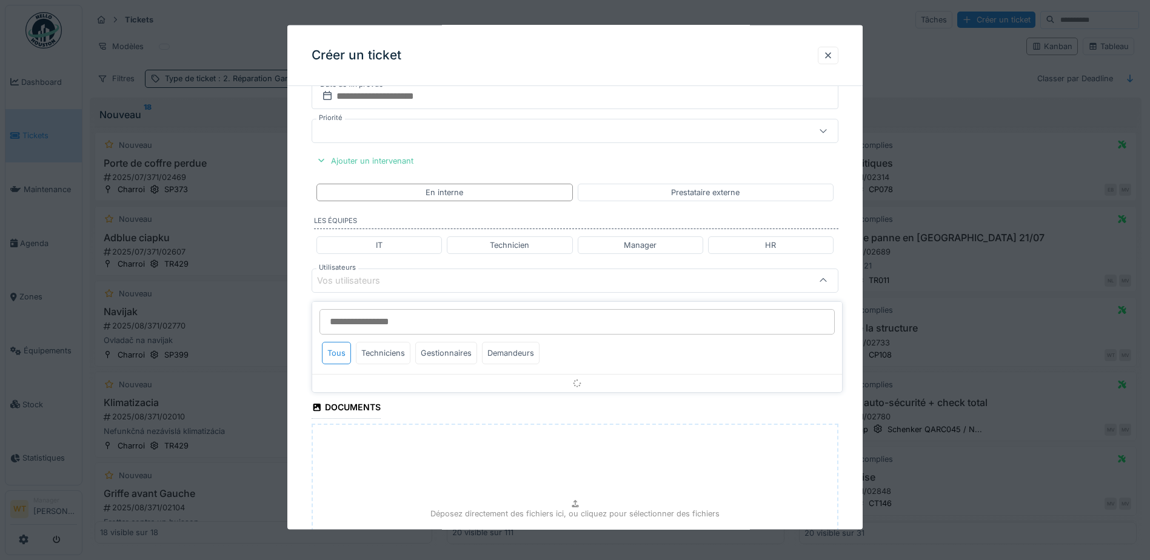
scroll to position [612, 0]
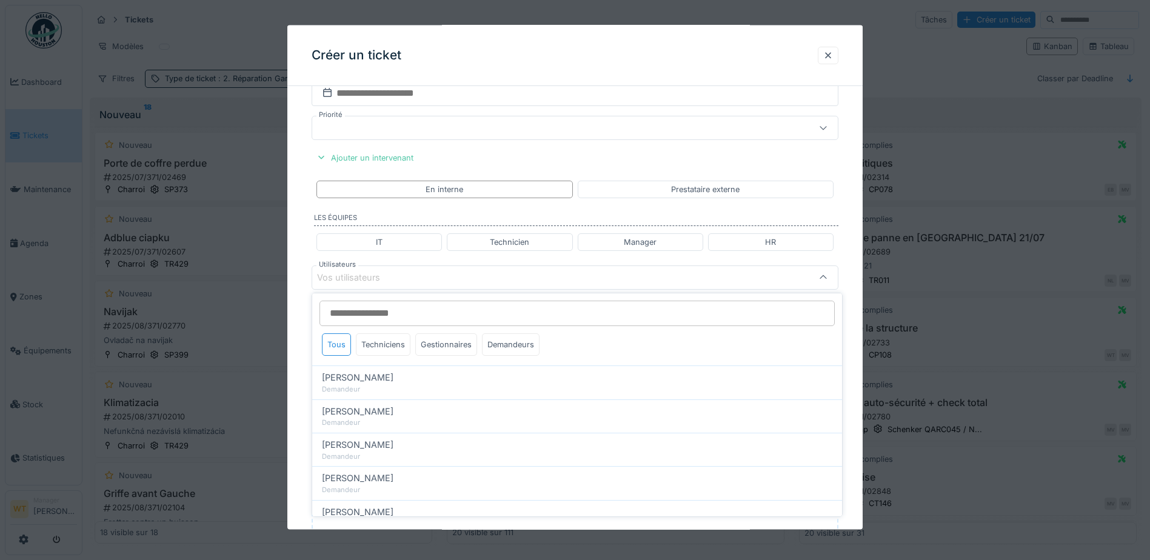
click at [535, 150] on fieldset "**********" at bounding box center [575, 70] width 527 height 1173
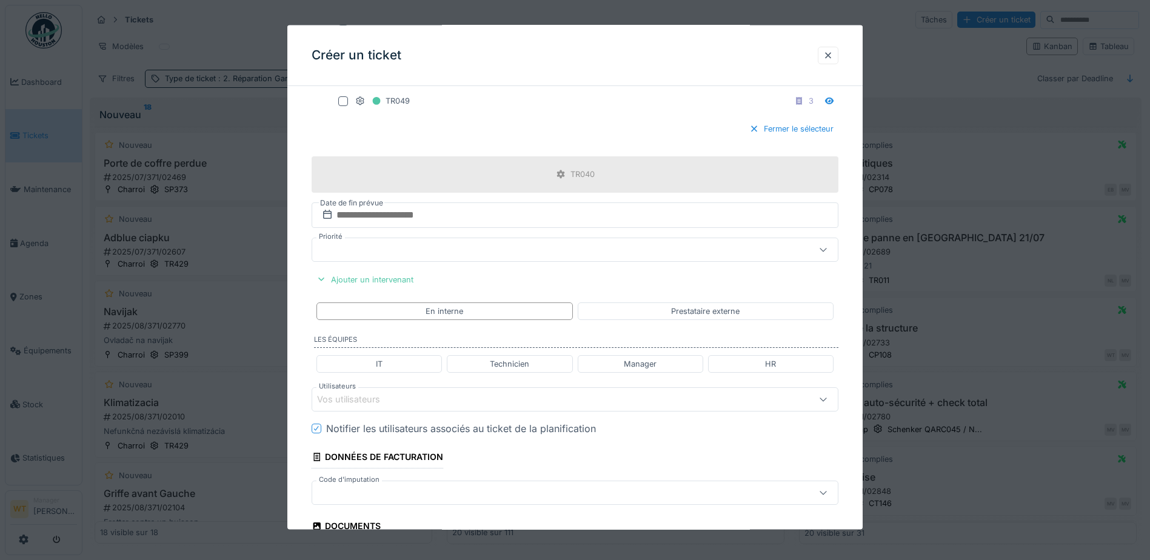
scroll to position [733, 0]
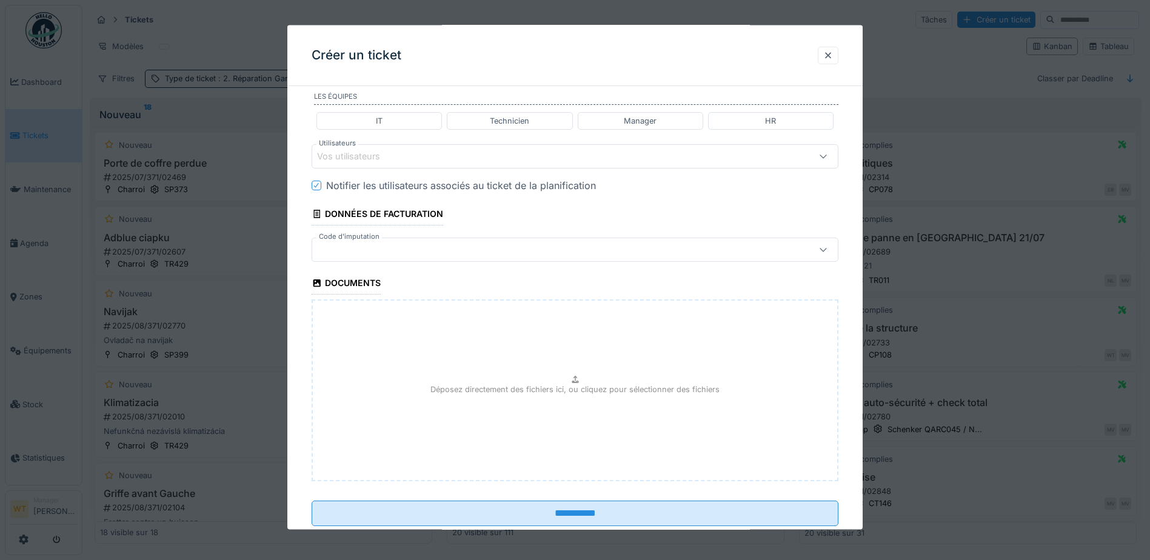
click at [422, 257] on div at bounding box center [575, 250] width 527 height 24
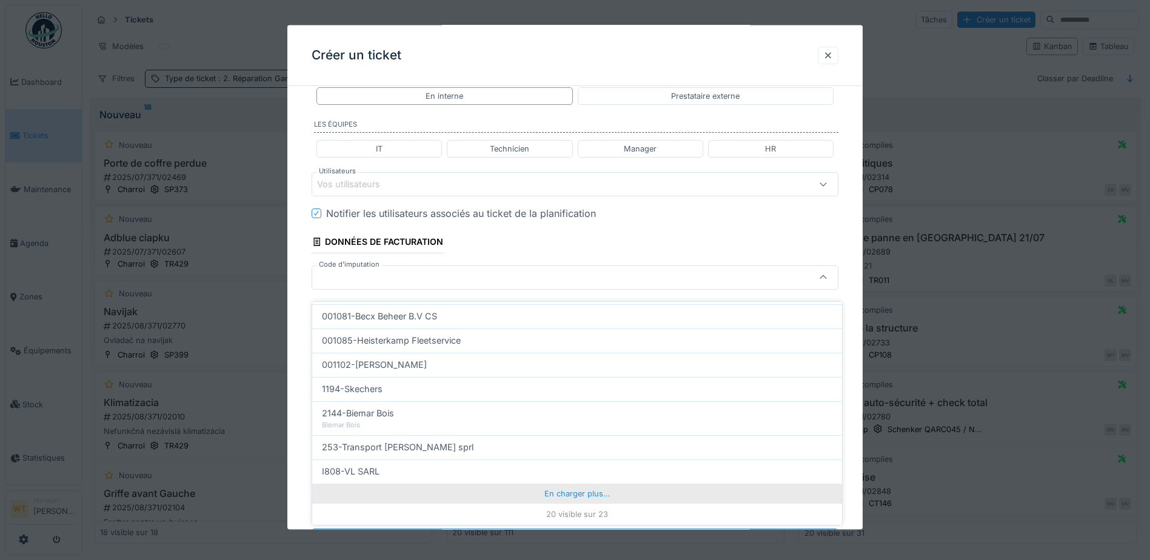
scroll to position [8, 0]
click at [567, 492] on div "En charger plus…" at bounding box center [577, 493] width 530 height 19
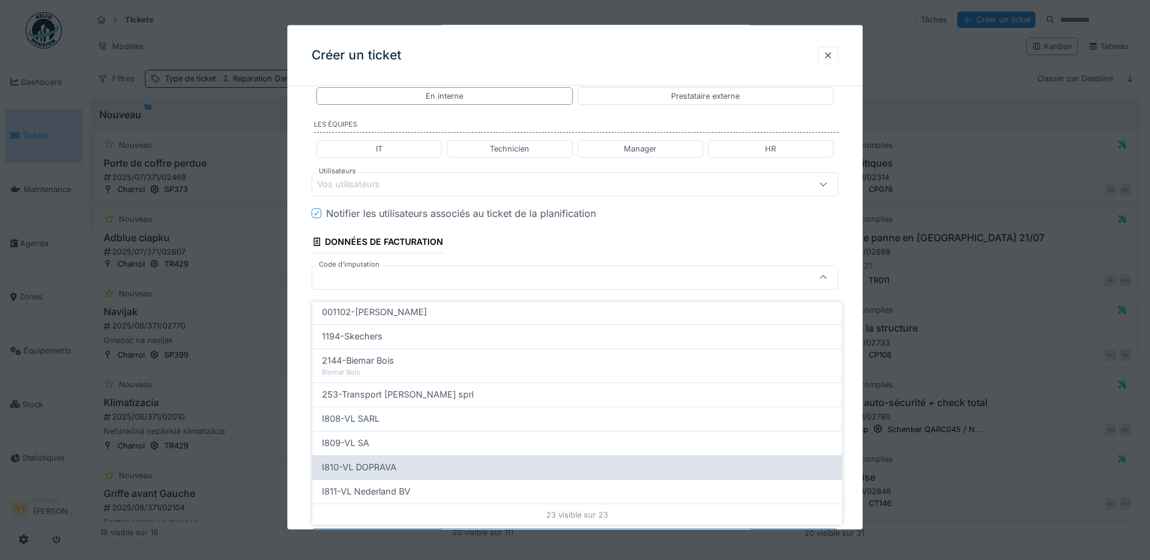
scroll to position [440, 0]
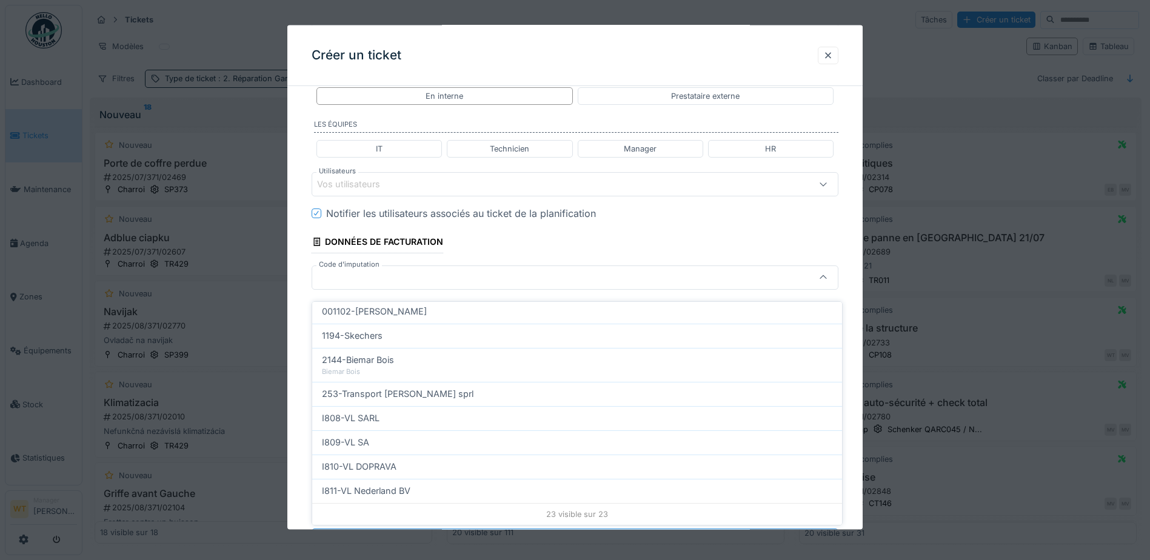
click at [398, 438] on div "I809-VL SA" at bounding box center [577, 442] width 510 height 13
type input "***"
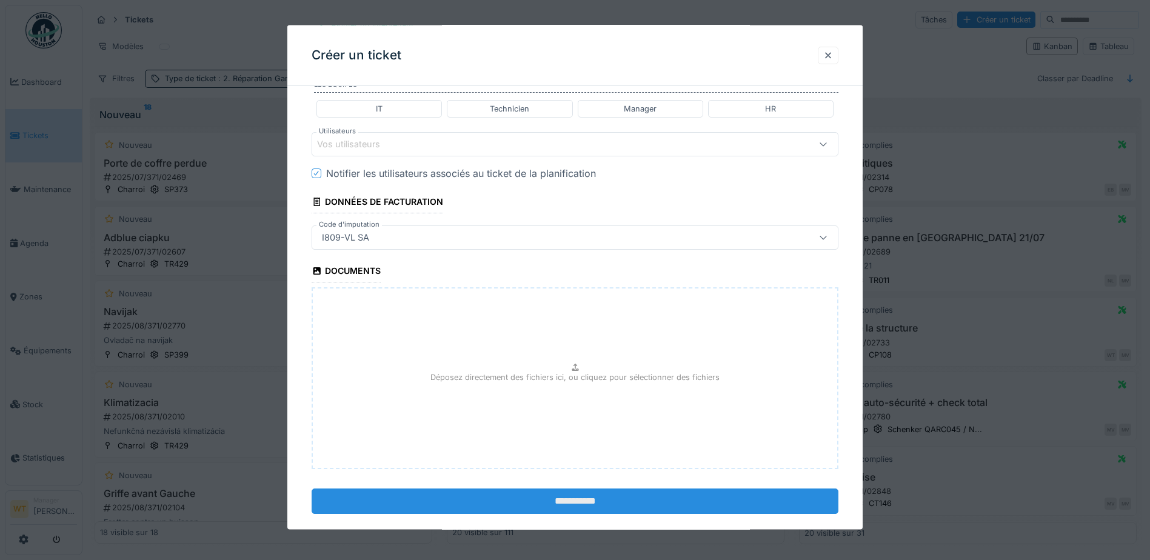
scroll to position [763, 0]
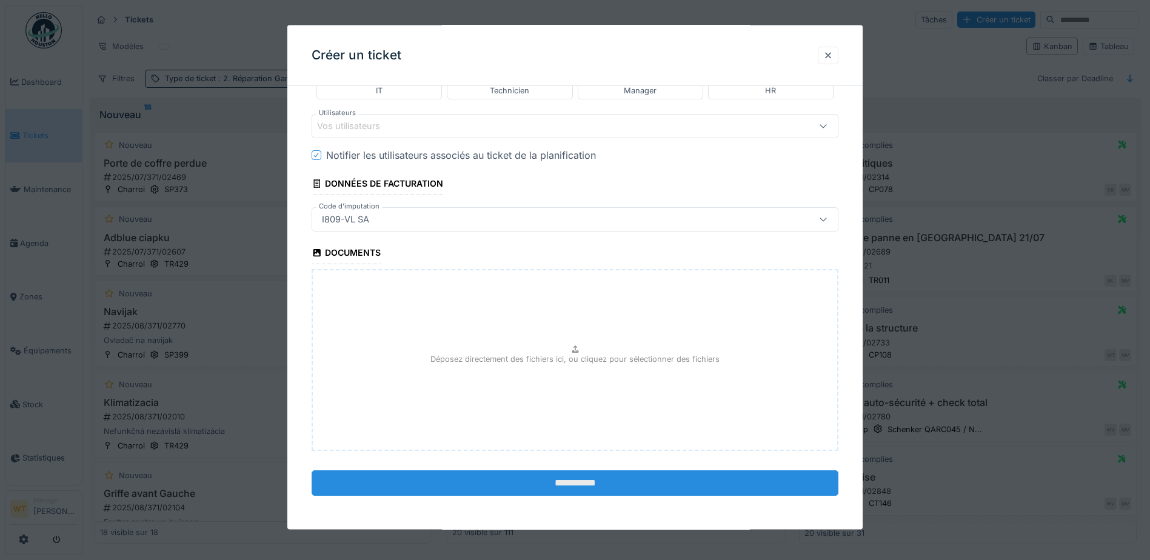
click at [533, 489] on input "**********" at bounding box center [575, 482] width 527 height 25
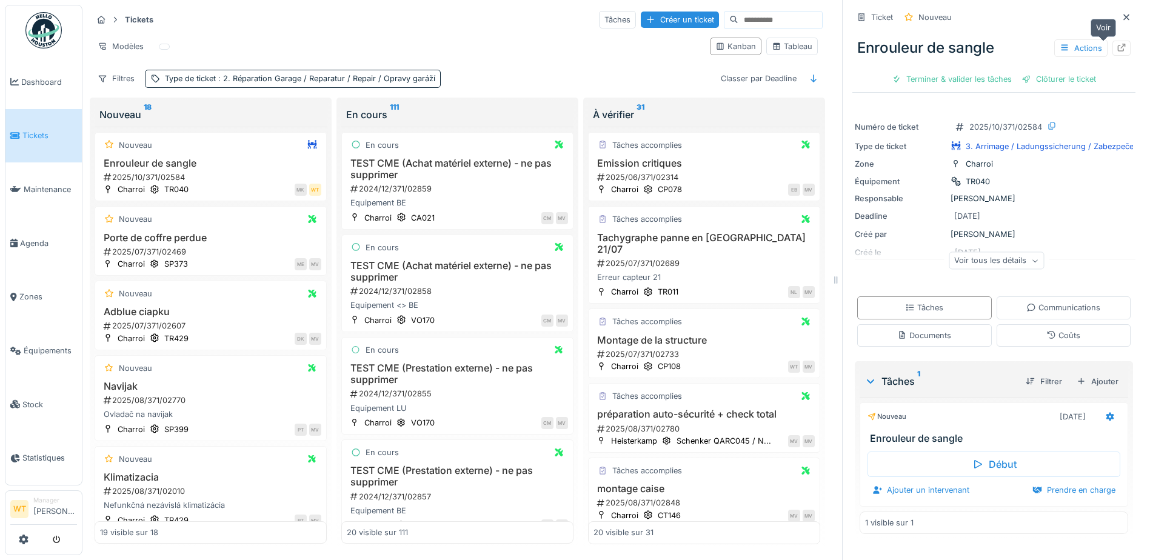
click at [1112, 41] on div at bounding box center [1121, 48] width 18 height 15
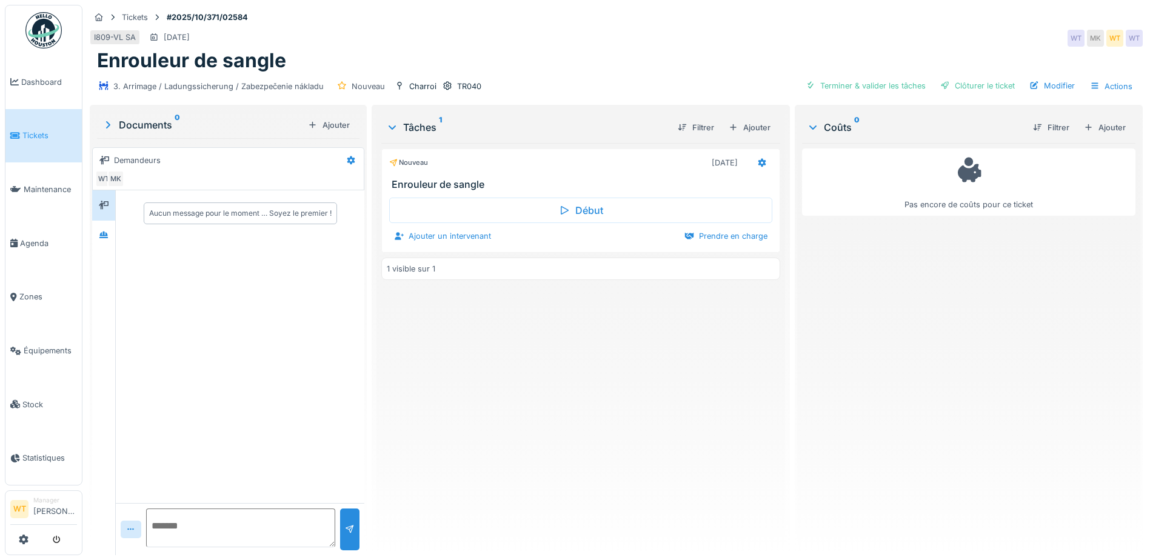
drag, startPoint x: 1098, startPoint y: 123, endPoint x: 1091, endPoint y: 124, distance: 7.3
click at [1099, 123] on div "Ajouter" at bounding box center [1105, 127] width 52 height 16
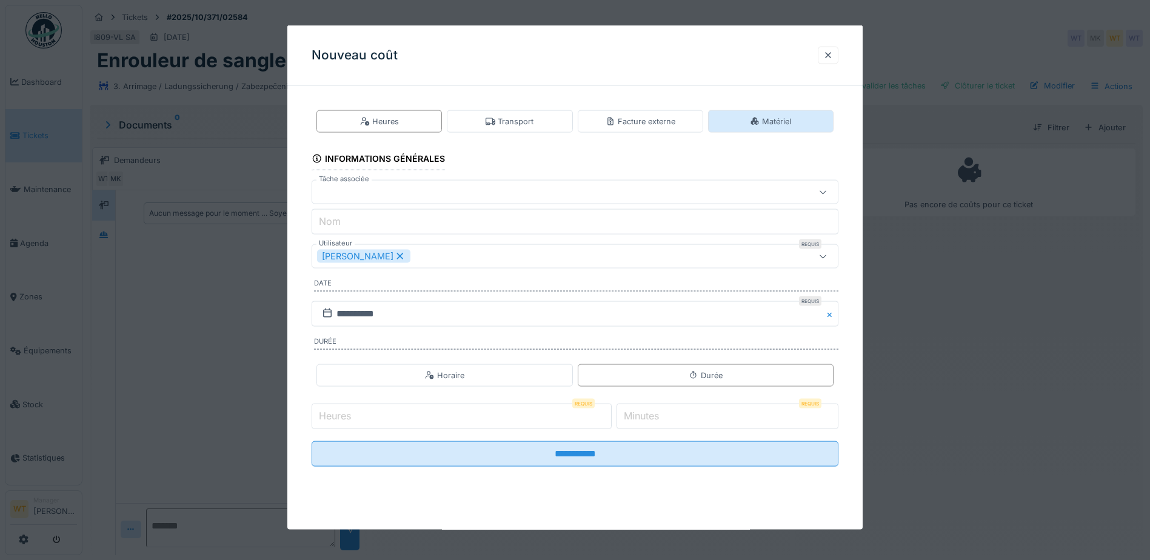
click at [773, 118] on div "Matériel" at bounding box center [770, 122] width 41 height 12
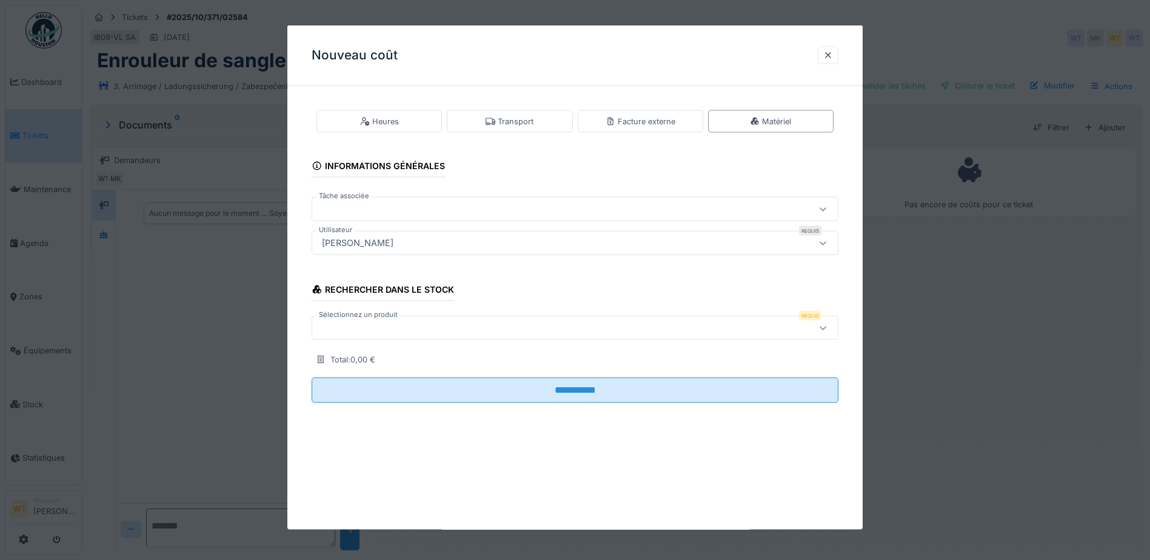
click at [512, 338] on div at bounding box center [575, 328] width 527 height 24
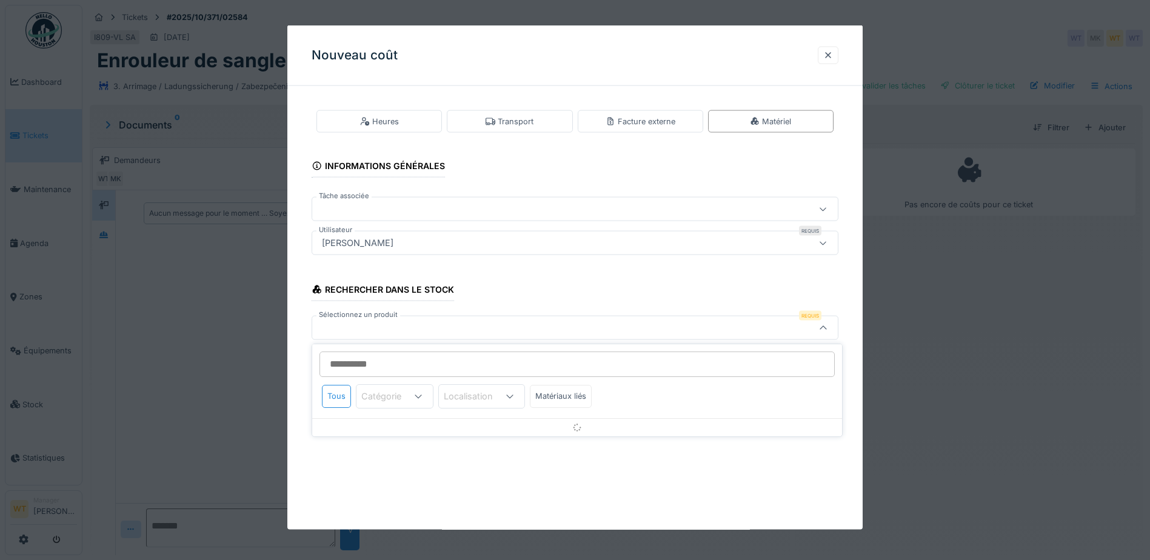
click at [483, 362] on input "Sélectionnez un produit" at bounding box center [576, 364] width 515 height 25
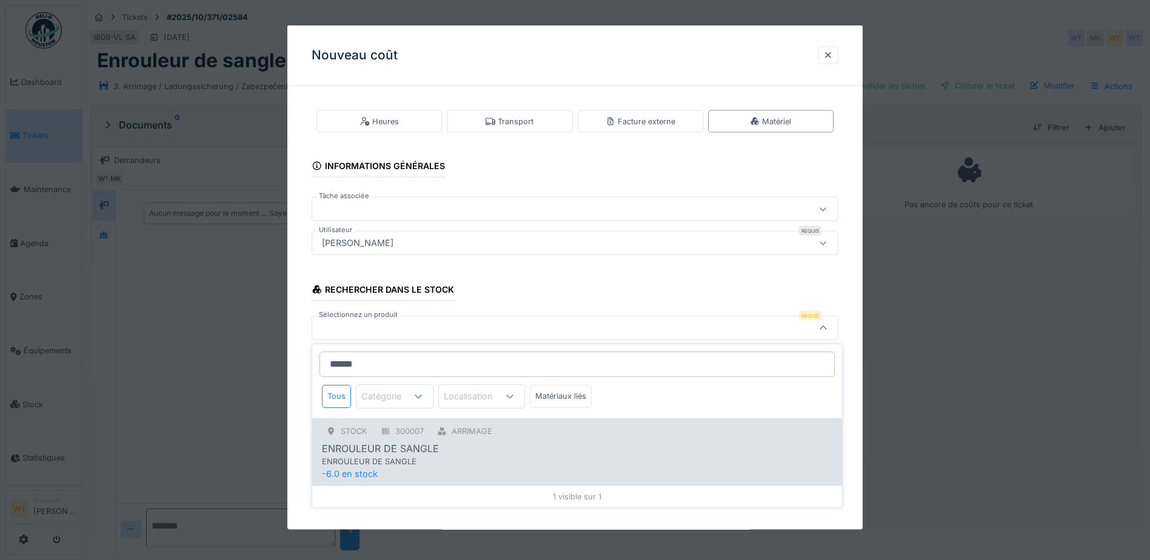
type input "******"
click at [451, 441] on div "STOCK 300007 ARRIMAGE ENROULEUR DE SANGLE ENROULEUR DE SANGLE" at bounding box center [577, 446] width 510 height 44
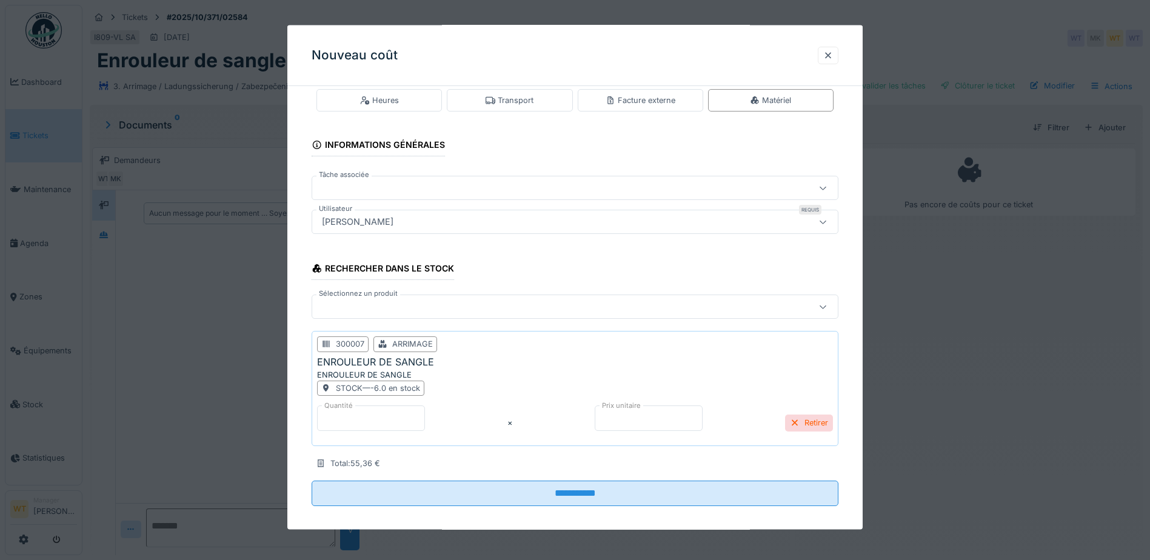
scroll to position [32, 0]
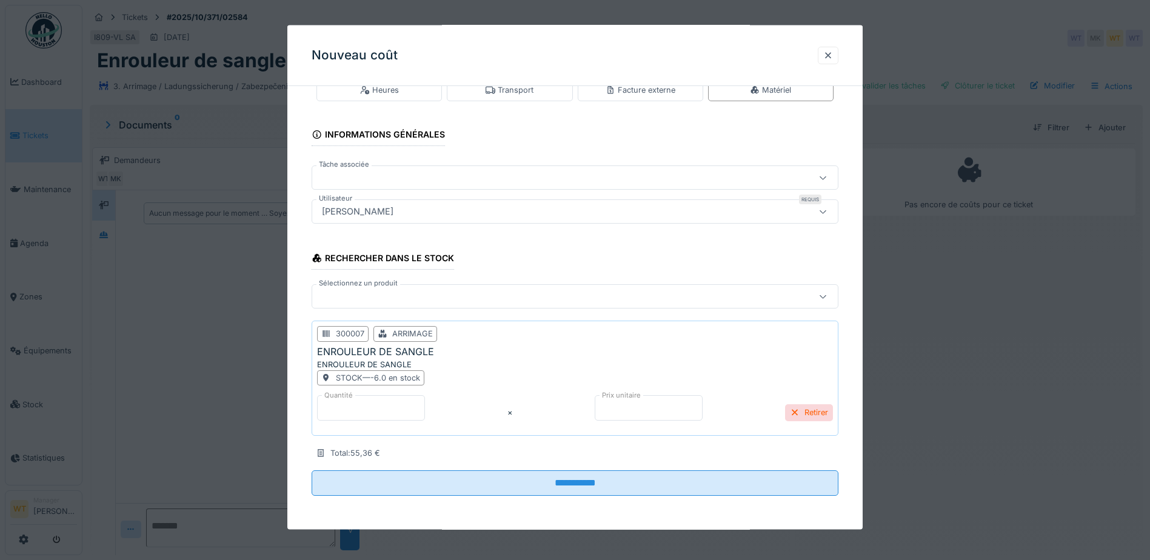
click at [475, 505] on fieldset "**********" at bounding box center [575, 284] width 527 height 441
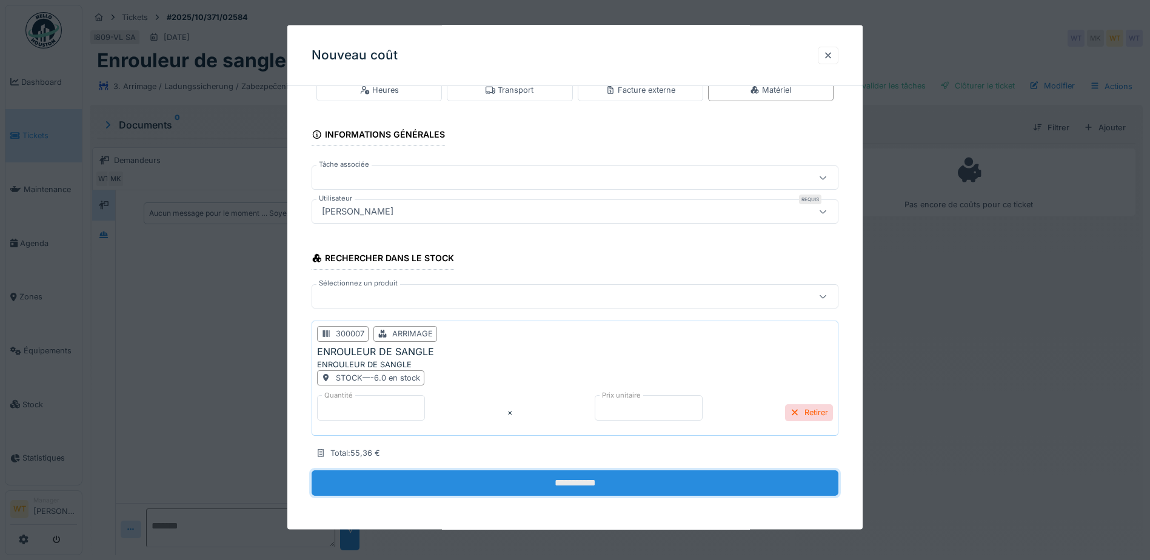
click at [482, 493] on input "**********" at bounding box center [575, 482] width 527 height 25
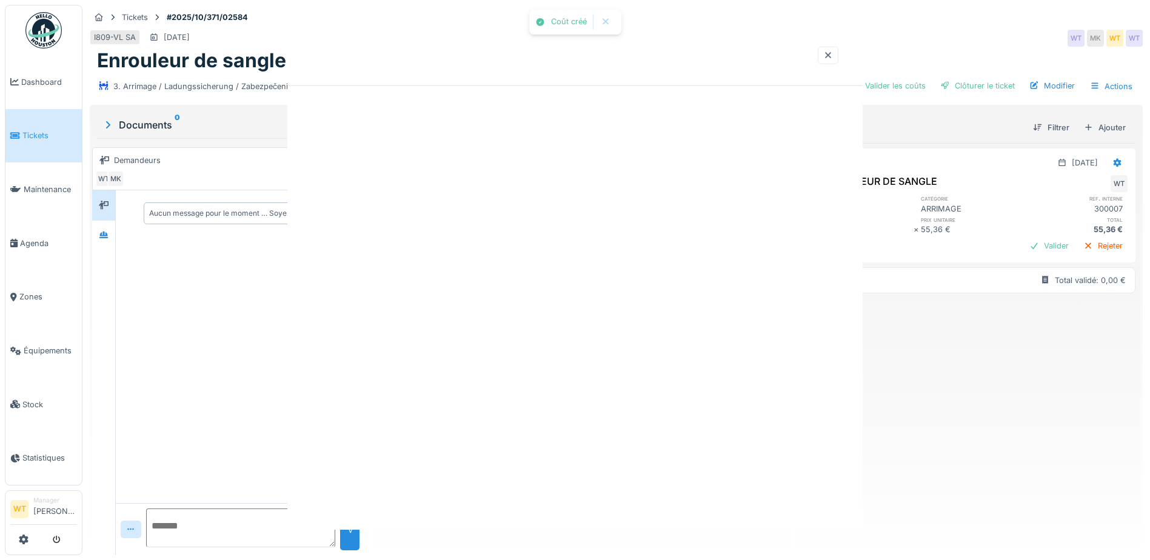
scroll to position [0, 0]
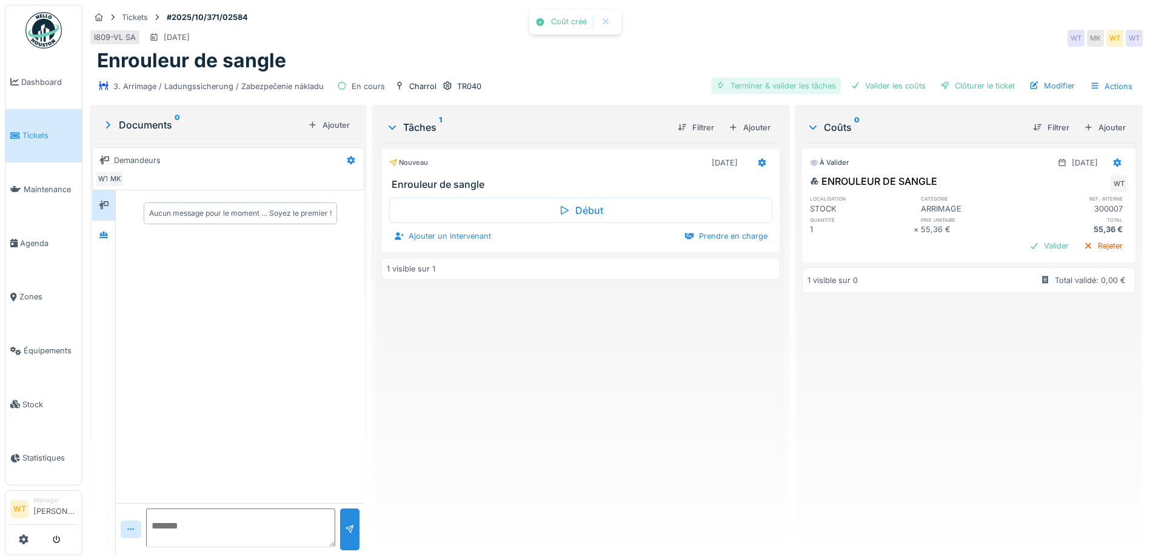
click at [818, 90] on div "Terminer & valider les tâches" at bounding box center [776, 86] width 130 height 16
click at [909, 84] on div "Valider les coûts" at bounding box center [888, 86] width 85 height 16
click at [973, 81] on div "Clôturer le ticket" at bounding box center [977, 86] width 84 height 16
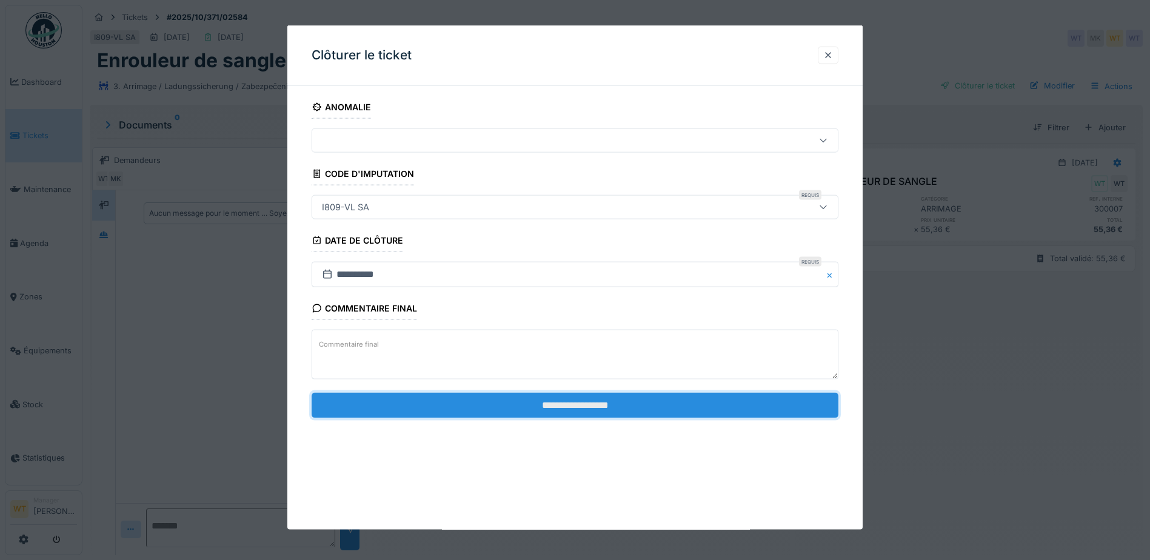
click at [595, 402] on input "**********" at bounding box center [575, 404] width 527 height 25
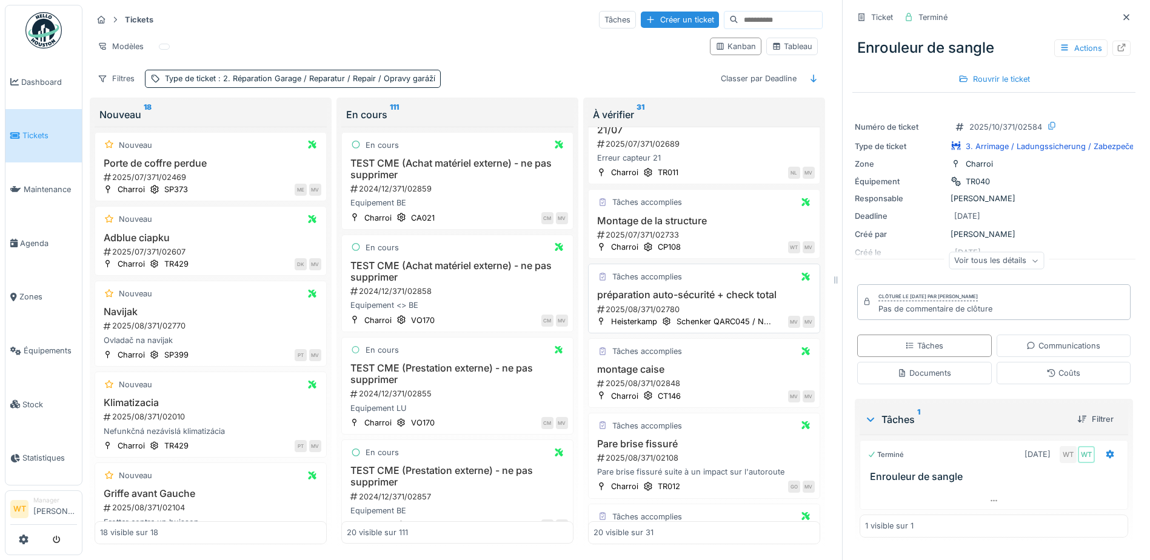
scroll to position [121, 0]
click at [679, 213] on h3 "Montage de la structure" at bounding box center [703, 219] width 221 height 12
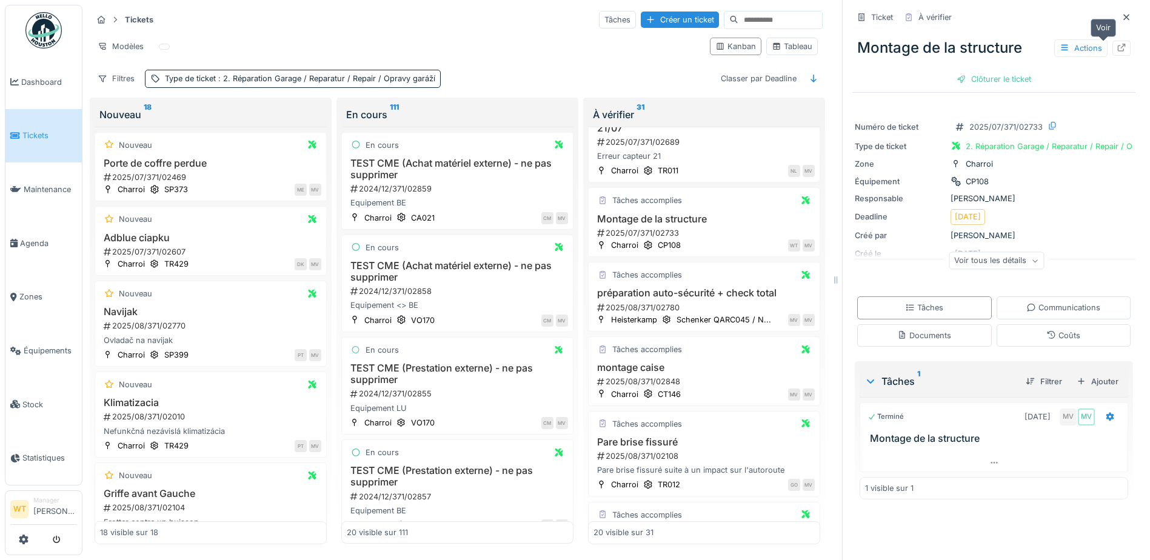
click at [1117, 44] on icon at bounding box center [1122, 48] width 10 height 8
click at [1122, 13] on icon at bounding box center [1127, 17] width 10 height 8
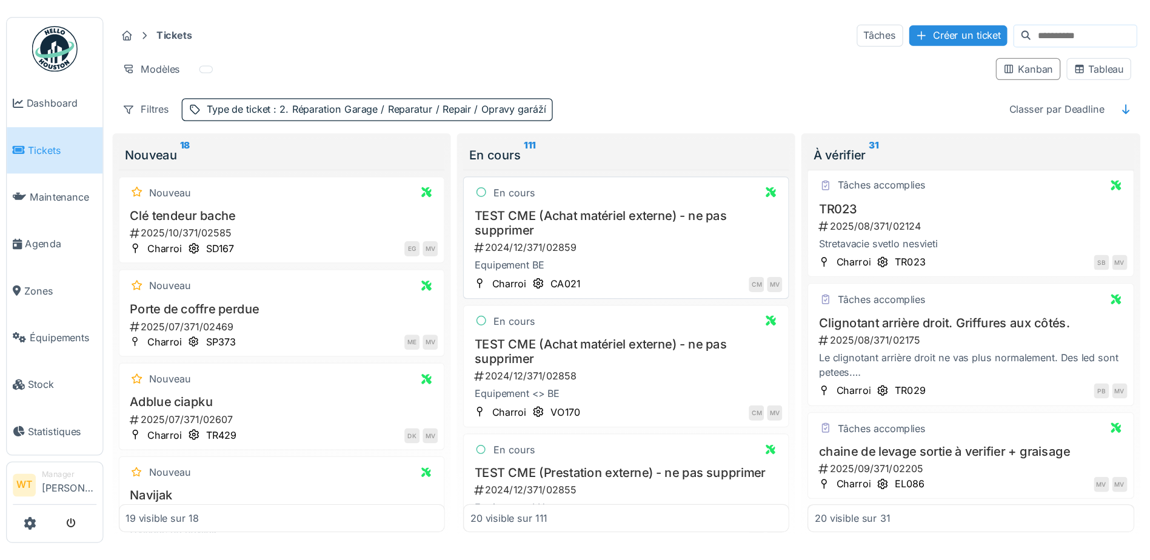
scroll to position [485, 0]
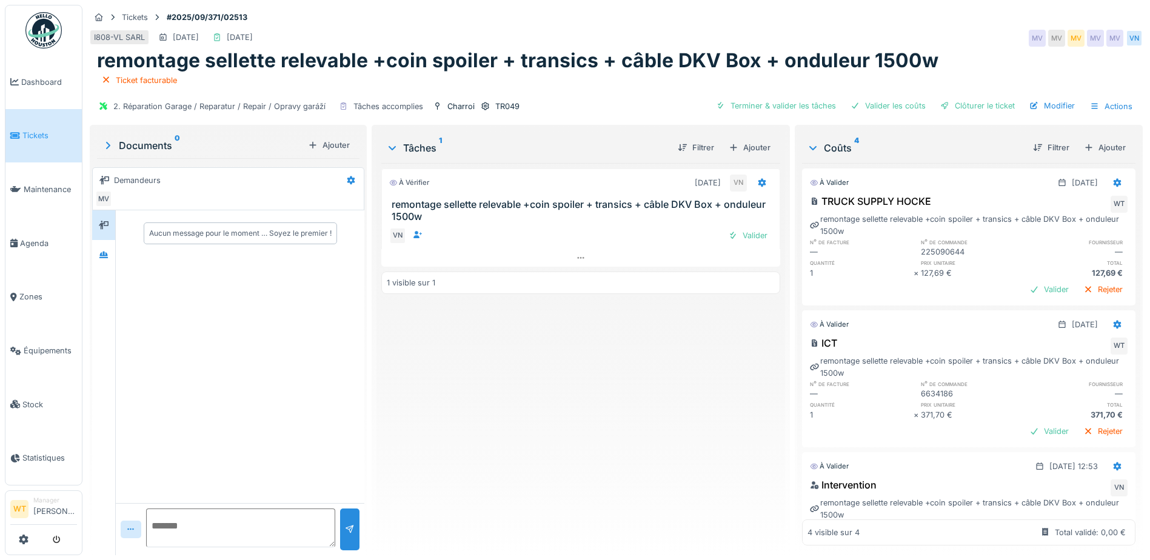
scroll to position [93, 0]
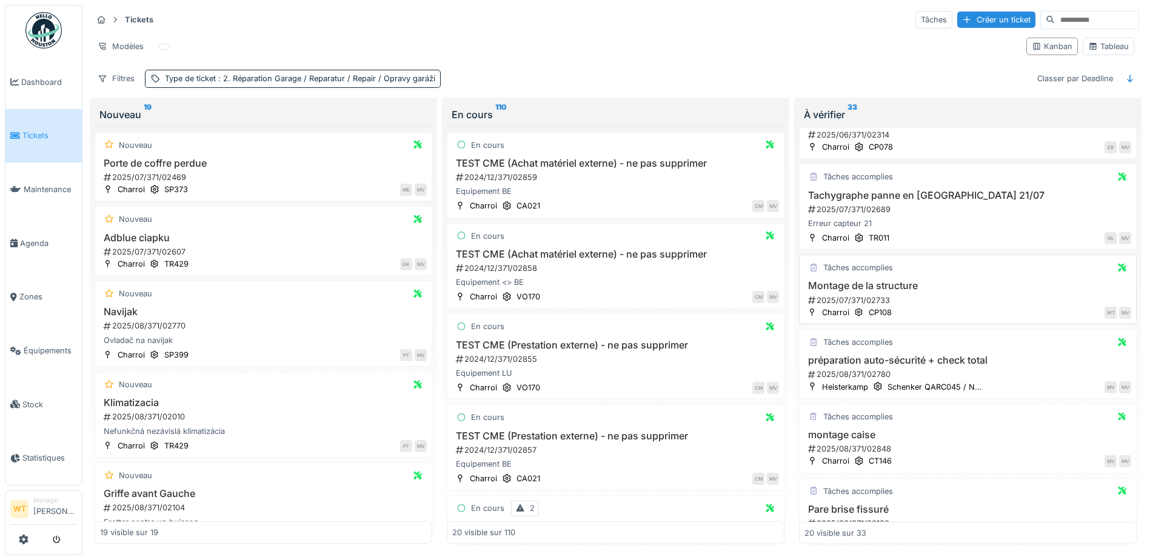
scroll to position [61, 0]
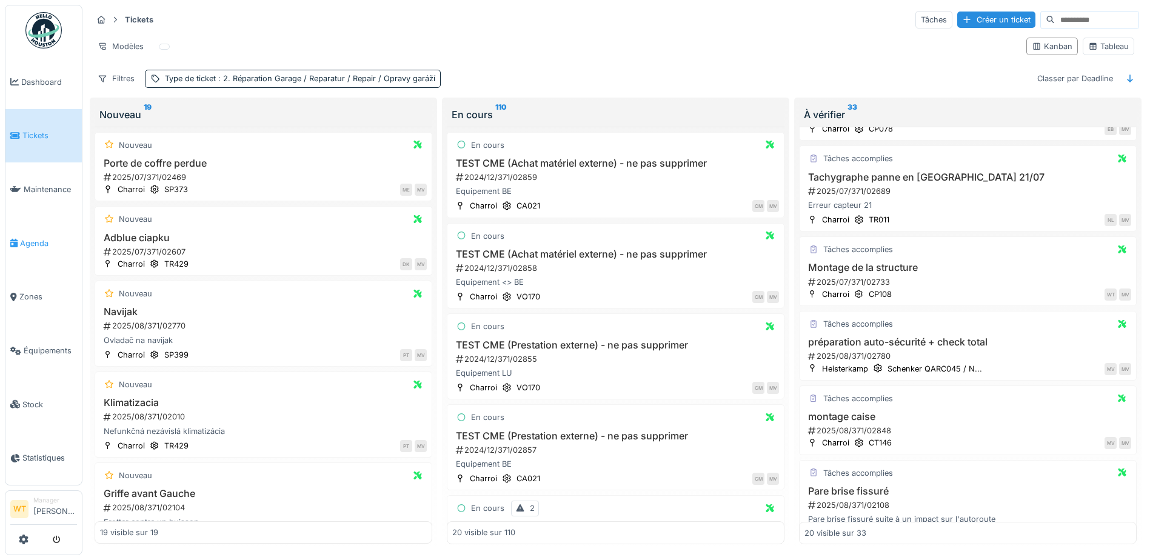
click at [36, 246] on link "Agenda" at bounding box center [43, 243] width 76 height 54
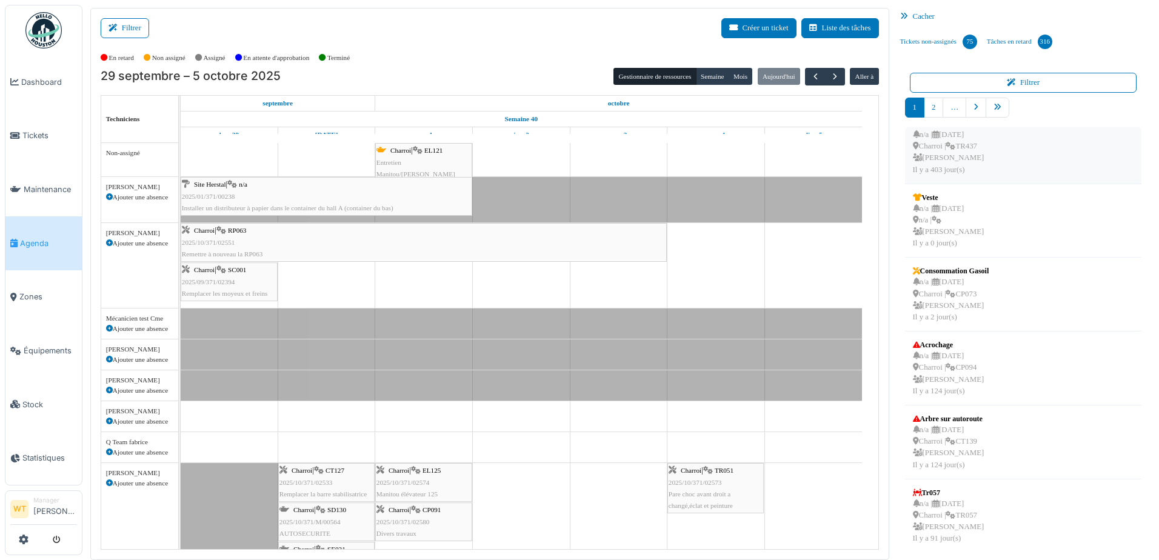
scroll to position [313, 0]
click at [971, 115] on link "pager" at bounding box center [976, 108] width 21 height 20
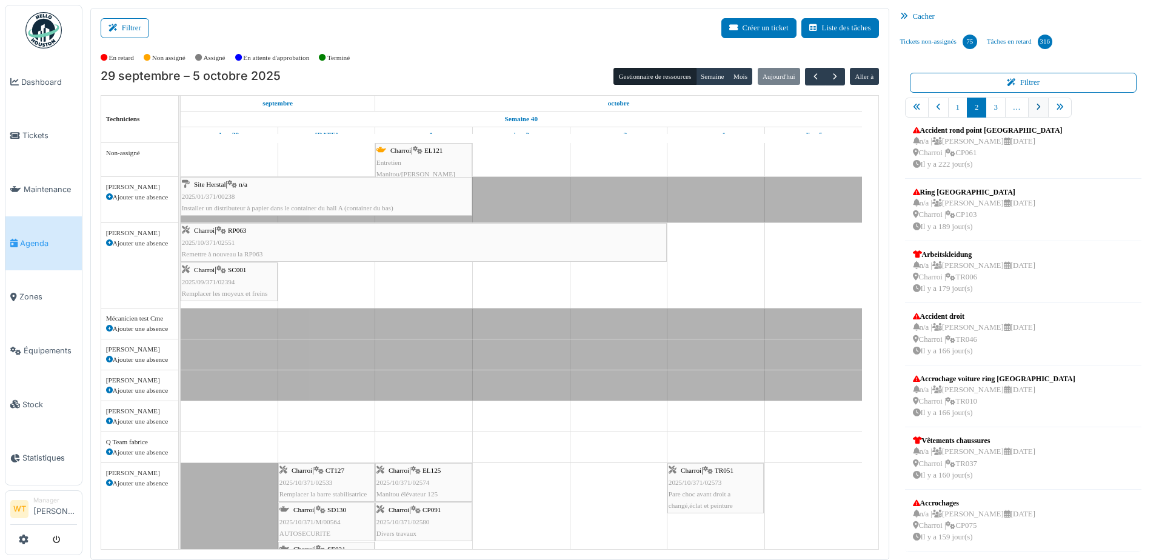
click at [1036, 110] on icon "pager" at bounding box center [1038, 108] width 5 height 8
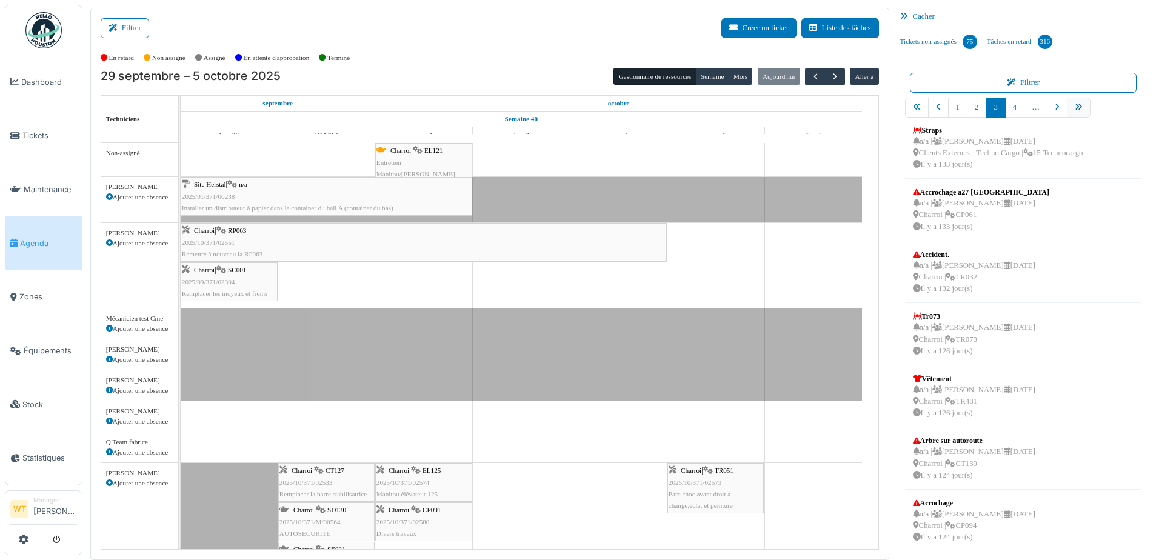
click at [1076, 105] on link "pager" at bounding box center [1079, 108] width 24 height 20
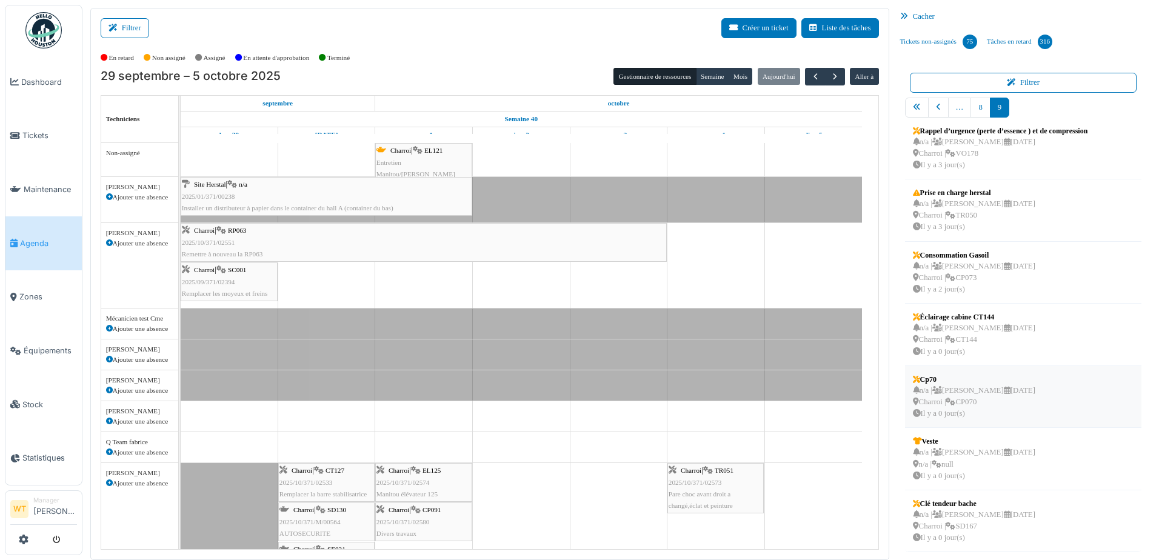
scroll to position [2, 0]
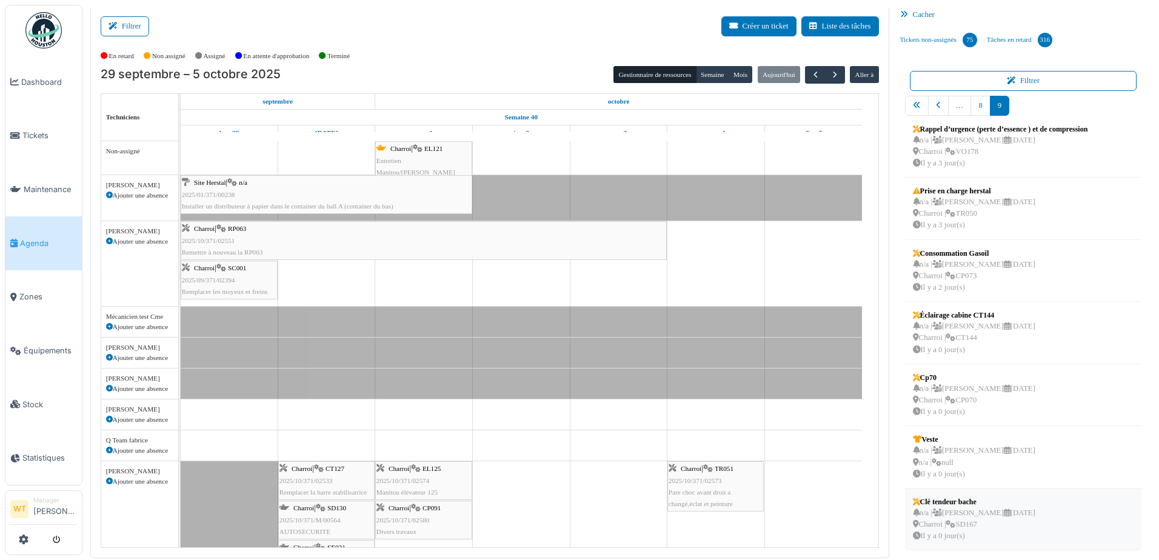
click at [972, 528] on div "n/a | Marc Vasen 06/10/2025 Charroi | SD167 Il y a 0 jour(s)" at bounding box center [974, 524] width 122 height 35
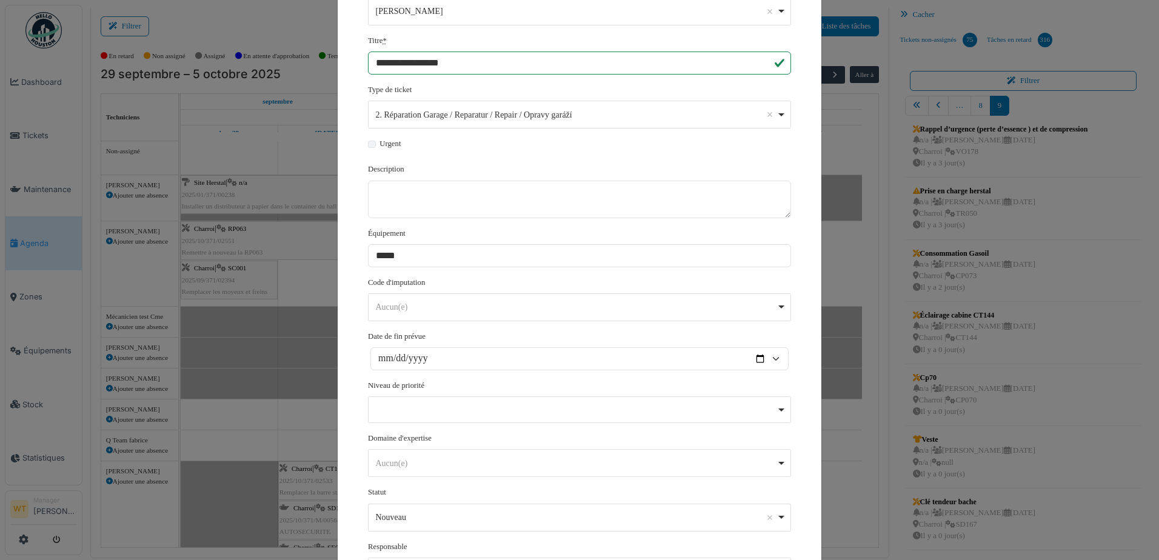
scroll to position [222, 0]
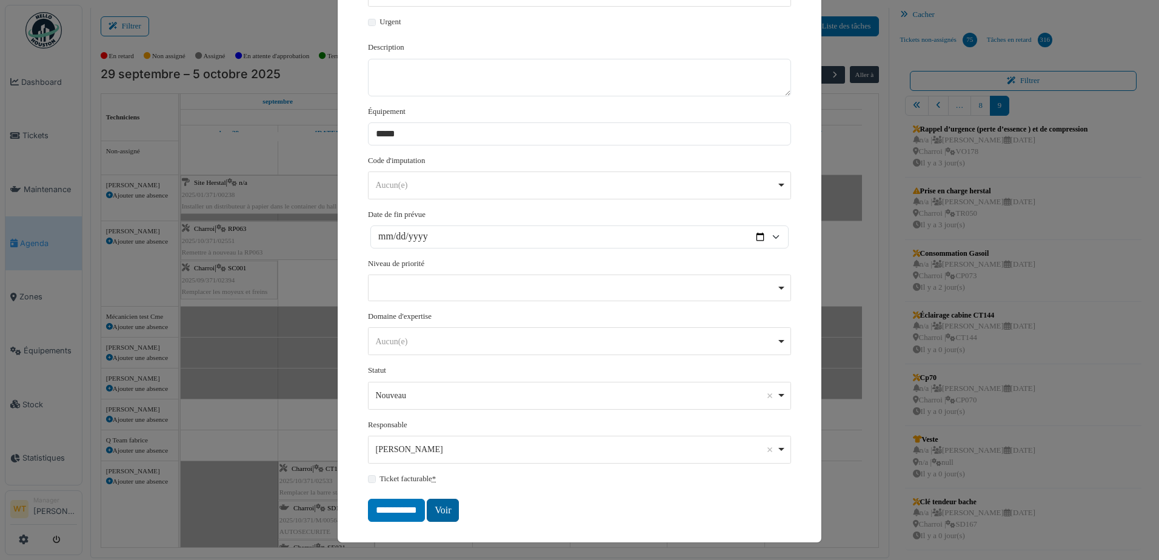
click at [444, 502] on link "Voir" at bounding box center [443, 510] width 32 height 23
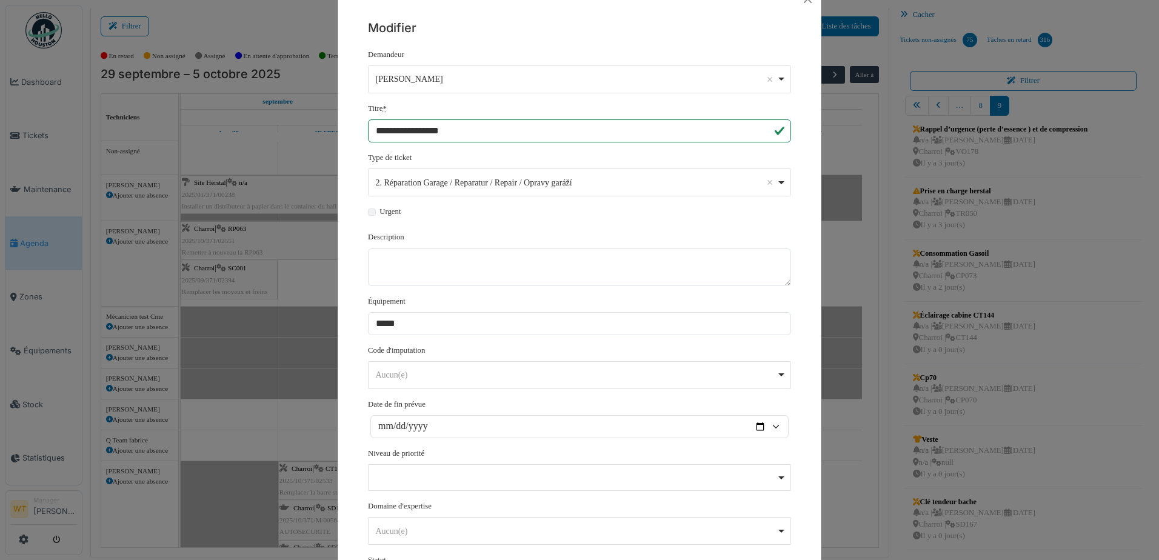
scroll to position [0, 0]
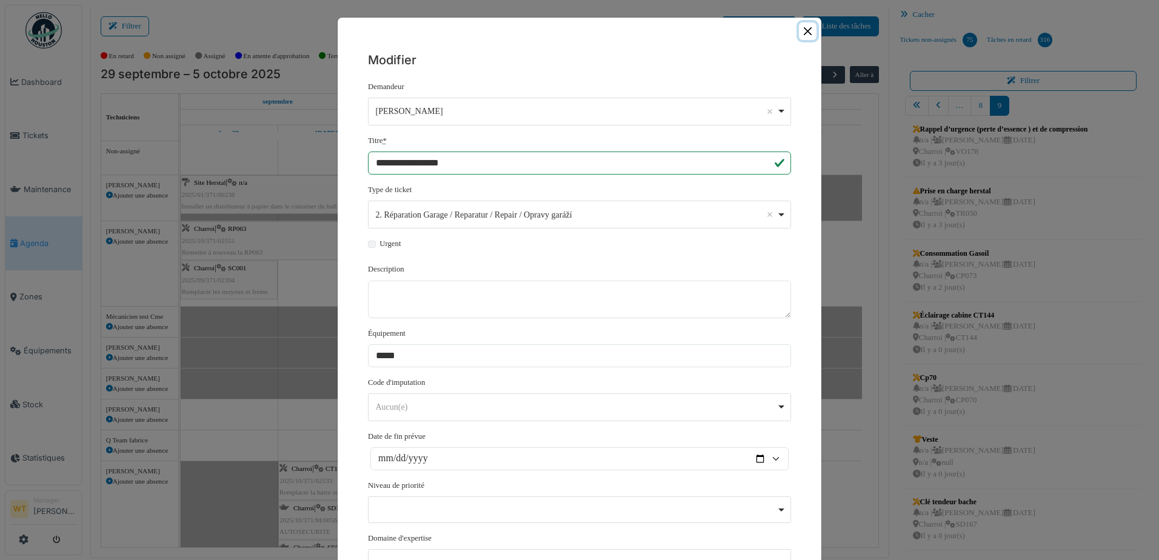
click at [799, 34] on button "Close" at bounding box center [808, 31] width 18 height 18
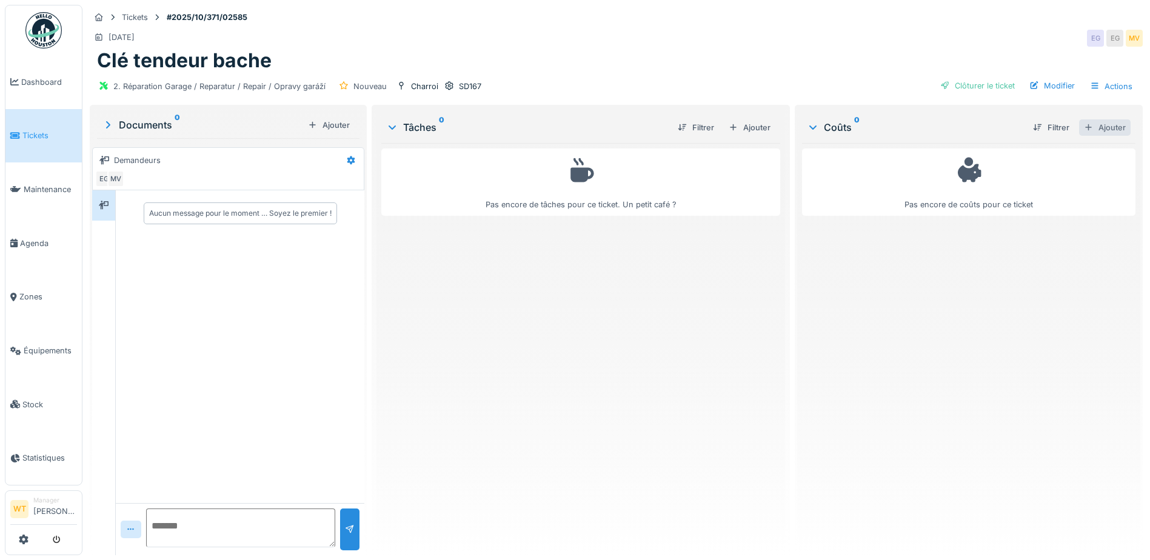
click at [1088, 121] on div "Ajouter" at bounding box center [1105, 127] width 52 height 16
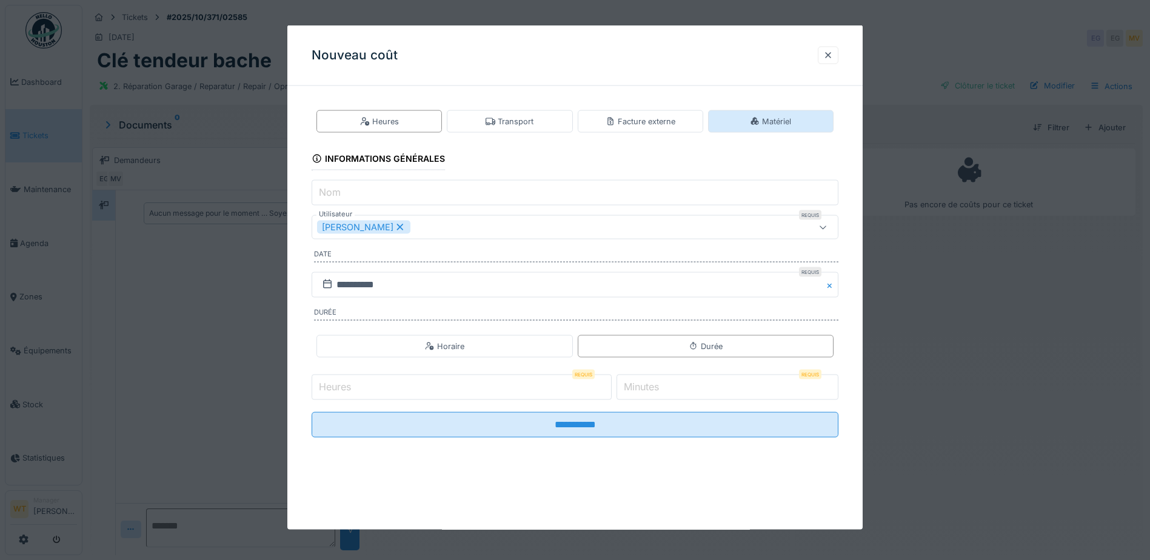
click at [820, 118] on div "Matériel" at bounding box center [770, 121] width 125 height 22
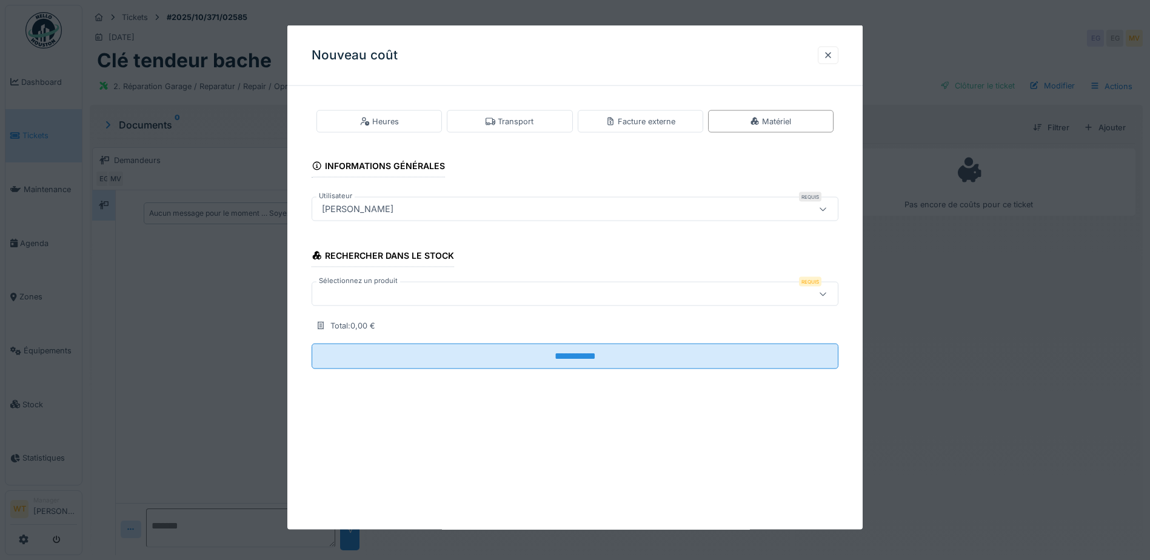
click at [433, 295] on div at bounding box center [544, 293] width 454 height 13
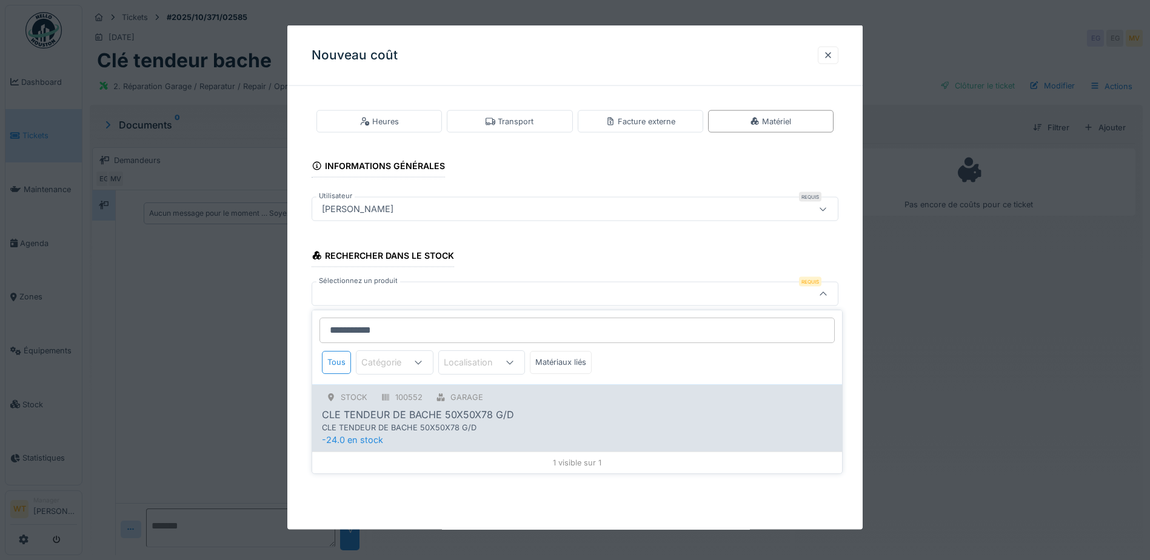
type input "**********"
click at [422, 423] on div "CLE TENDEUR DE BACHE 50X50X78 G/D" at bounding box center [552, 428] width 460 height 12
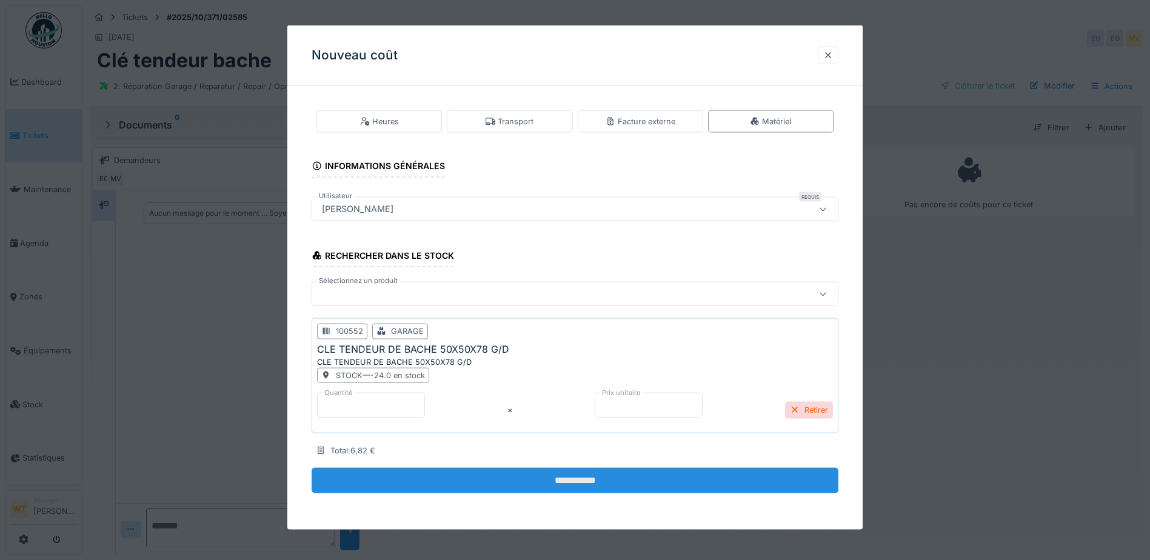
click at [491, 490] on input "**********" at bounding box center [575, 480] width 527 height 25
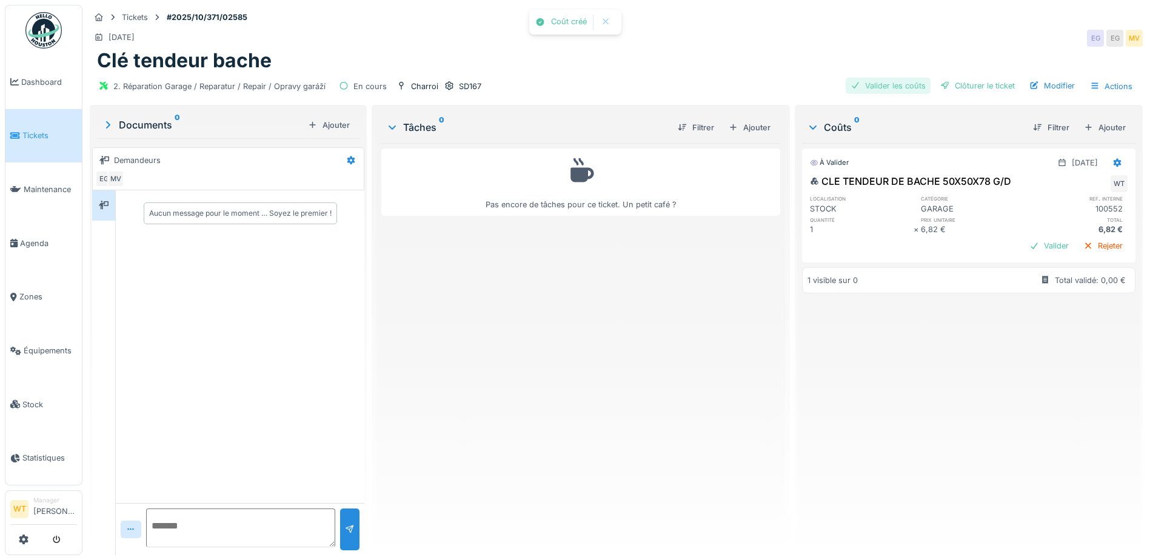
click at [870, 89] on div "Valider les coûts" at bounding box center [888, 86] width 85 height 16
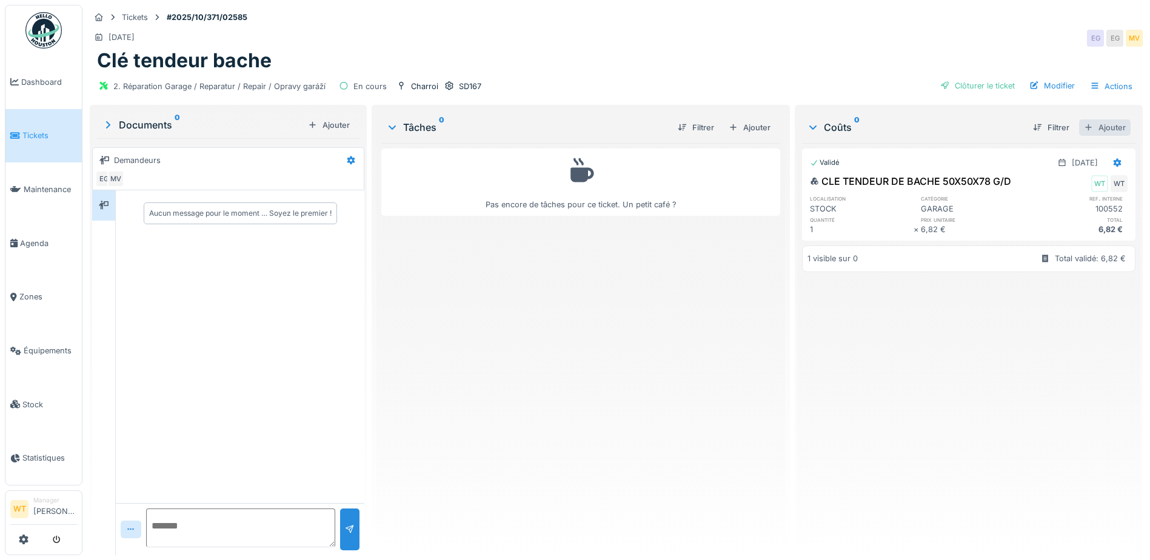
click at [1081, 127] on div "Ajouter" at bounding box center [1105, 127] width 52 height 16
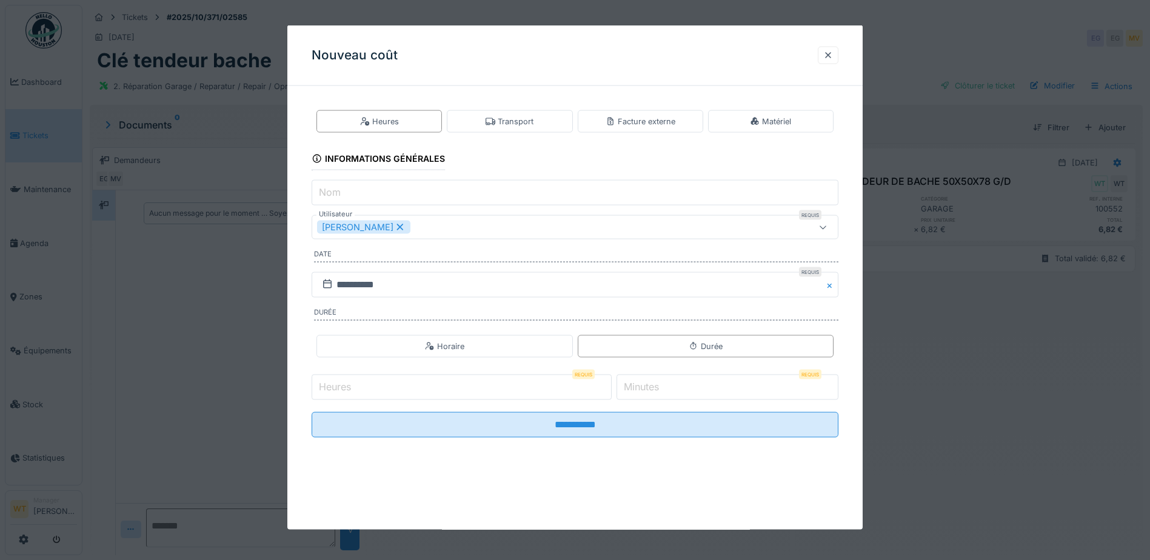
click at [447, 391] on input "Heures" at bounding box center [462, 387] width 300 height 25
type input "*"
click at [711, 386] on input "*" at bounding box center [728, 387] width 222 height 25
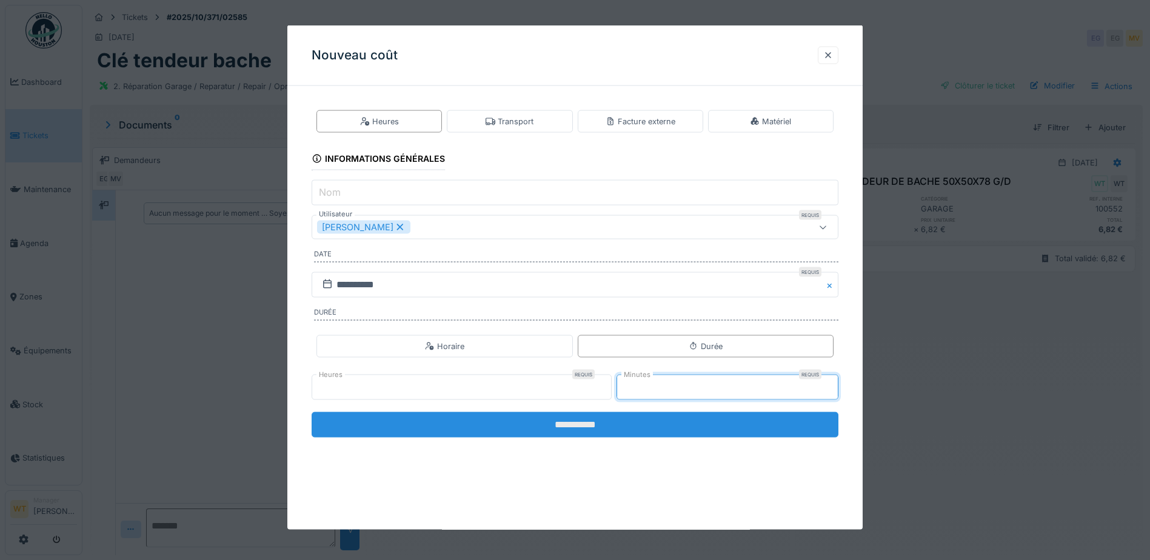
type input "**"
click at [696, 421] on input "**********" at bounding box center [575, 424] width 527 height 25
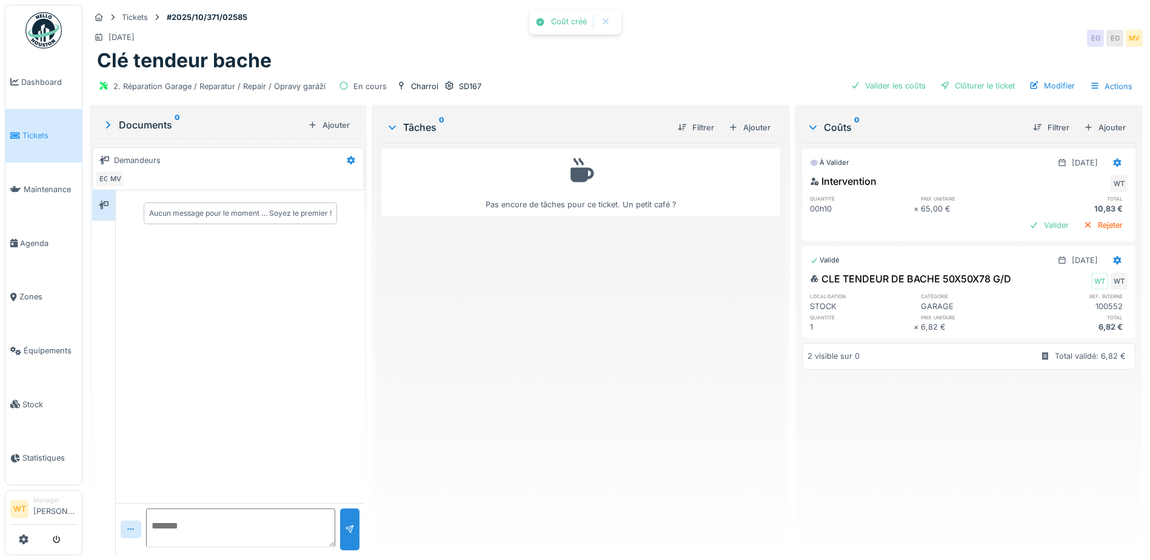
click at [891, 99] on div "2. Réparation Garage / Reparatur / Repair / Opravy garáží En cours Charroi SD16…" at bounding box center [616, 86] width 1053 height 27
click at [893, 92] on div "Valider les coûts" at bounding box center [888, 86] width 85 height 16
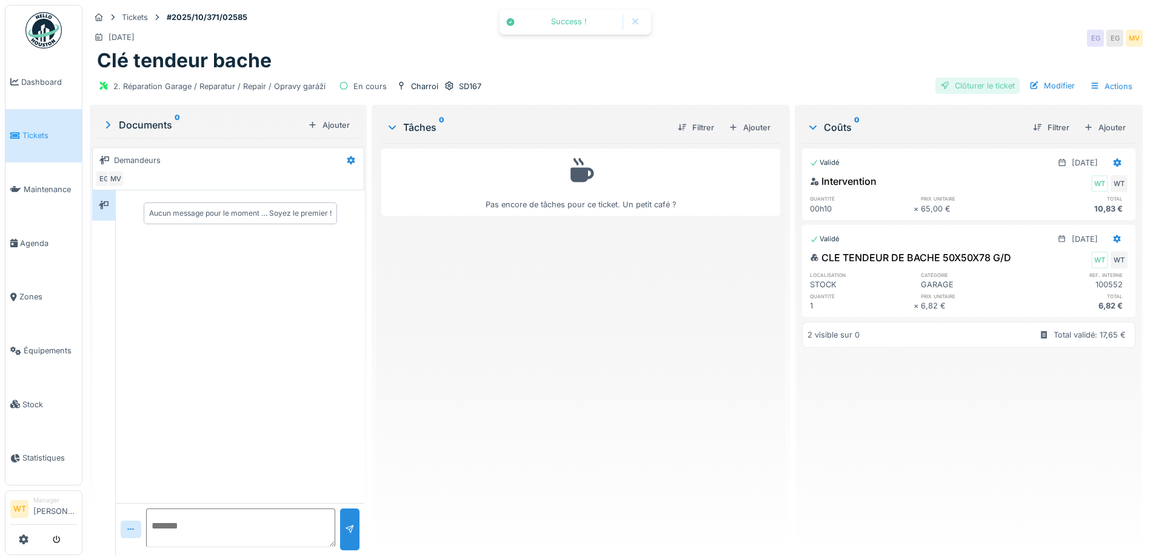
click at [940, 85] on div at bounding box center [945, 86] width 10 height 12
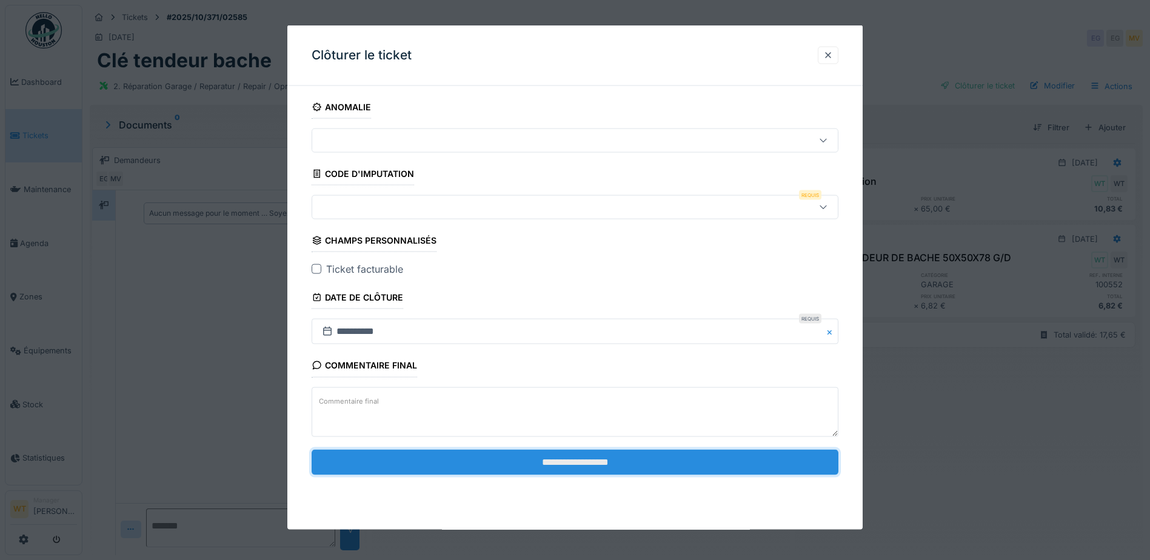
click at [717, 469] on input "**********" at bounding box center [575, 461] width 527 height 25
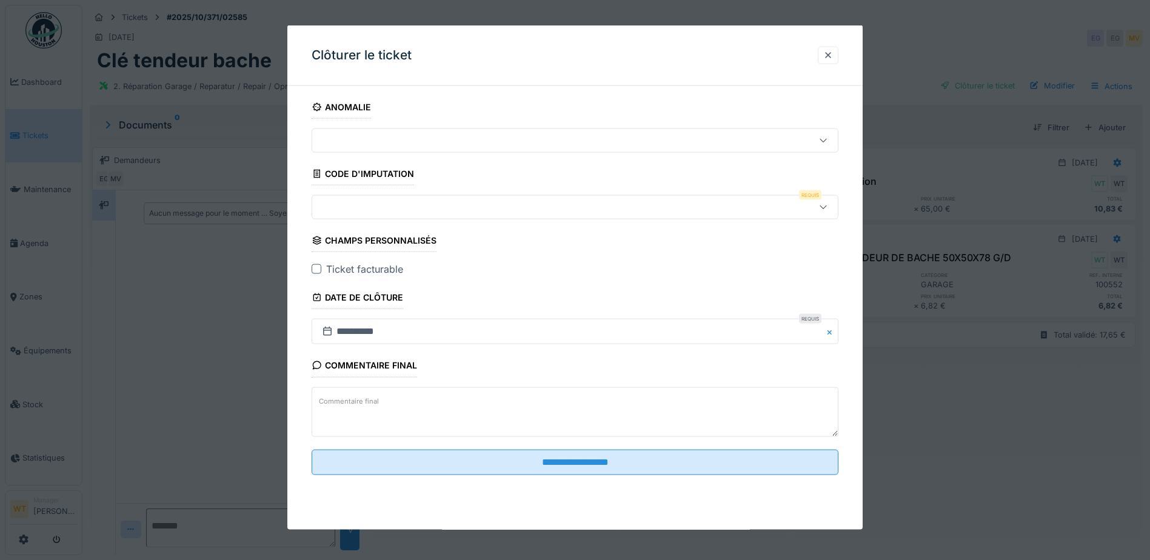
click at [422, 206] on div at bounding box center [544, 207] width 454 height 13
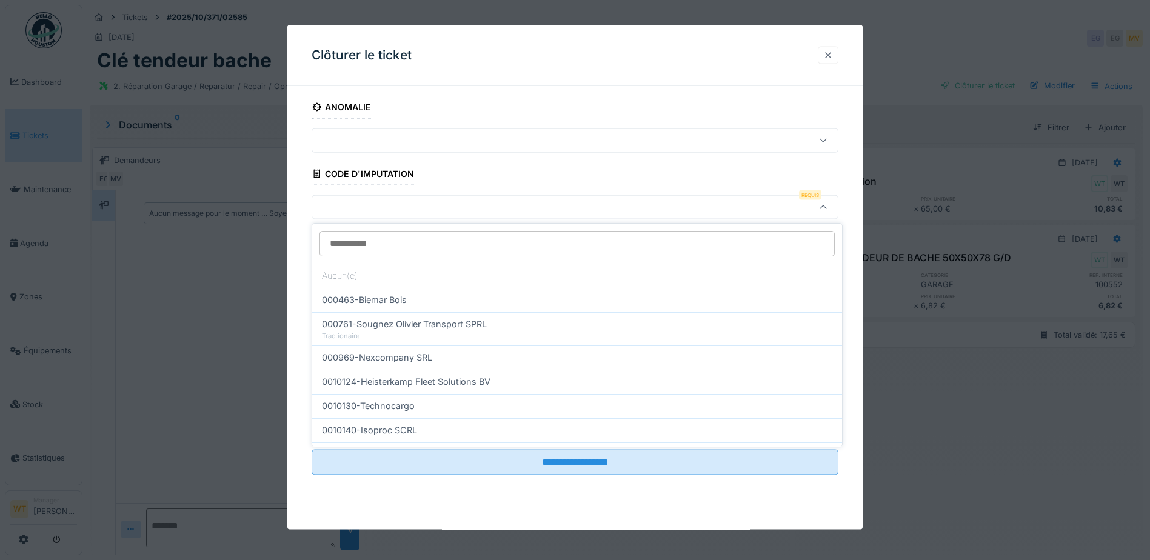
click at [833, 51] on div at bounding box center [828, 55] width 10 height 12
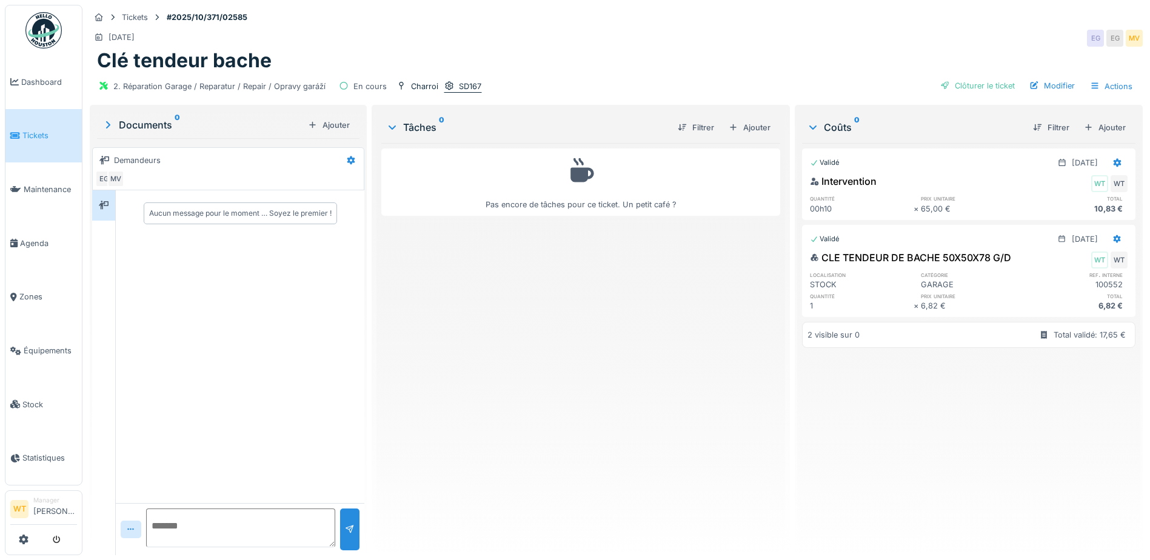
click at [459, 85] on div "SD167" at bounding box center [470, 87] width 22 height 12
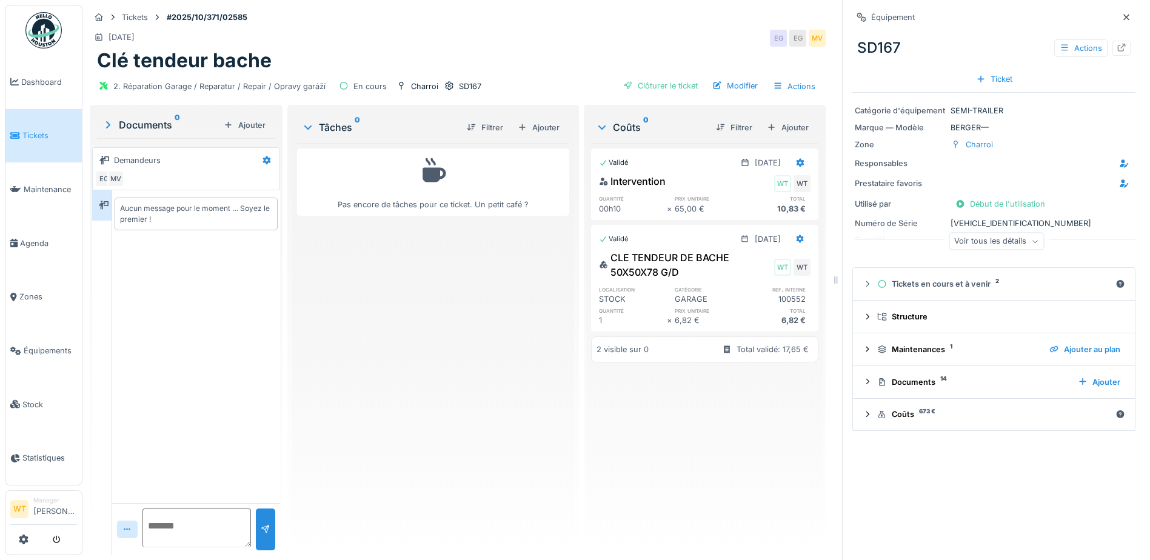
click at [994, 242] on div "Voir tous les détails" at bounding box center [996, 242] width 95 height 18
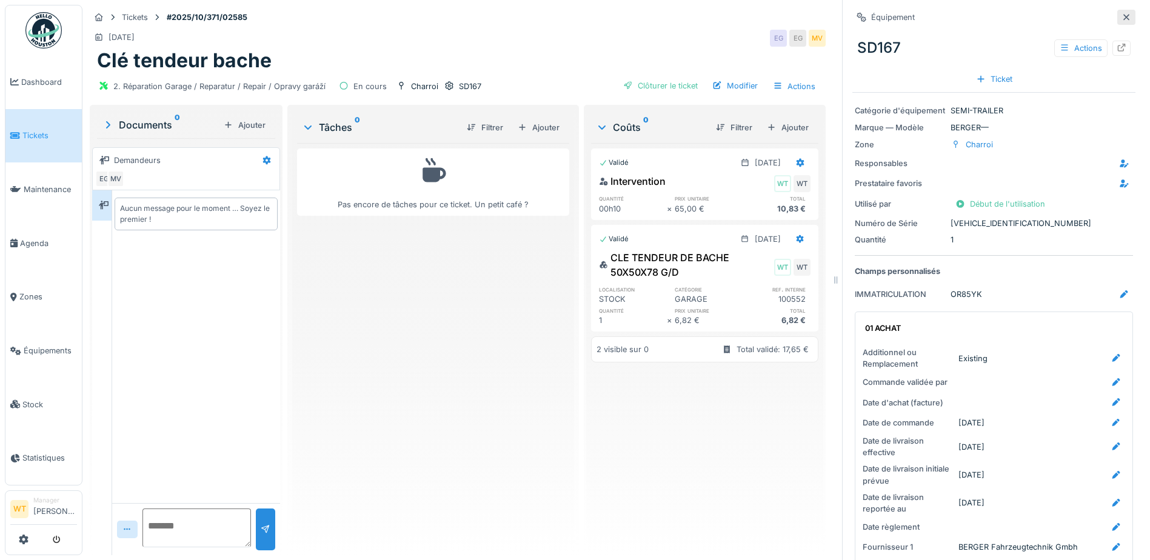
click at [1122, 12] on div at bounding box center [1127, 18] width 10 height 12
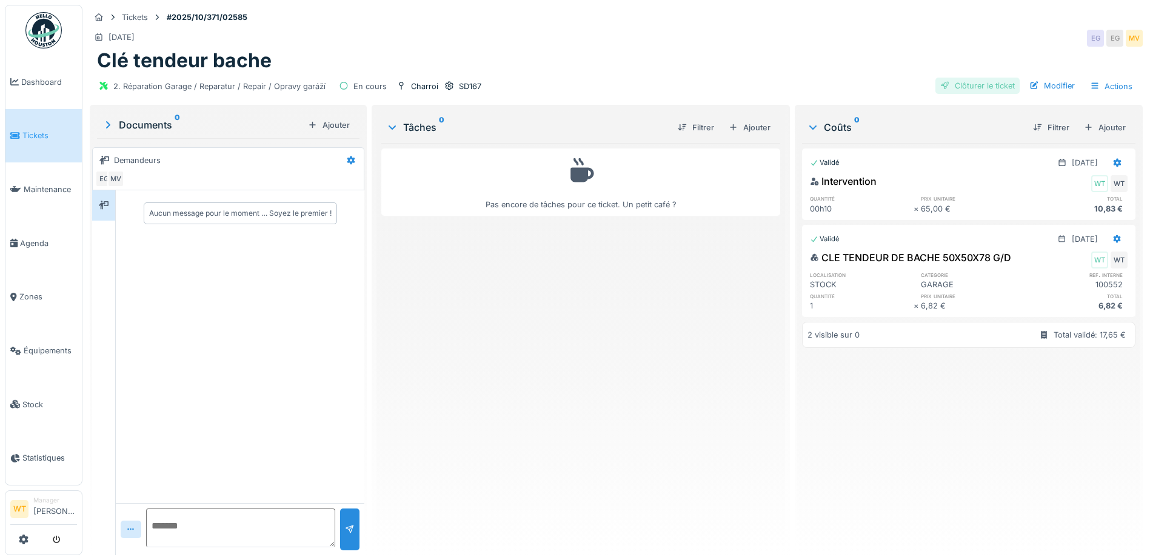
click at [965, 83] on div "Clôturer le ticket" at bounding box center [977, 86] width 84 height 16
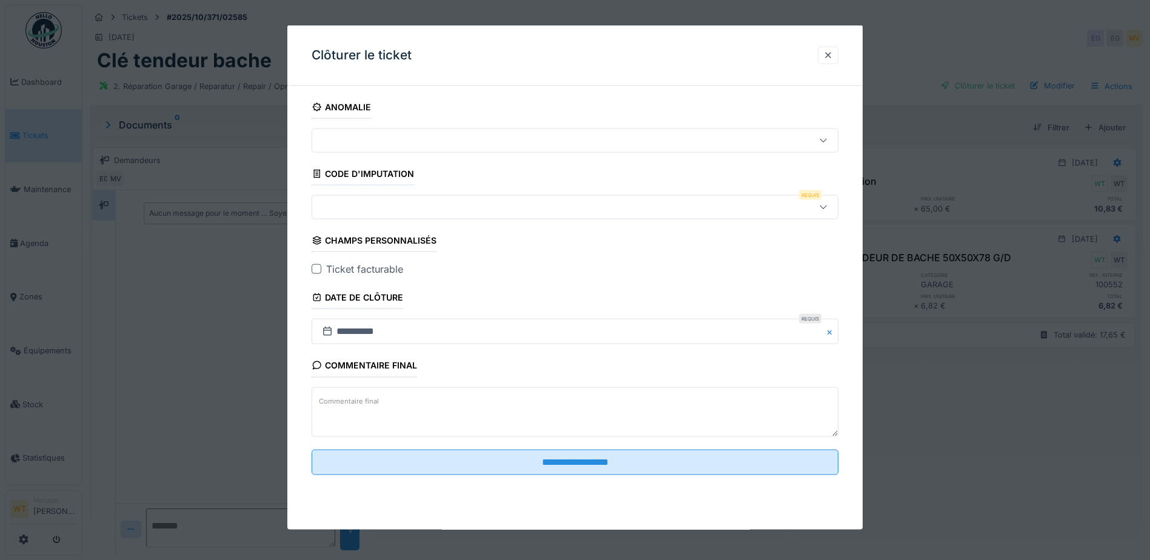
click at [329, 201] on div at bounding box center [544, 207] width 454 height 13
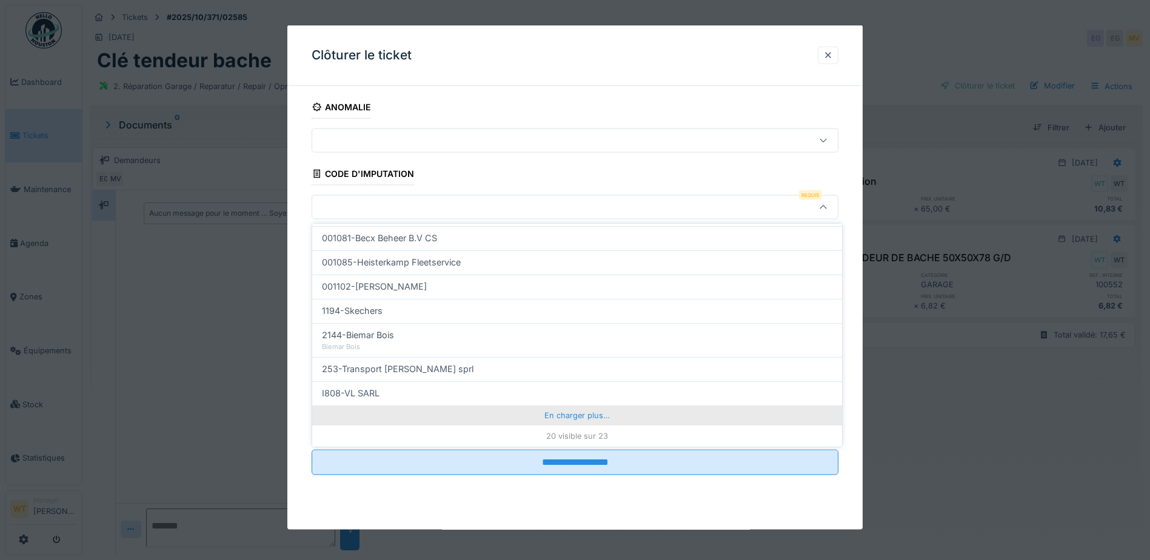
click at [430, 410] on div "En charger plus…" at bounding box center [577, 415] width 530 height 19
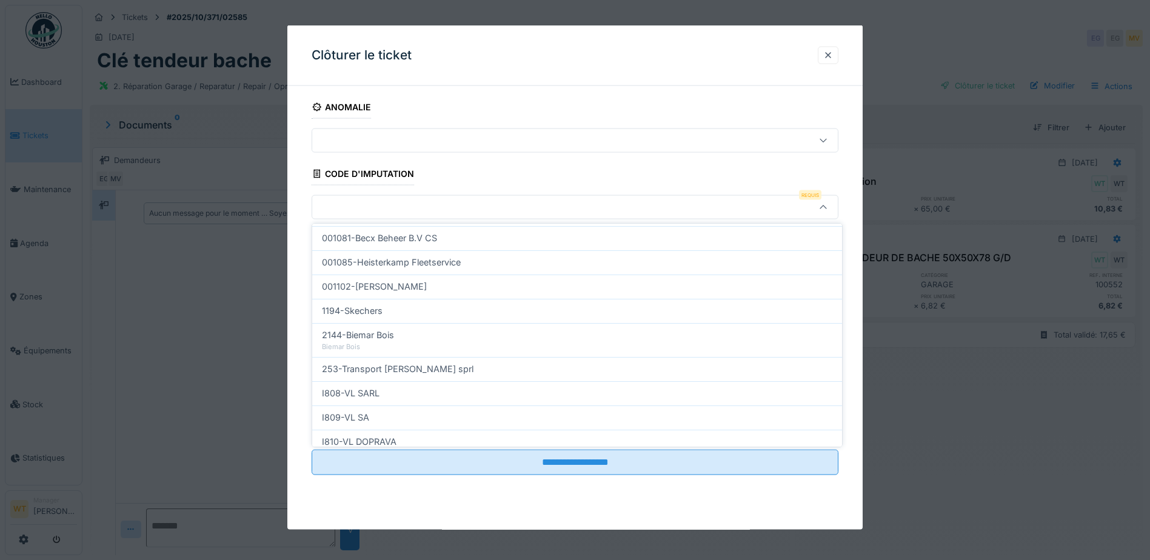
scroll to position [440, 0]
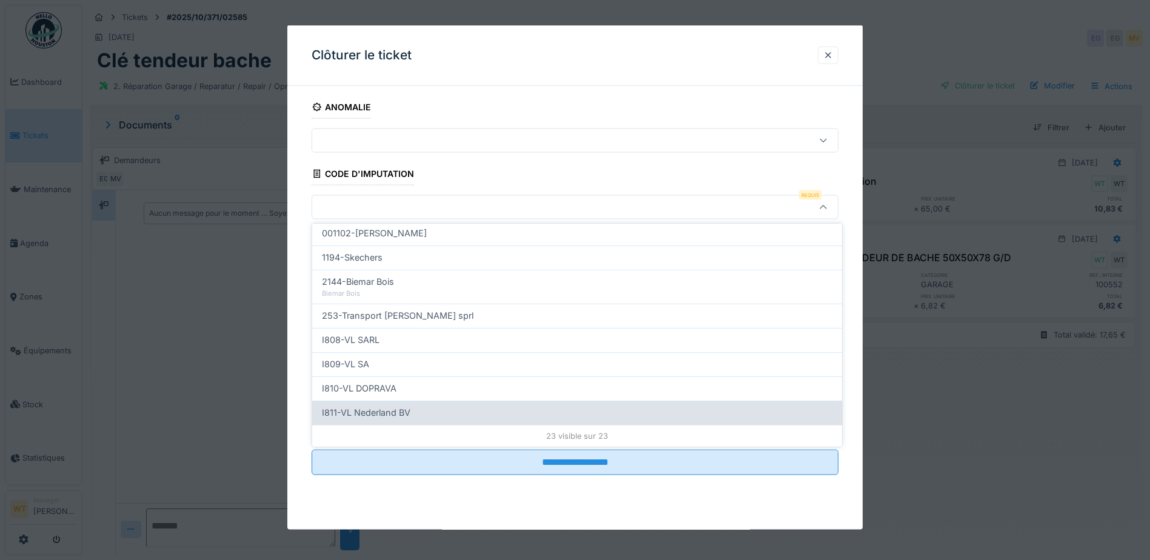
click at [438, 407] on div "I811-VL Nederland BV" at bounding box center [577, 412] width 510 height 13
type input "***"
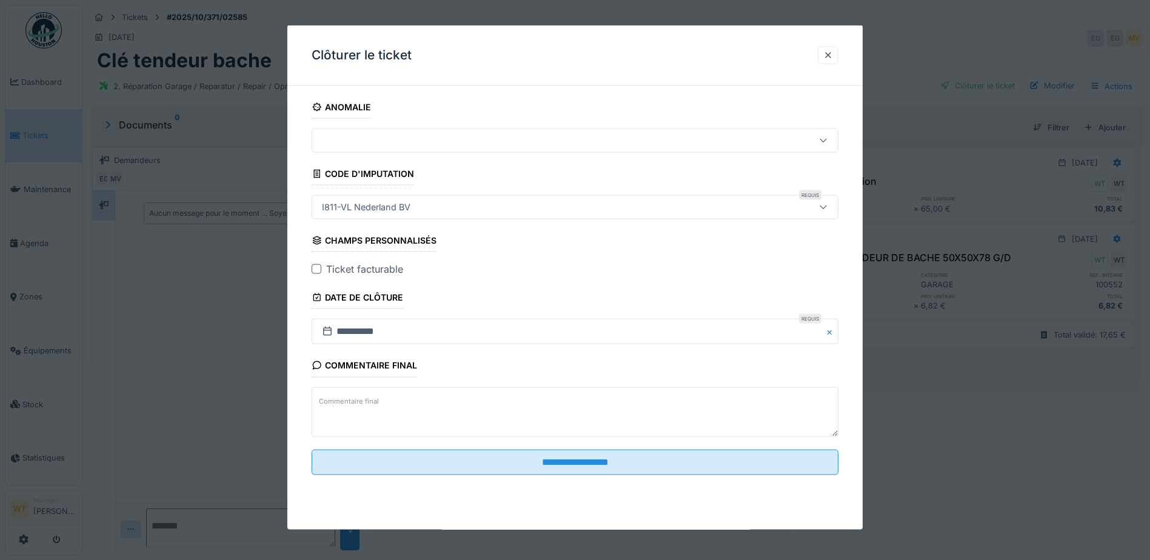
scroll to position [9, 0]
click at [318, 271] on div at bounding box center [317, 269] width 10 height 10
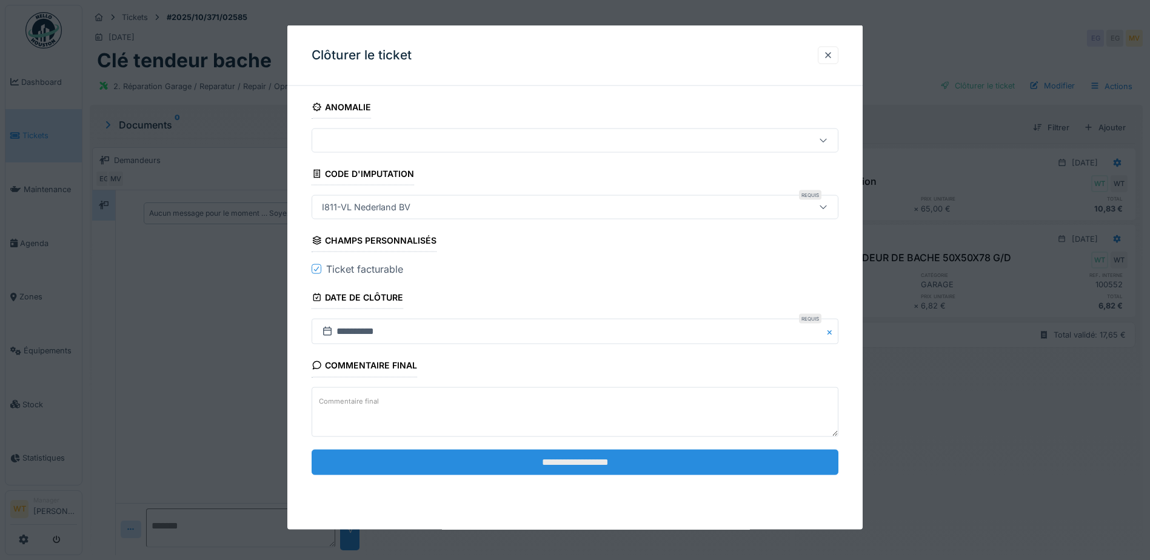
click at [533, 463] on input "**********" at bounding box center [575, 461] width 527 height 25
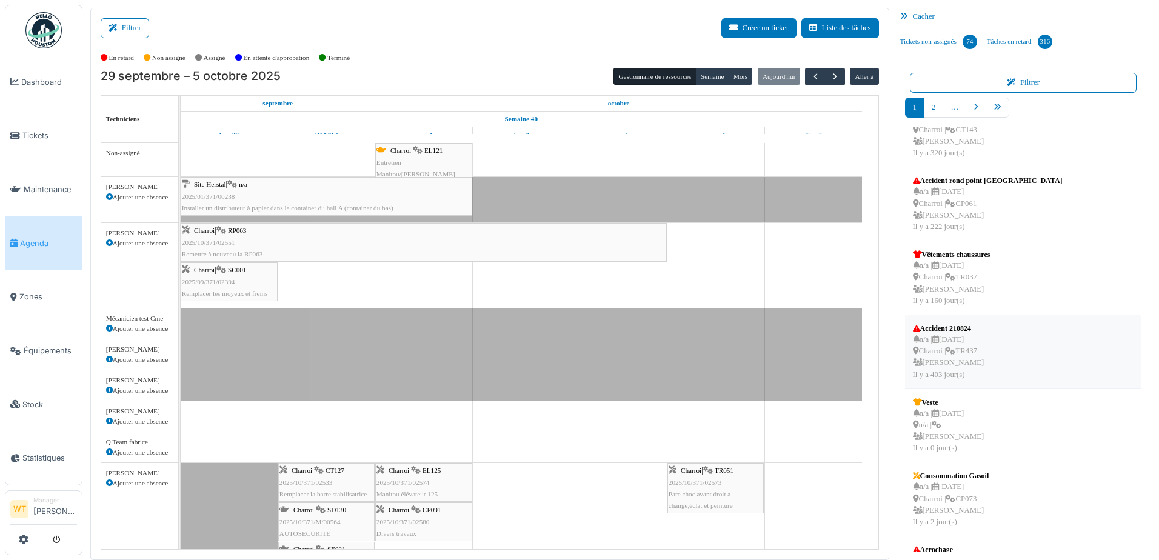
scroll to position [303, 0]
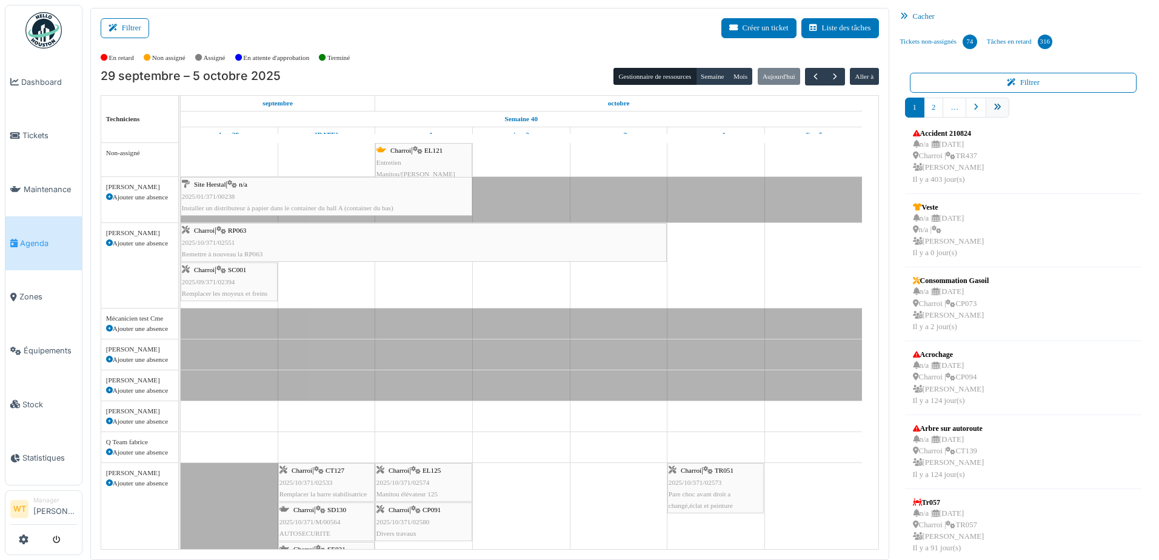
click at [992, 115] on link "pager" at bounding box center [998, 108] width 24 height 20
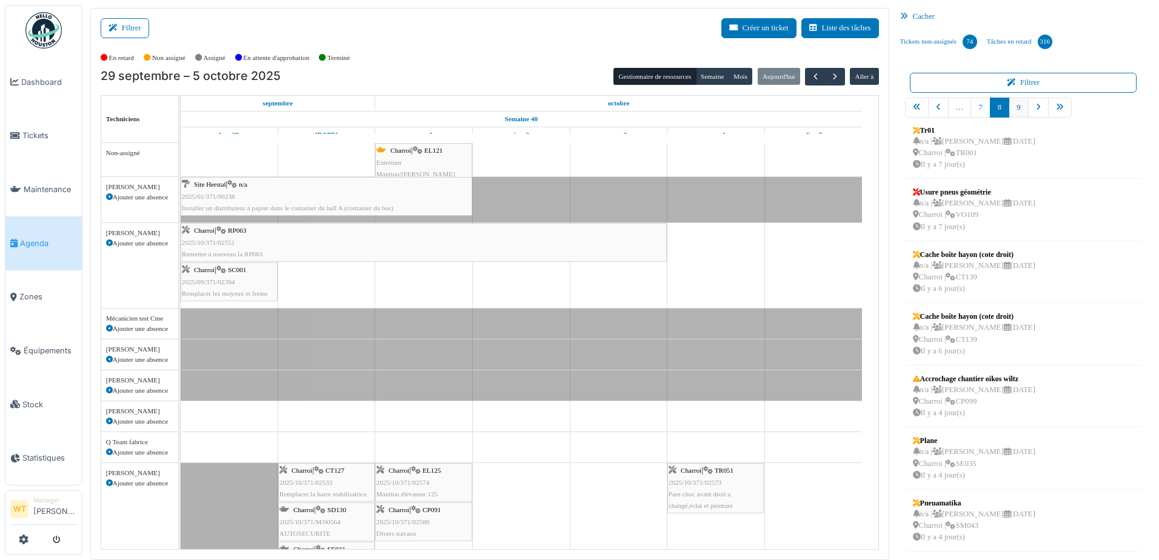
click at [1017, 110] on link "9" at bounding box center [1018, 108] width 19 height 20
click at [1003, 463] on div "n/a | [PERSON_NAME] [DATE] Charroi | CP070 Il y a 0 jour(s)" at bounding box center [974, 464] width 122 height 35
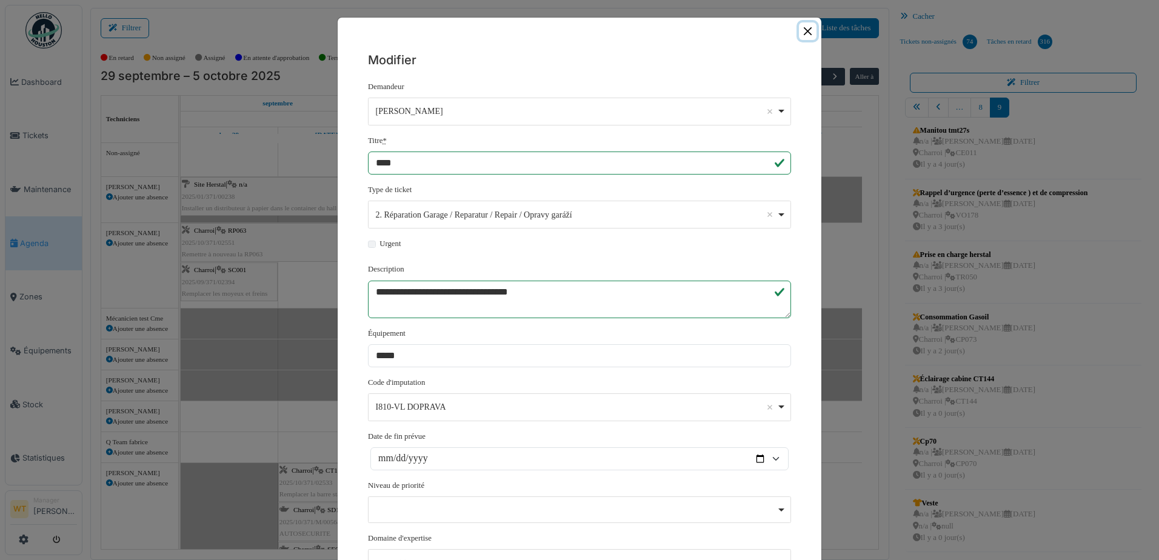
click at [803, 30] on button "Close" at bounding box center [808, 31] width 18 height 18
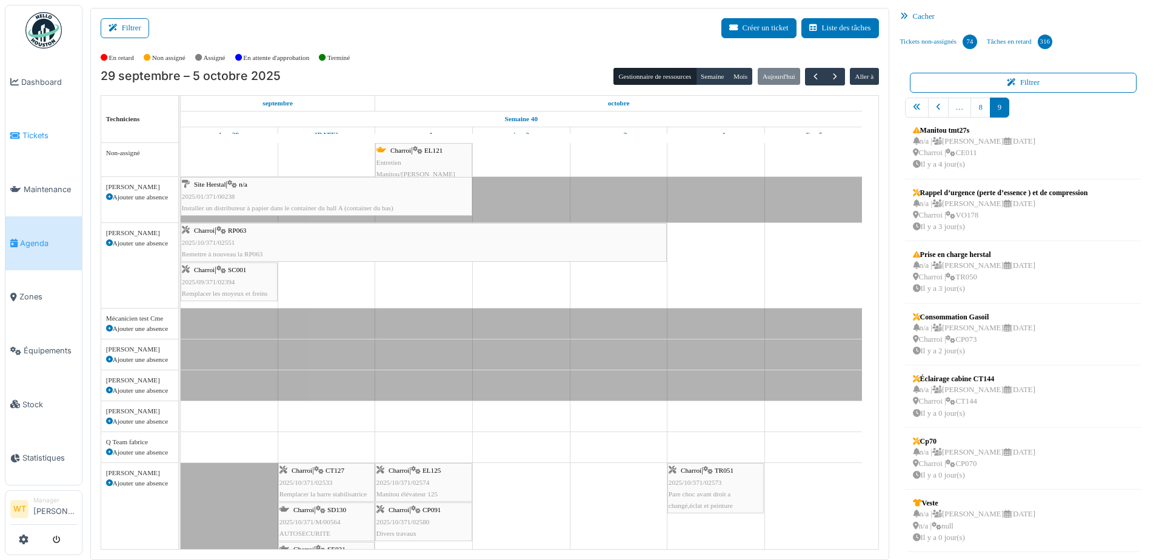
click at [18, 134] on icon at bounding box center [15, 136] width 10 height 8
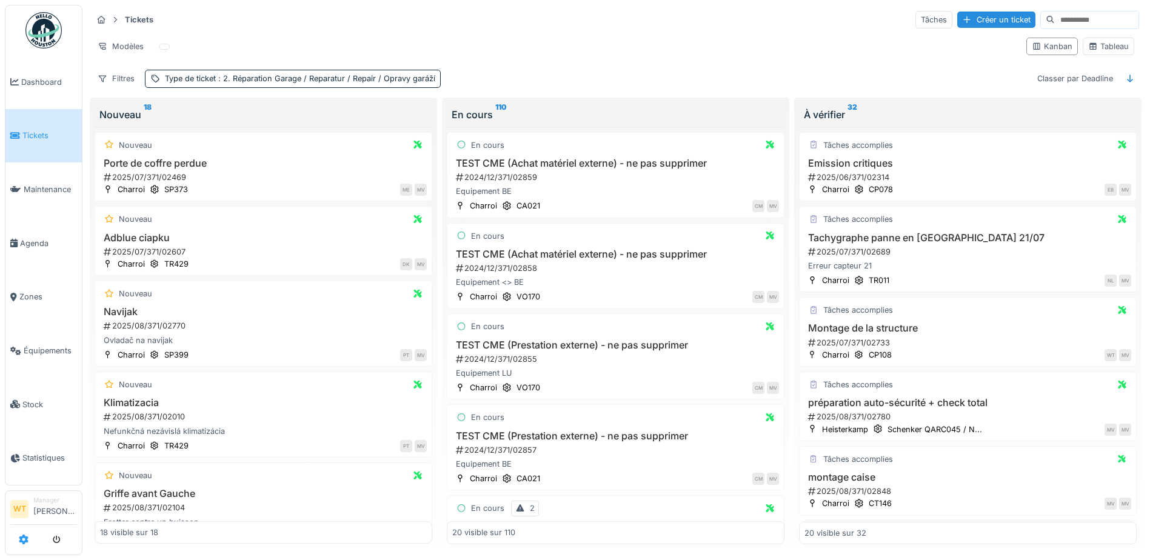
click at [27, 540] on icon at bounding box center [24, 540] width 10 height 10
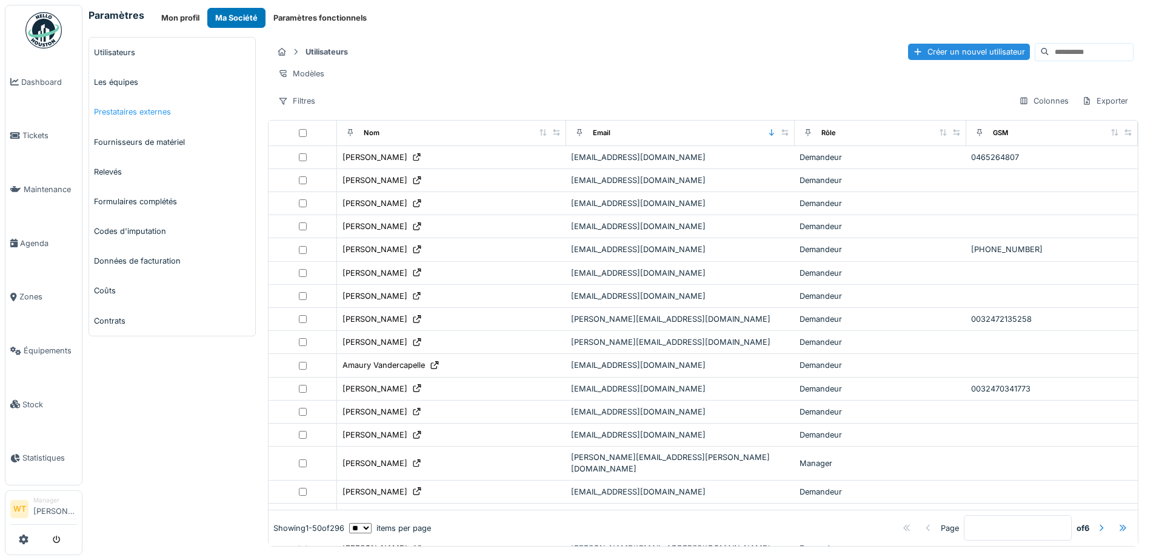
click at [150, 106] on link "Prestataires externes" at bounding box center [172, 112] width 166 height 30
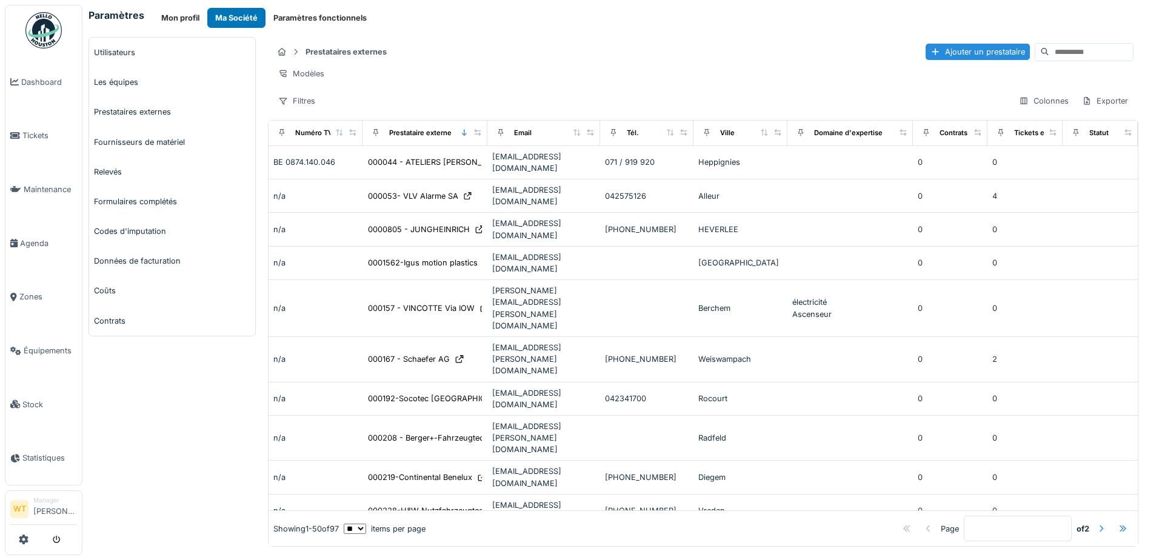
click at [1074, 52] on input at bounding box center [1091, 52] width 84 height 17
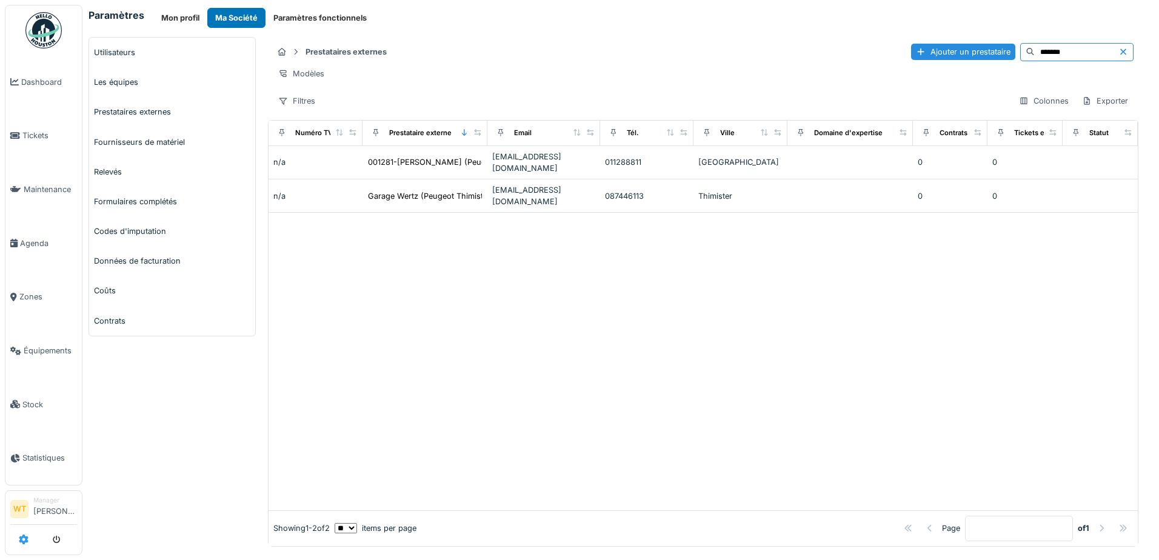
type input "*******"
click at [26, 542] on icon at bounding box center [24, 540] width 10 height 10
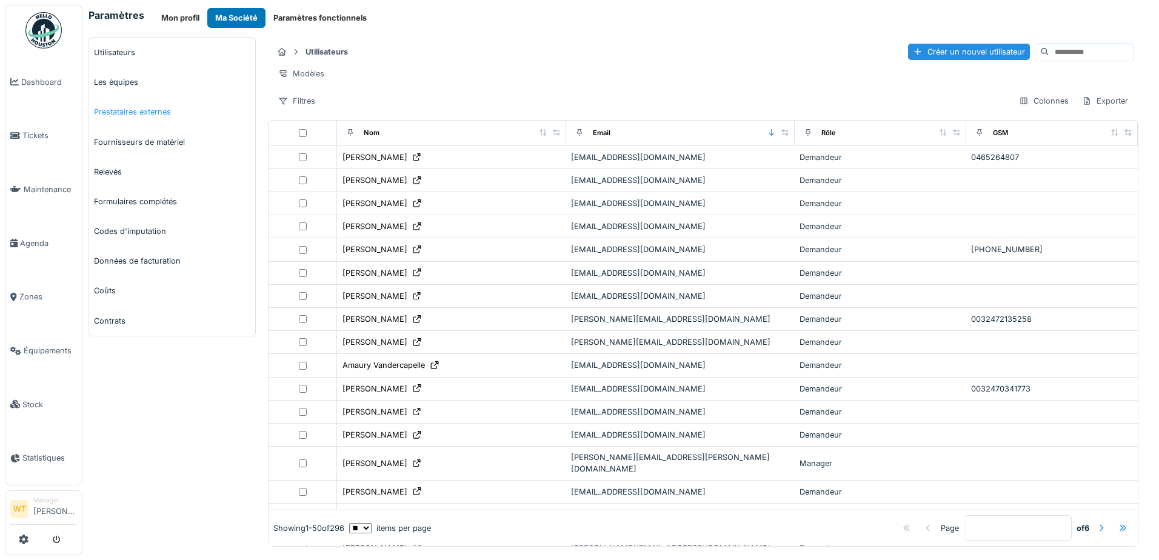
click at [164, 114] on link "Prestataires externes" at bounding box center [172, 112] width 166 height 30
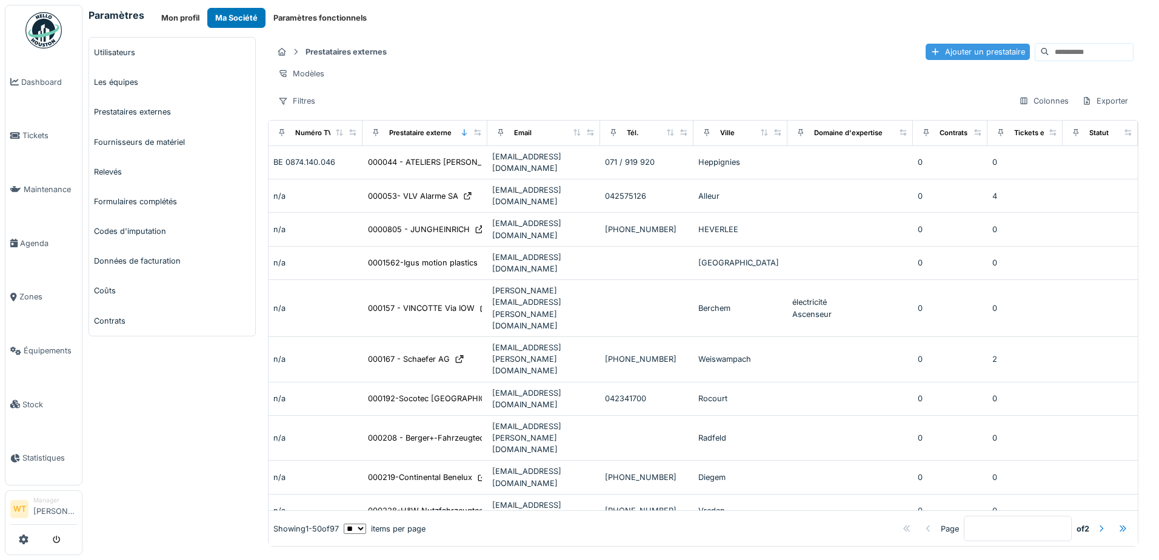
click at [934, 49] on div "Ajouter un prestataire" at bounding box center [978, 52] width 104 height 16
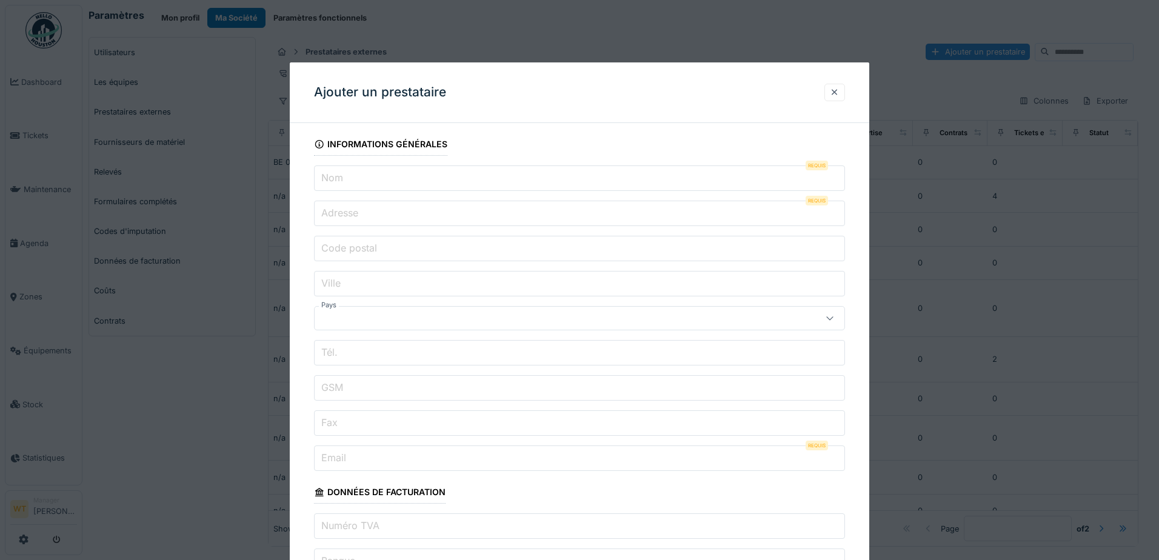
click at [358, 184] on input "Nom" at bounding box center [579, 177] width 531 height 25
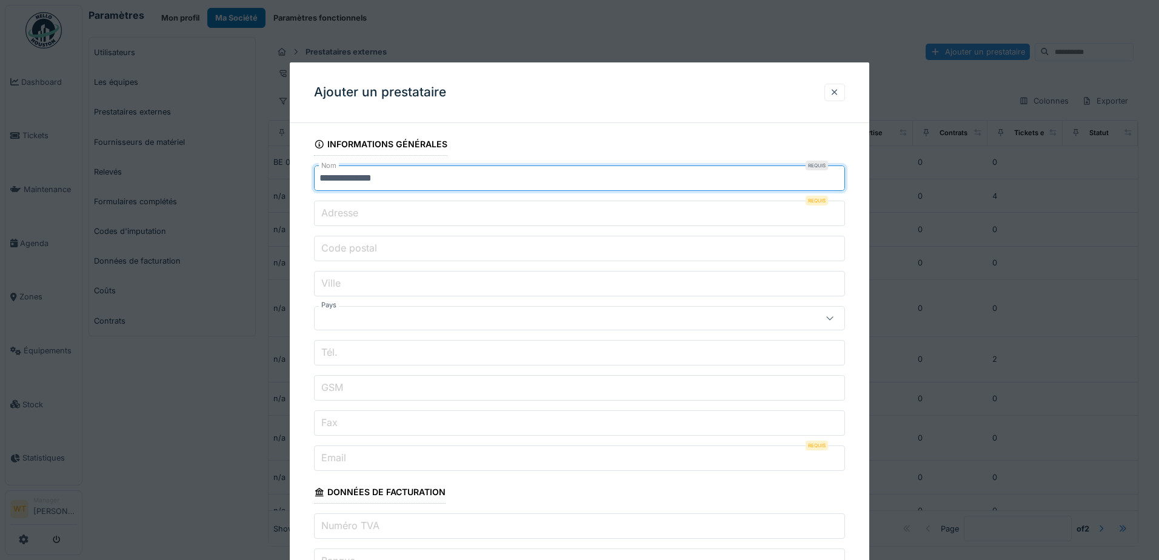
type input "**********"
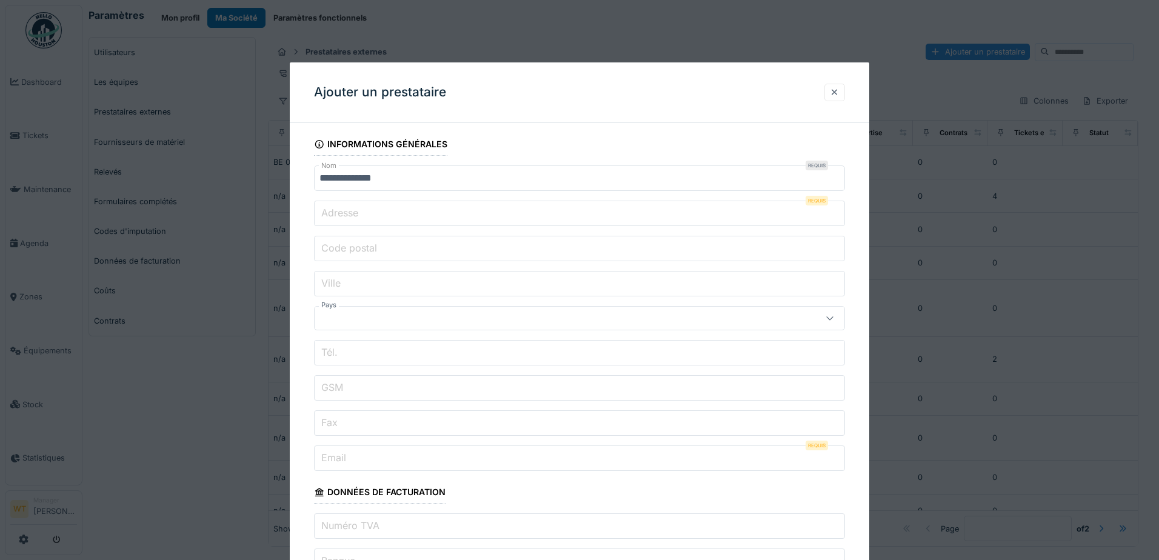
click at [606, 216] on input "Adresse" at bounding box center [579, 213] width 531 height 25
paste input "**********"
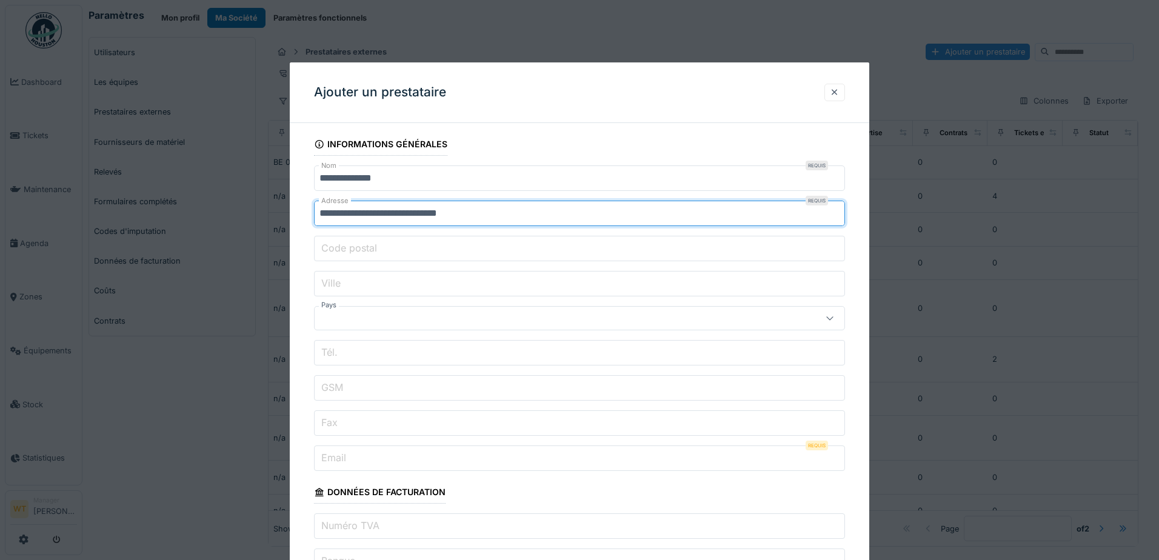
type input "**********"
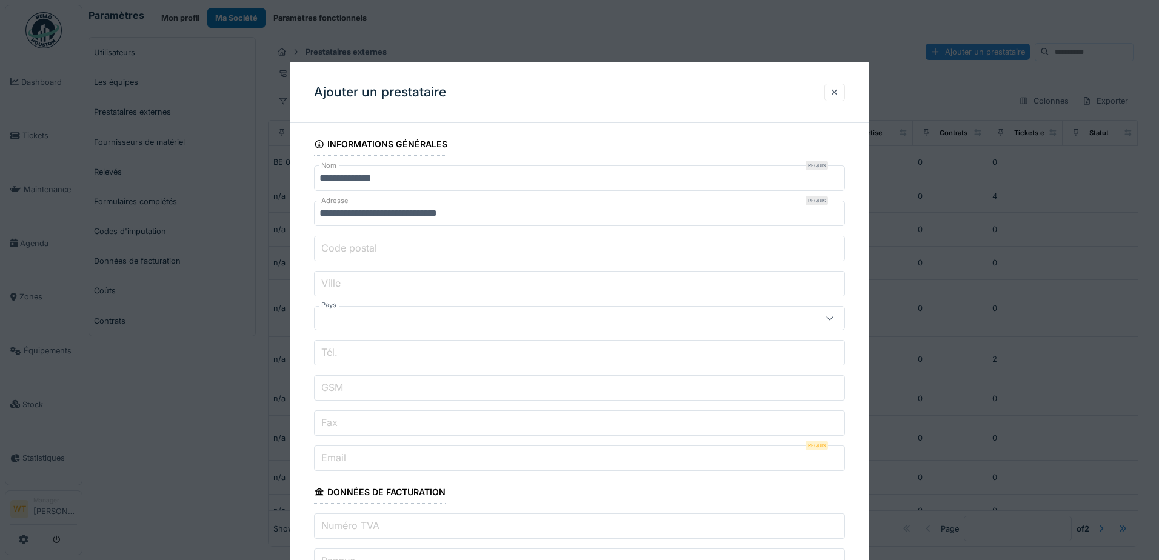
click at [395, 254] on input "Code postal" at bounding box center [579, 248] width 531 height 25
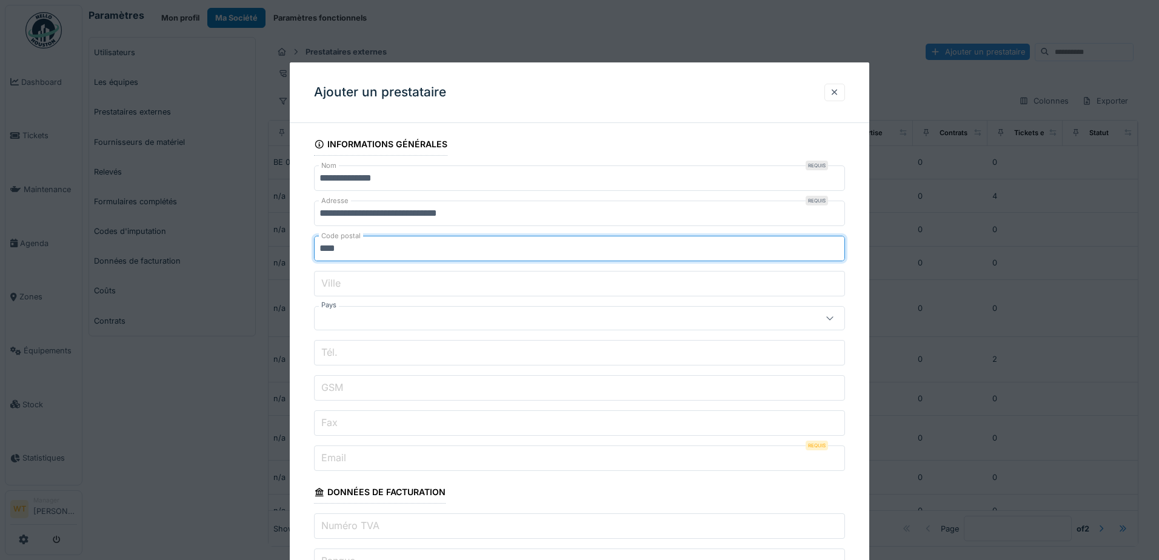
type input "****"
click at [387, 284] on input "Ville" at bounding box center [579, 283] width 531 height 25
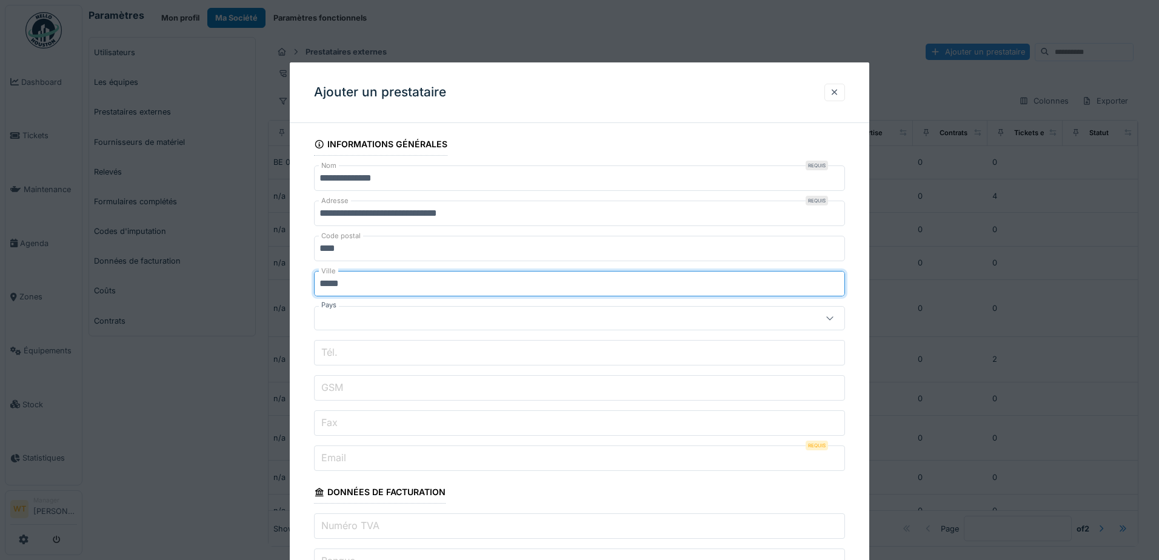
type input "*****"
click at [502, 217] on input "**********" at bounding box center [579, 213] width 531 height 25
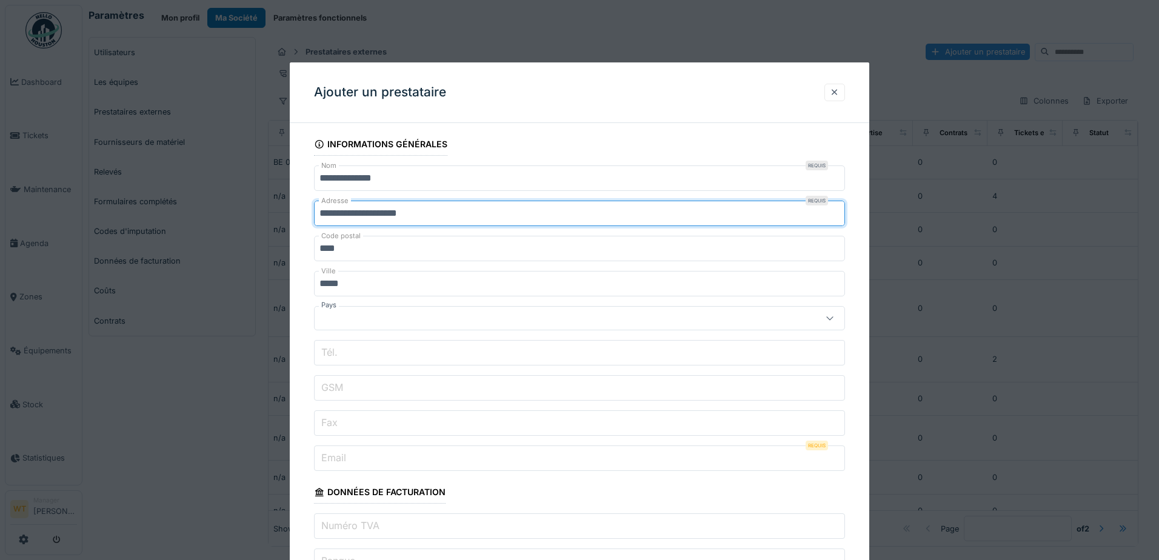
type input "**********"
click at [424, 381] on input "GSM" at bounding box center [579, 387] width 531 height 25
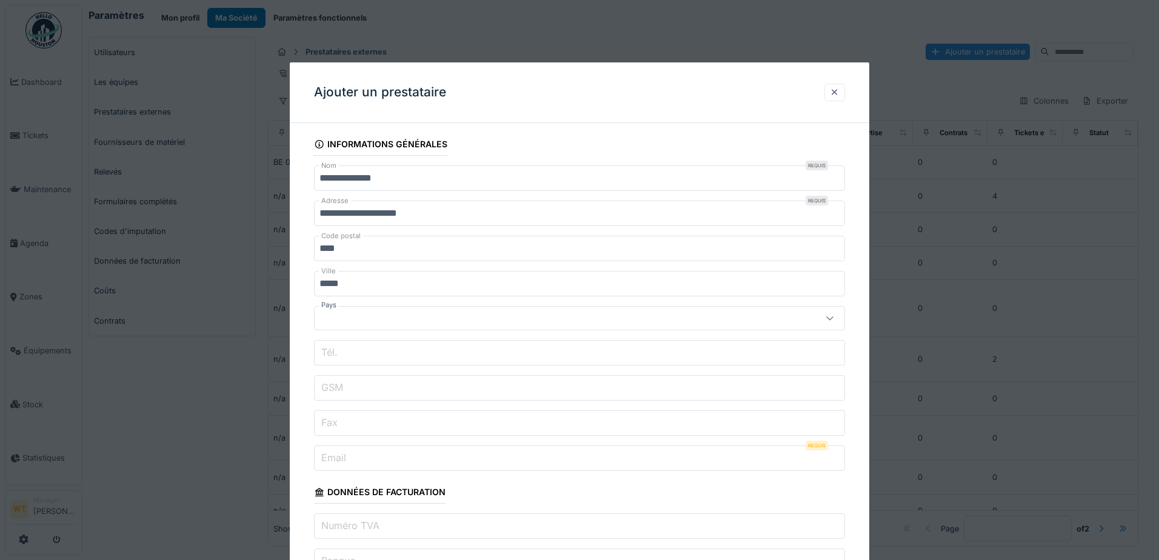
paste input "**********"
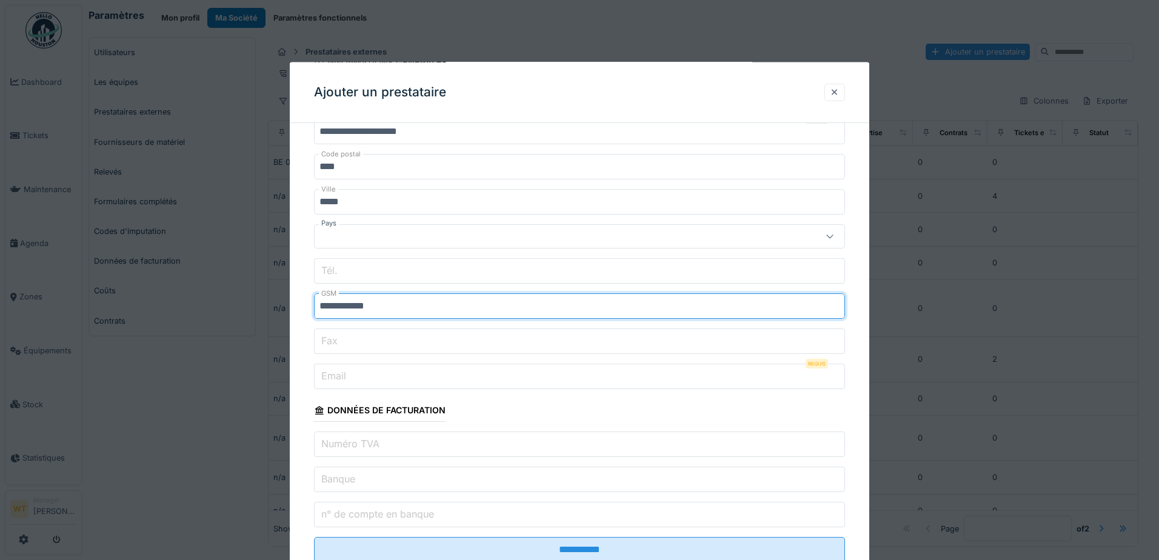
scroll to position [112, 0]
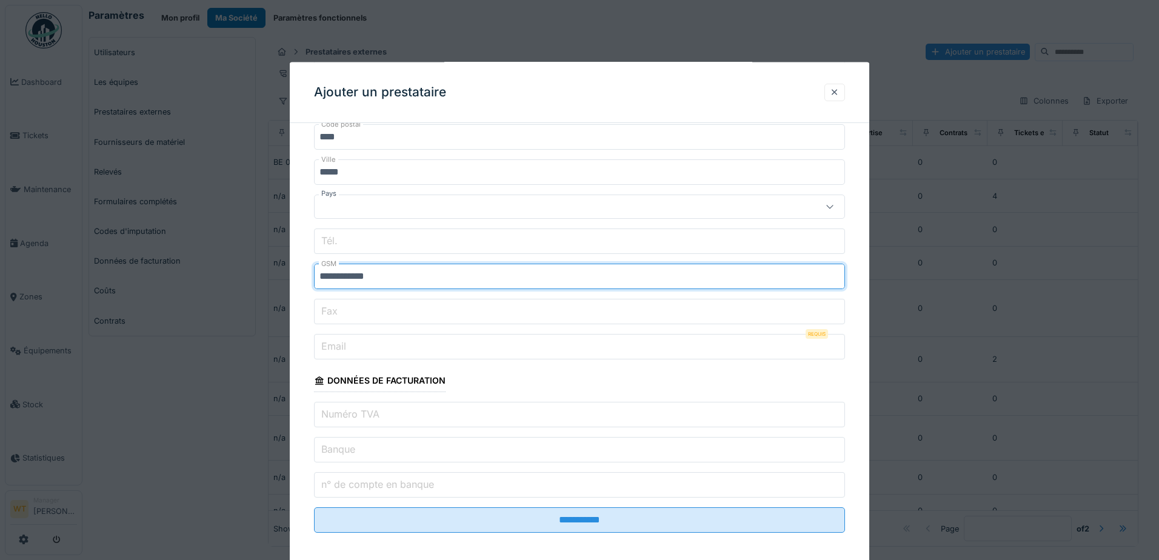
type input "**********"
